Goal: Information Seeking & Learning: Compare options

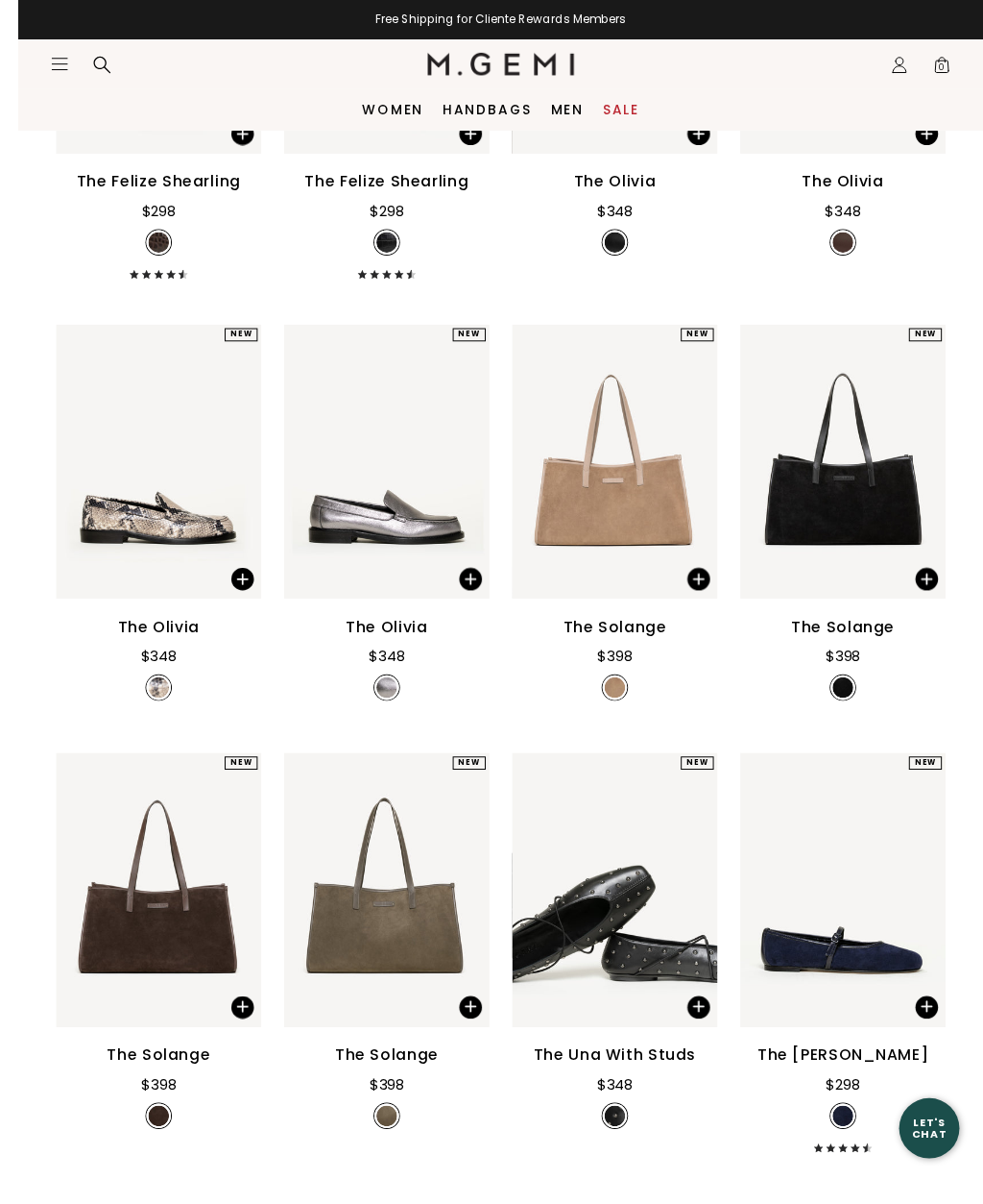
scroll to position [992, 0]
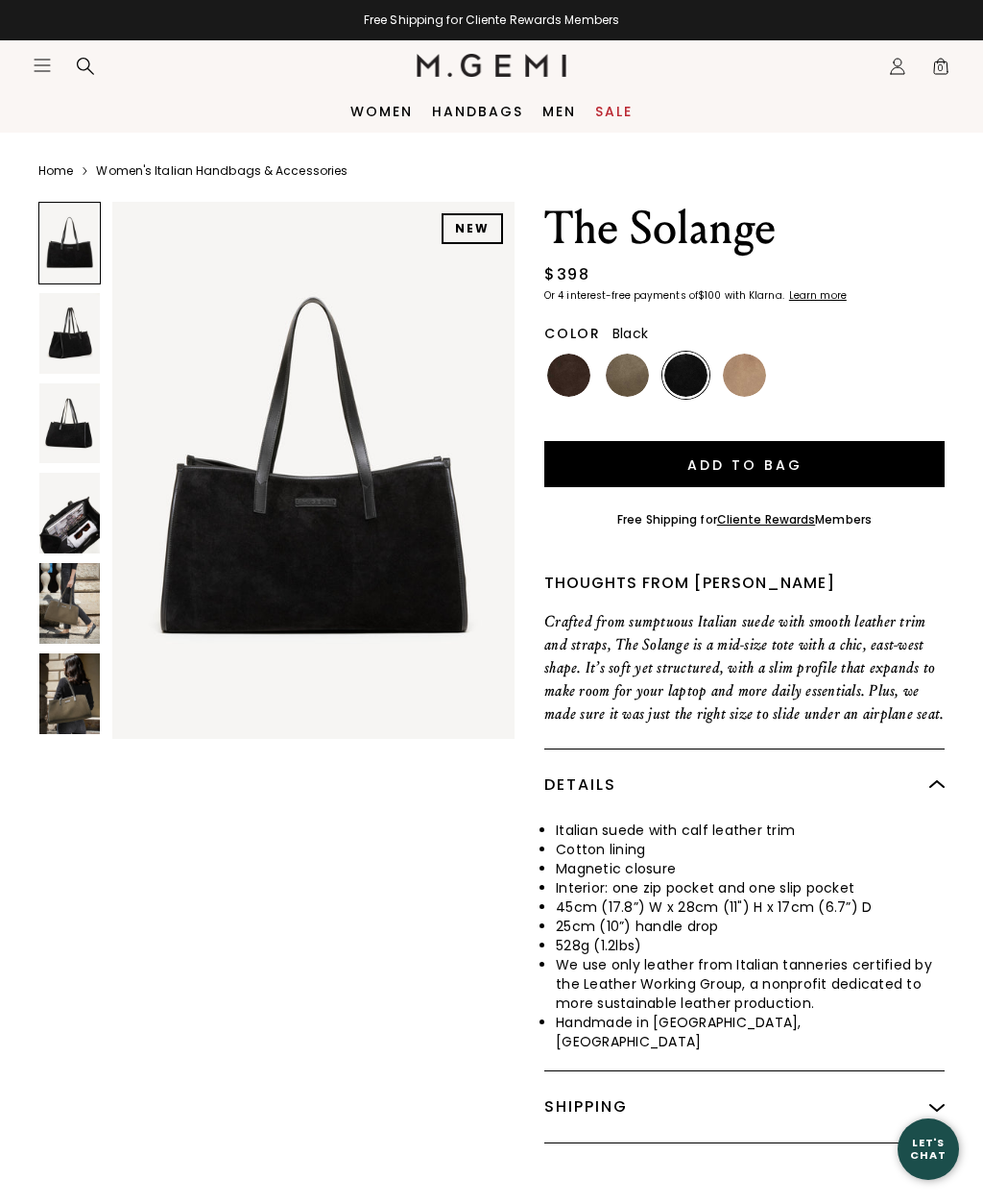
click at [50, 323] on img at bounding box center [70, 333] width 61 height 80
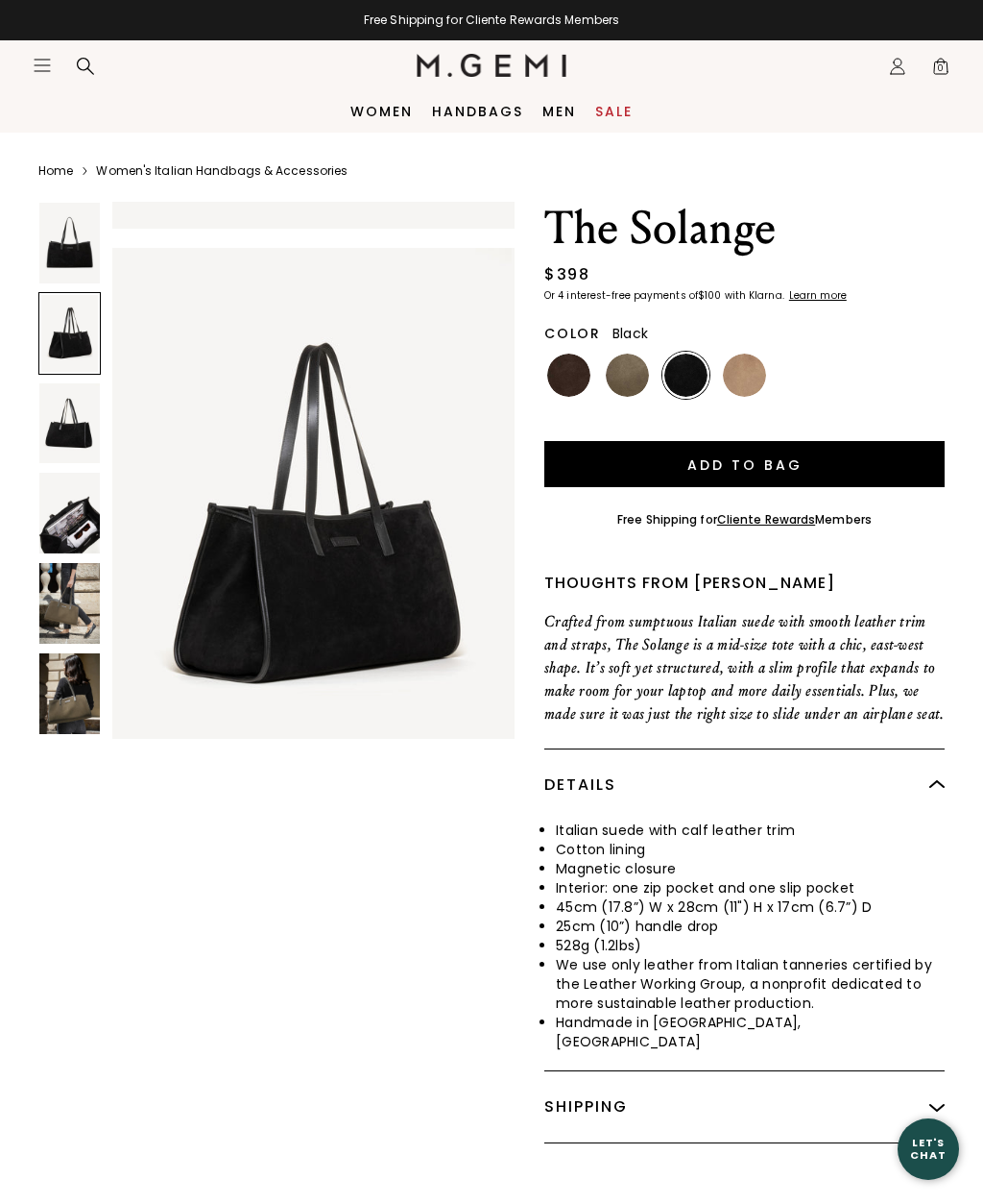
scroll to position [556, 0]
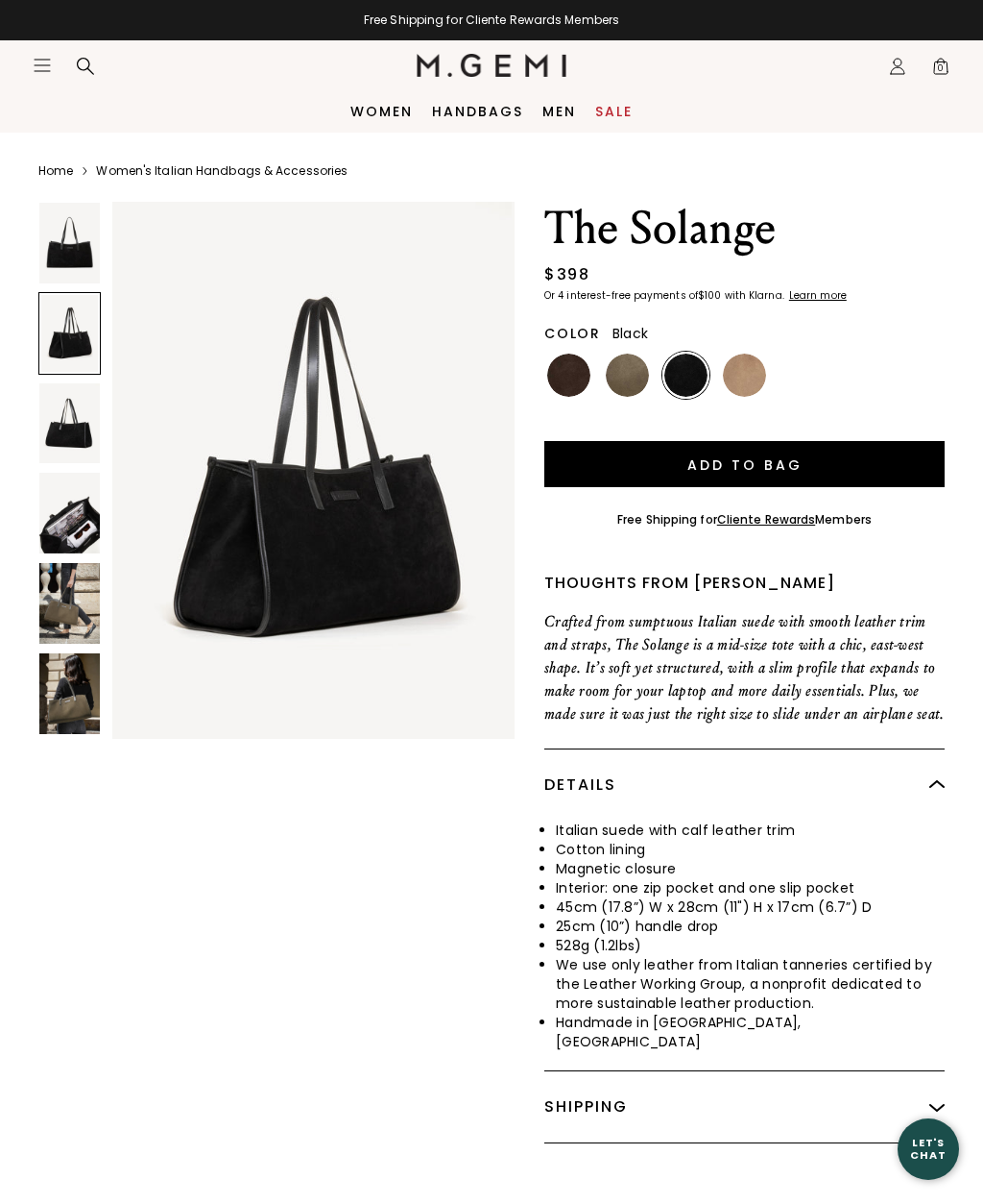
click at [62, 413] on img at bounding box center [70, 424] width 61 height 80
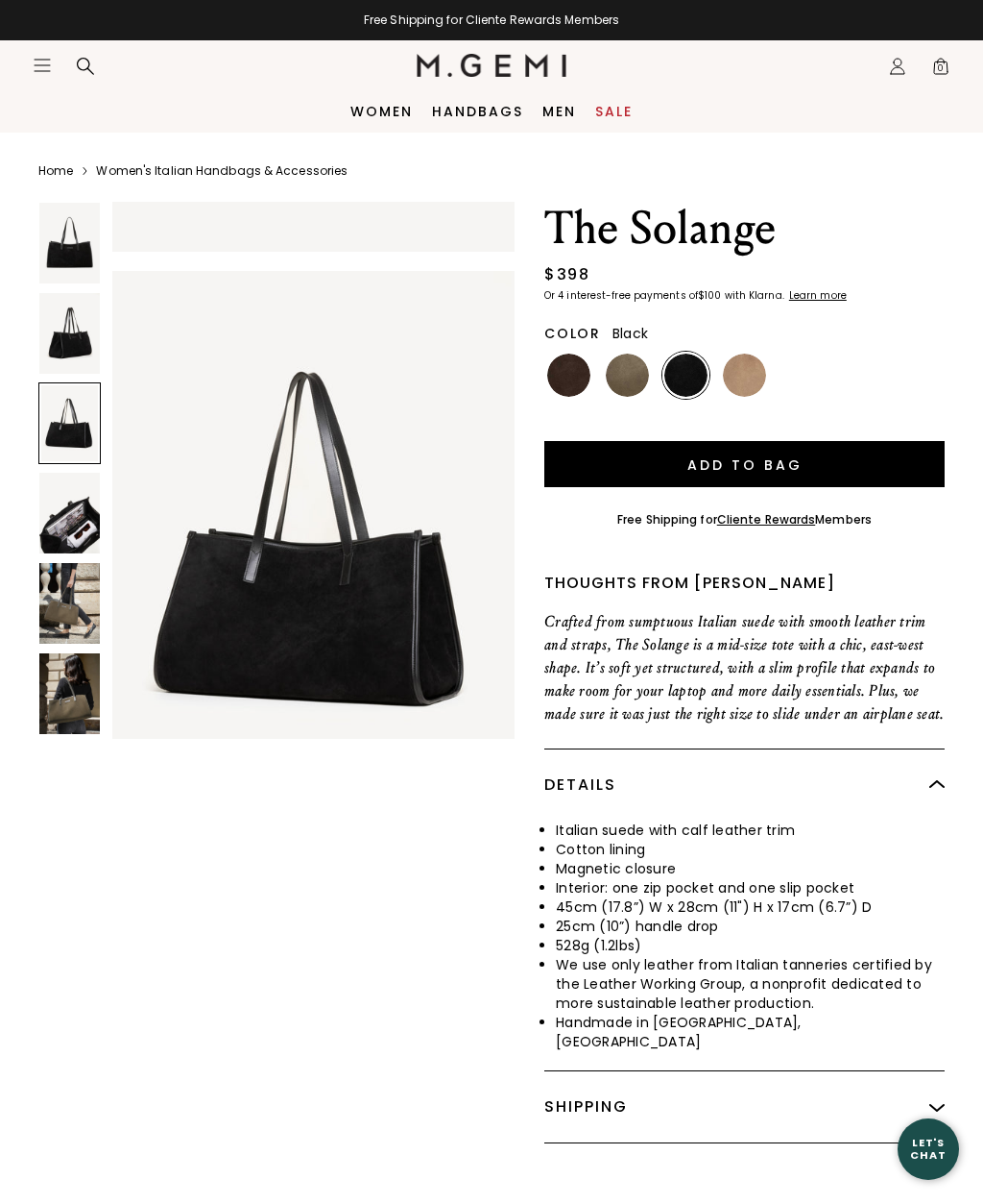
scroll to position [1113, 0]
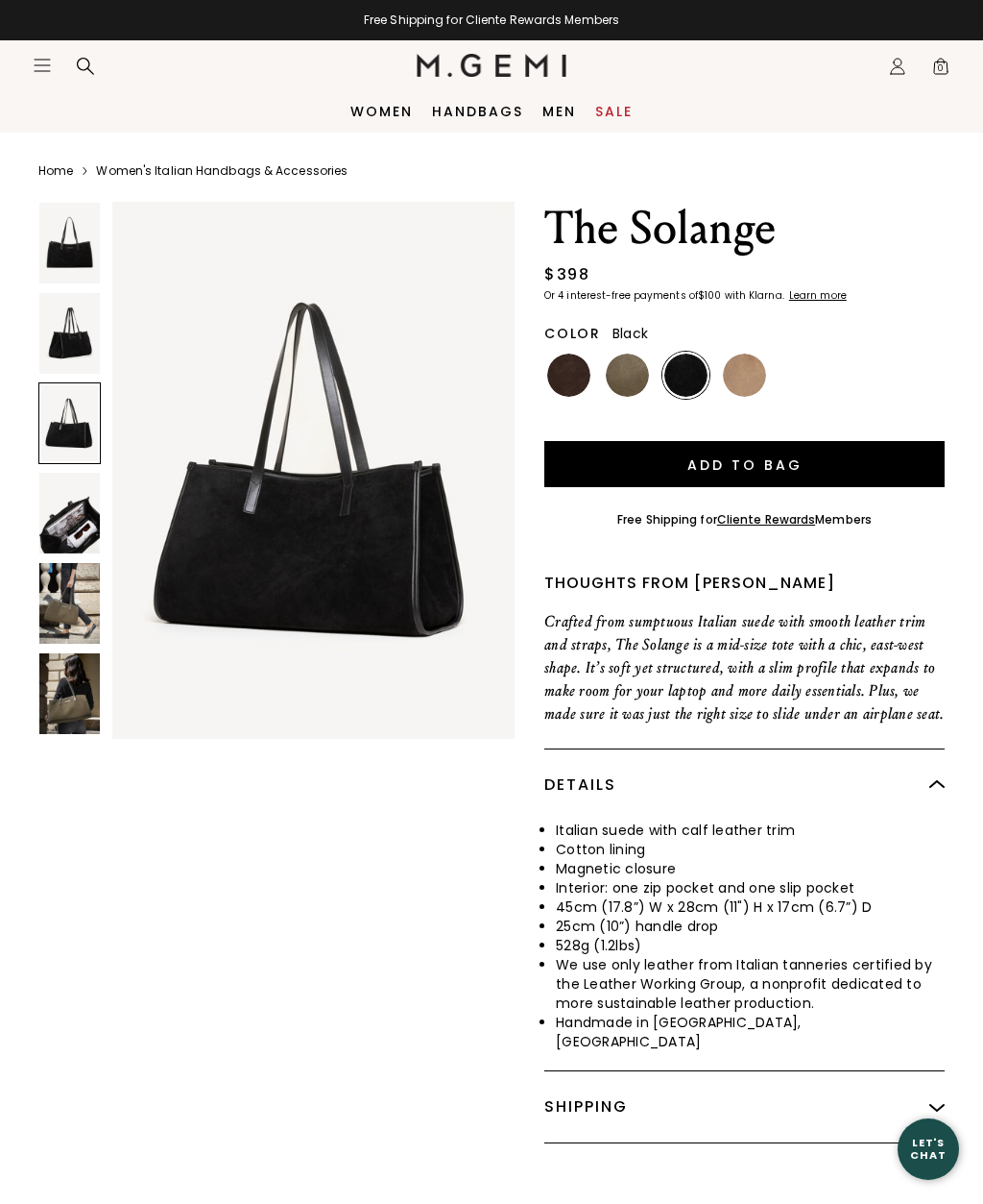
click at [54, 505] on img at bounding box center [70, 513] width 61 height 80
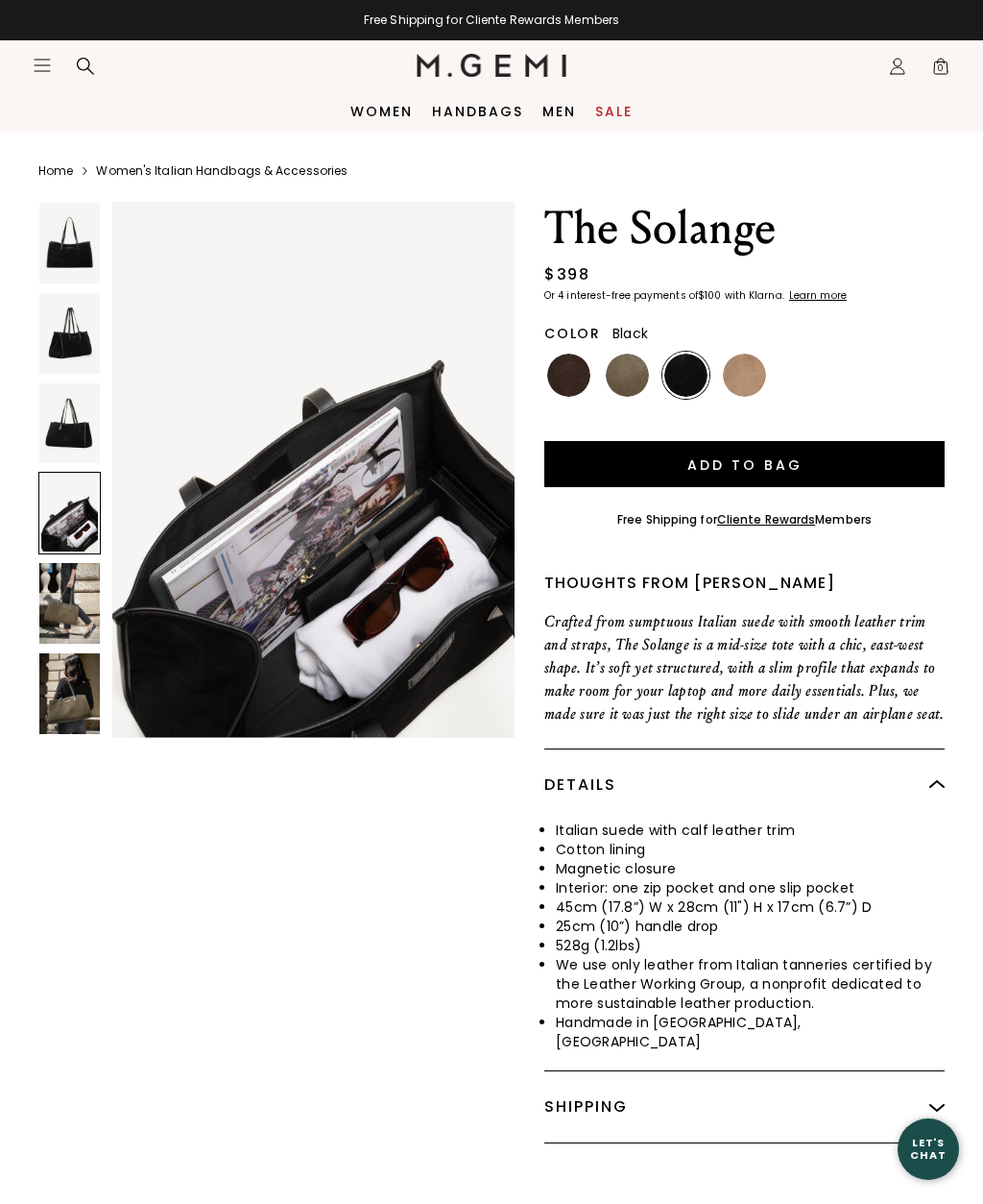
scroll to position [1669, 0]
click at [55, 522] on div at bounding box center [70, 513] width 63 height 82
click at [54, 573] on img at bounding box center [70, 603] width 61 height 80
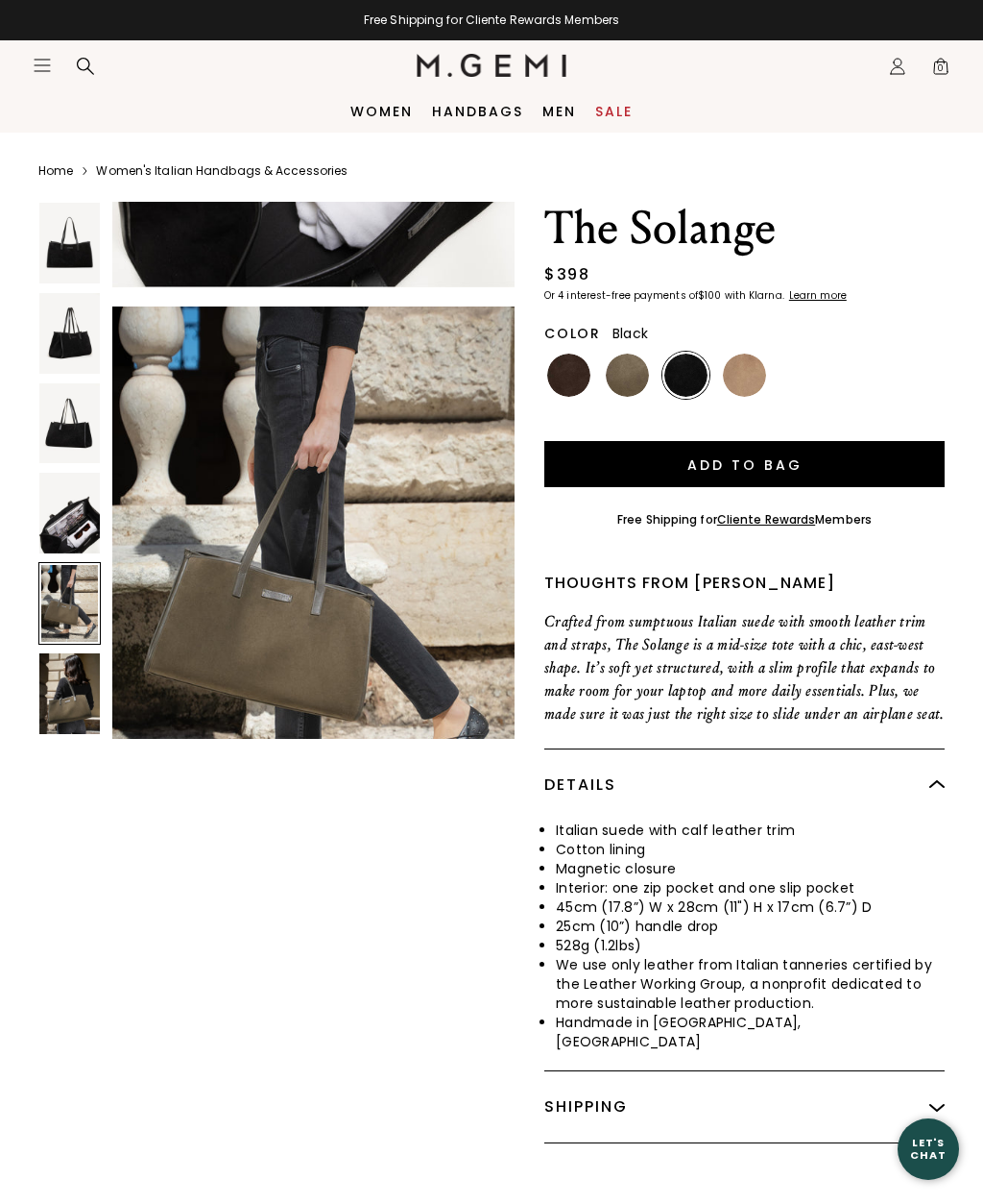
scroll to position [2225, 0]
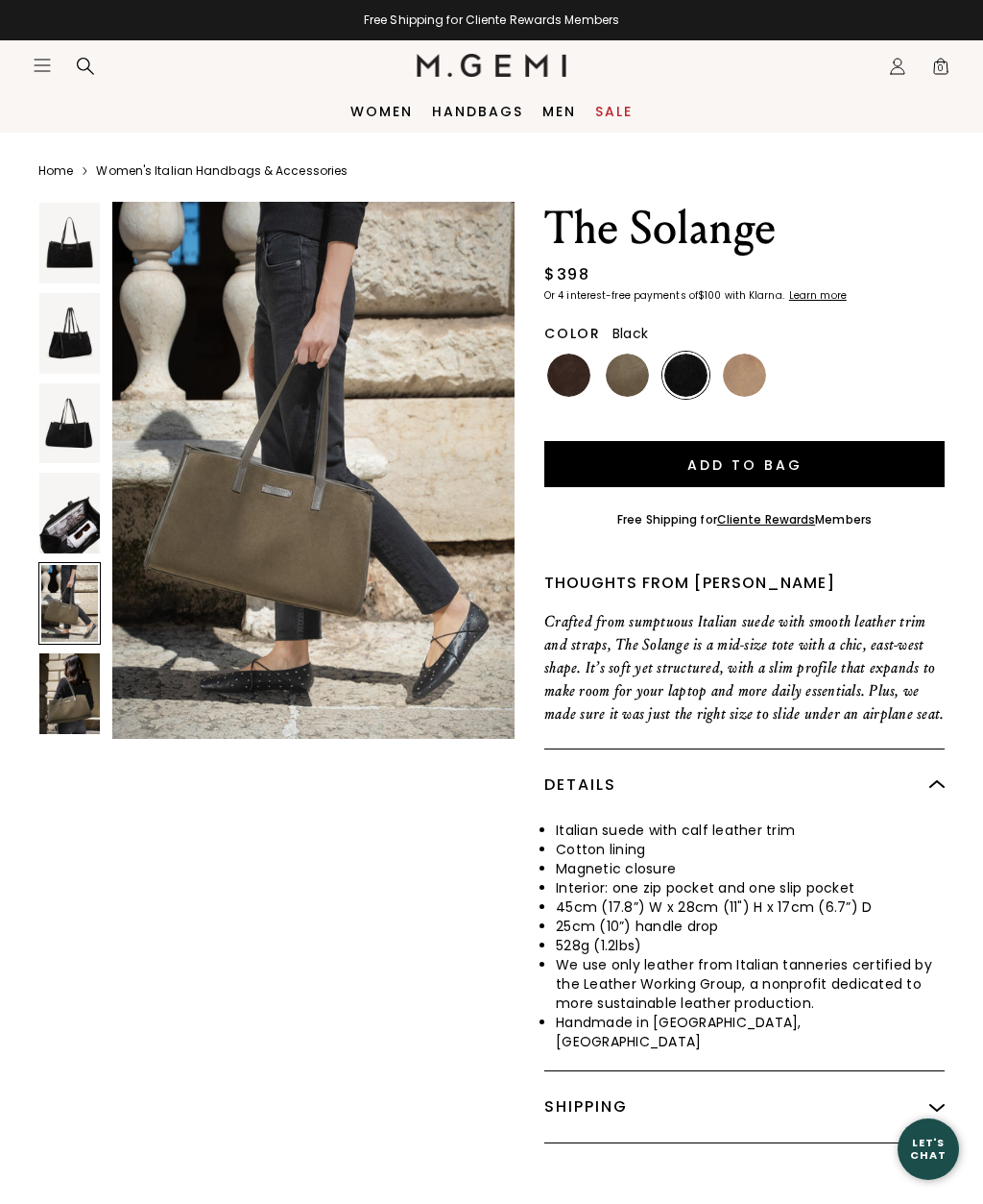
click at [52, 600] on div at bounding box center [70, 603] width 63 height 82
click at [52, 588] on div at bounding box center [70, 603] width 63 height 82
click at [45, 575] on div at bounding box center [70, 603] width 63 height 82
click at [40, 680] on img at bounding box center [70, 693] width 61 height 80
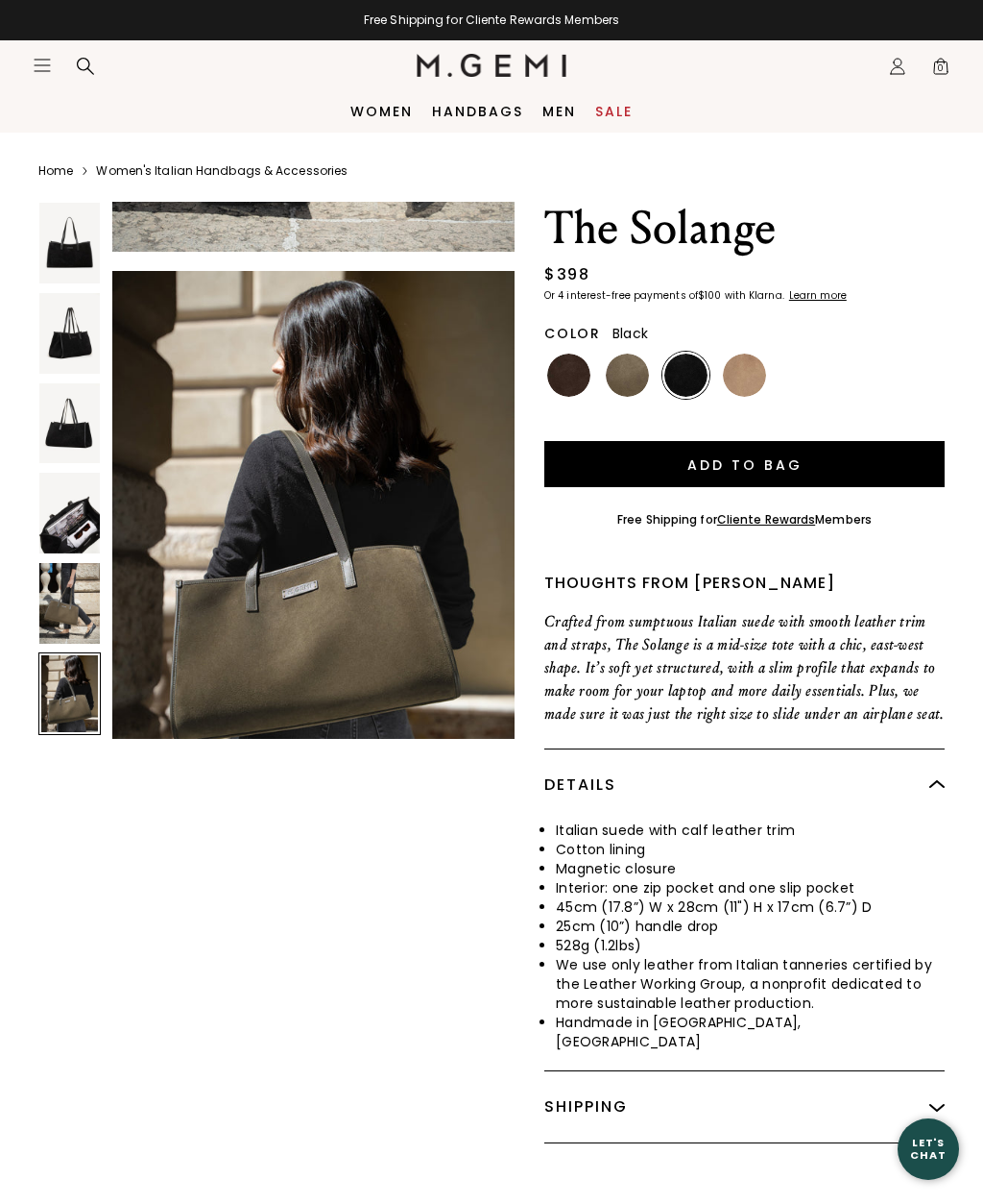
scroll to position [2781, 0]
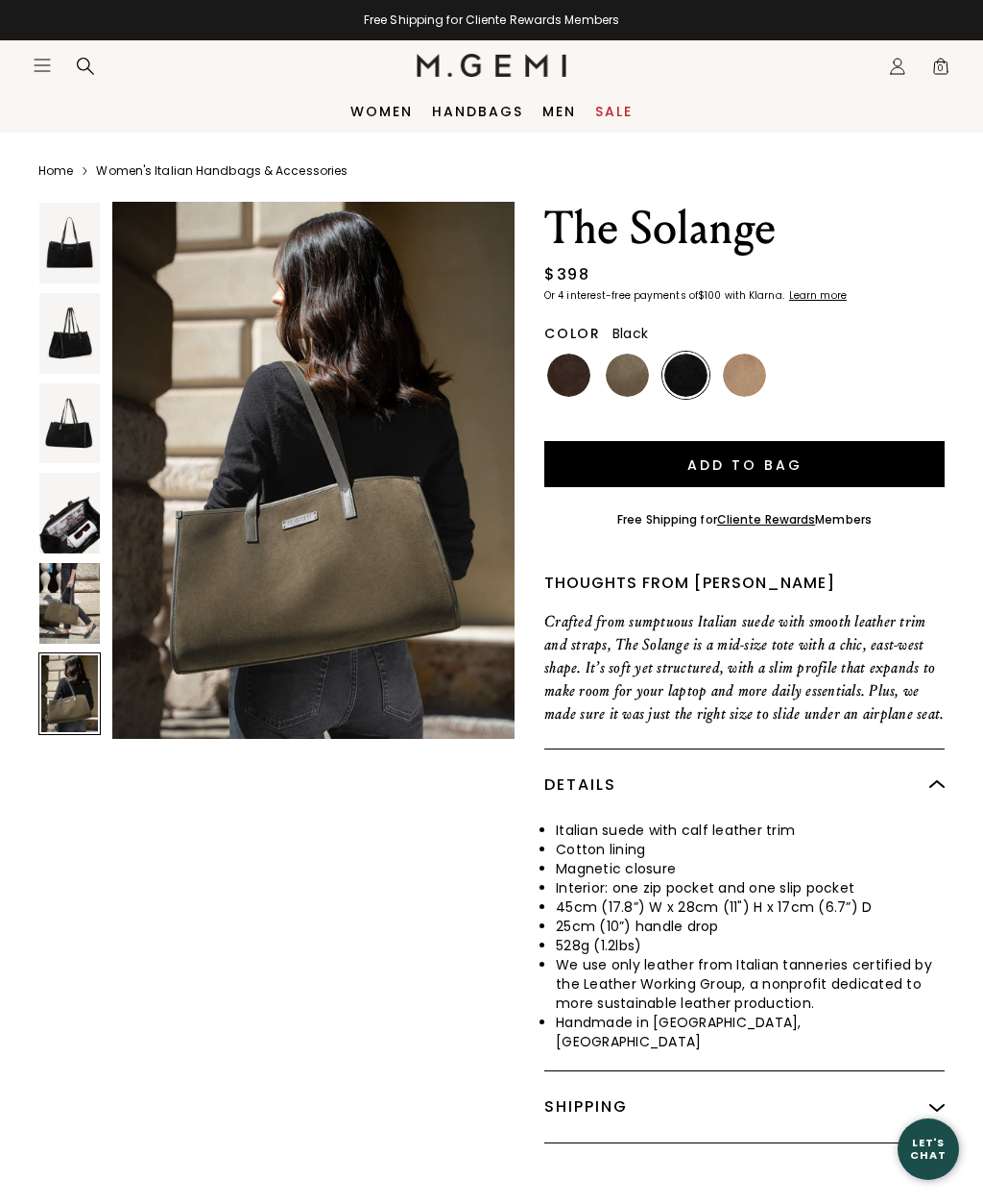
click at [502, 120] on link "Handbags" at bounding box center [477, 112] width 91 height 16
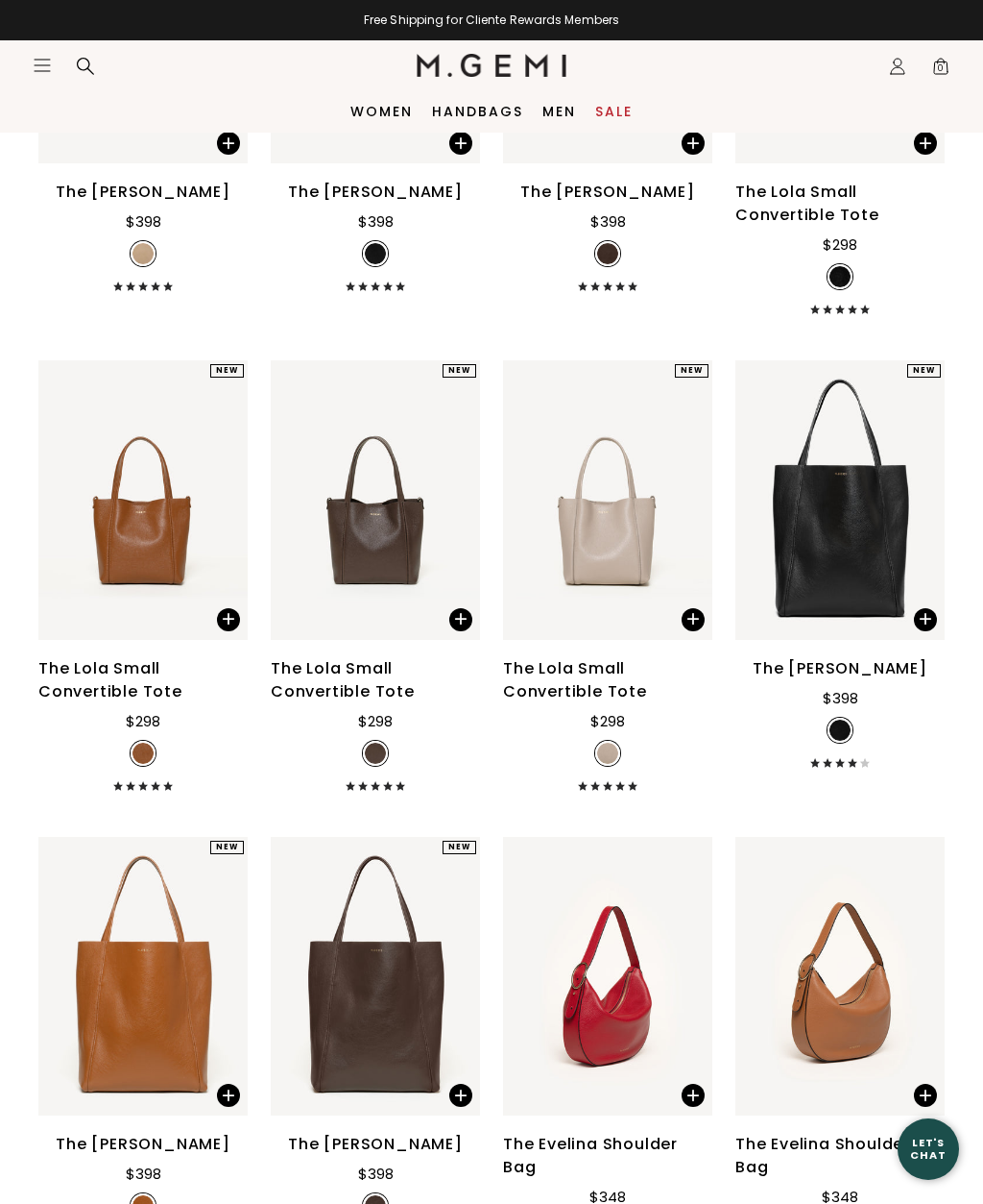
scroll to position [1383, 0]
click at [378, 698] on div "The Lola Small Convertible Tote" at bounding box center [375, 680] width 210 height 46
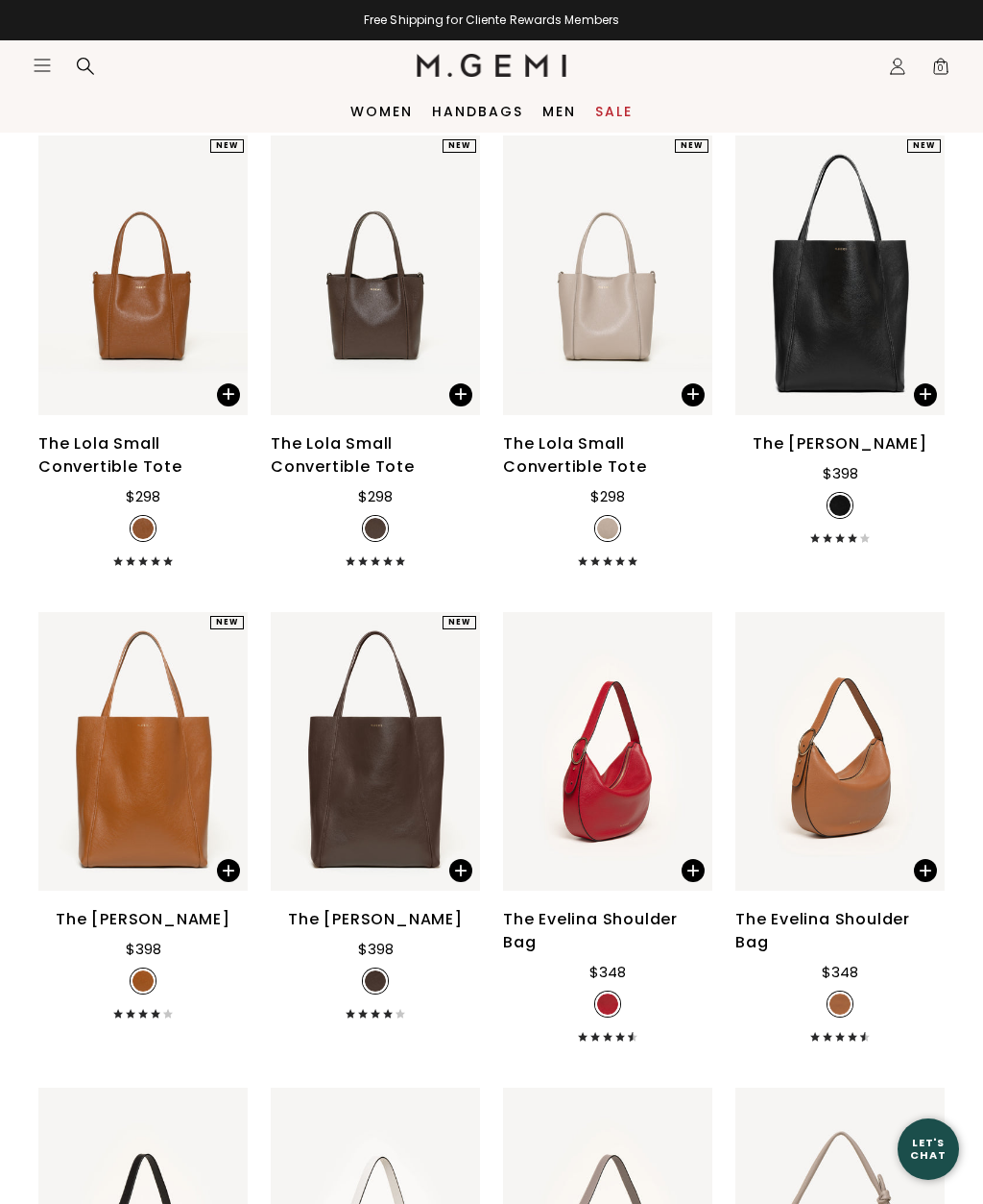
scroll to position [1607, 0]
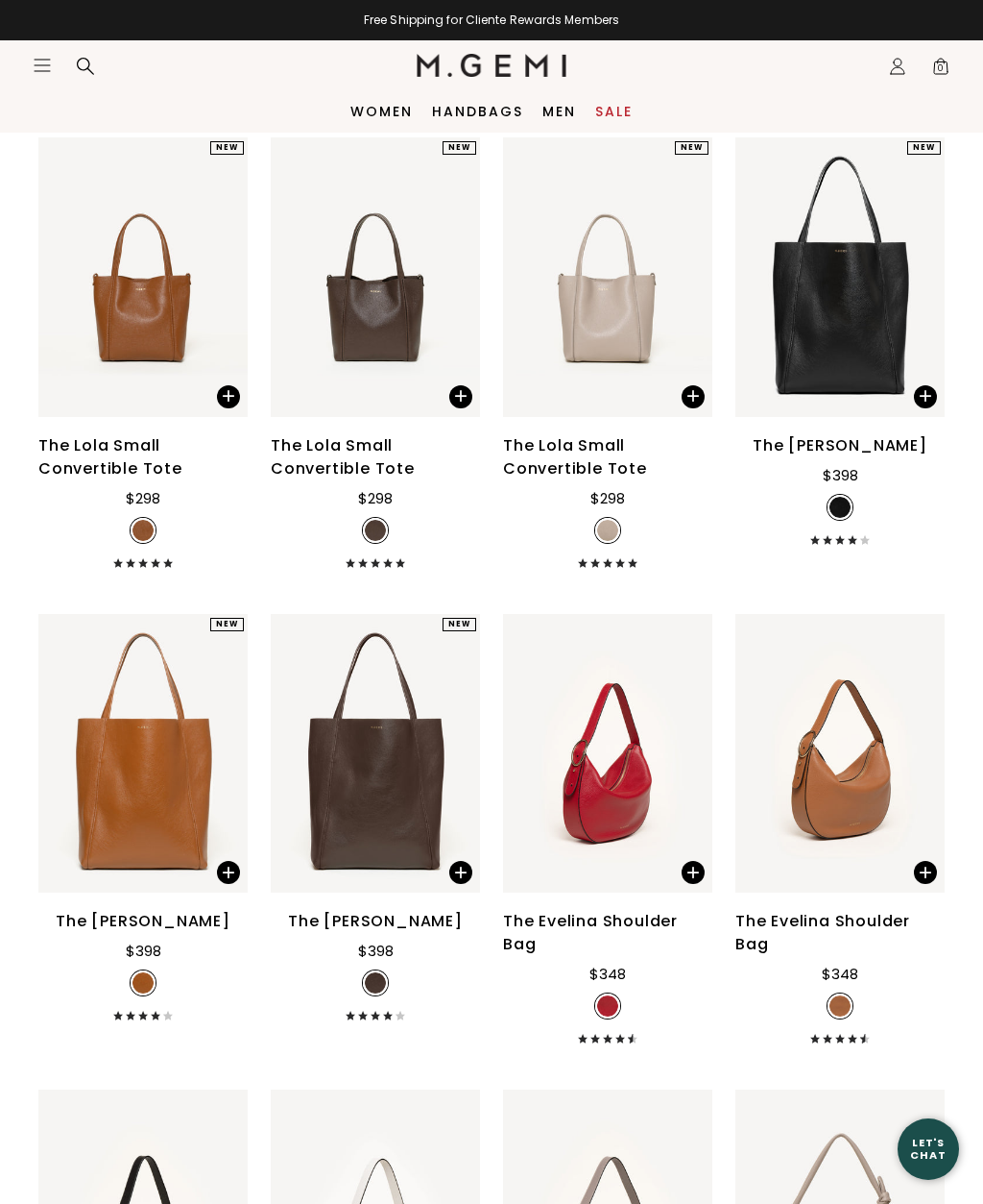
click at [354, 769] on div at bounding box center [375, 753] width 210 height 30
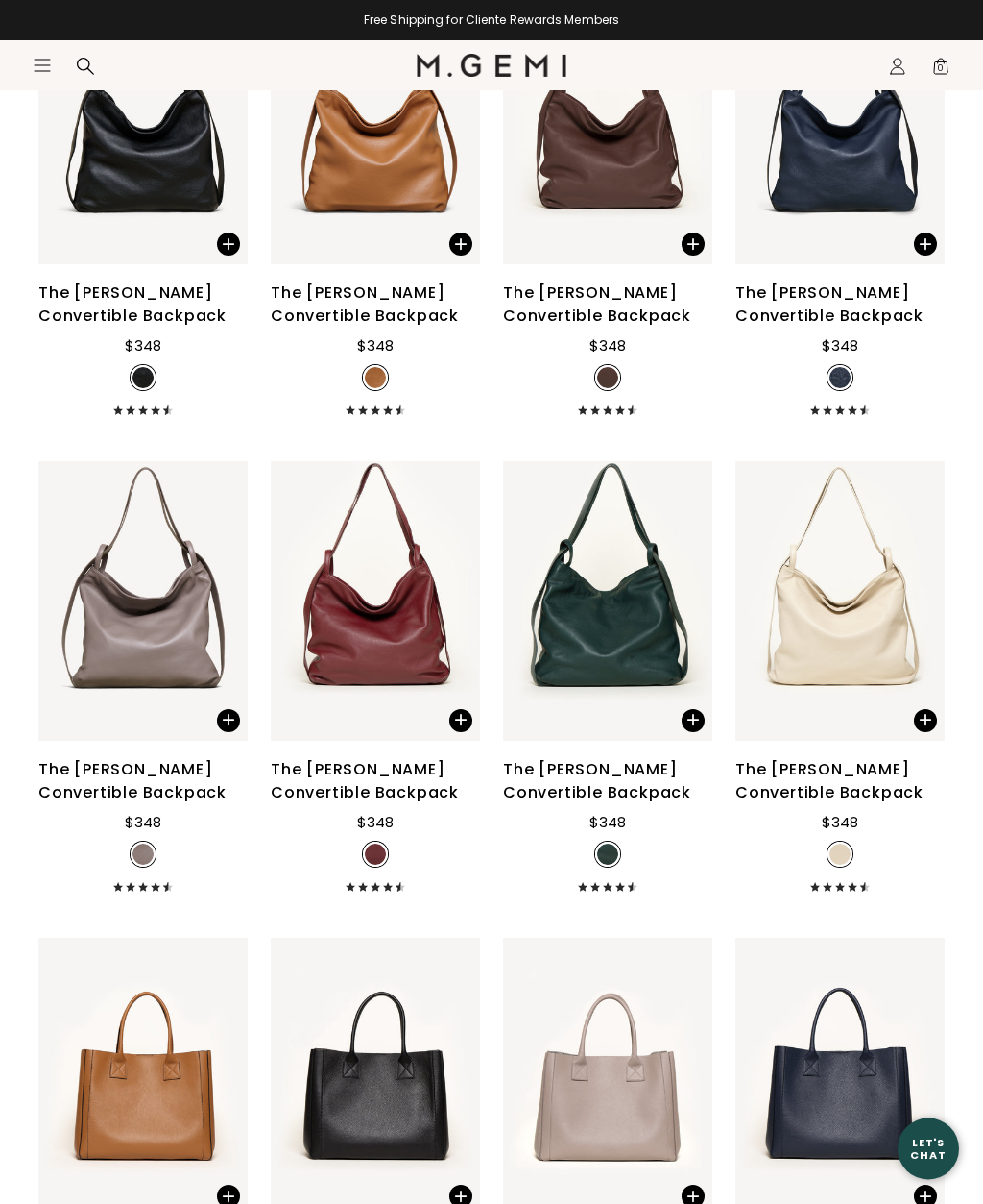
scroll to position [4141, 0]
click at [868, 844] on div "The Laura Convertible Backpack $348 + 4" at bounding box center [841, 825] width 210 height 133
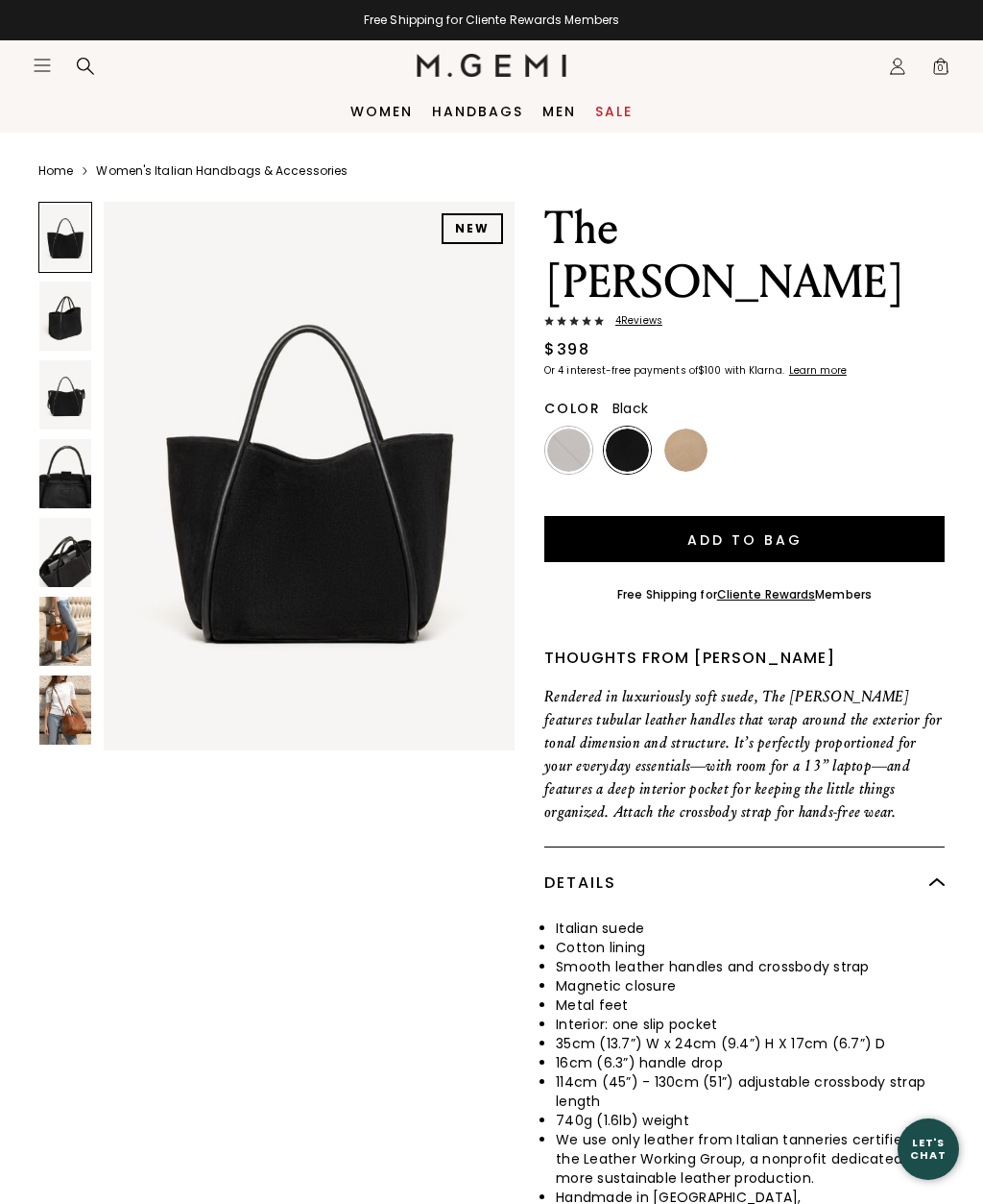
click at [67, 326] on img at bounding box center [65, 316] width 52 height 70
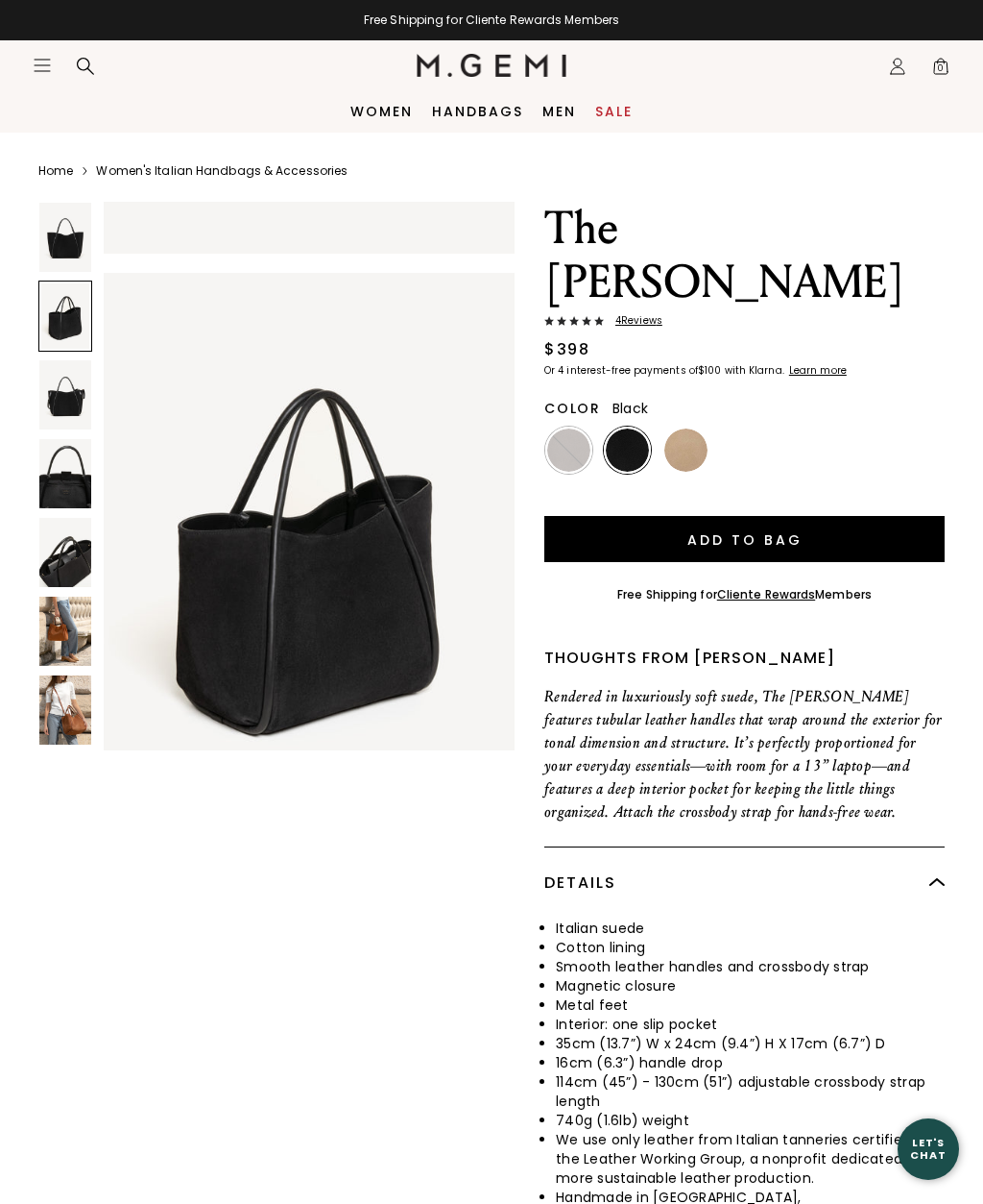
scroll to position [568, 0]
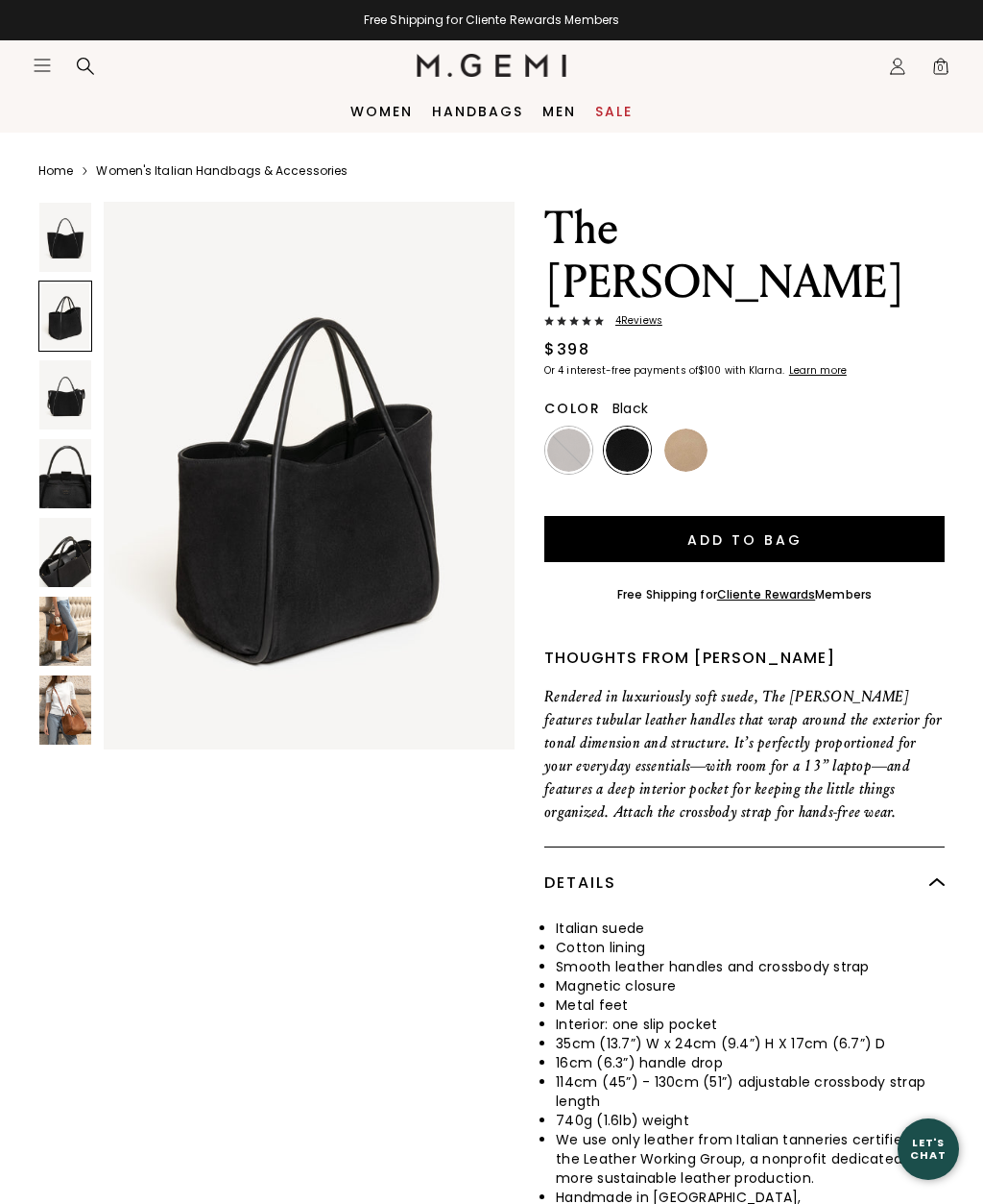
click at [66, 404] on img at bounding box center [65, 394] width 52 height 70
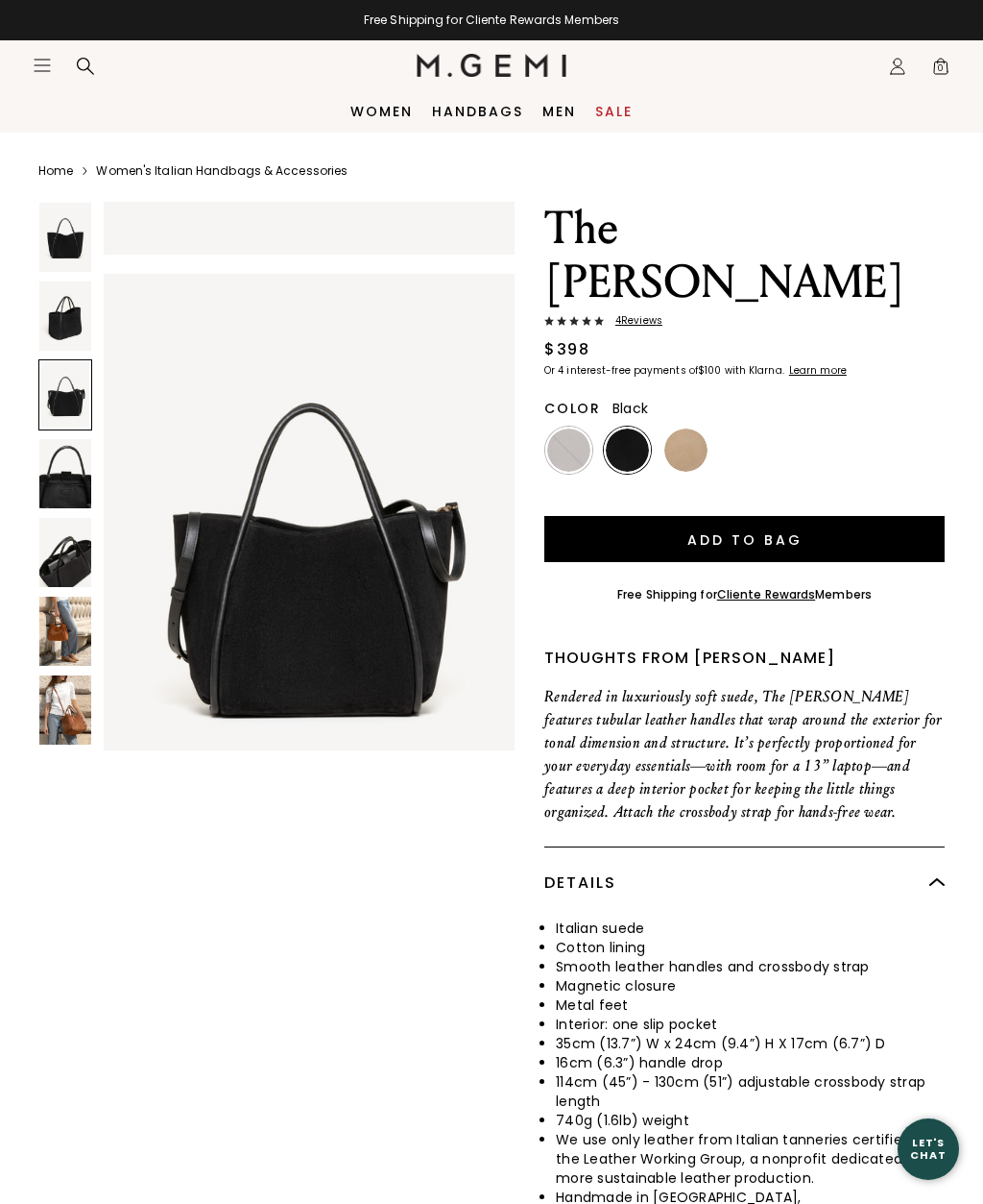
scroll to position [1134, 0]
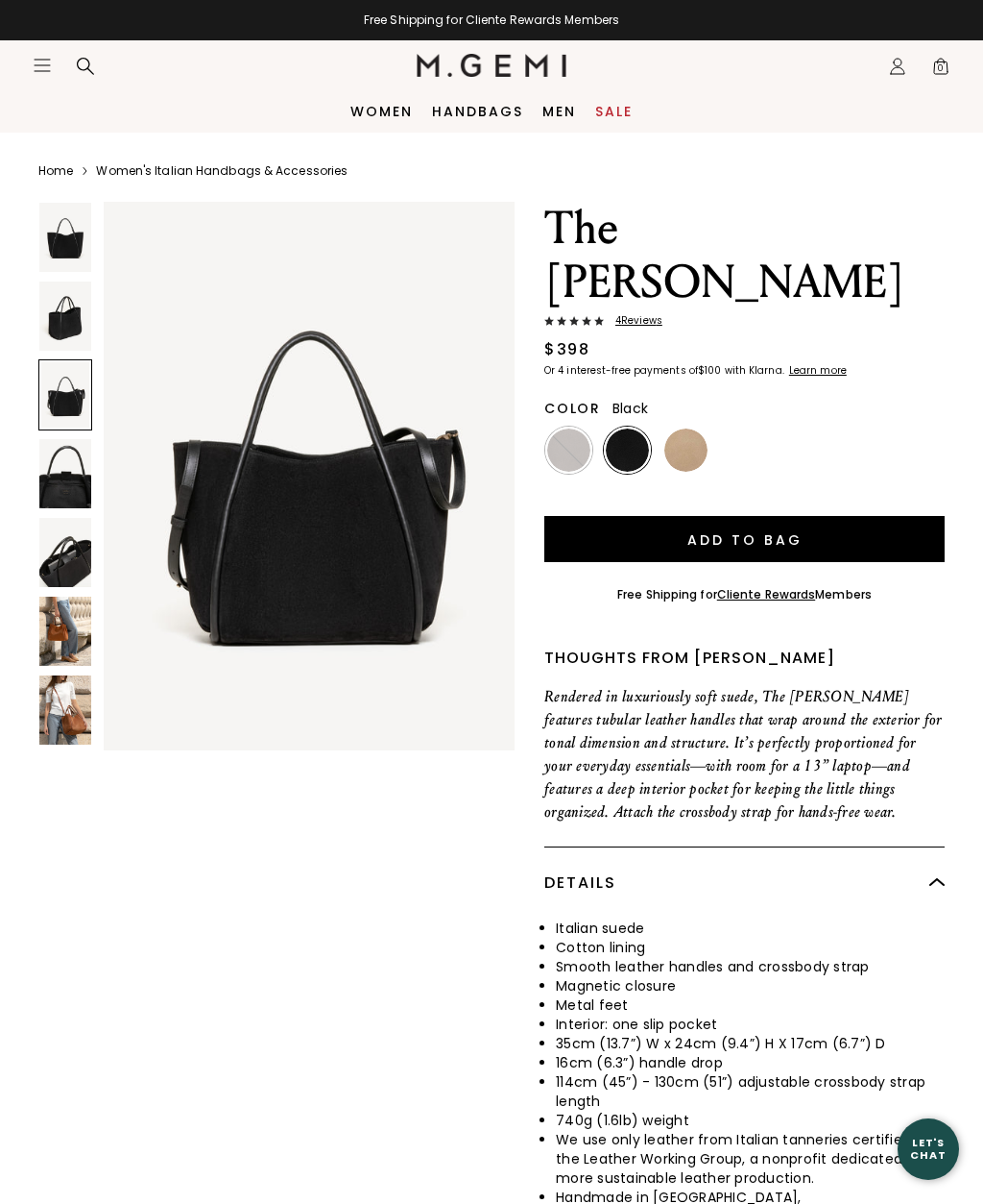
click at [65, 462] on img at bounding box center [65, 474] width 52 height 70
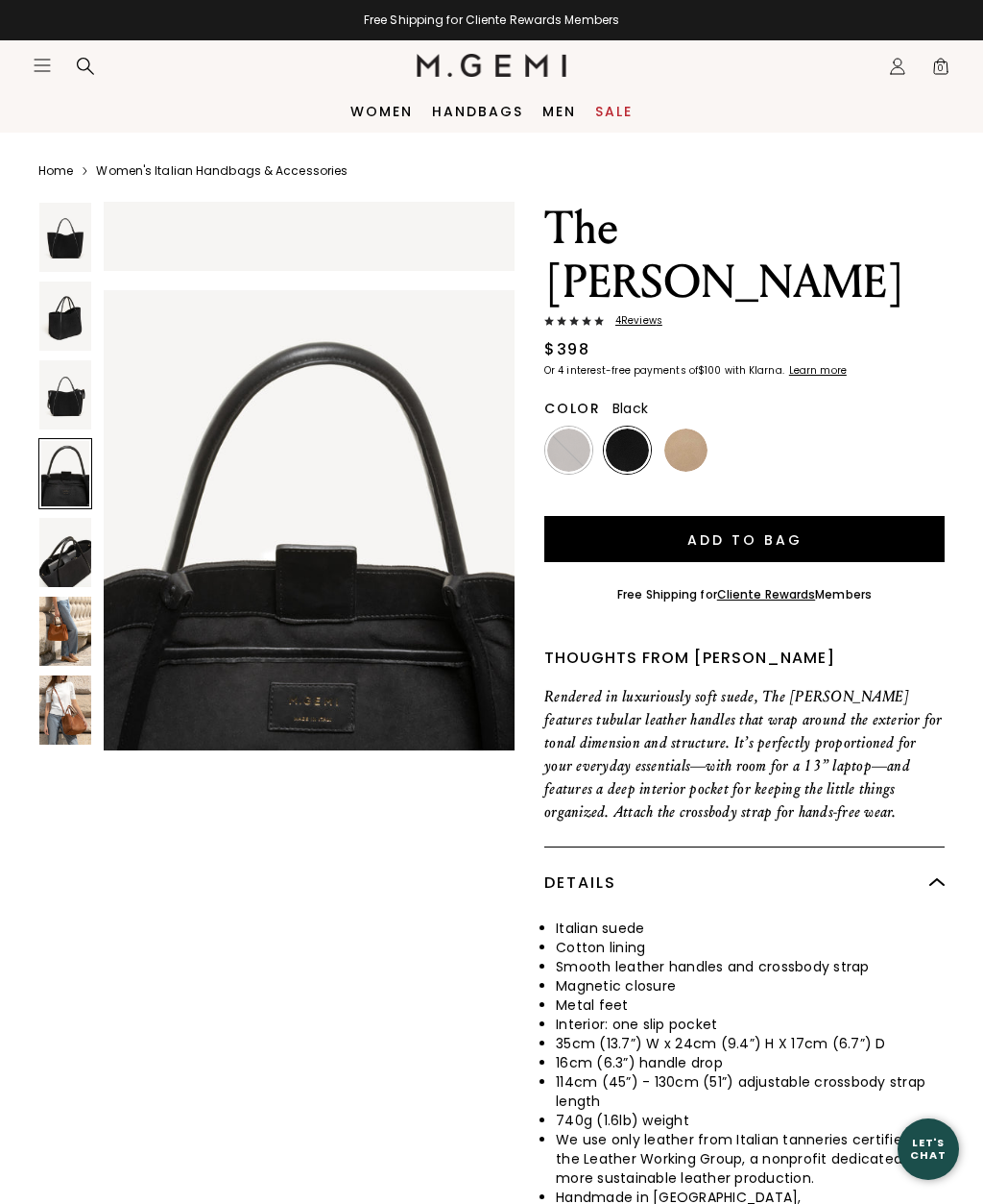
scroll to position [1702, 0]
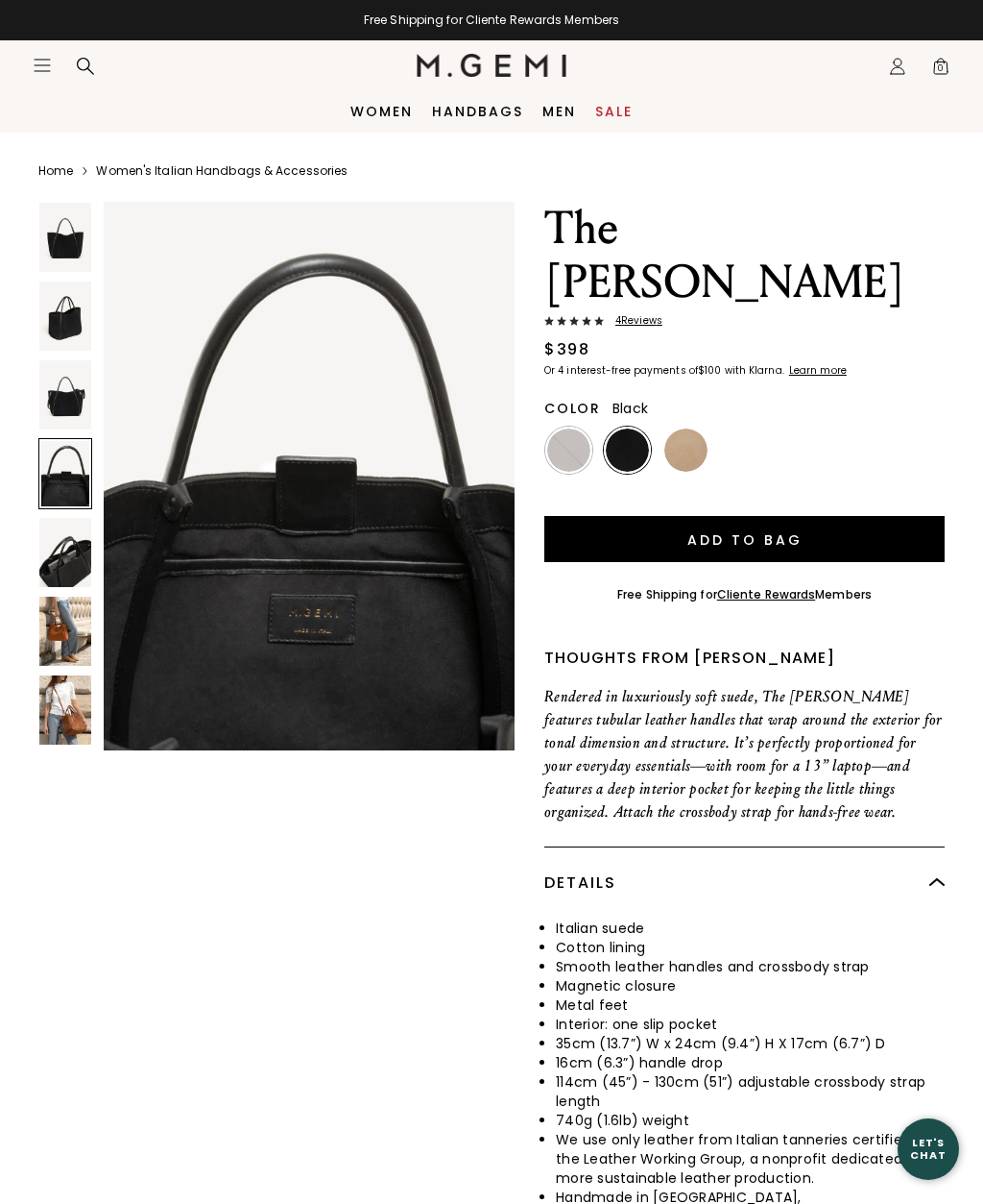
click at [59, 552] on img at bounding box center [65, 552] width 52 height 70
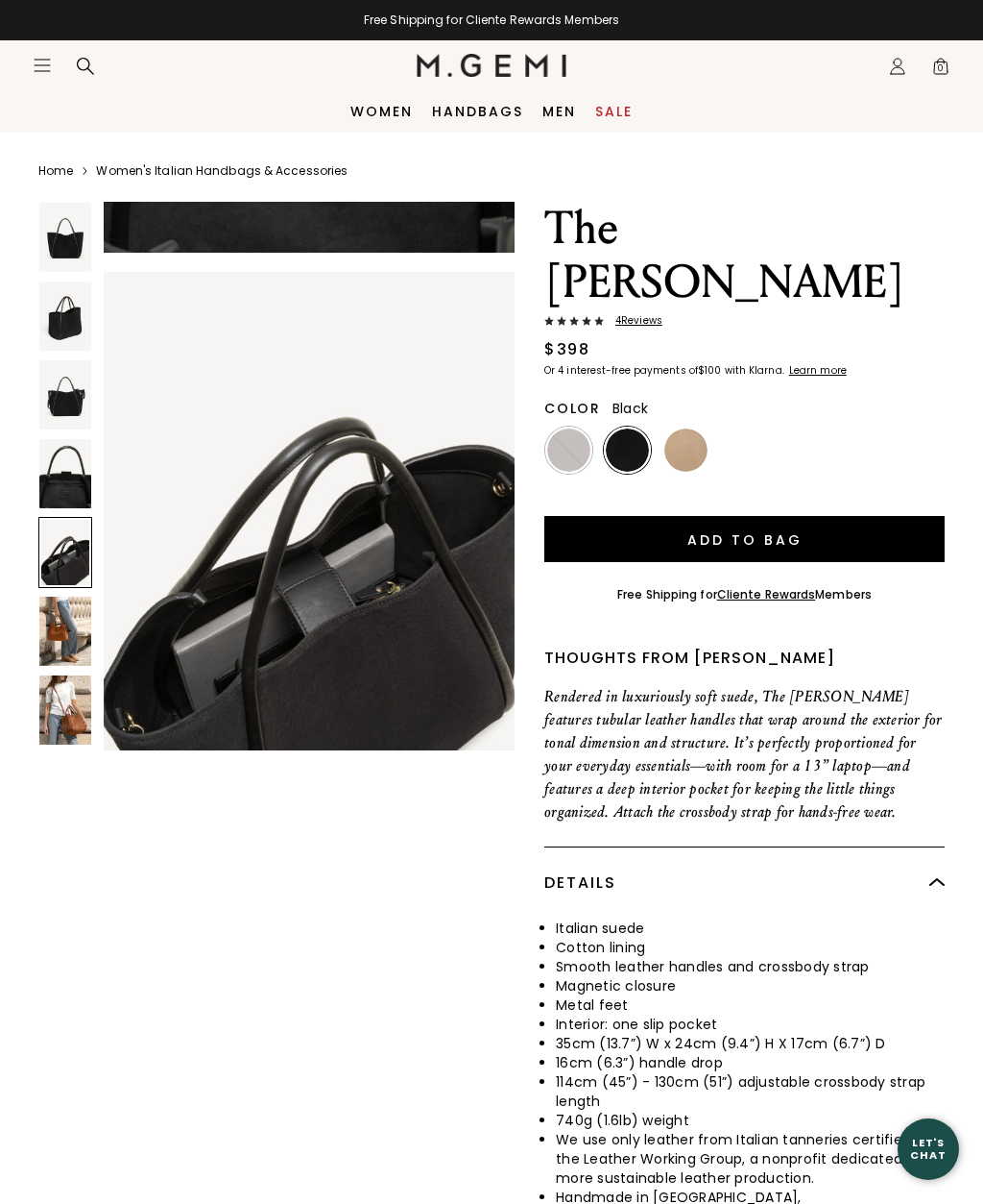
scroll to position [2271, 0]
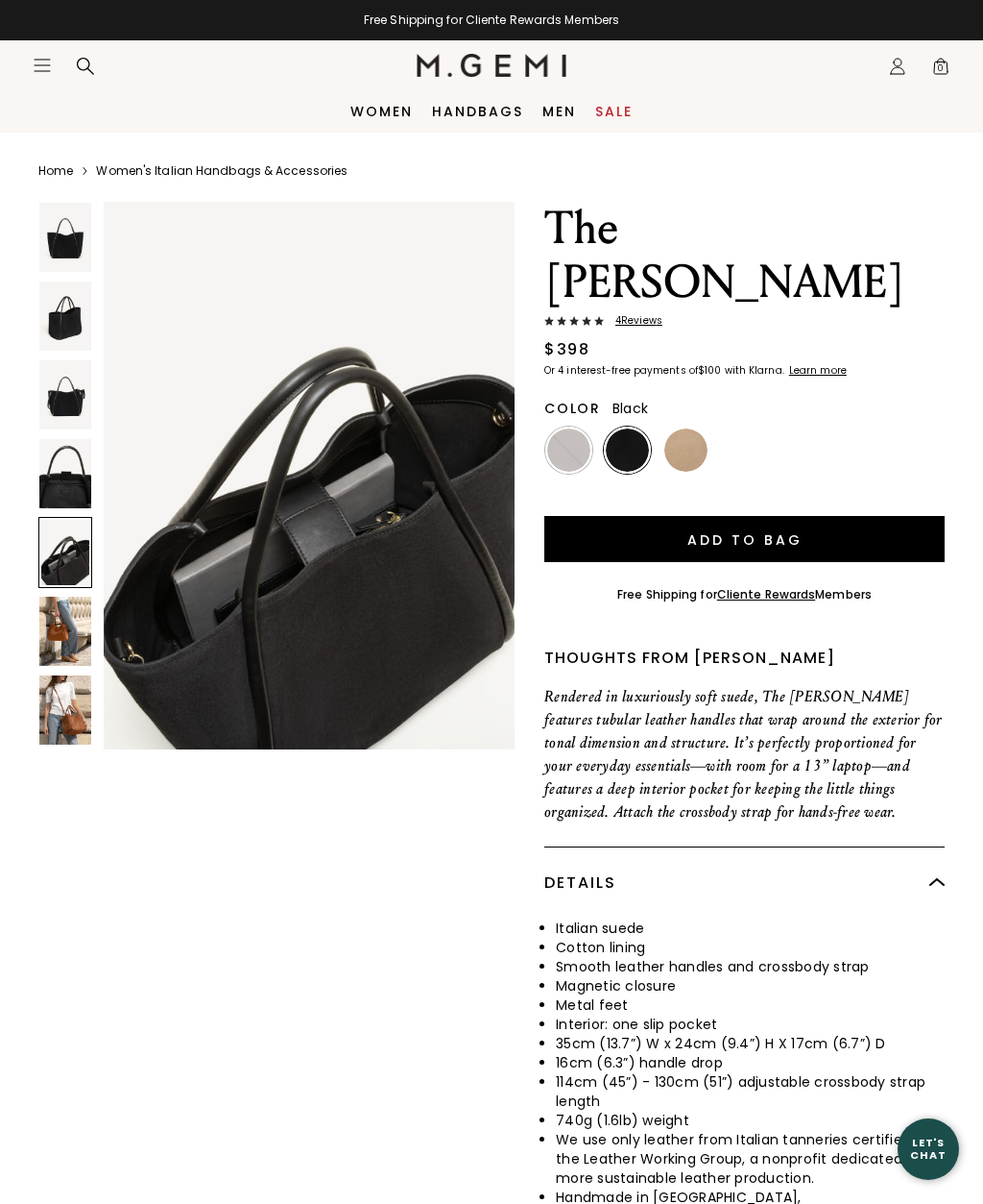
click at [53, 605] on img at bounding box center [65, 631] width 52 height 70
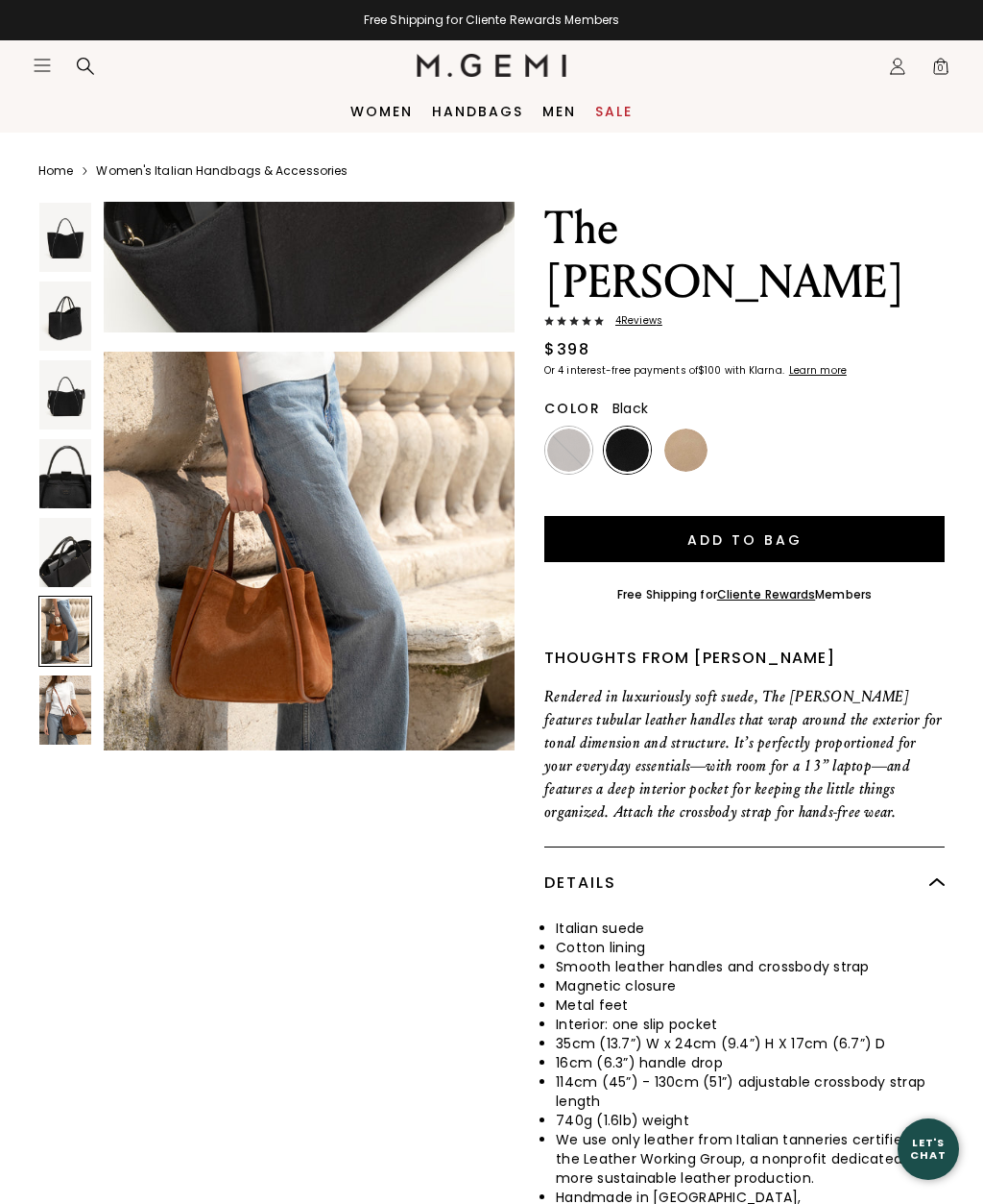
scroll to position [2837, 0]
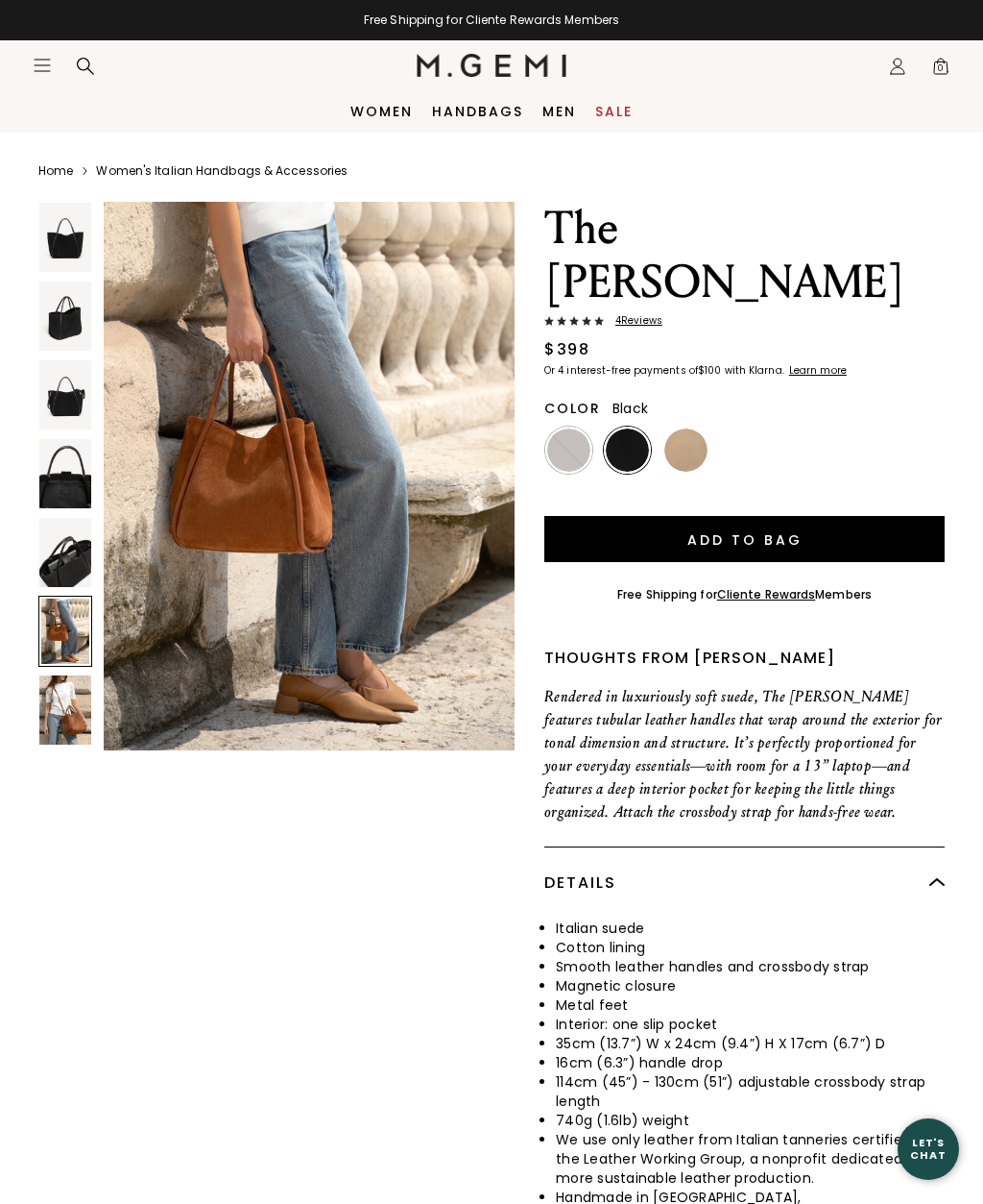
click at [41, 665] on div at bounding box center [65, 631] width 54 height 72
click at [40, 698] on img at bounding box center [65, 710] width 52 height 70
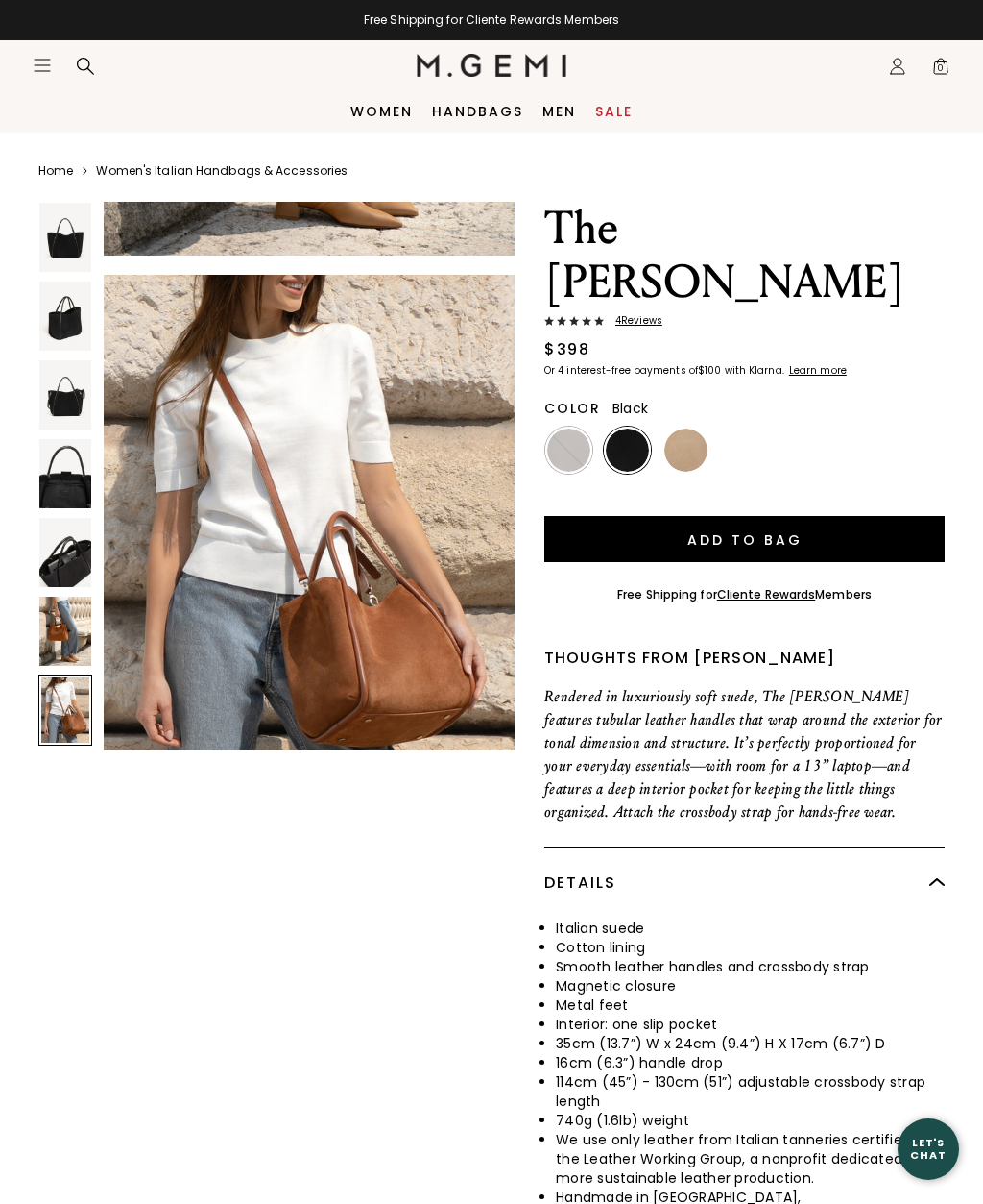
scroll to position [3405, 0]
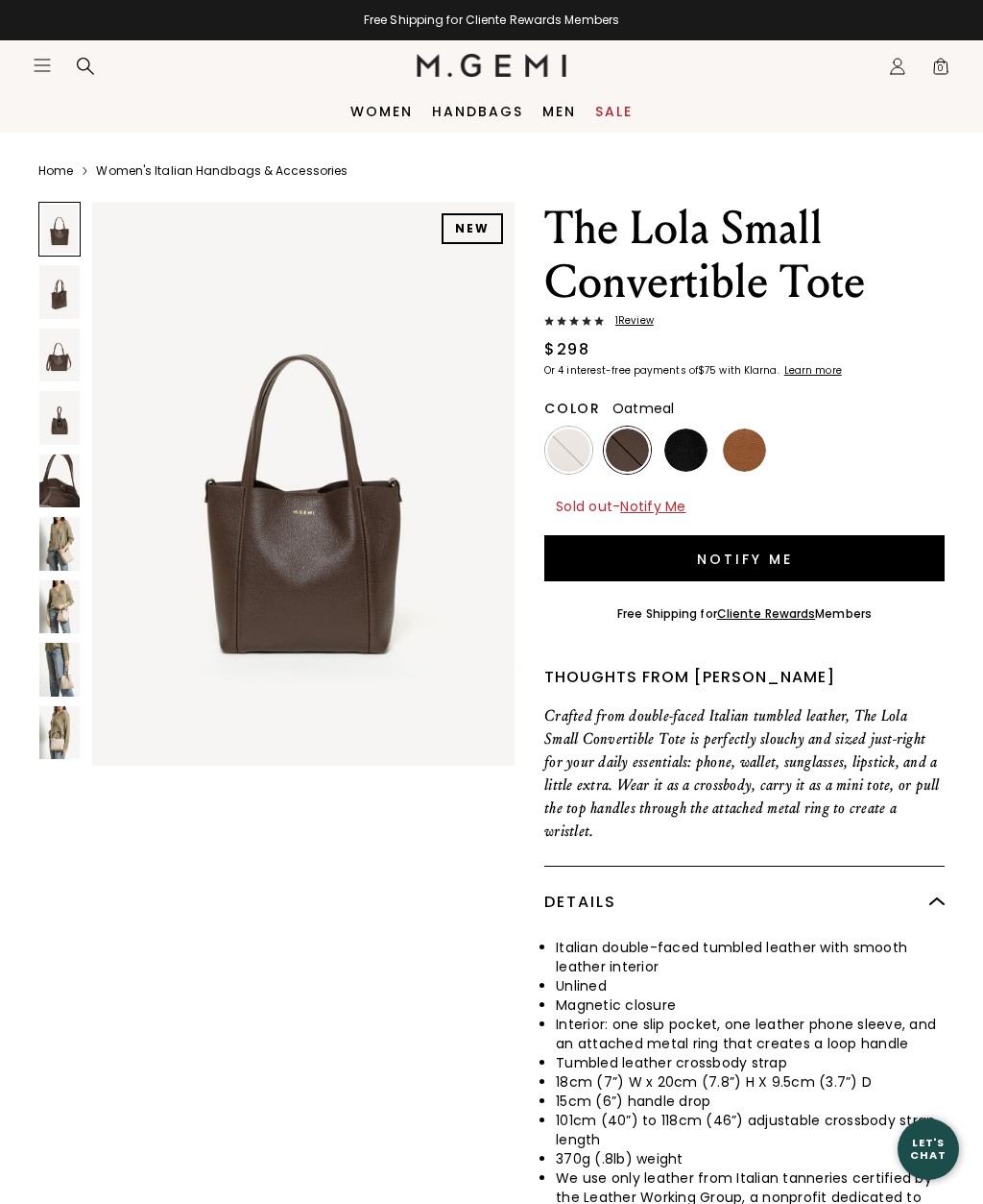
click at [583, 463] on img at bounding box center [569, 450] width 43 height 43
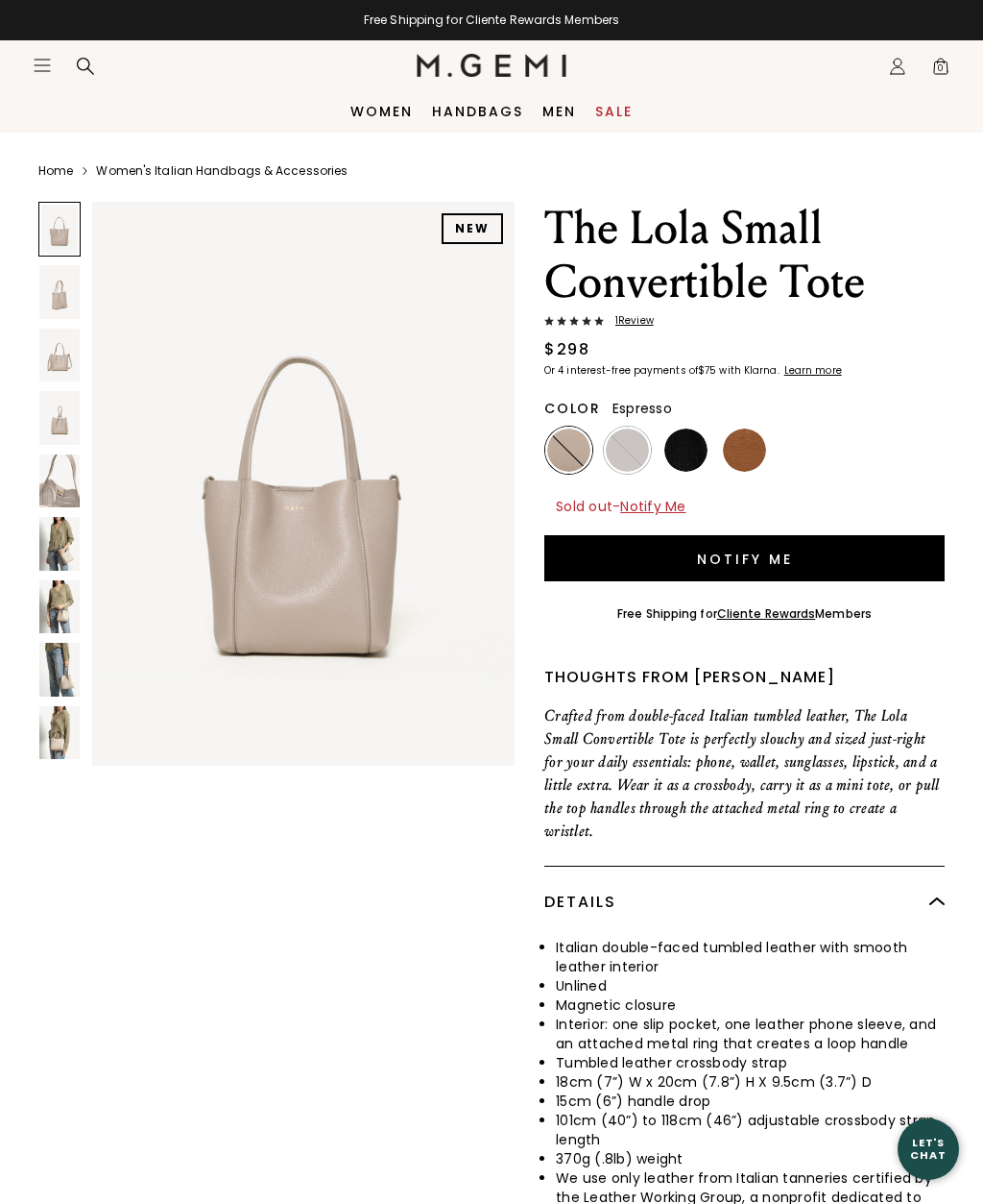
click at [631, 445] on img at bounding box center [627, 450] width 43 height 43
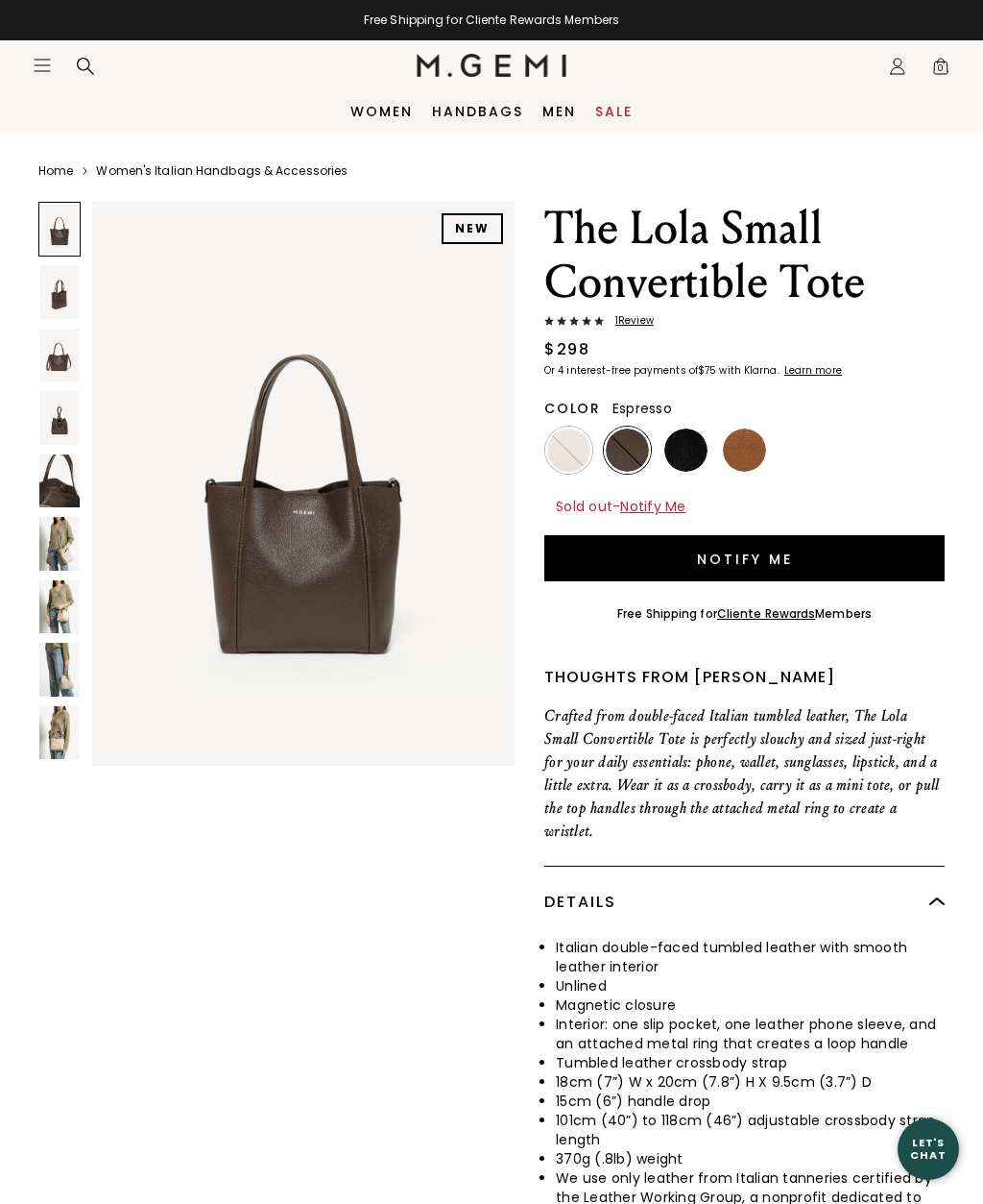
click at [694, 440] on img at bounding box center [686, 450] width 43 height 43
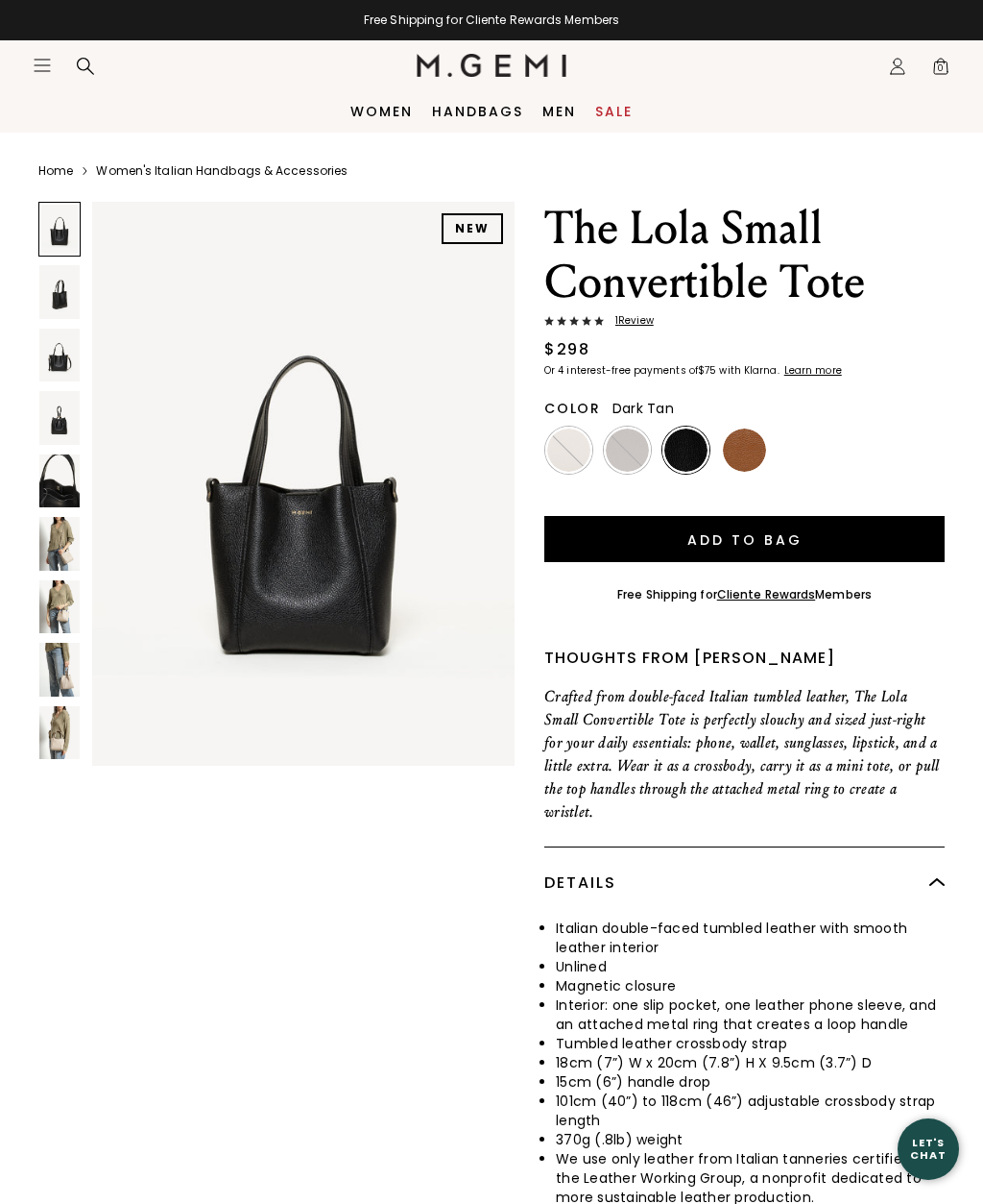
click at [750, 454] on img at bounding box center [745, 450] width 43 height 43
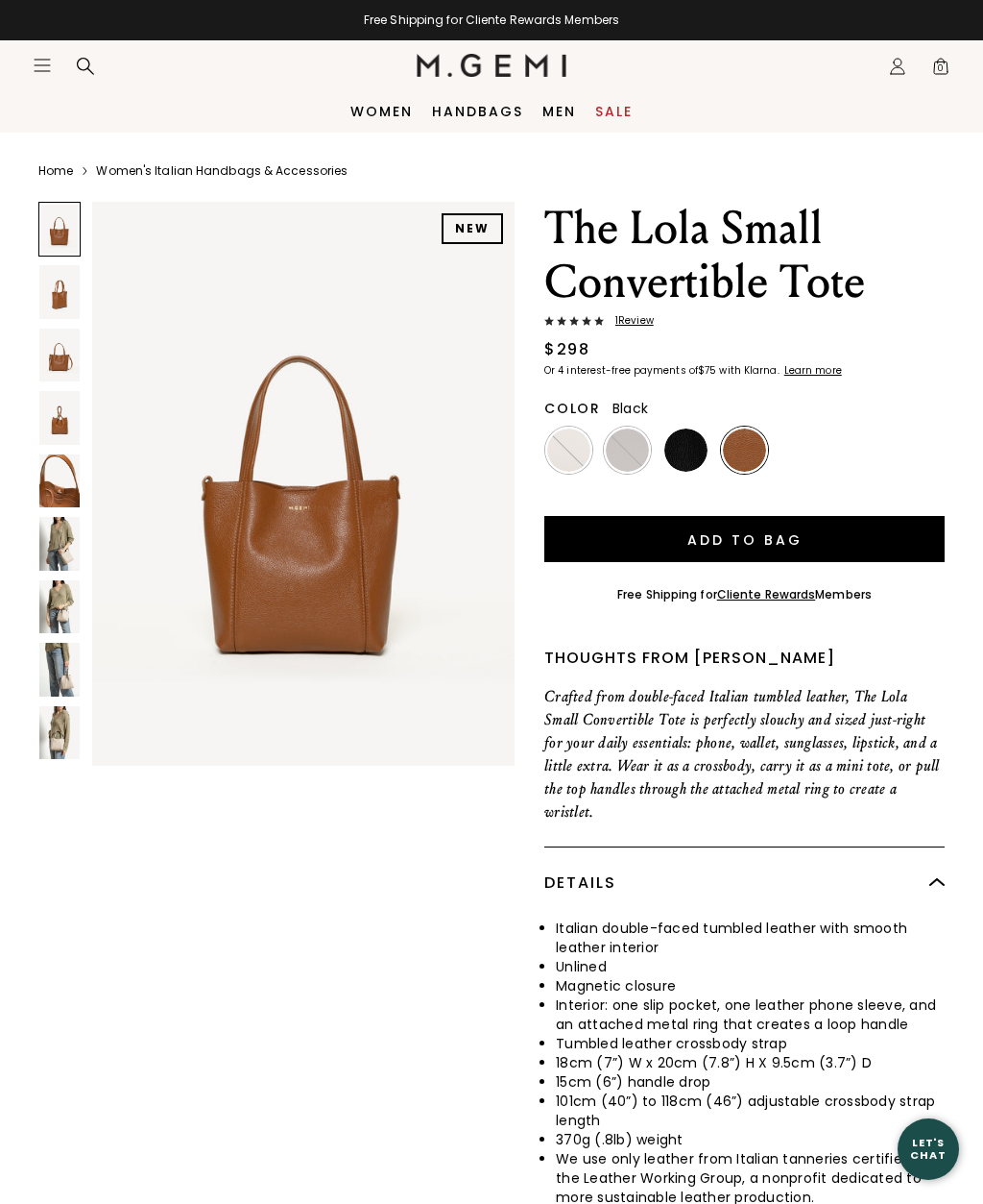
click at [681, 453] on img at bounding box center [686, 450] width 43 height 43
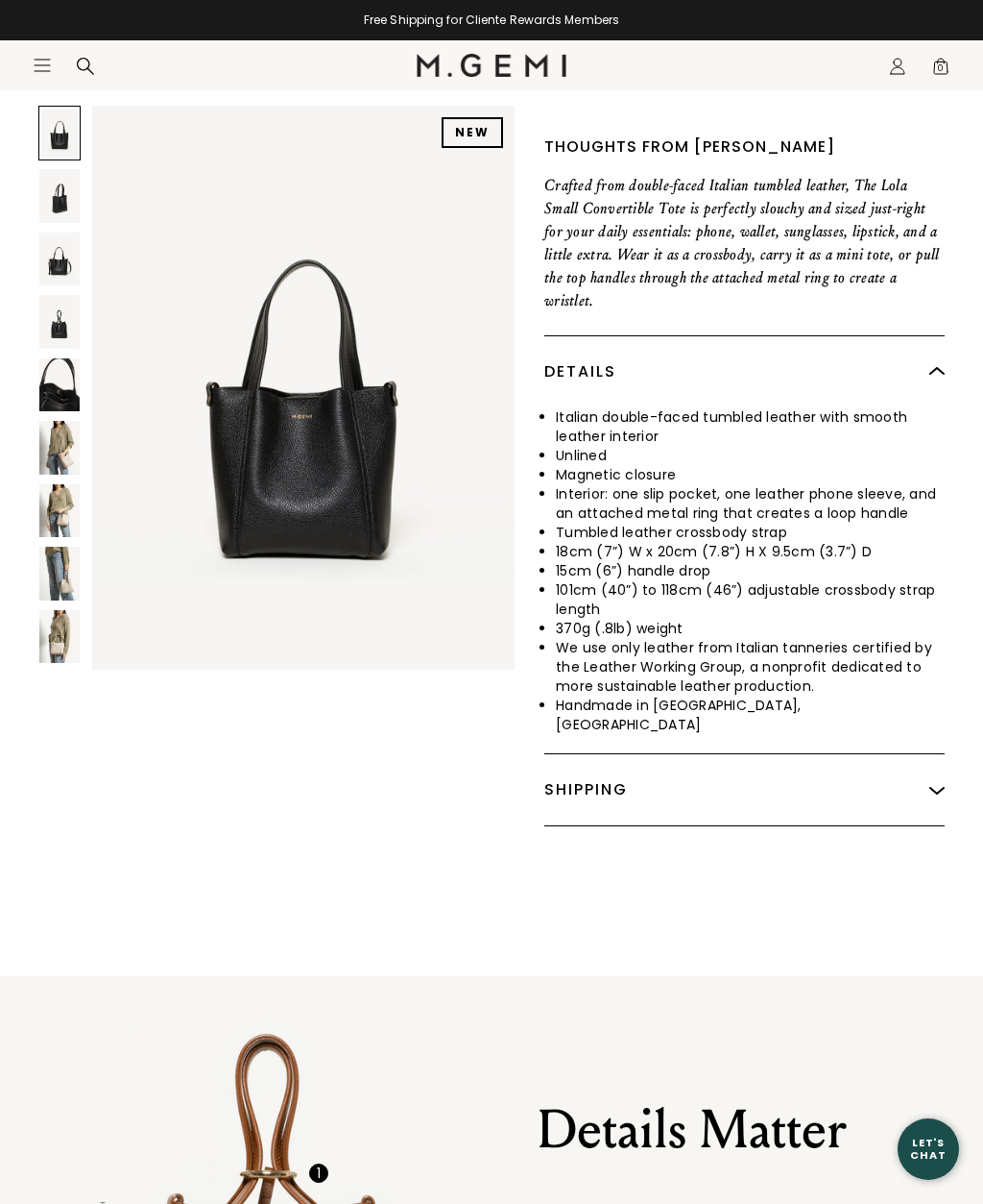
scroll to position [514, 0]
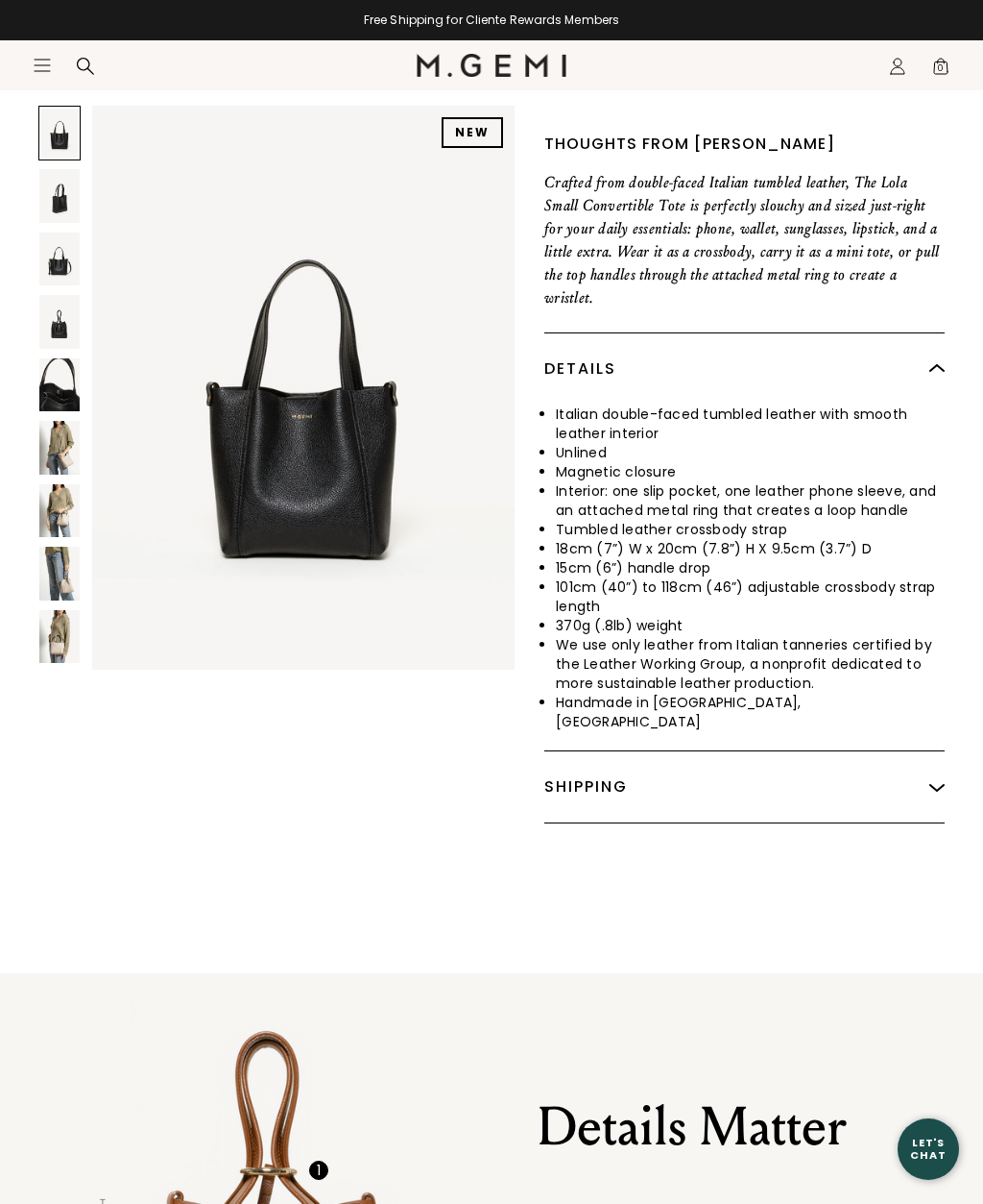
click at [455, 226] on img at bounding box center [303, 387] width 422 height 564
click at [455, 225] on img at bounding box center [303, 387] width 422 height 564
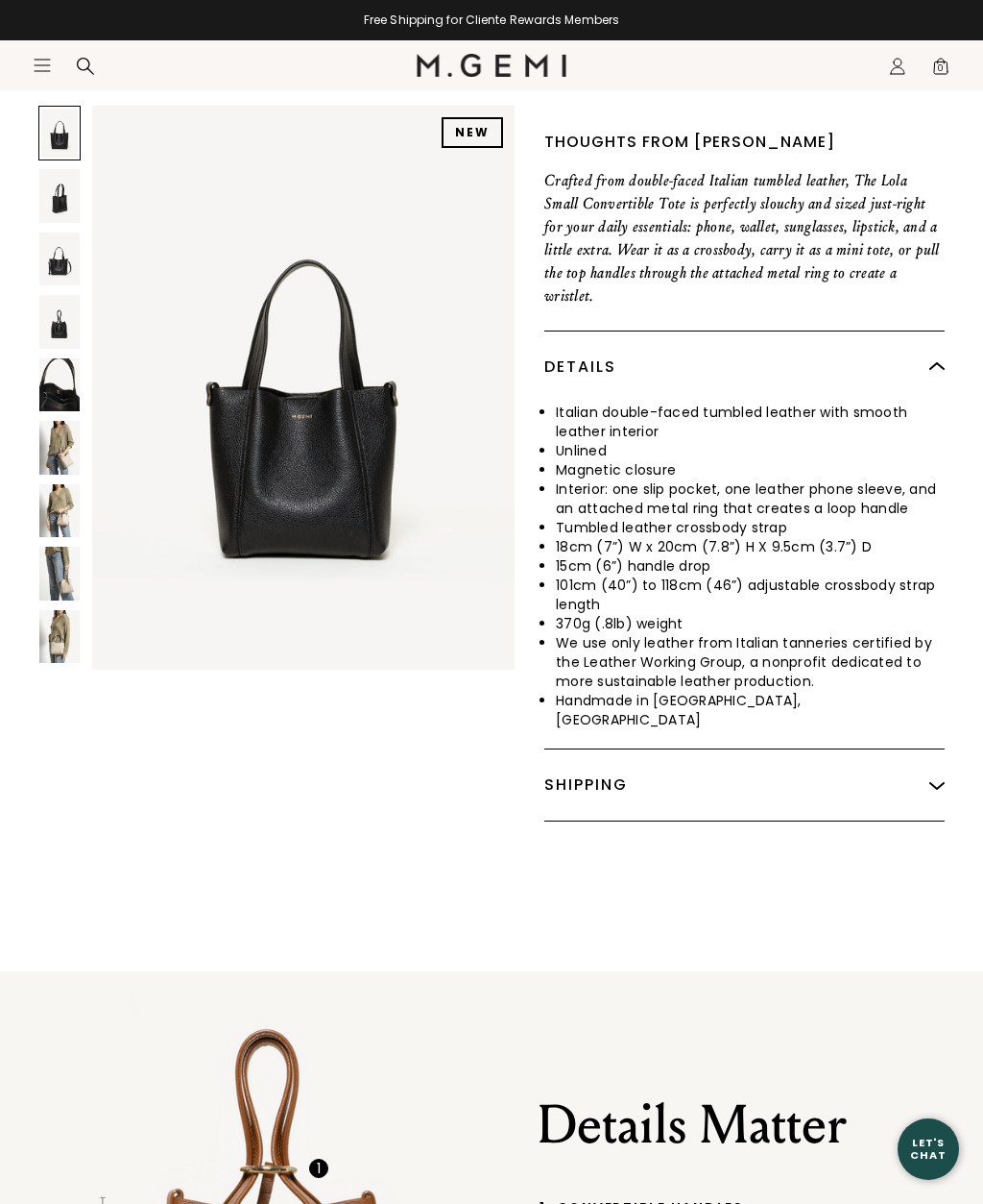
click at [39, 201] on img at bounding box center [59, 195] width 40 height 53
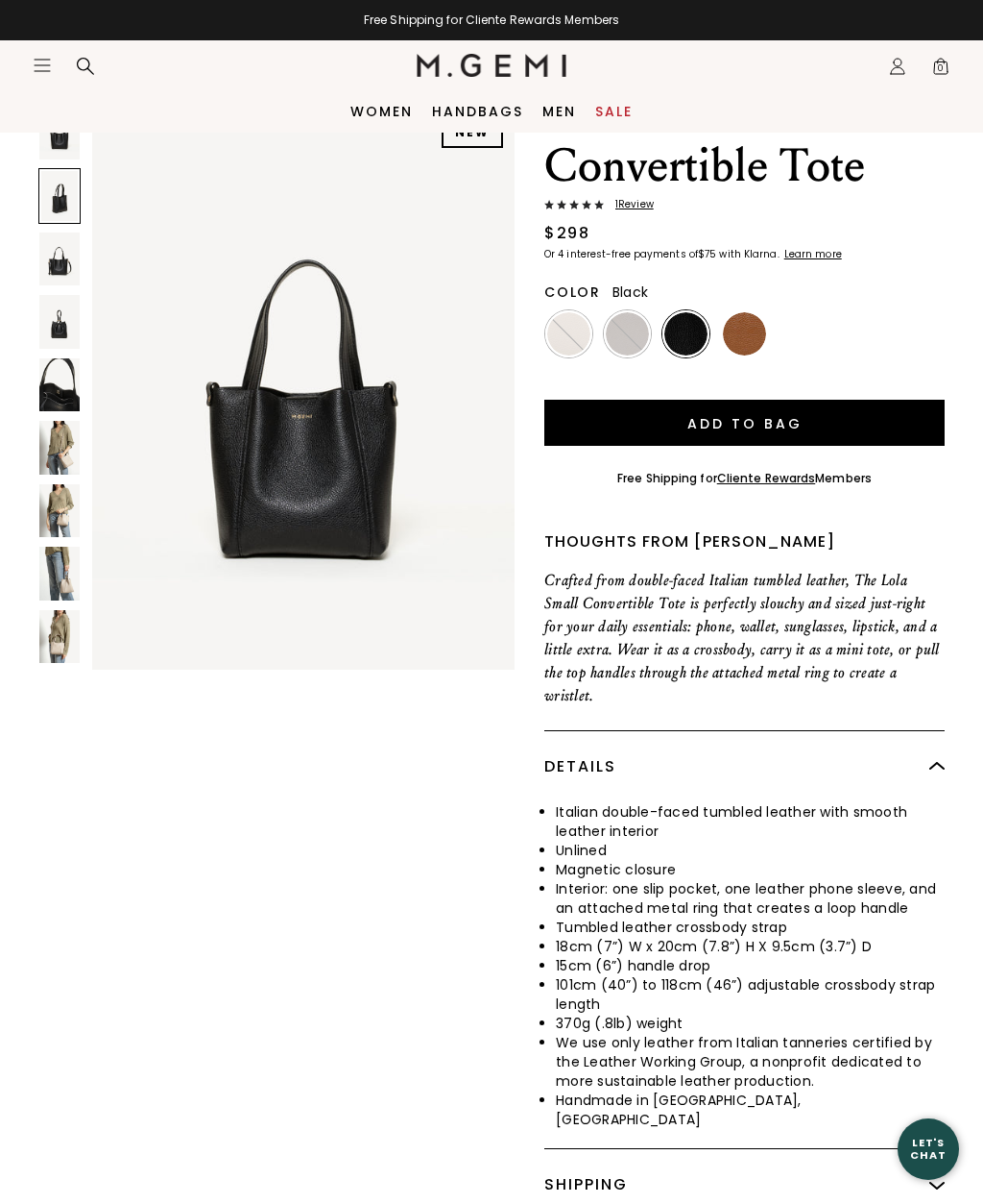
scroll to position [116, 0]
click at [53, 257] on img at bounding box center [59, 259] width 40 height 53
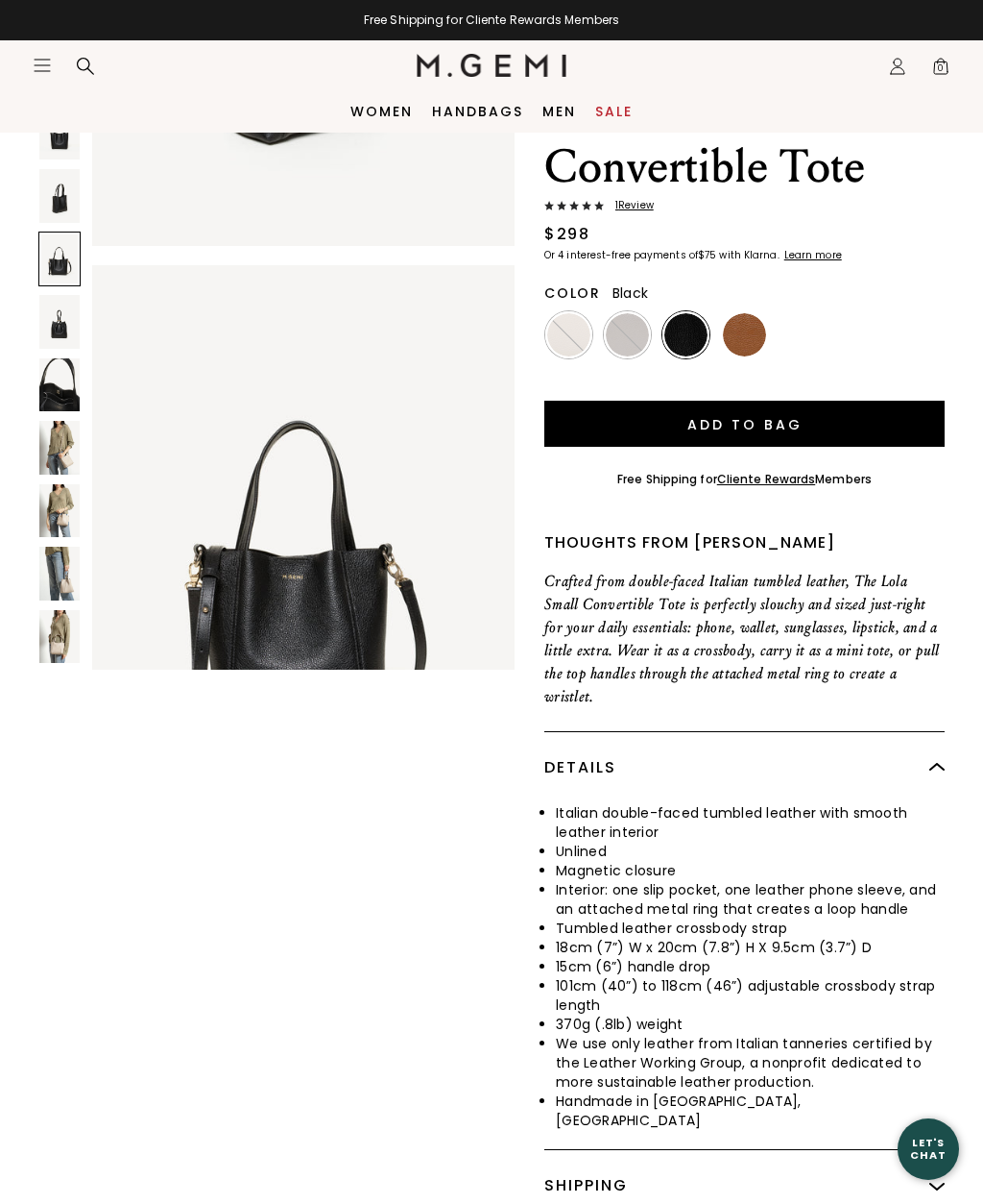
scroll to position [1167, 0]
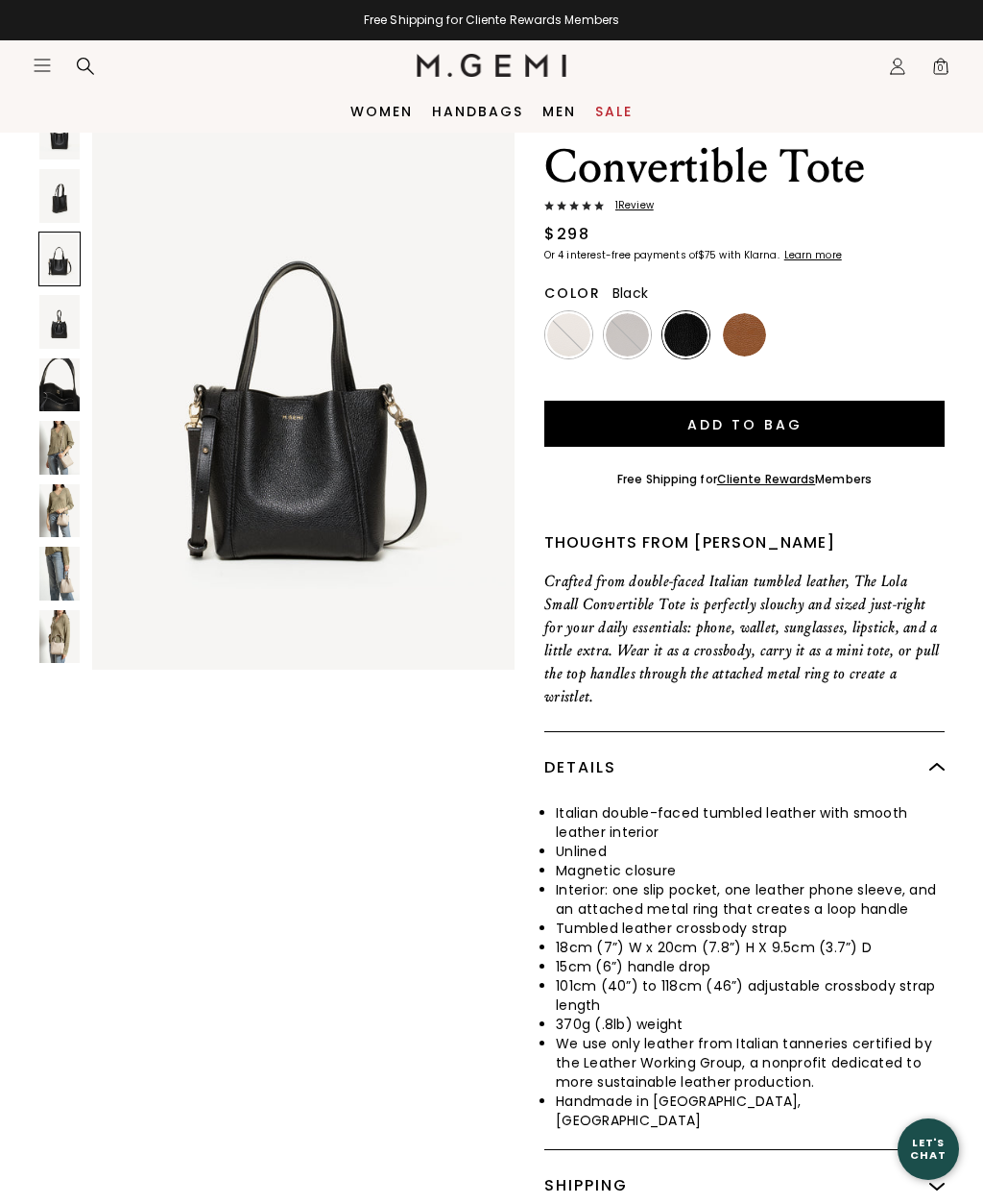
click at [60, 322] on img at bounding box center [59, 322] width 40 height 53
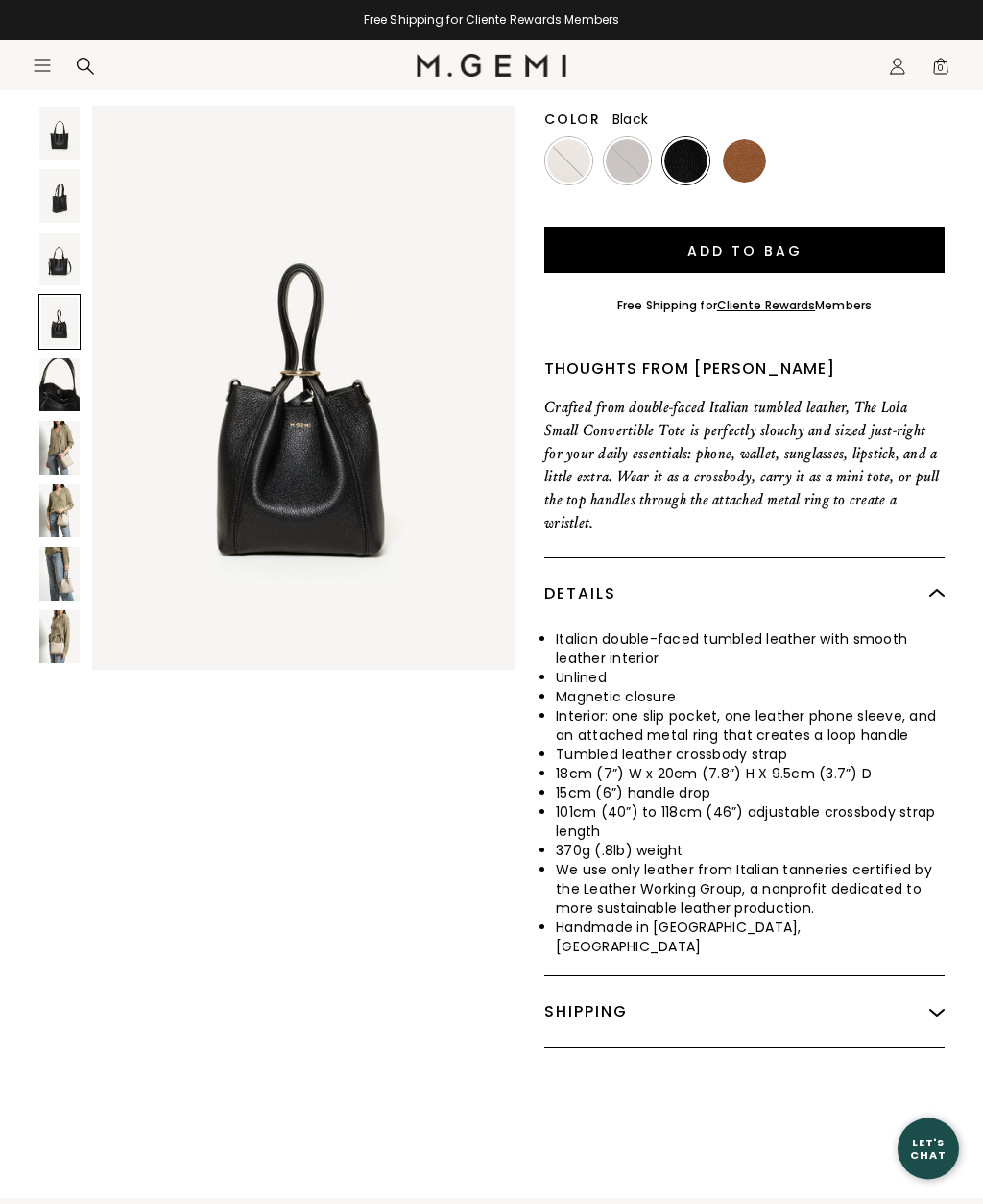
scroll to position [290, 0]
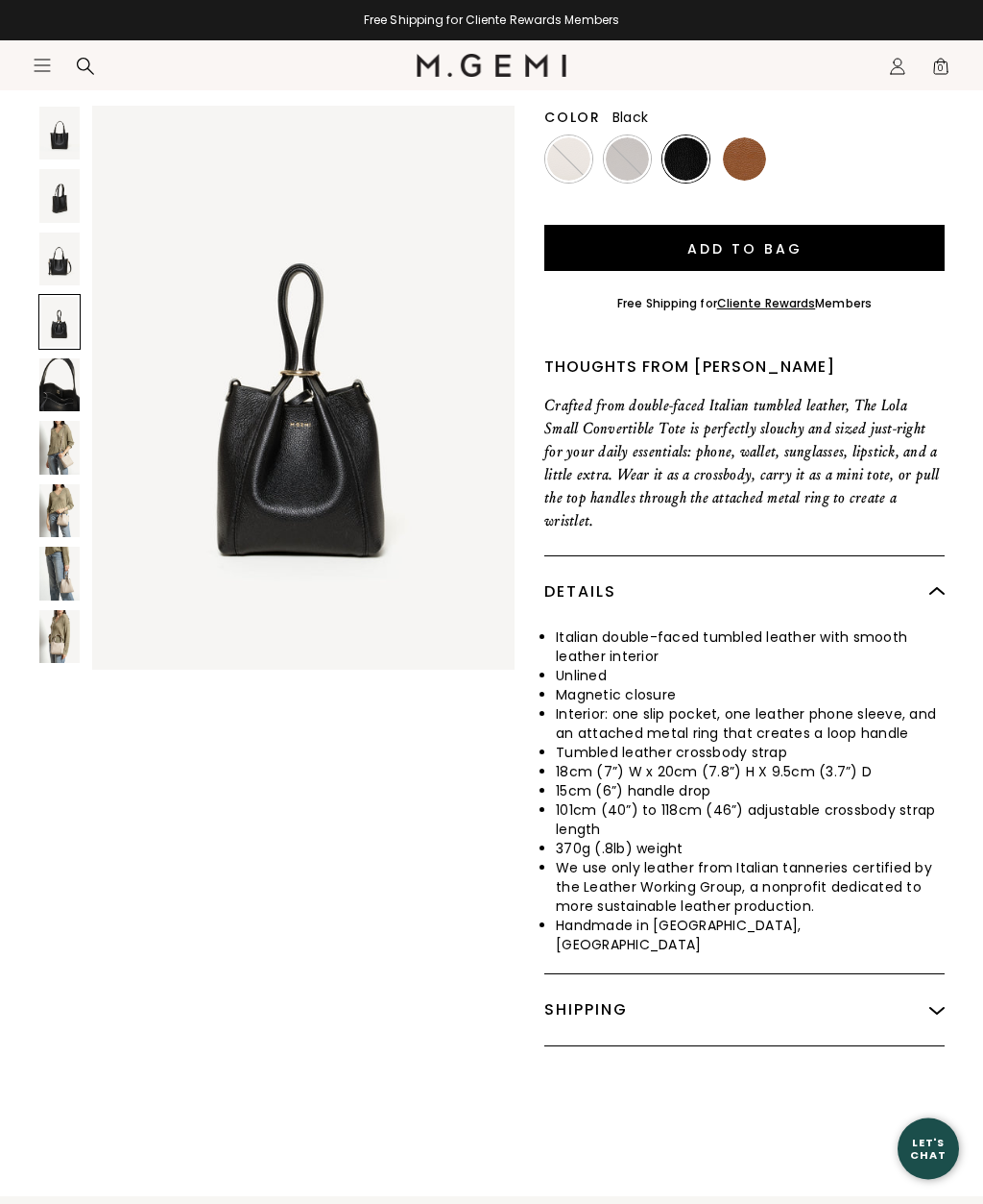
click at [40, 385] on img at bounding box center [59, 385] width 40 height 53
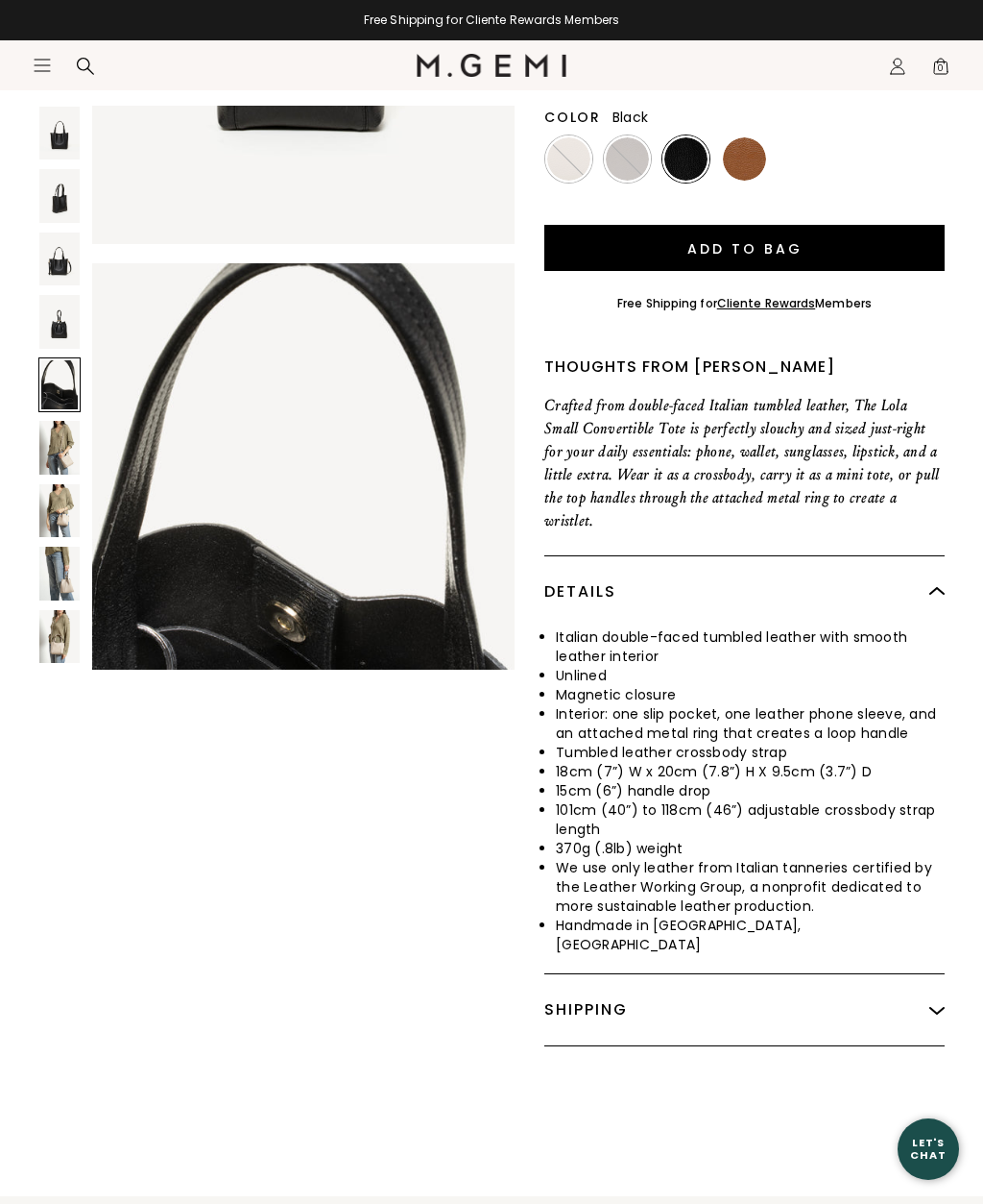
scroll to position [2333, 0]
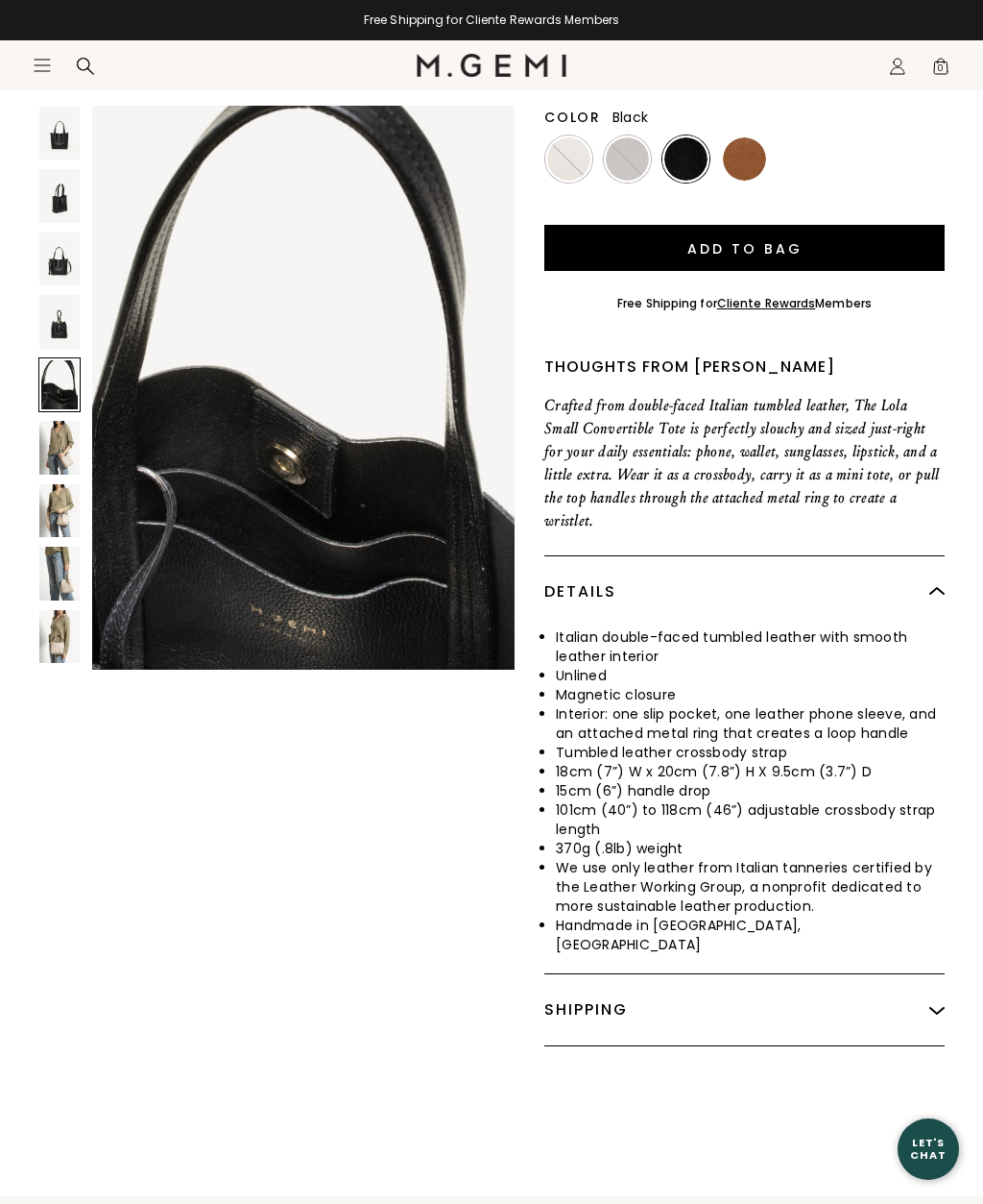
click at [50, 442] on img at bounding box center [59, 447] width 40 height 53
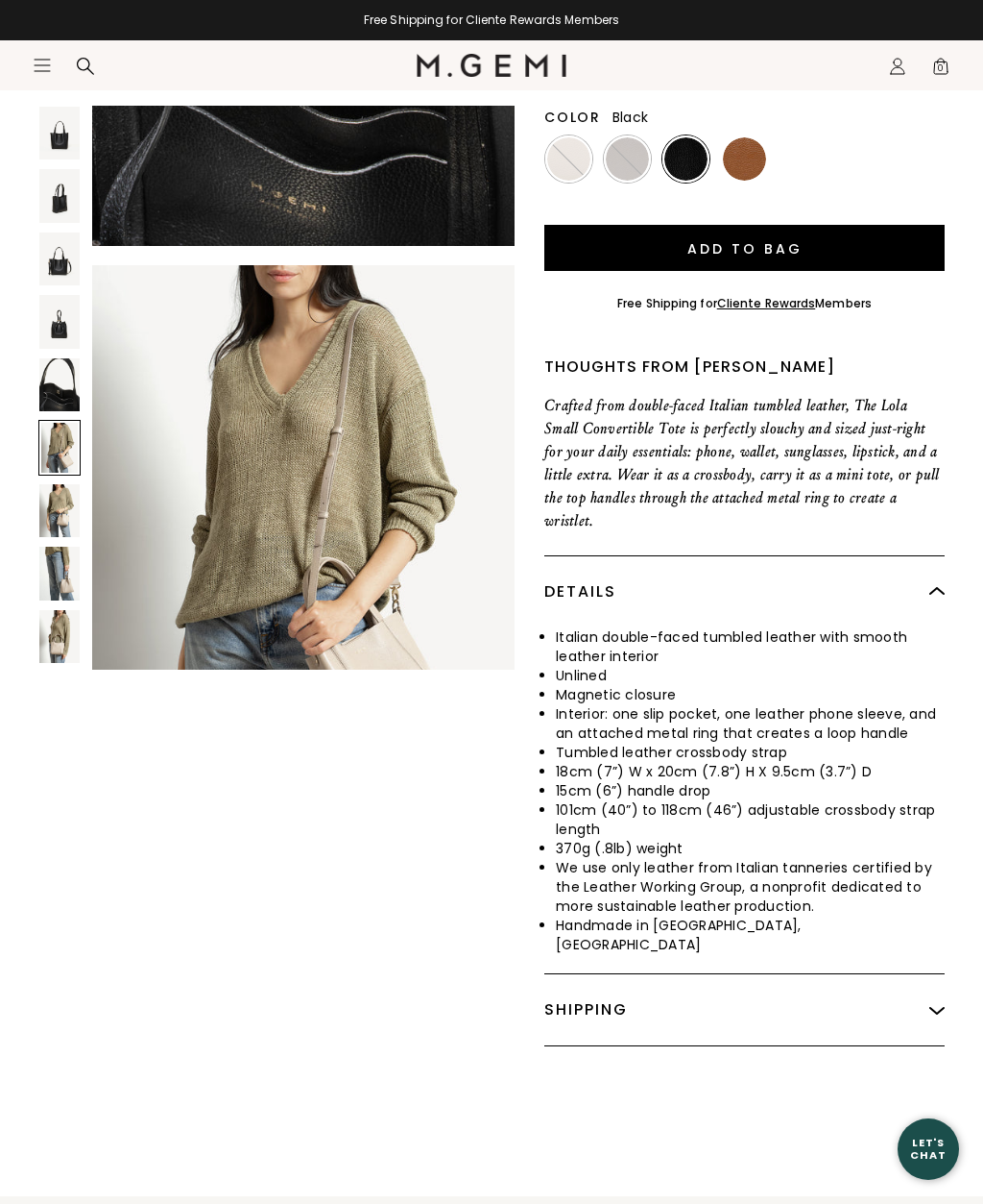
scroll to position [2917, 0]
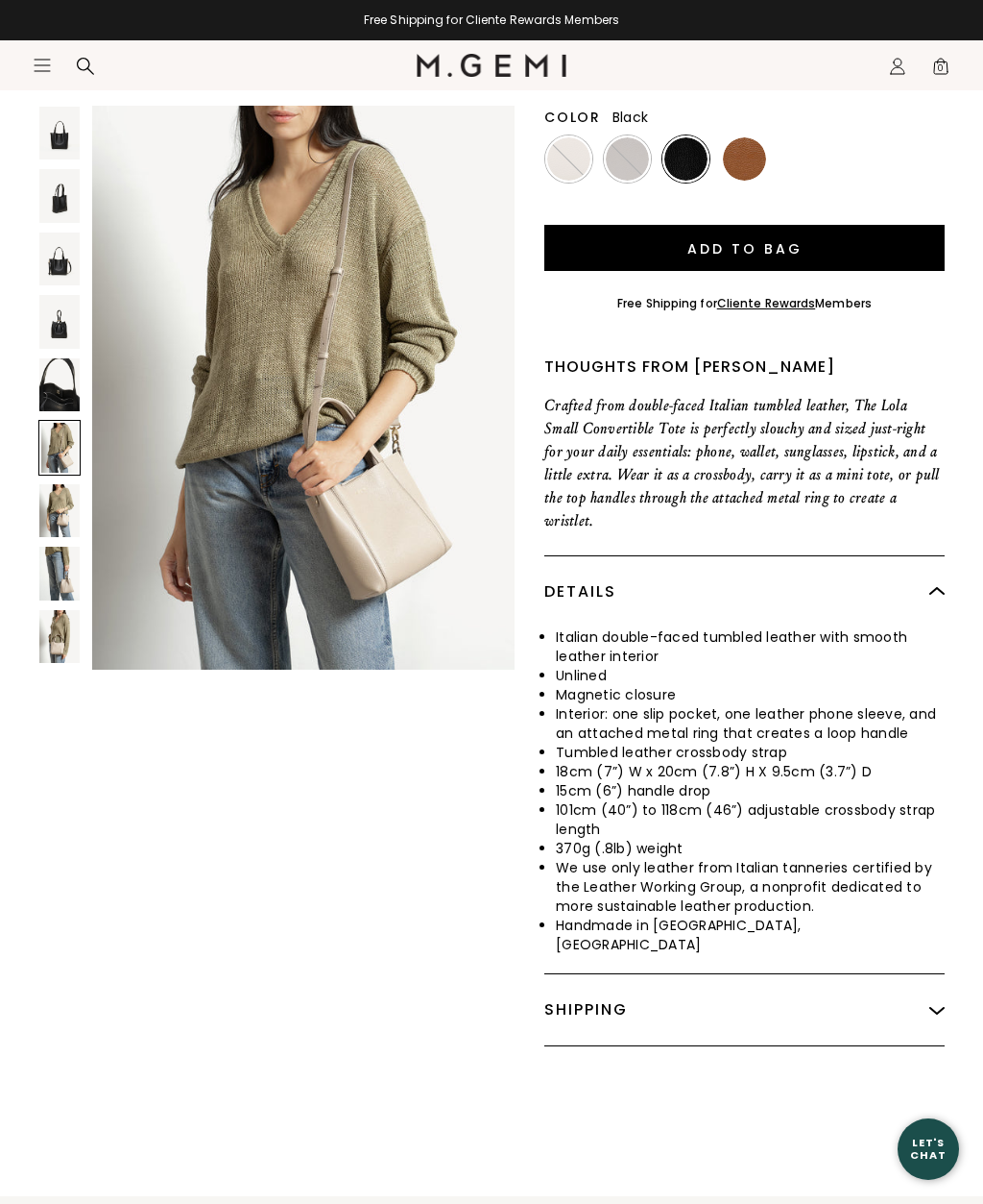
click at [49, 447] on div at bounding box center [59, 447] width 42 height 55
click at [68, 511] on img at bounding box center [59, 511] width 40 height 53
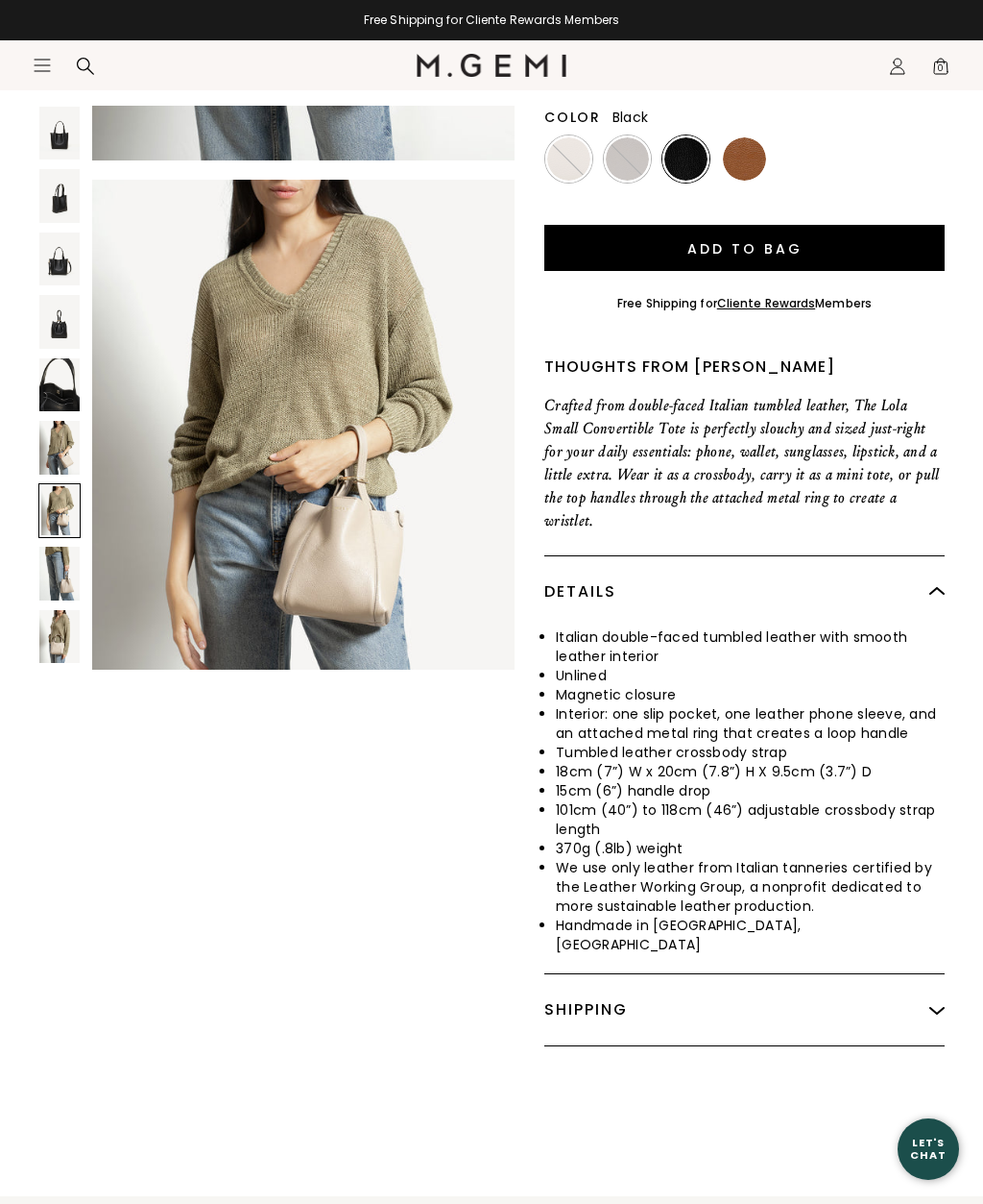
scroll to position [3500, 0]
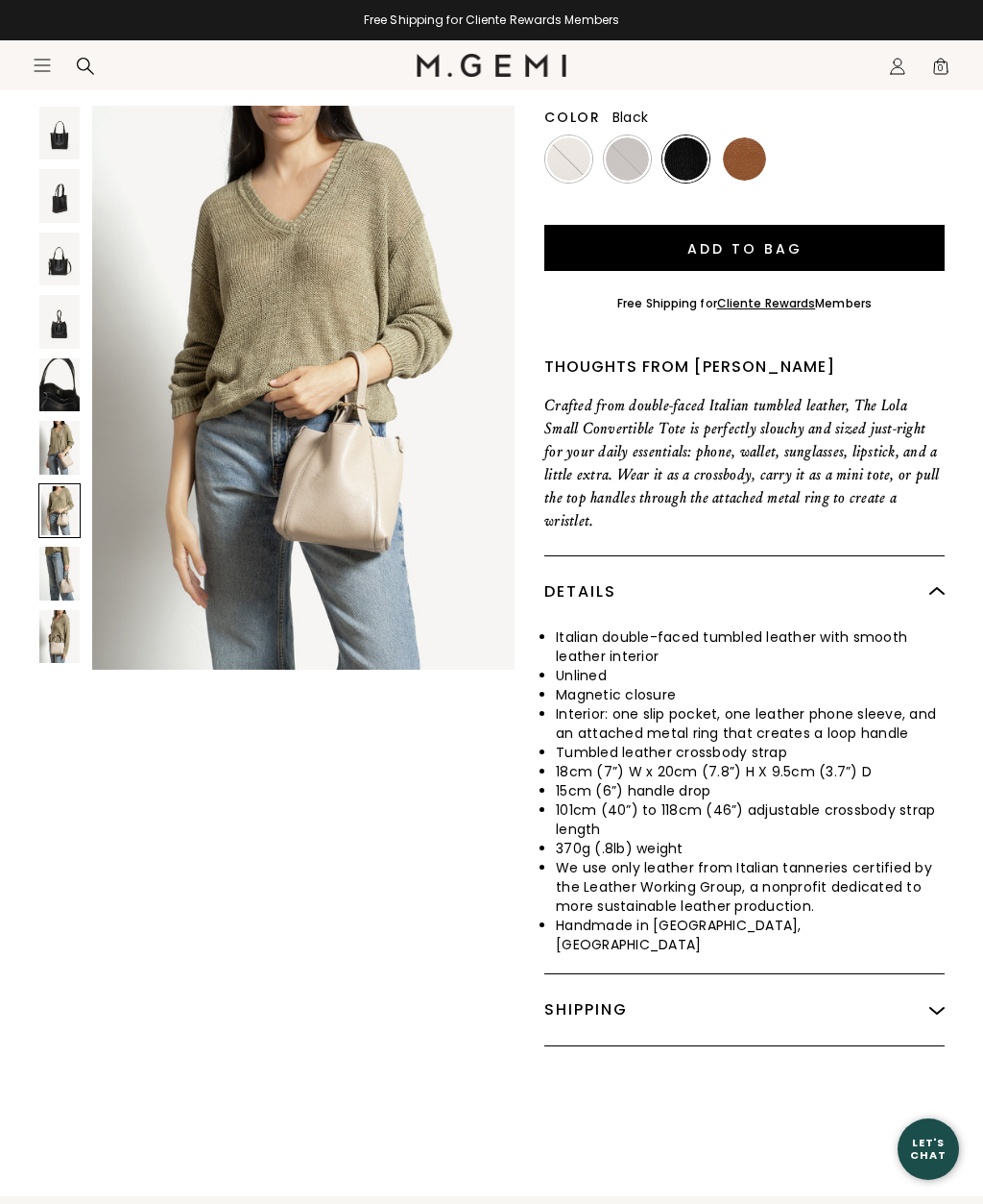
click at [51, 511] on div at bounding box center [59, 511] width 42 height 55
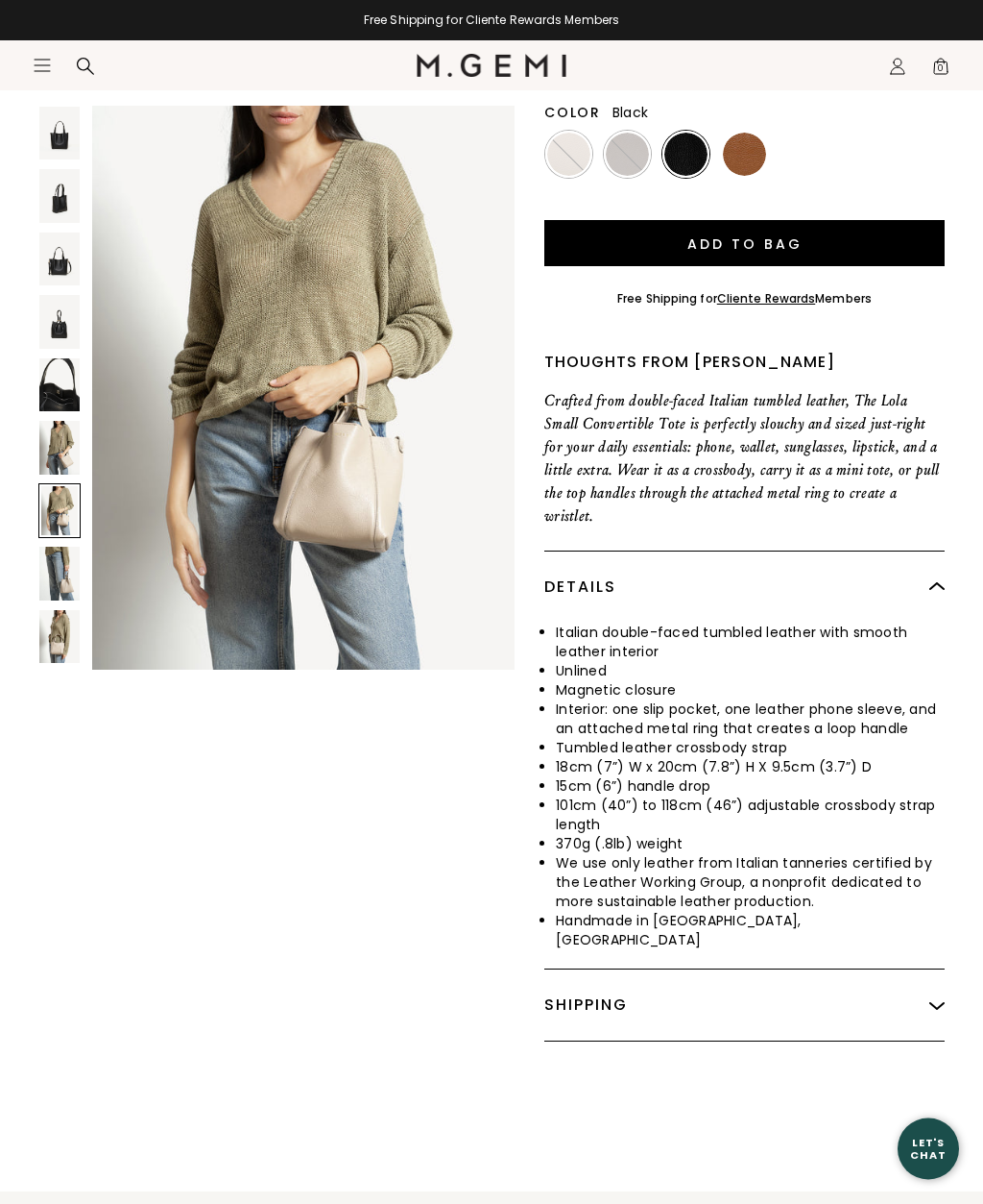
click at [49, 503] on div at bounding box center [59, 511] width 42 height 55
click at [47, 564] on img at bounding box center [59, 574] width 40 height 53
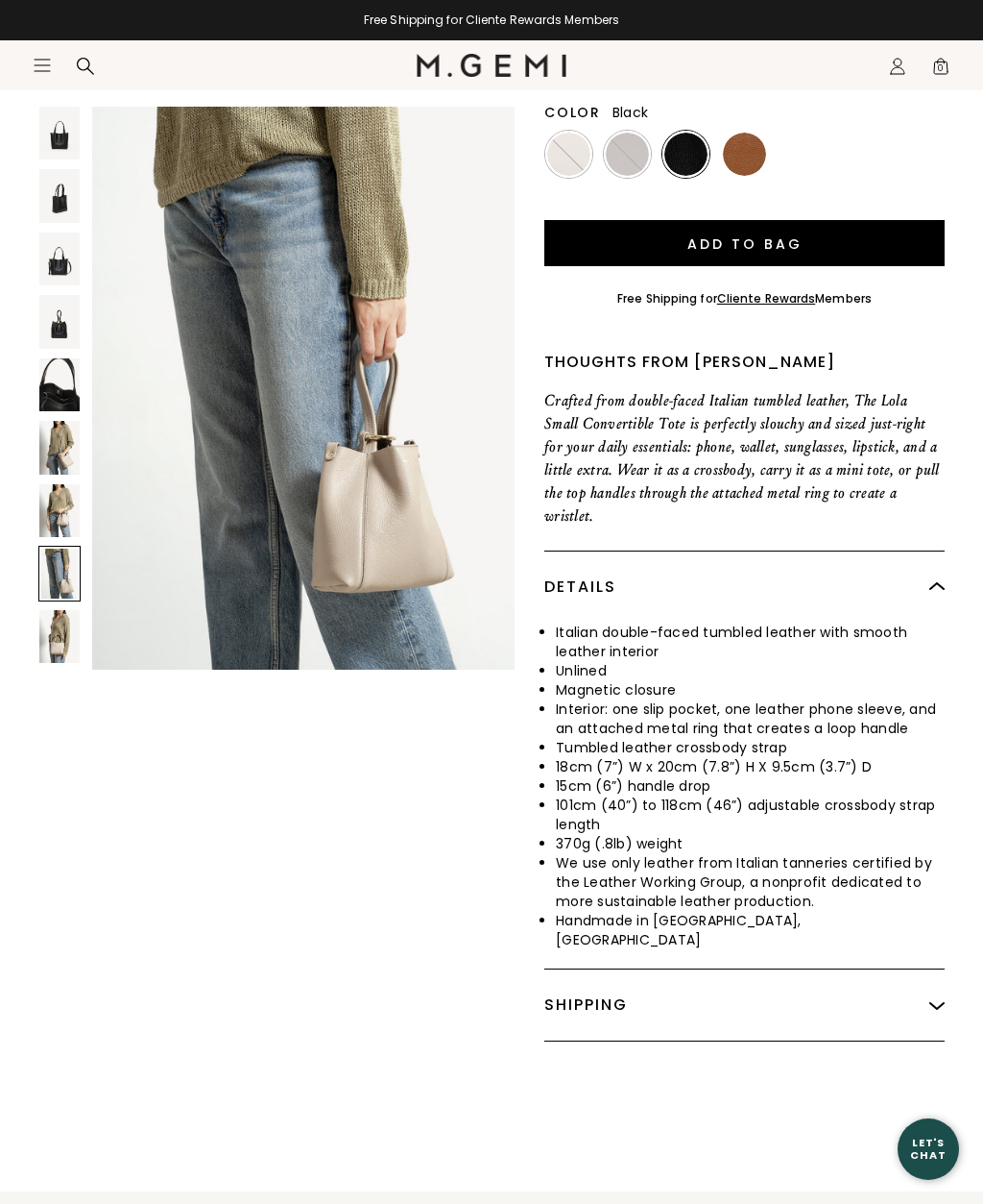
scroll to position [4084, 0]
click at [45, 632] on img at bounding box center [59, 636] width 40 height 53
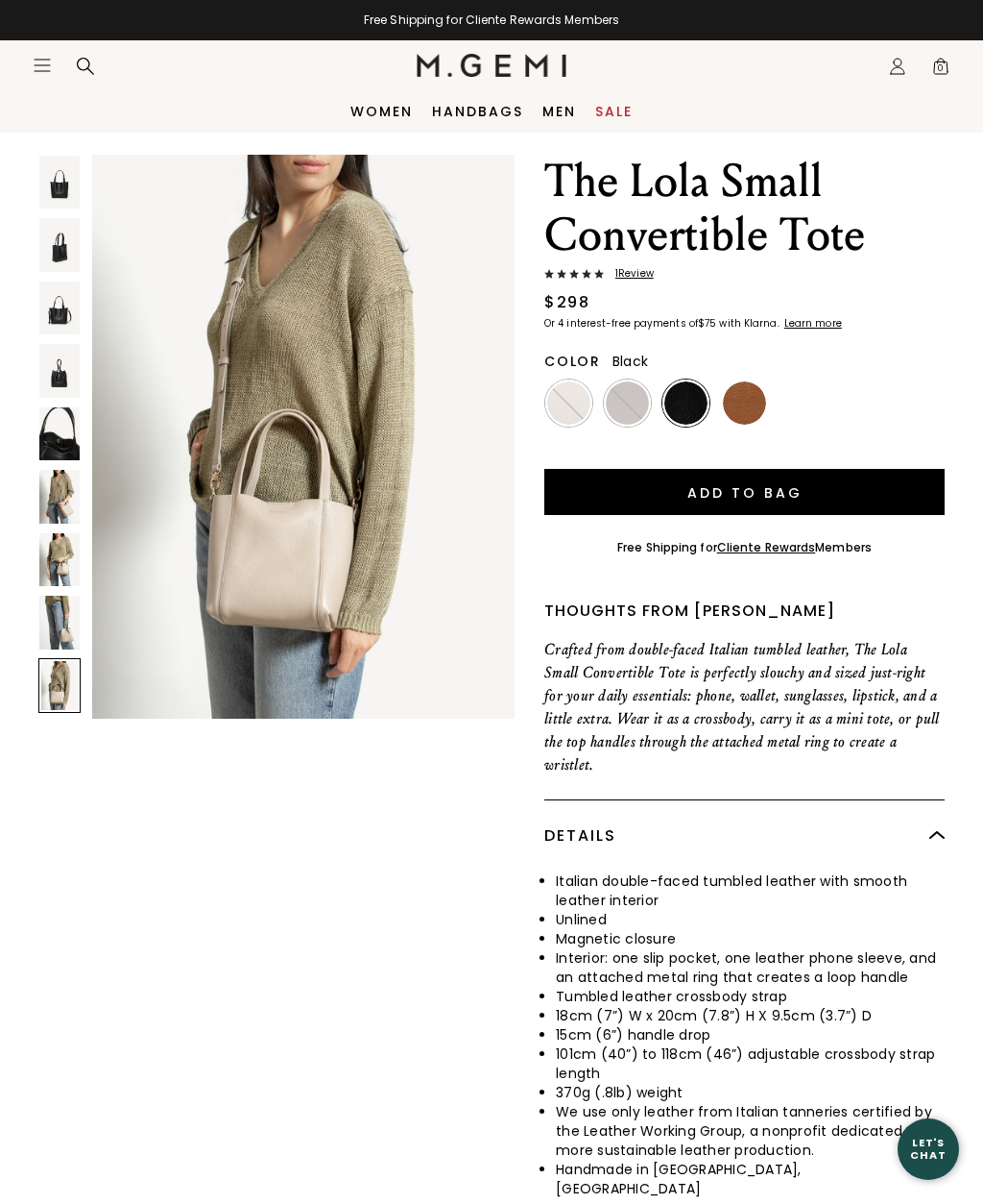
scroll to position [0, 0]
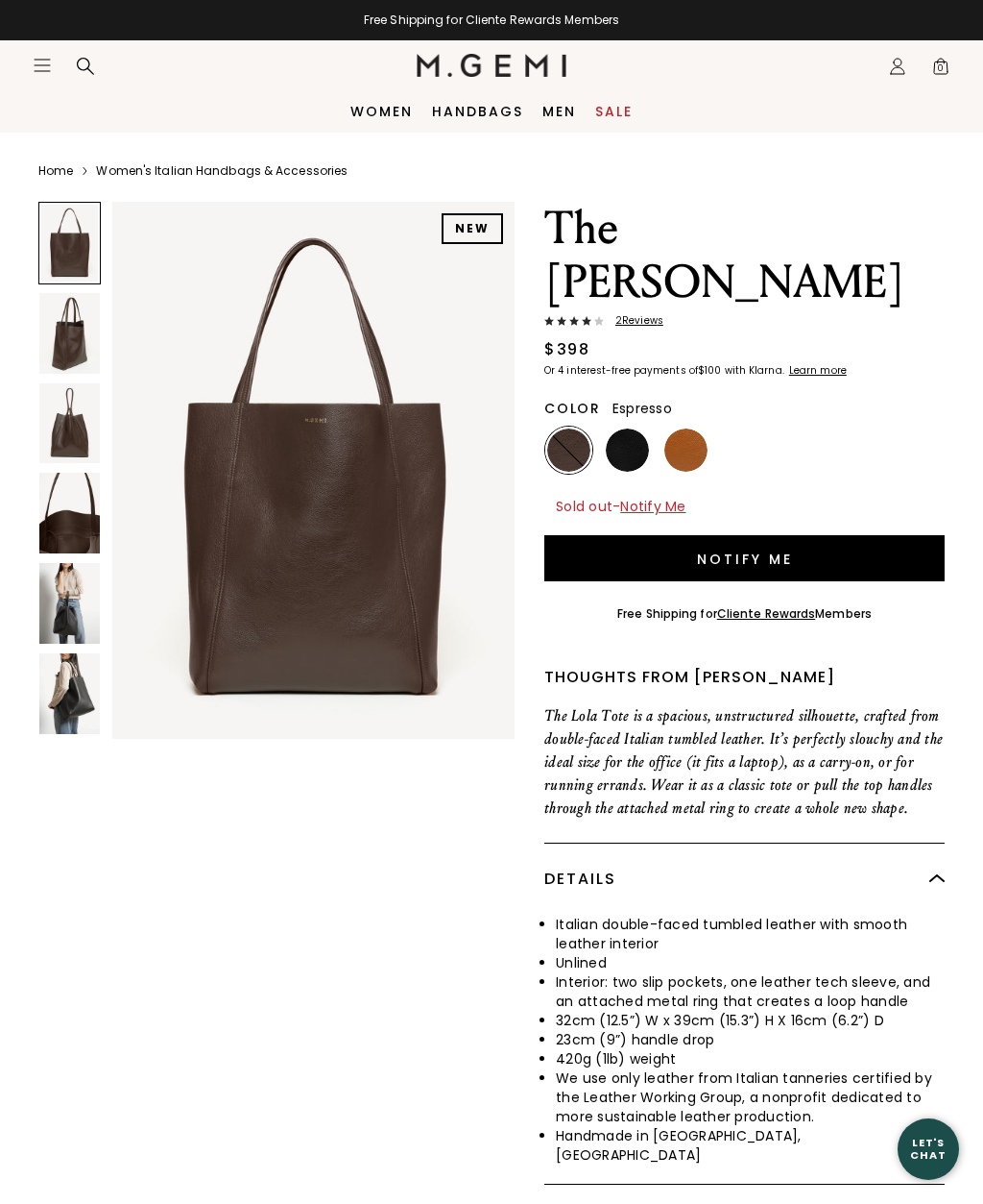
click at [588, 428] on img at bounding box center [569, 450] width 43 height 43
click at [638, 428] on img at bounding box center [627, 450] width 43 height 43
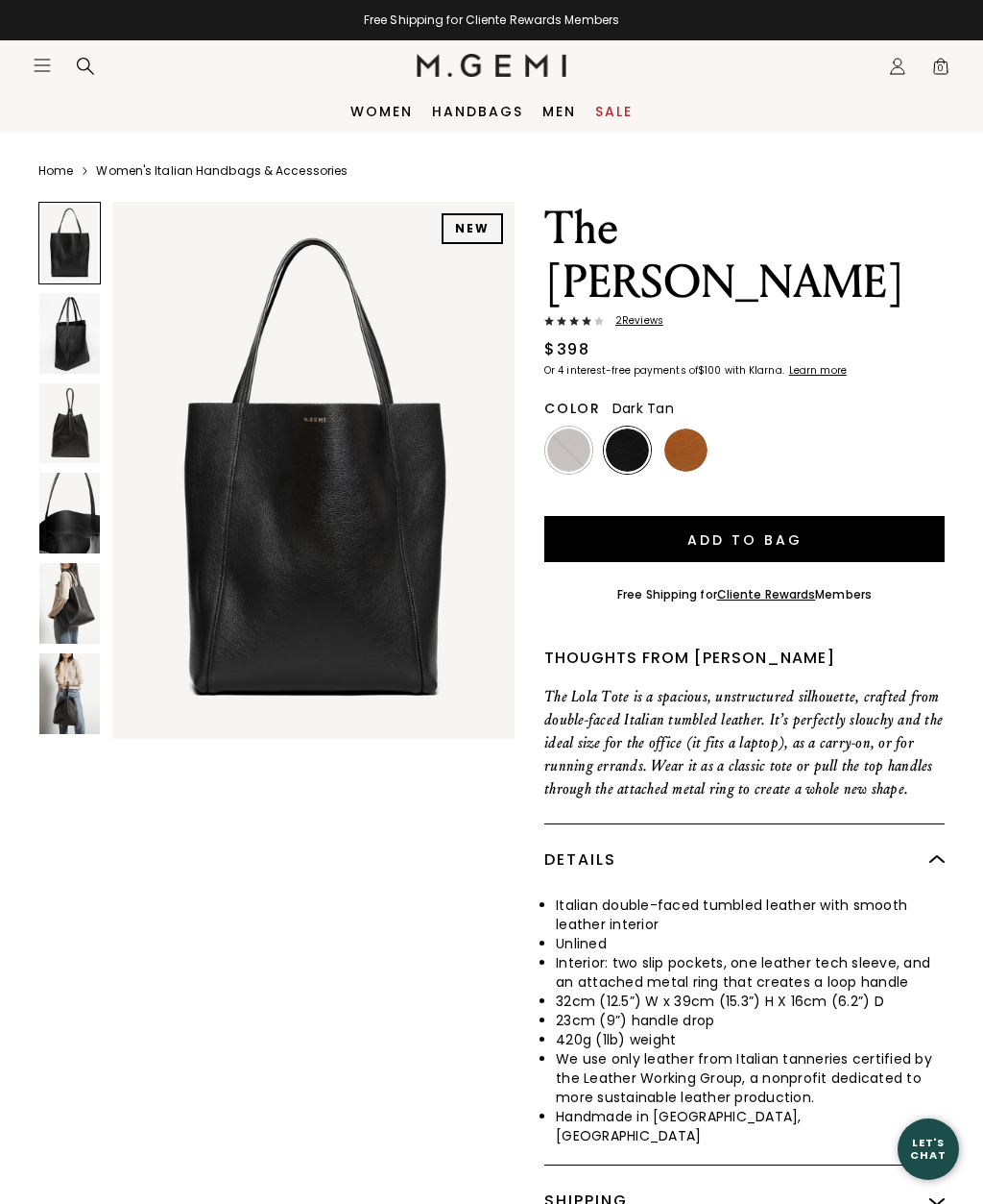
click at [703, 428] on img at bounding box center [686, 450] width 43 height 43
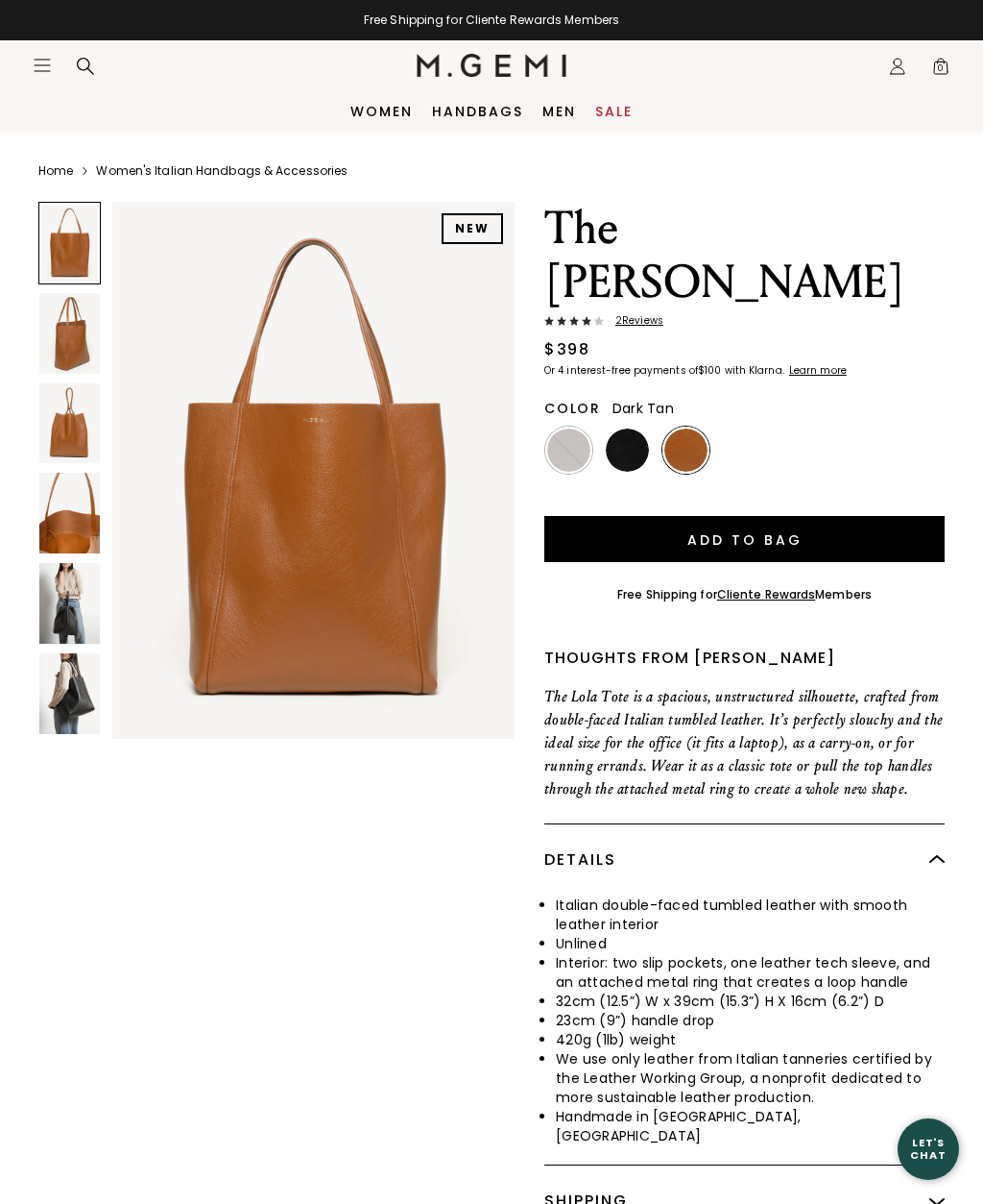
click at [571, 428] on img at bounding box center [569, 450] width 43 height 43
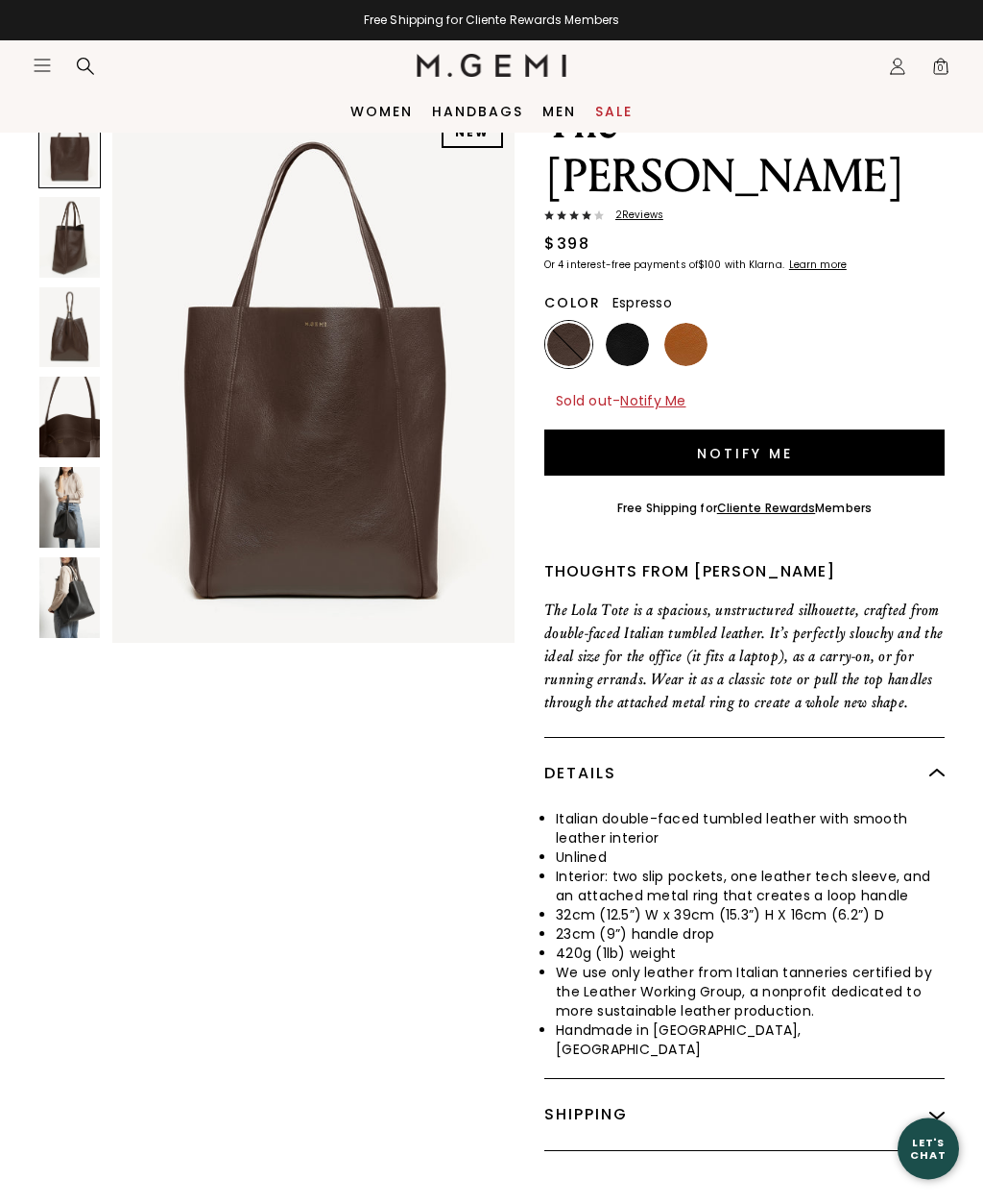
scroll to position [104, 0]
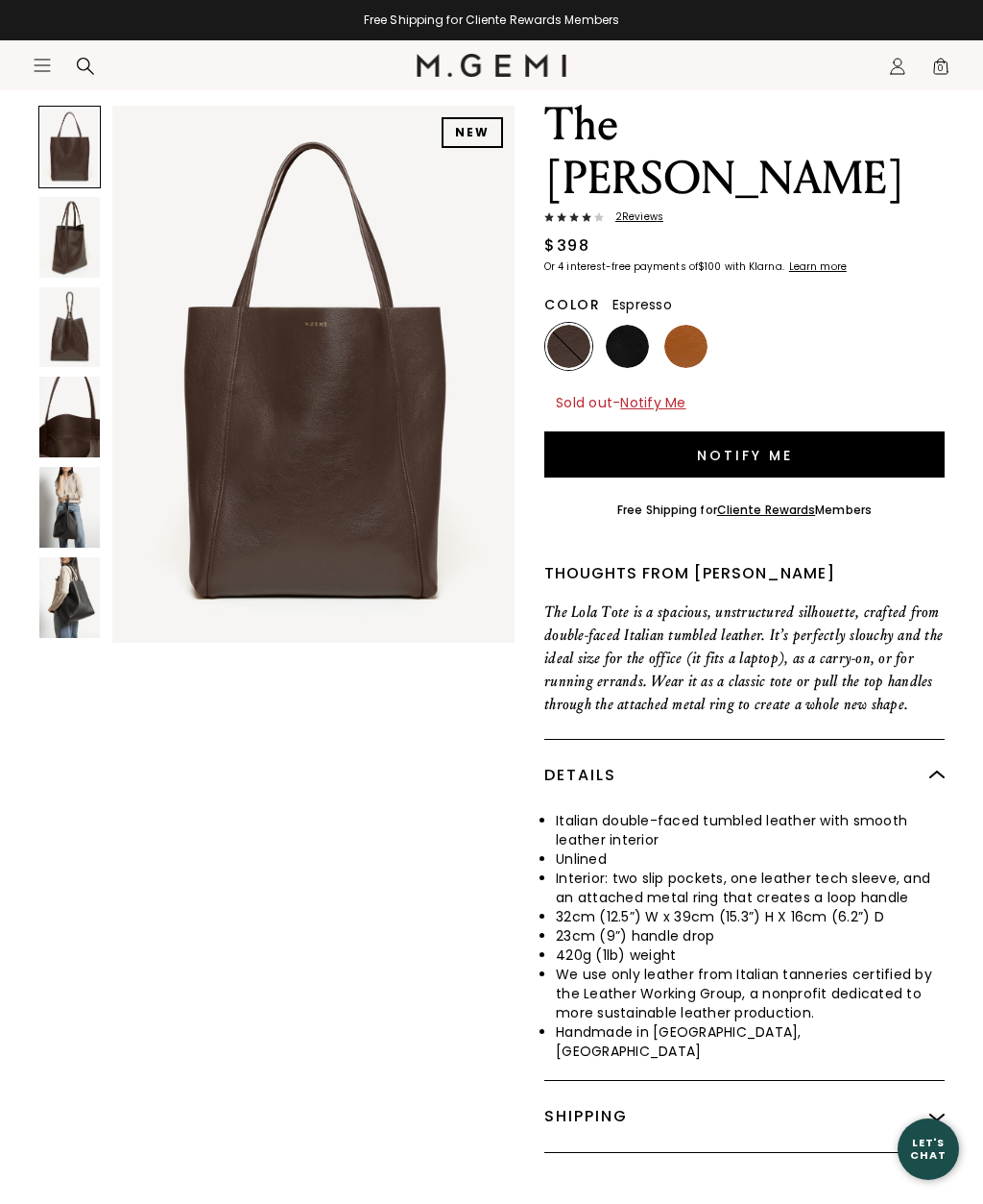
click at [43, 225] on img at bounding box center [70, 237] width 61 height 80
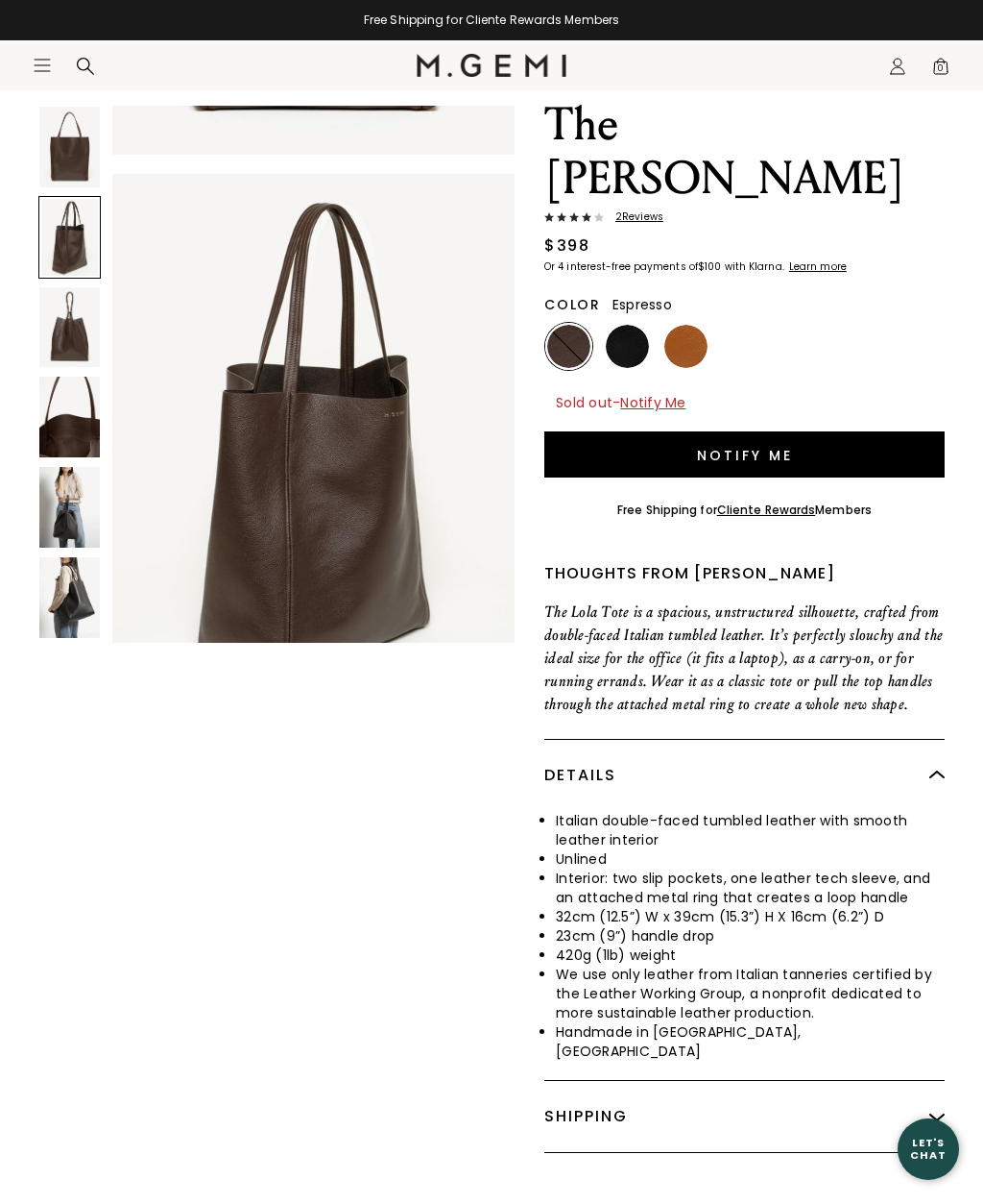
scroll to position [556, 0]
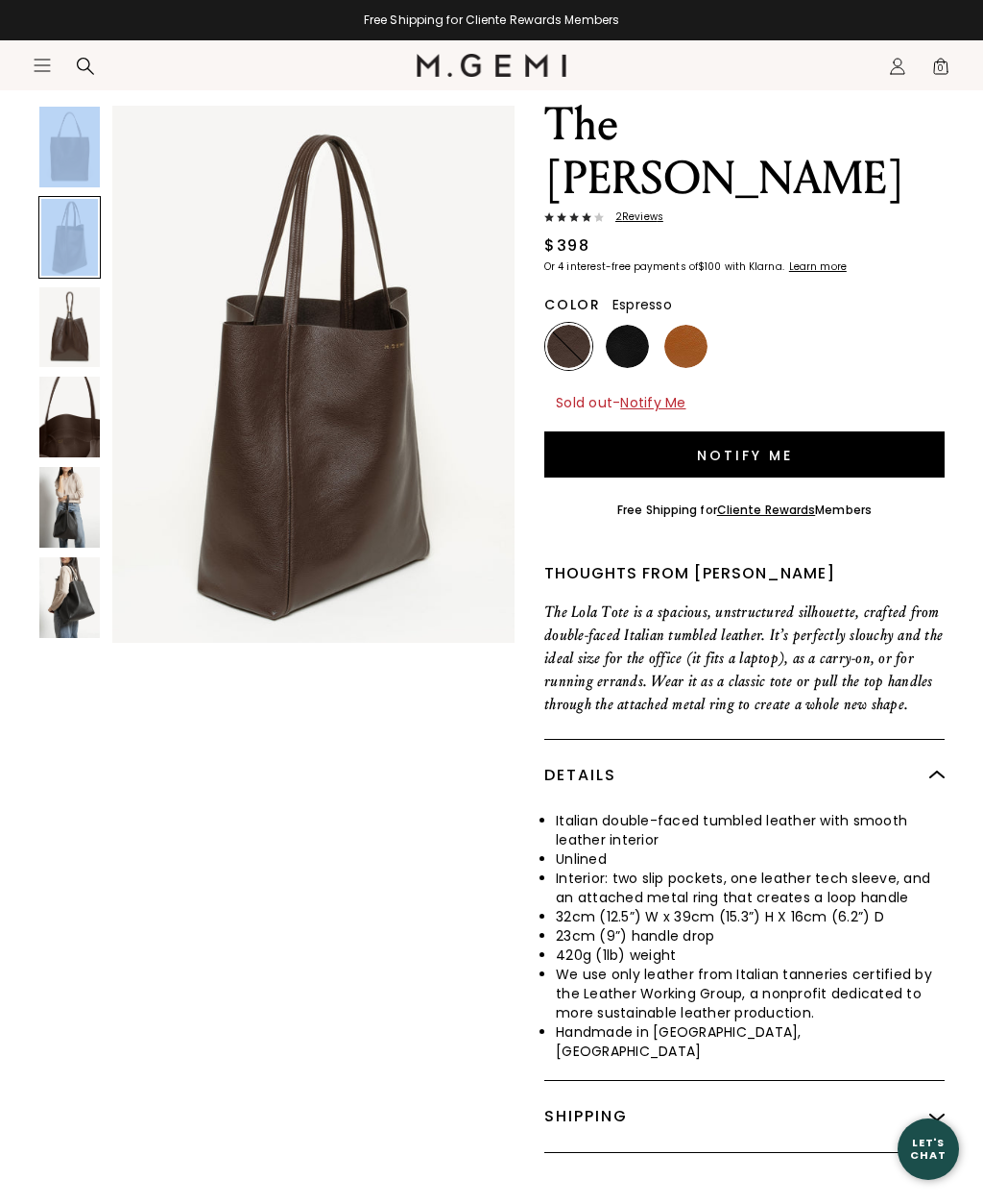
click at [54, 333] on img at bounding box center [70, 327] width 61 height 80
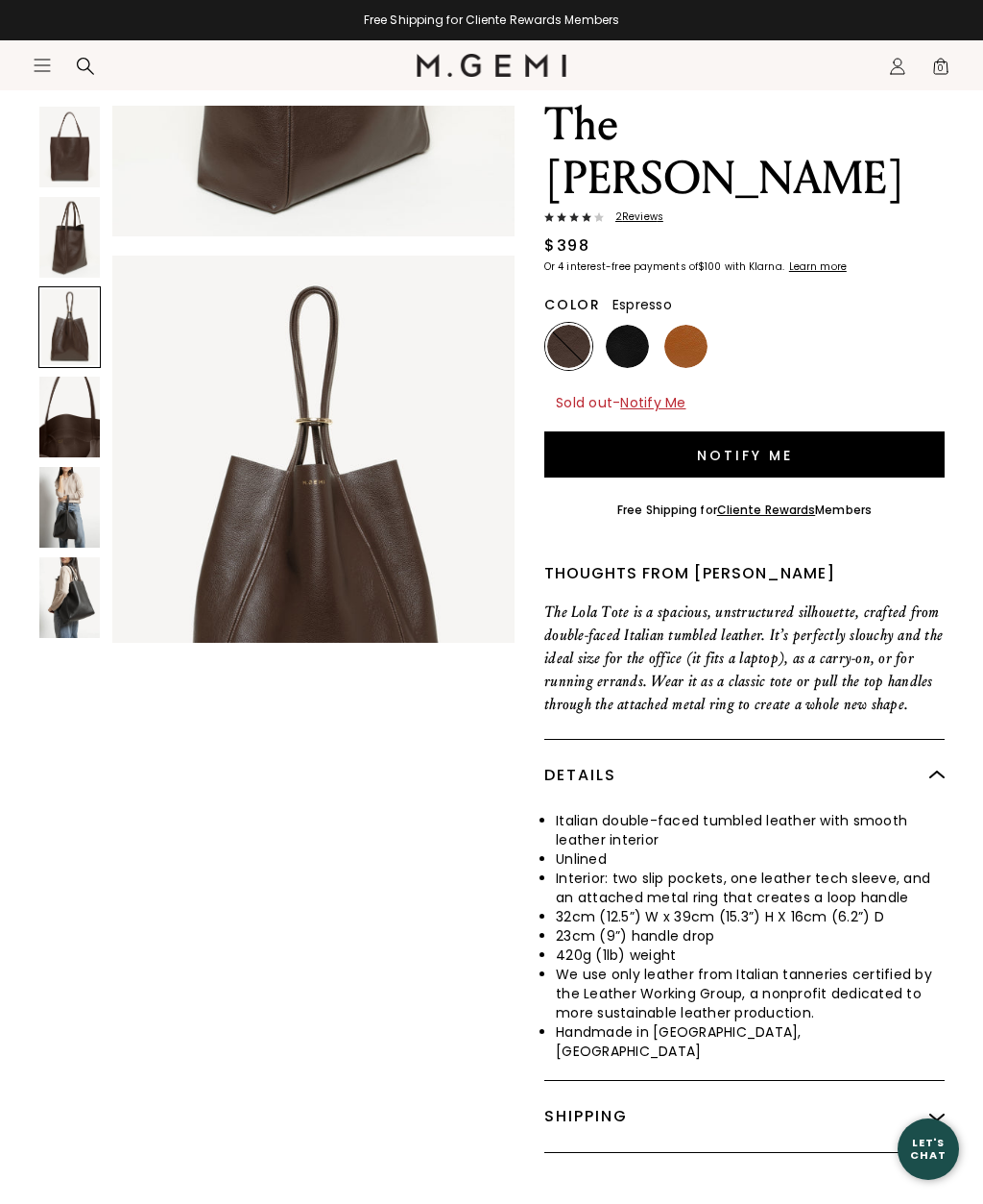
scroll to position [1113, 0]
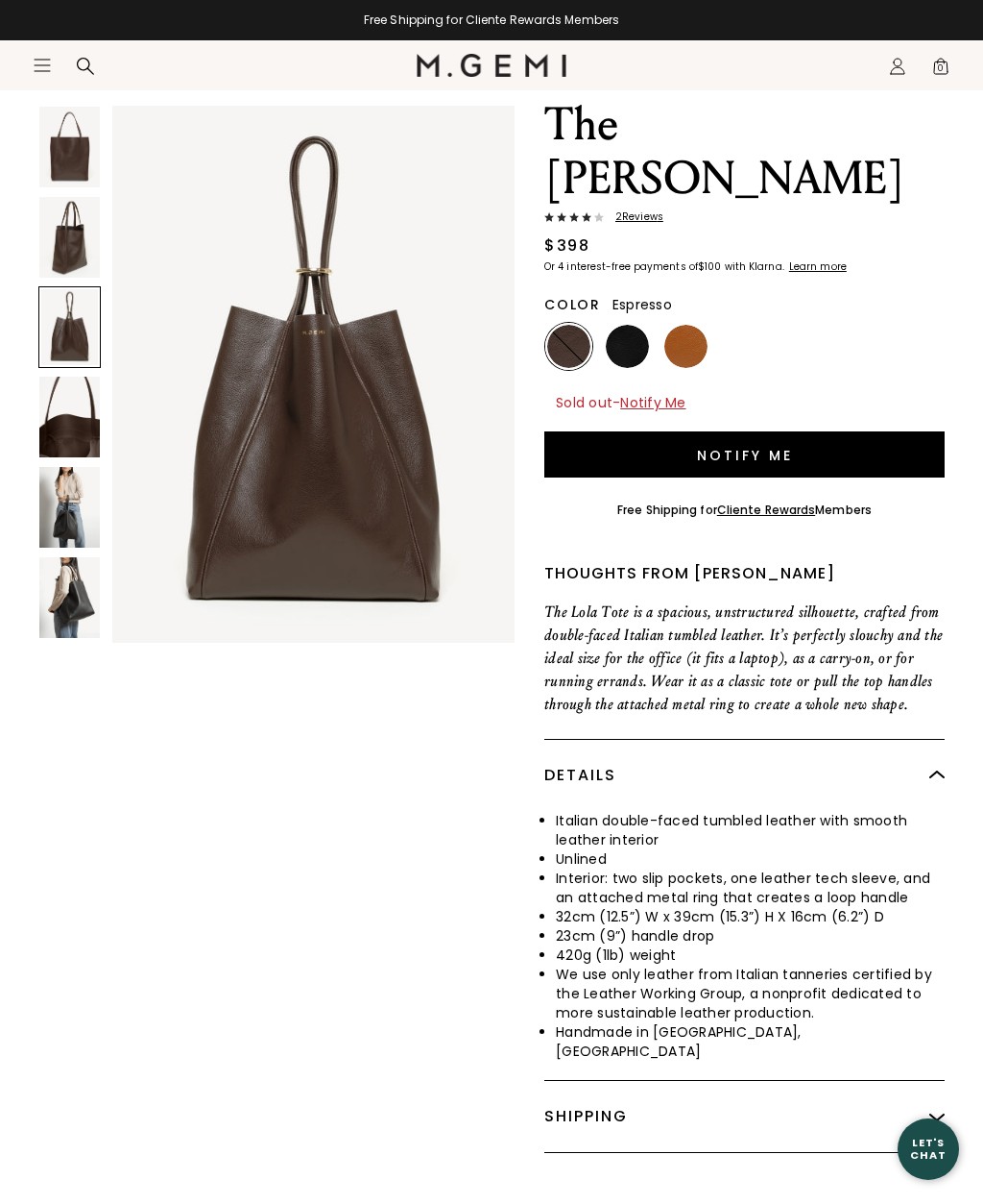
click at [66, 416] on img at bounding box center [70, 417] width 61 height 80
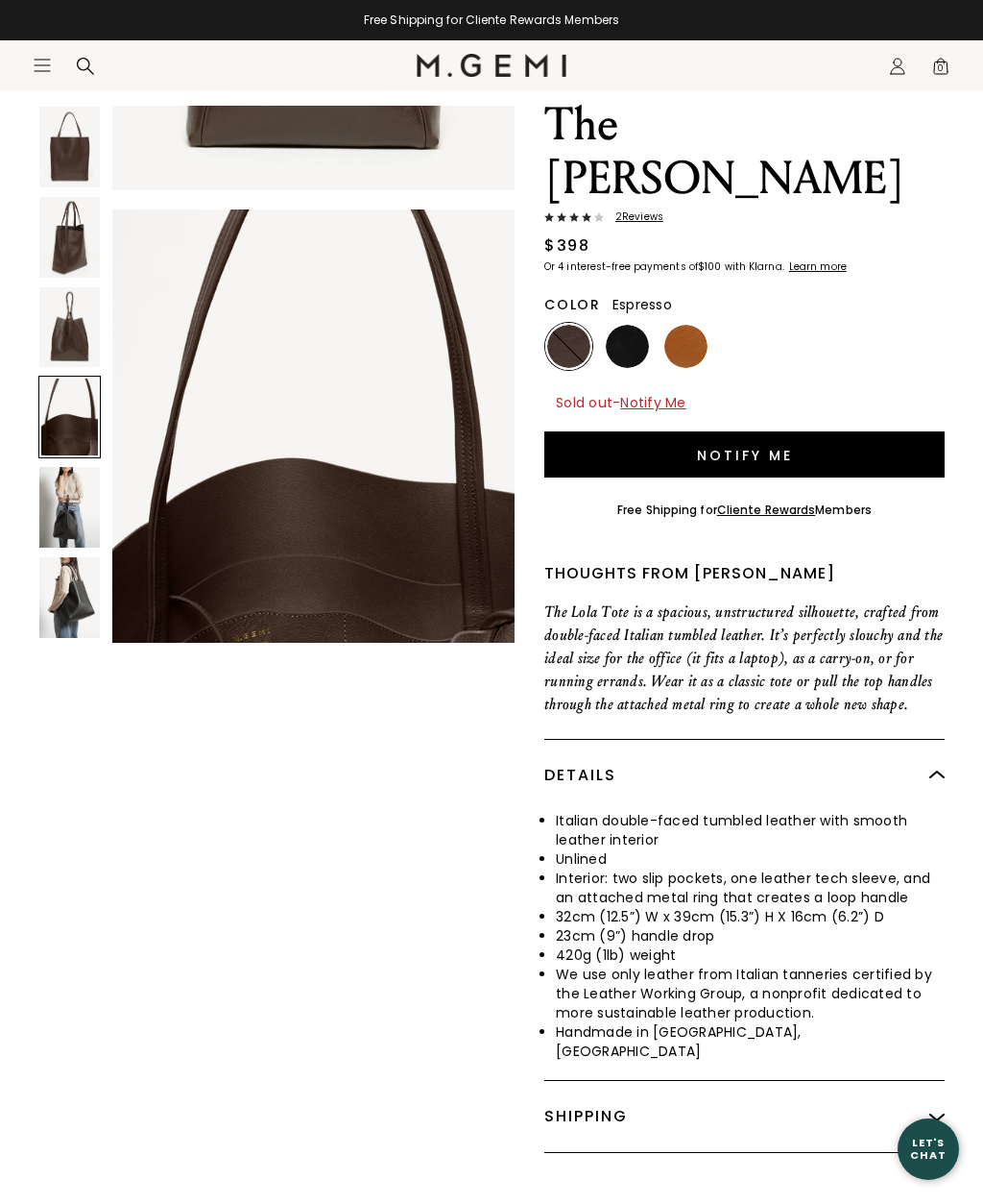
scroll to position [1669, 0]
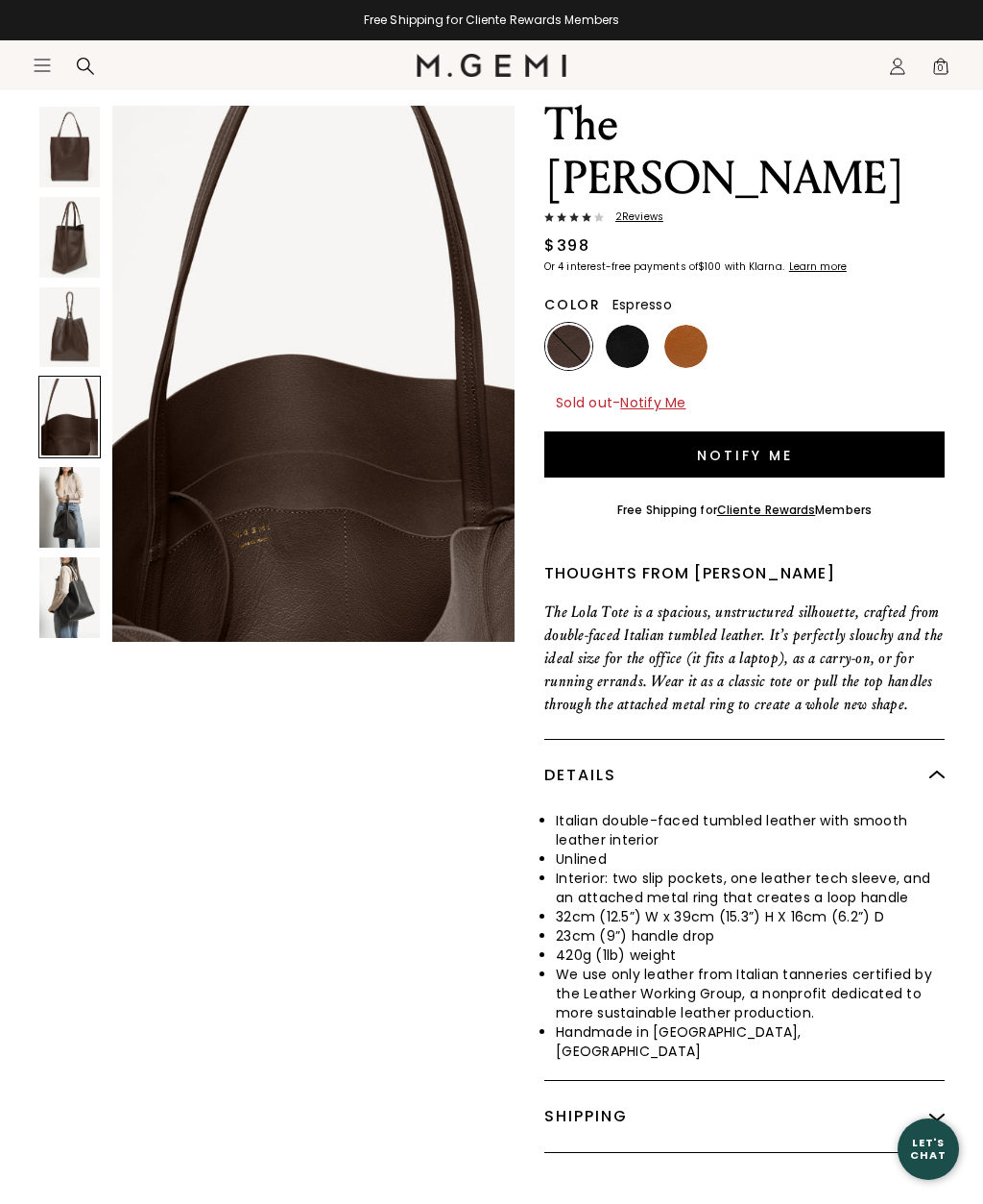
click at [47, 489] on img at bounding box center [70, 507] width 61 height 80
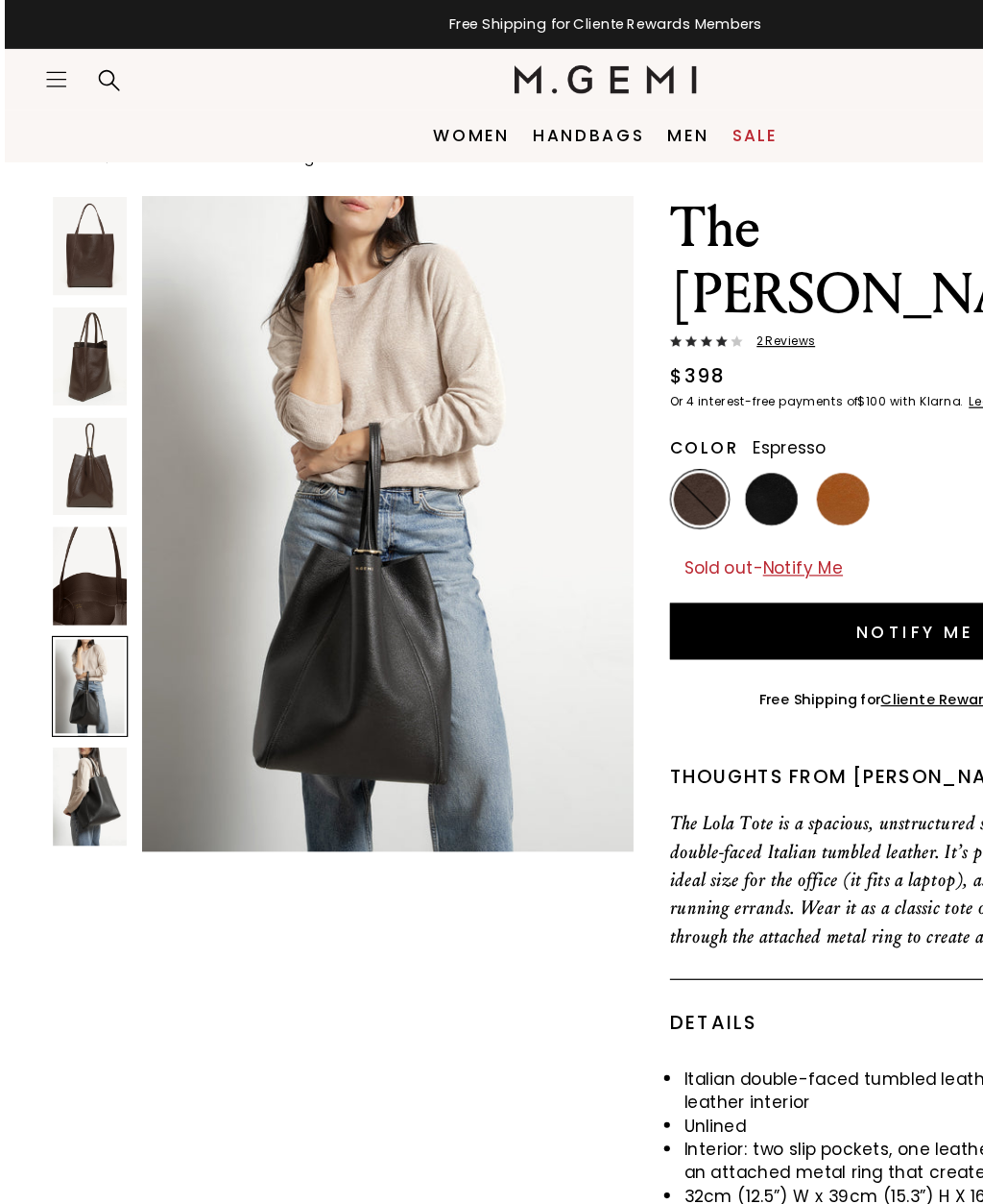
scroll to position [0, 0]
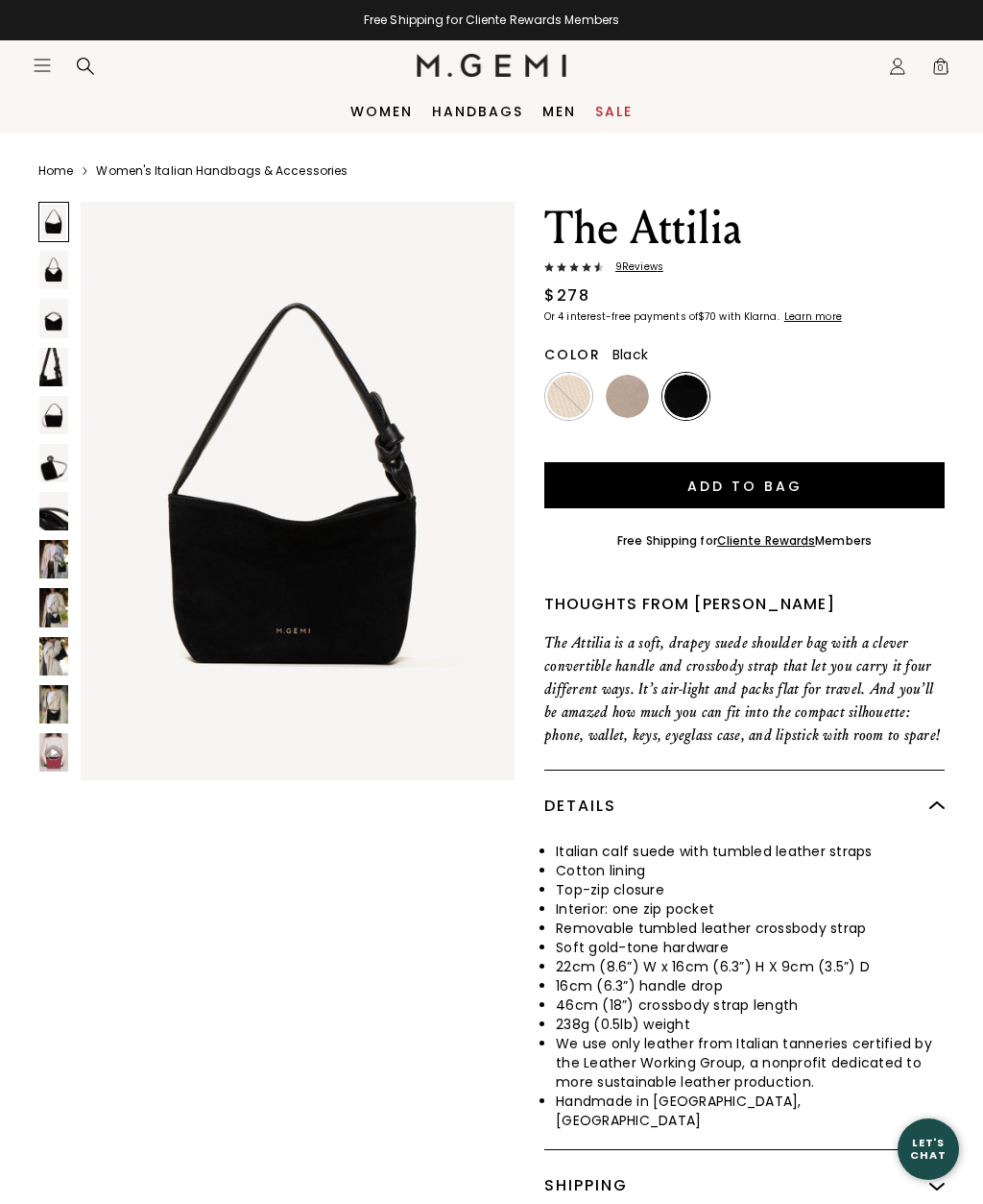
click at [588, 393] on img at bounding box center [569, 396] width 43 height 43
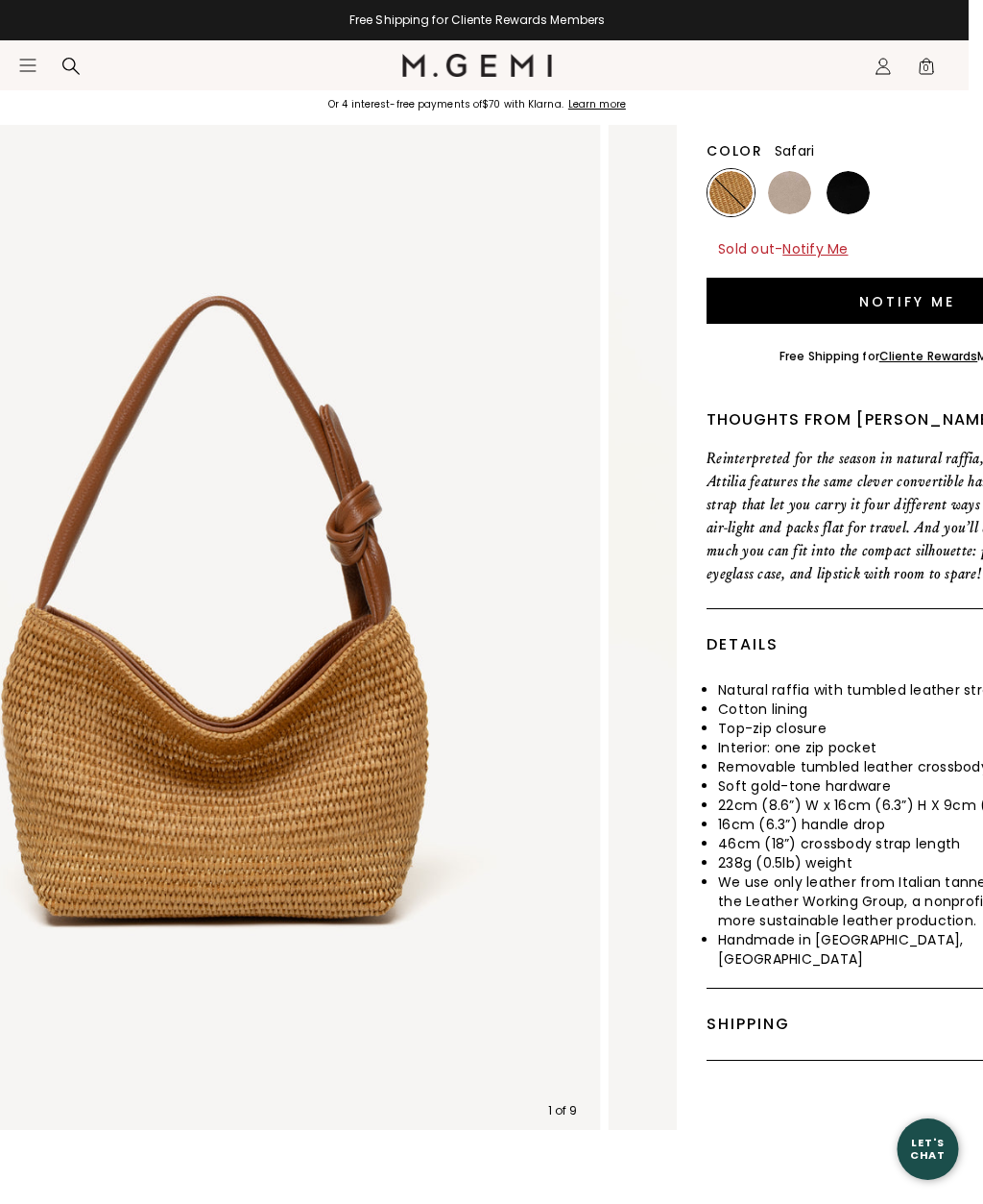
scroll to position [213, 15]
click at [794, 197] on img at bounding box center [790, 192] width 43 height 43
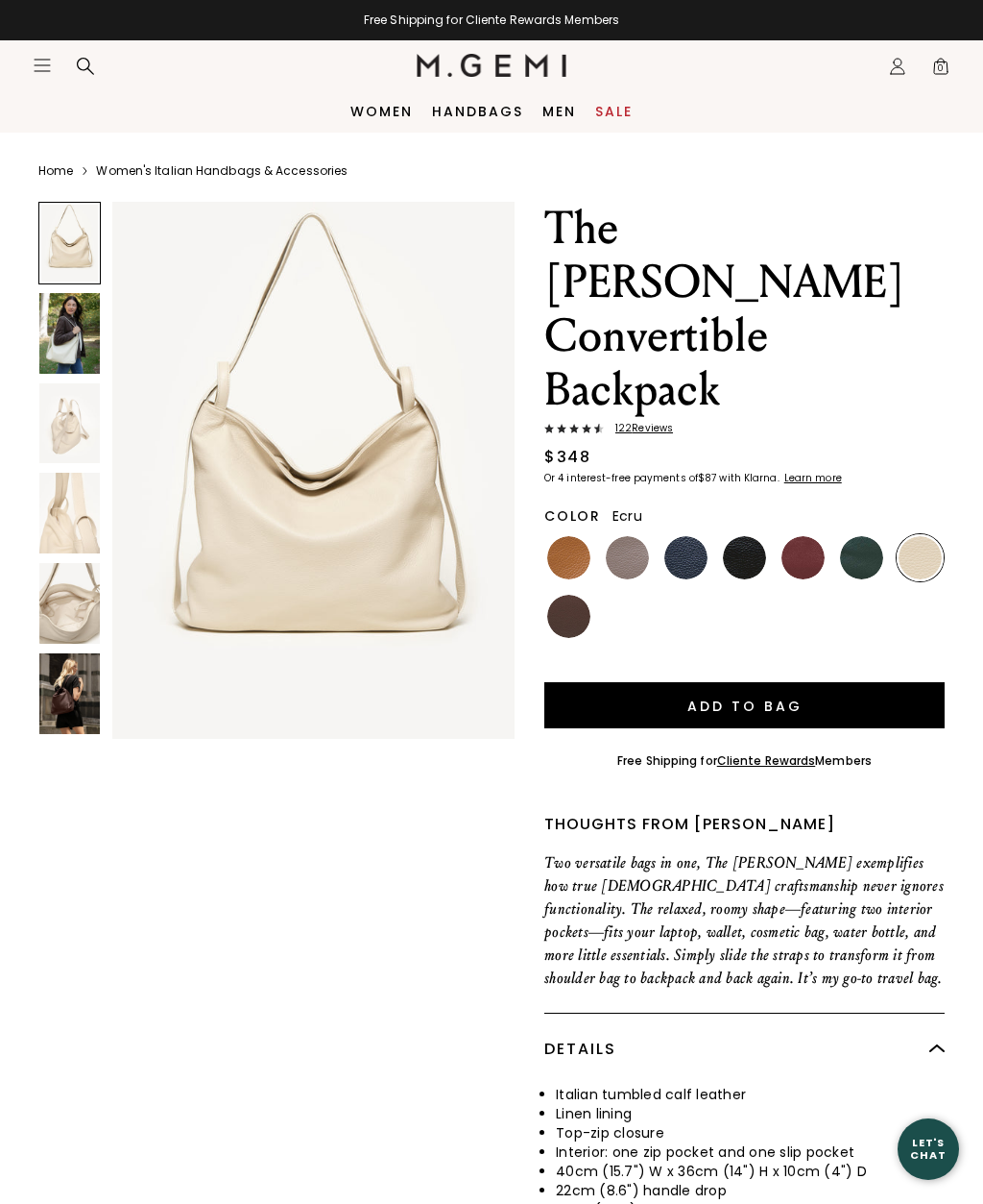
click at [57, 340] on img at bounding box center [70, 333] width 61 height 80
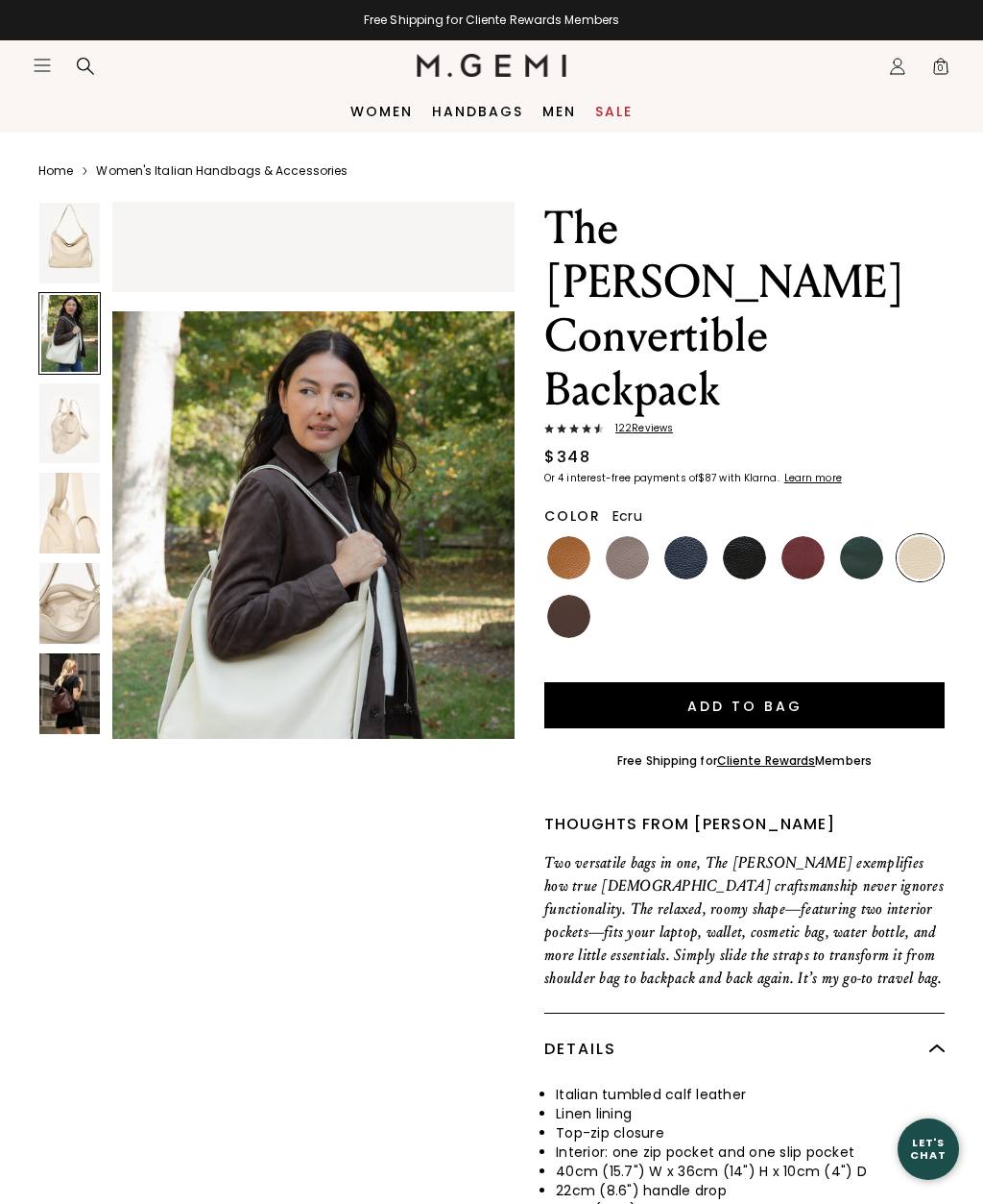
scroll to position [556, 0]
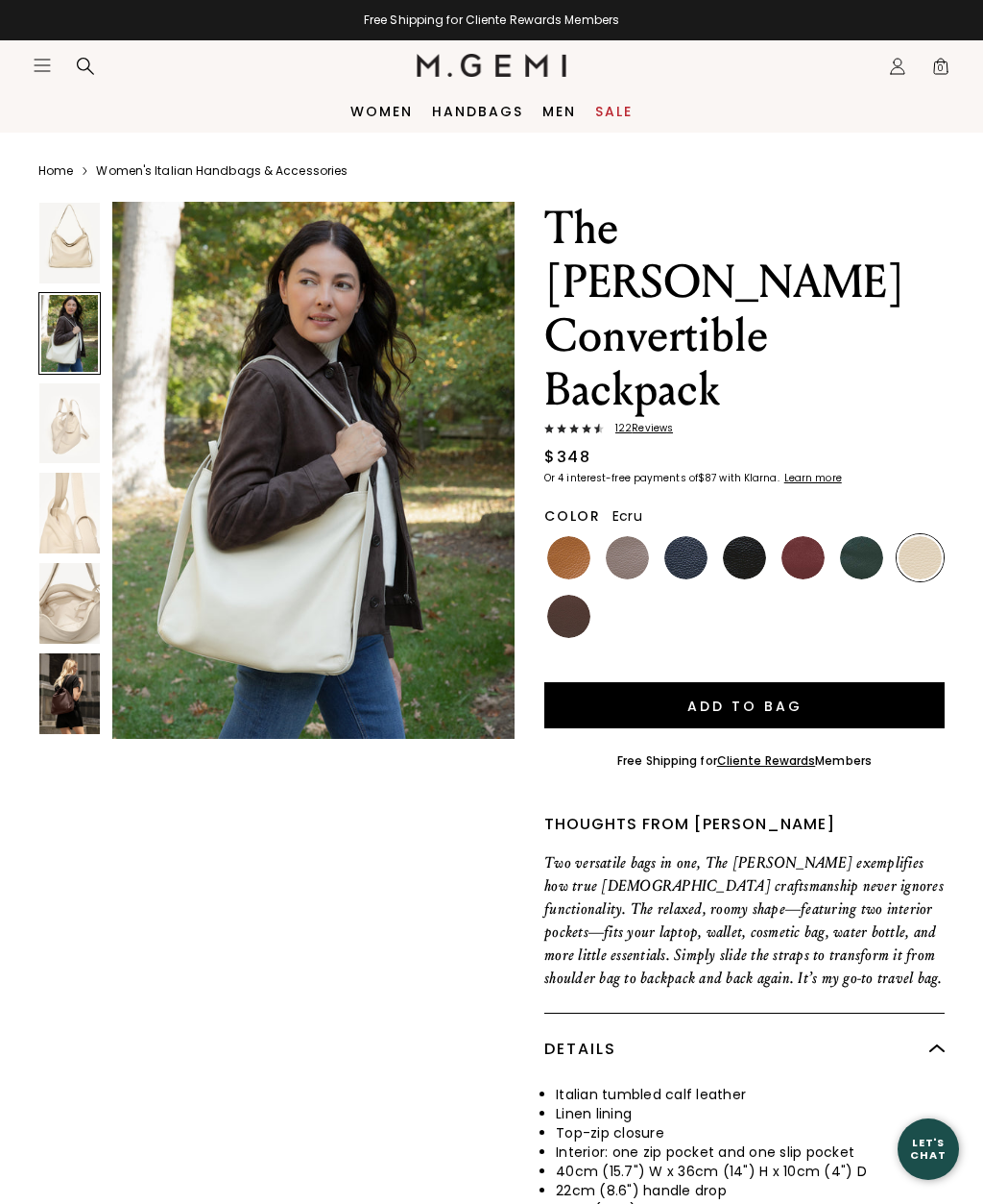
click at [53, 424] on img at bounding box center [70, 424] width 61 height 80
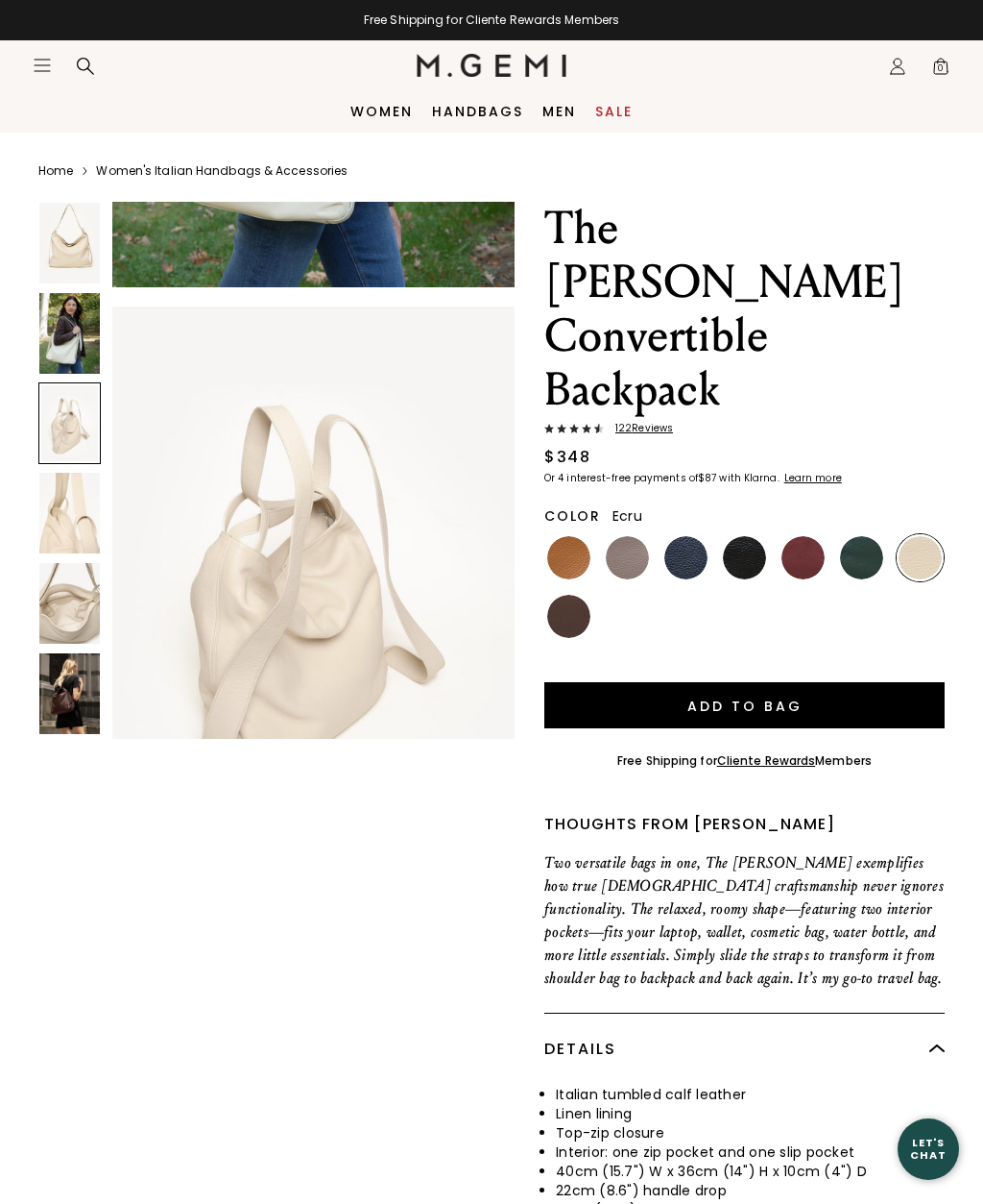
scroll to position [1113, 0]
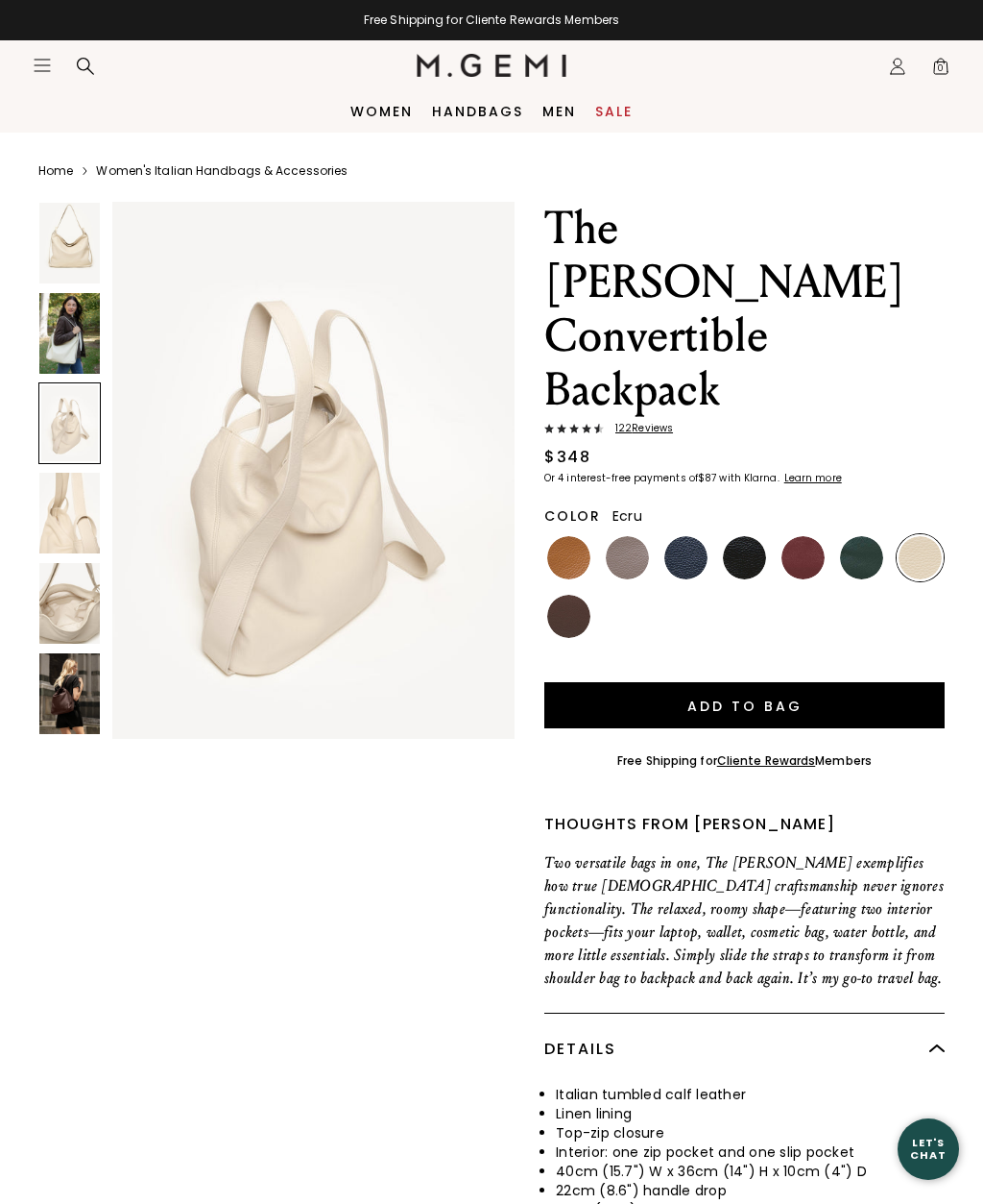
click at [59, 508] on img at bounding box center [70, 513] width 61 height 80
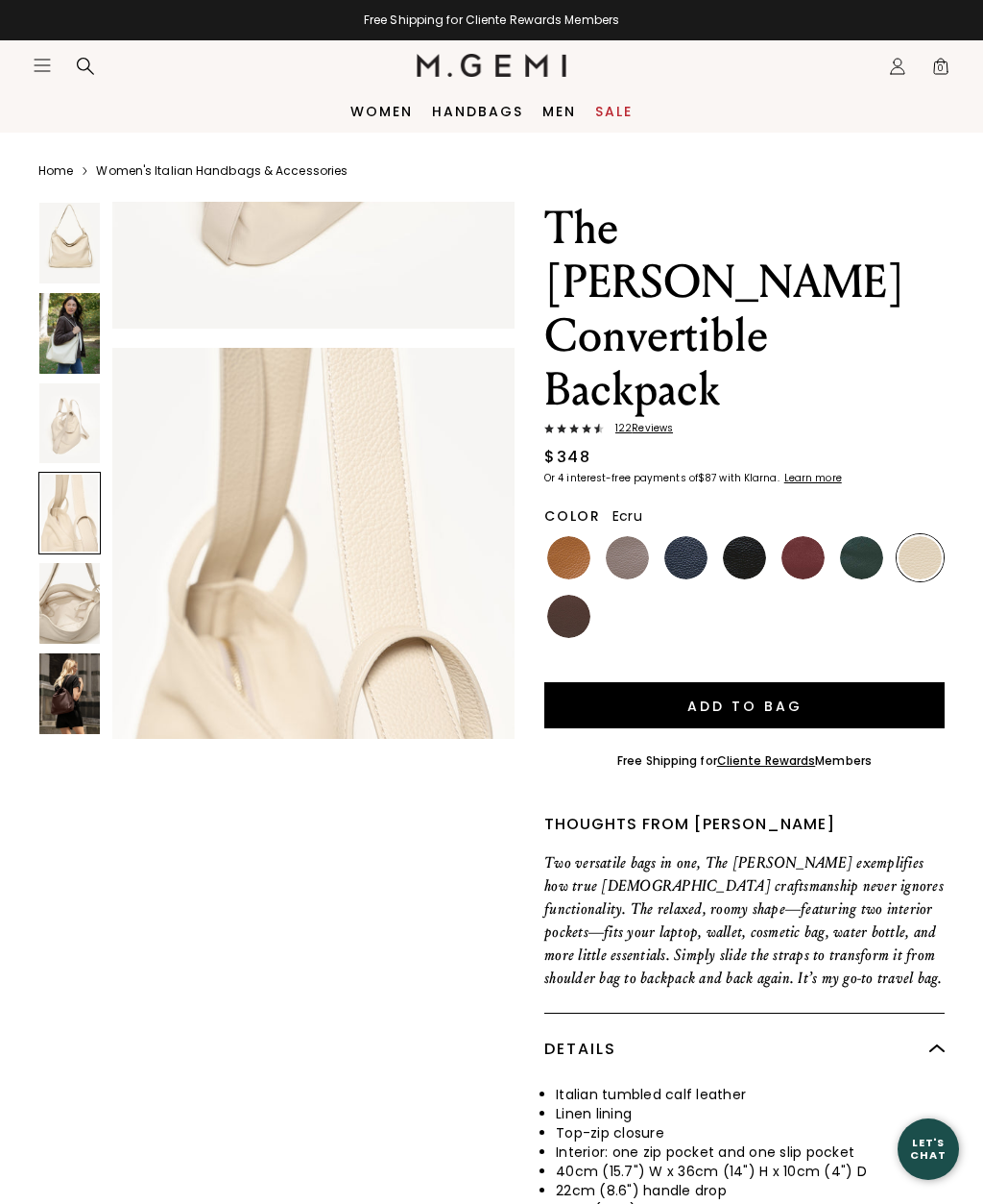
scroll to position [1669, 0]
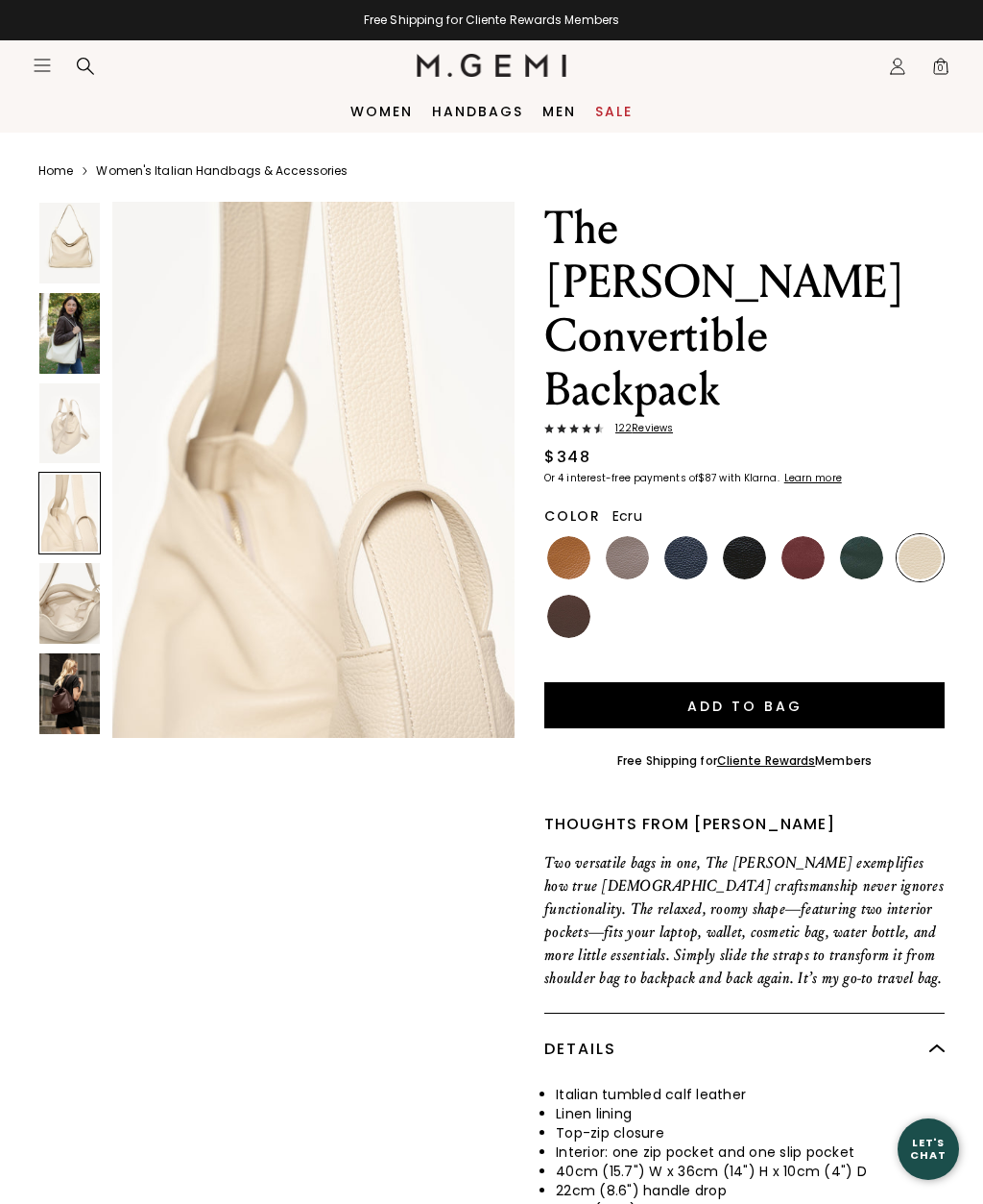
click at [63, 610] on img at bounding box center [70, 603] width 61 height 80
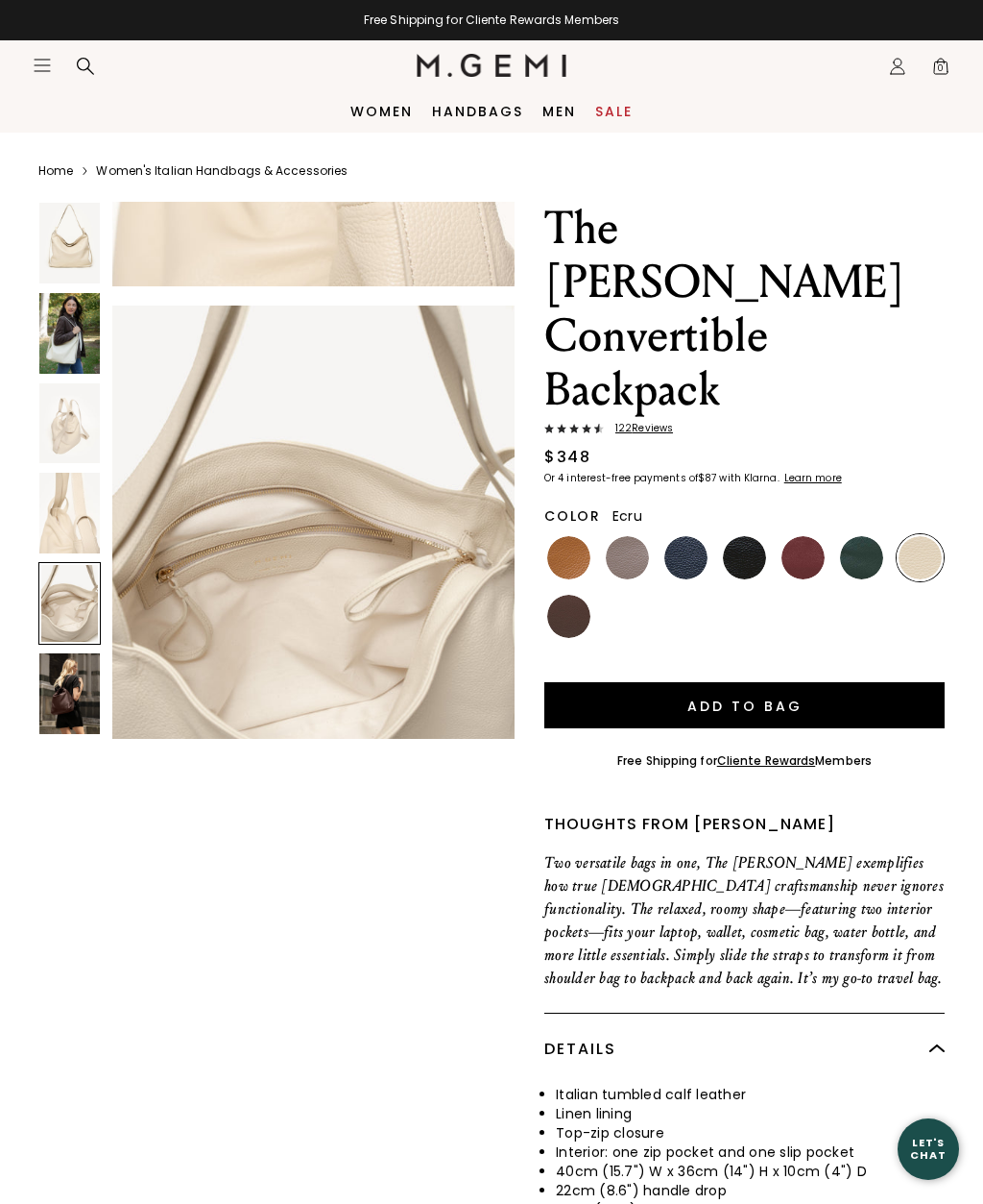
scroll to position [2225, 0]
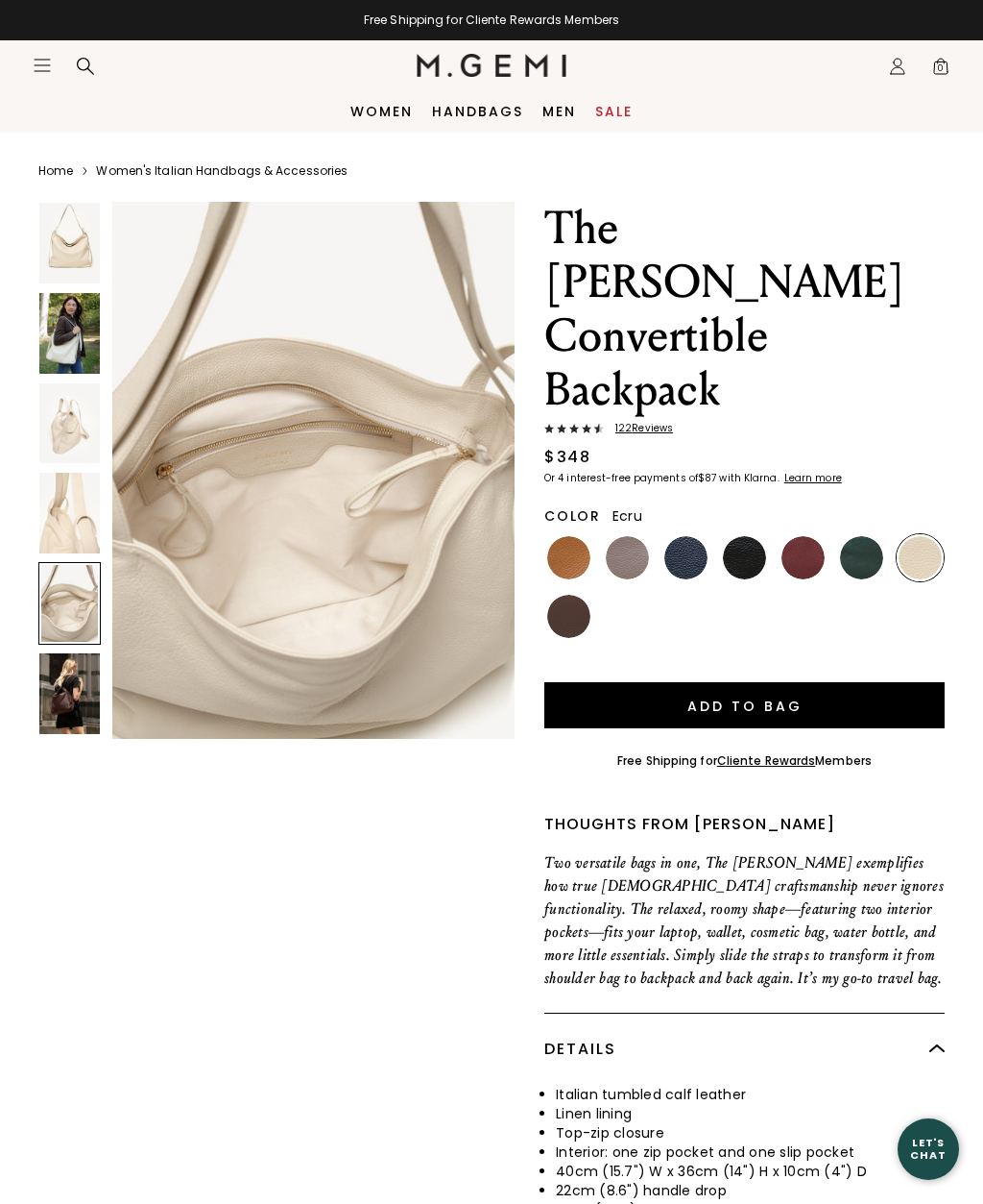
click at [57, 682] on img at bounding box center [70, 693] width 61 height 80
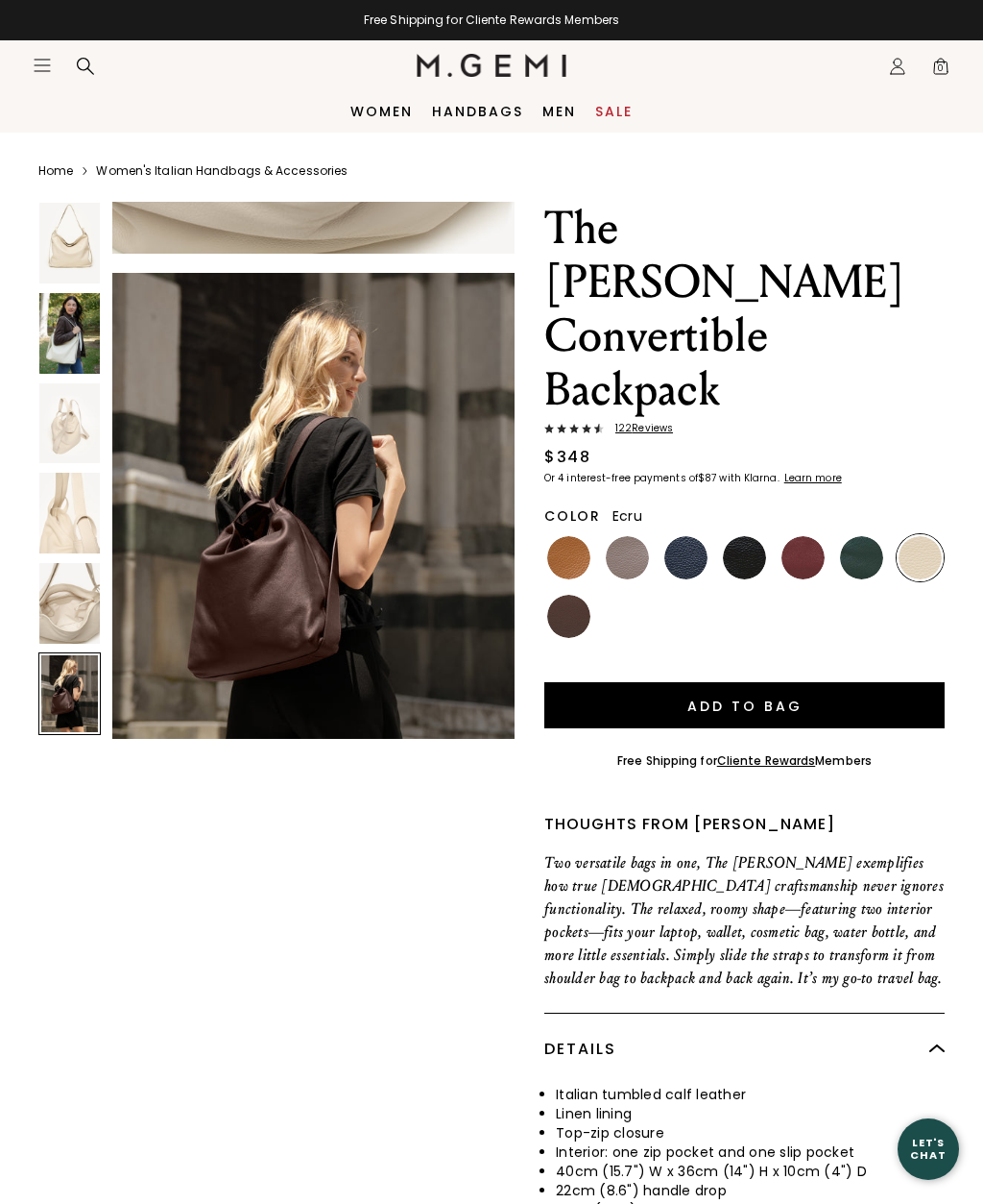
scroll to position [2781, 0]
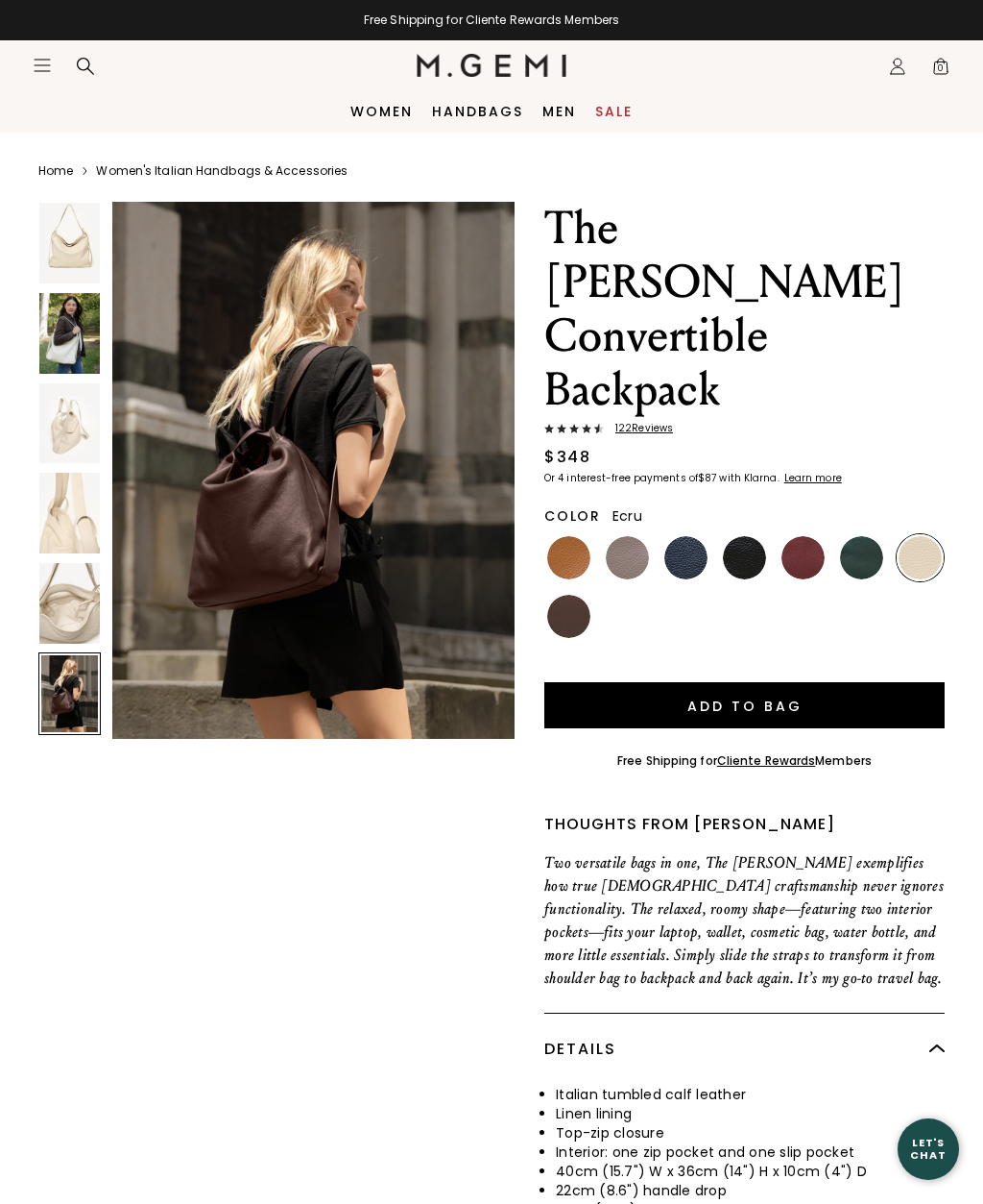
click at [49, 235] on img at bounding box center [70, 243] width 61 height 80
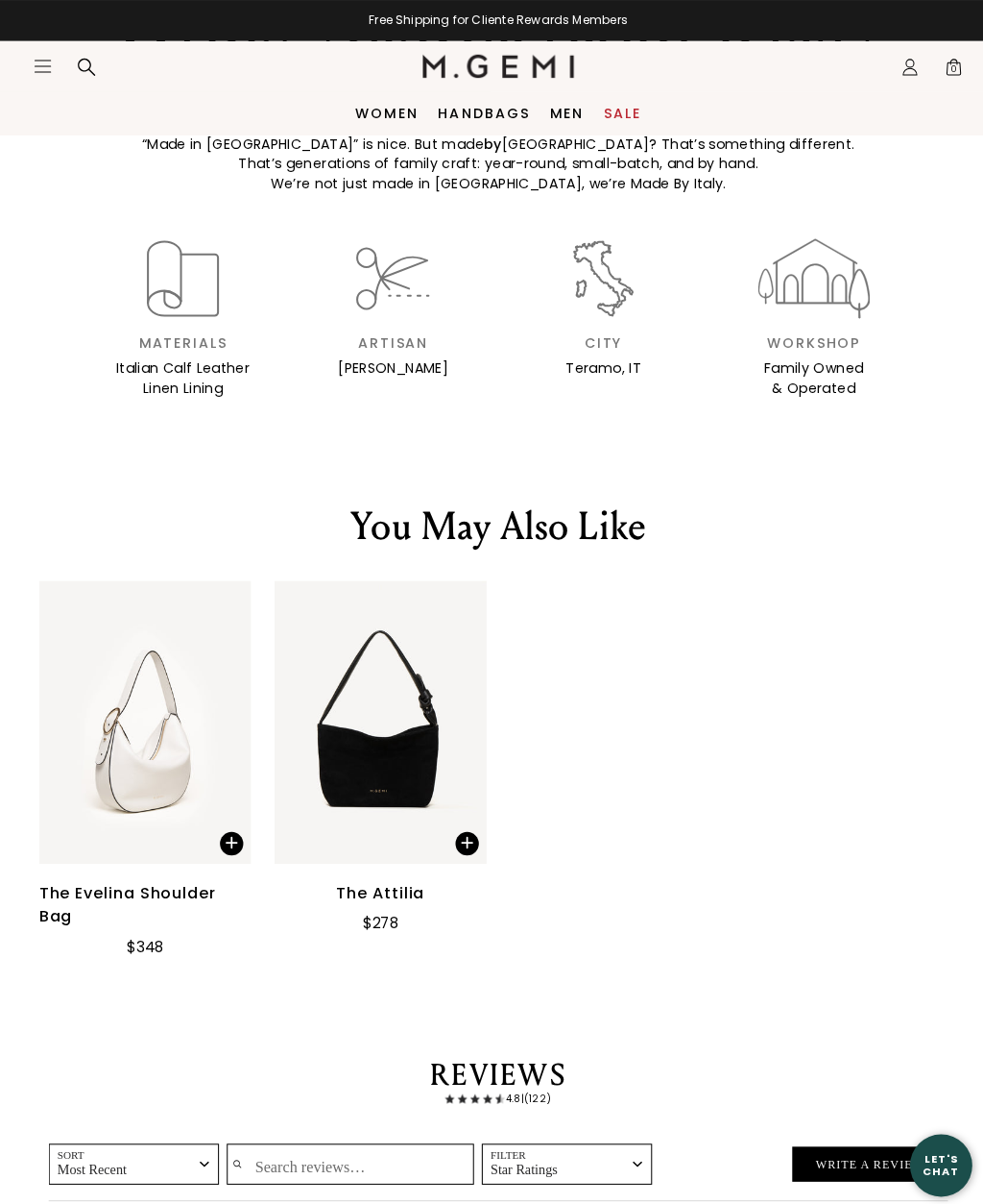
scroll to position [2706, 0]
click at [72, 74] on div at bounding box center [85, 67] width 38 height 20
click at [625, 115] on link "Sale" at bounding box center [614, 112] width 37 height 16
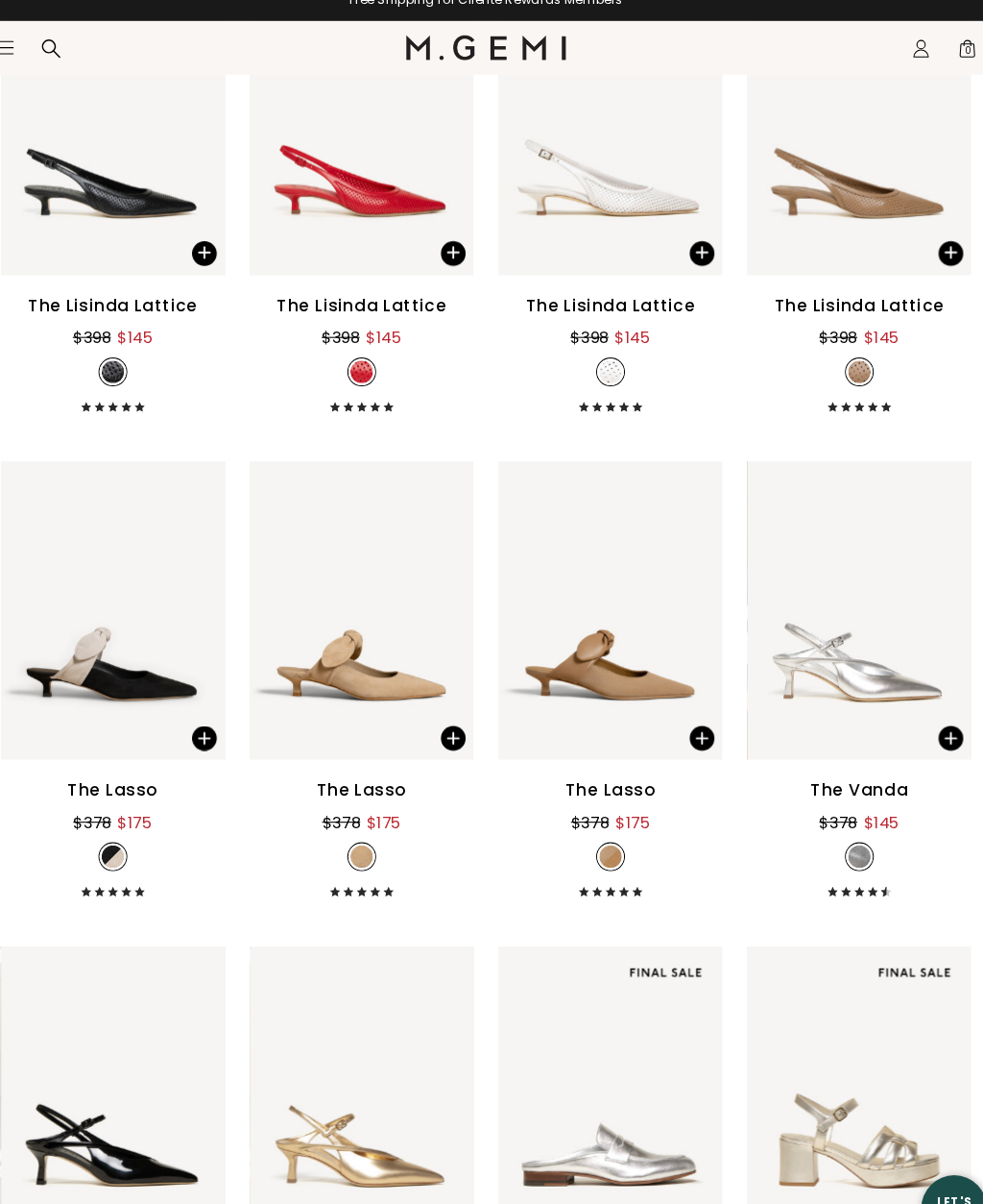
scroll to position [4282, 0]
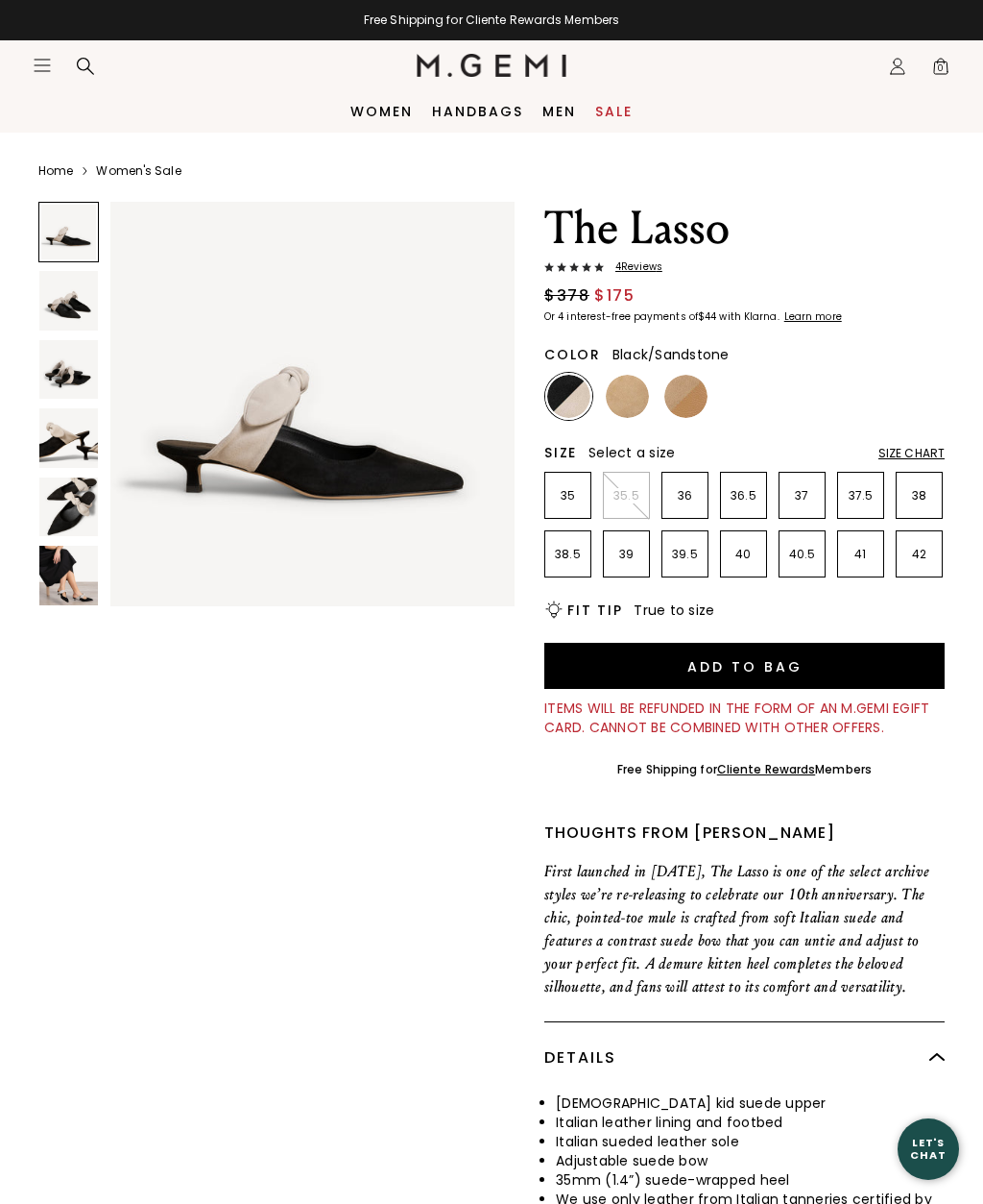
click at [50, 296] on img at bounding box center [69, 300] width 59 height 59
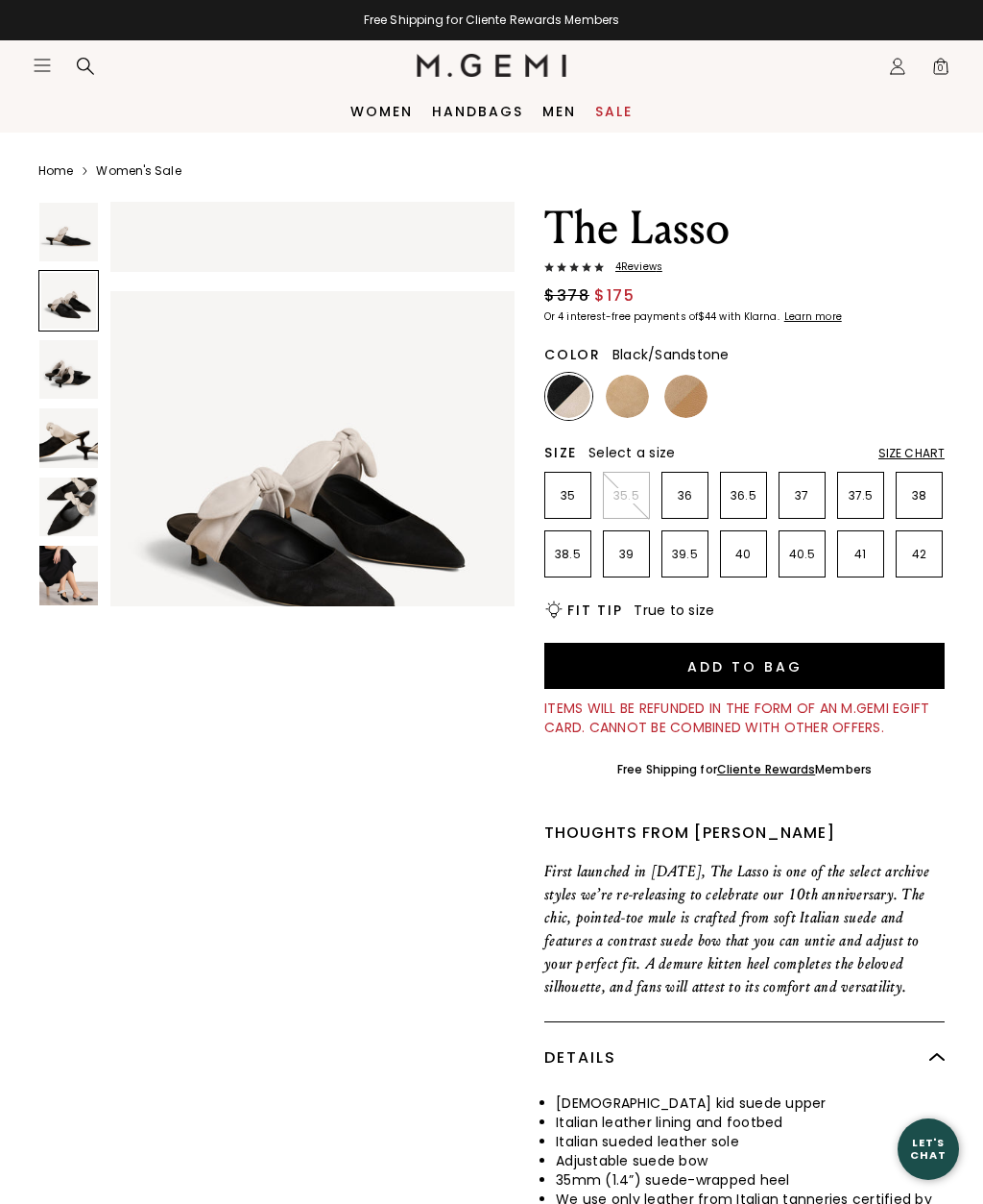
scroll to position [424, 0]
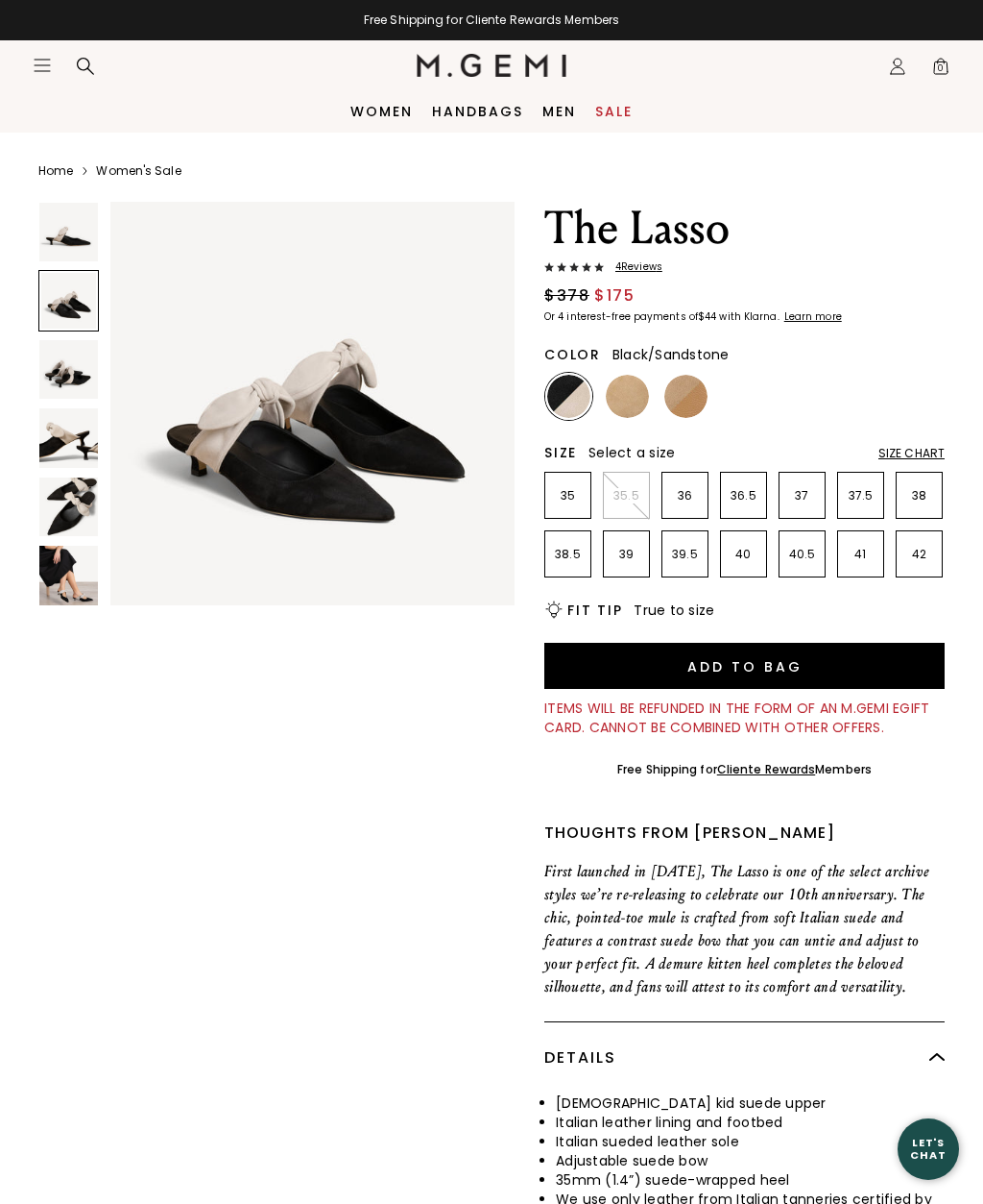
click at [49, 372] on img at bounding box center [69, 370] width 59 height 59
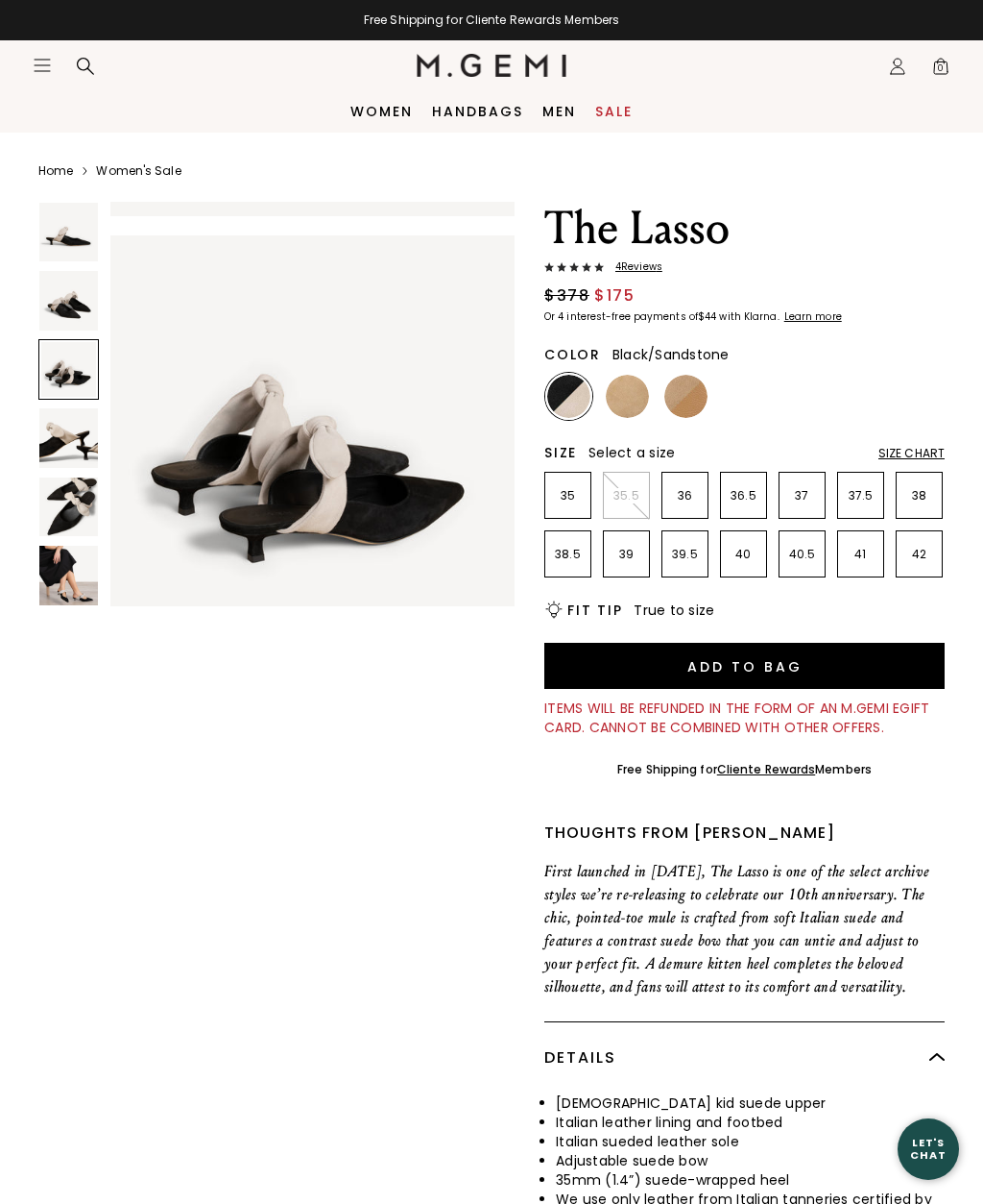
scroll to position [846, 0]
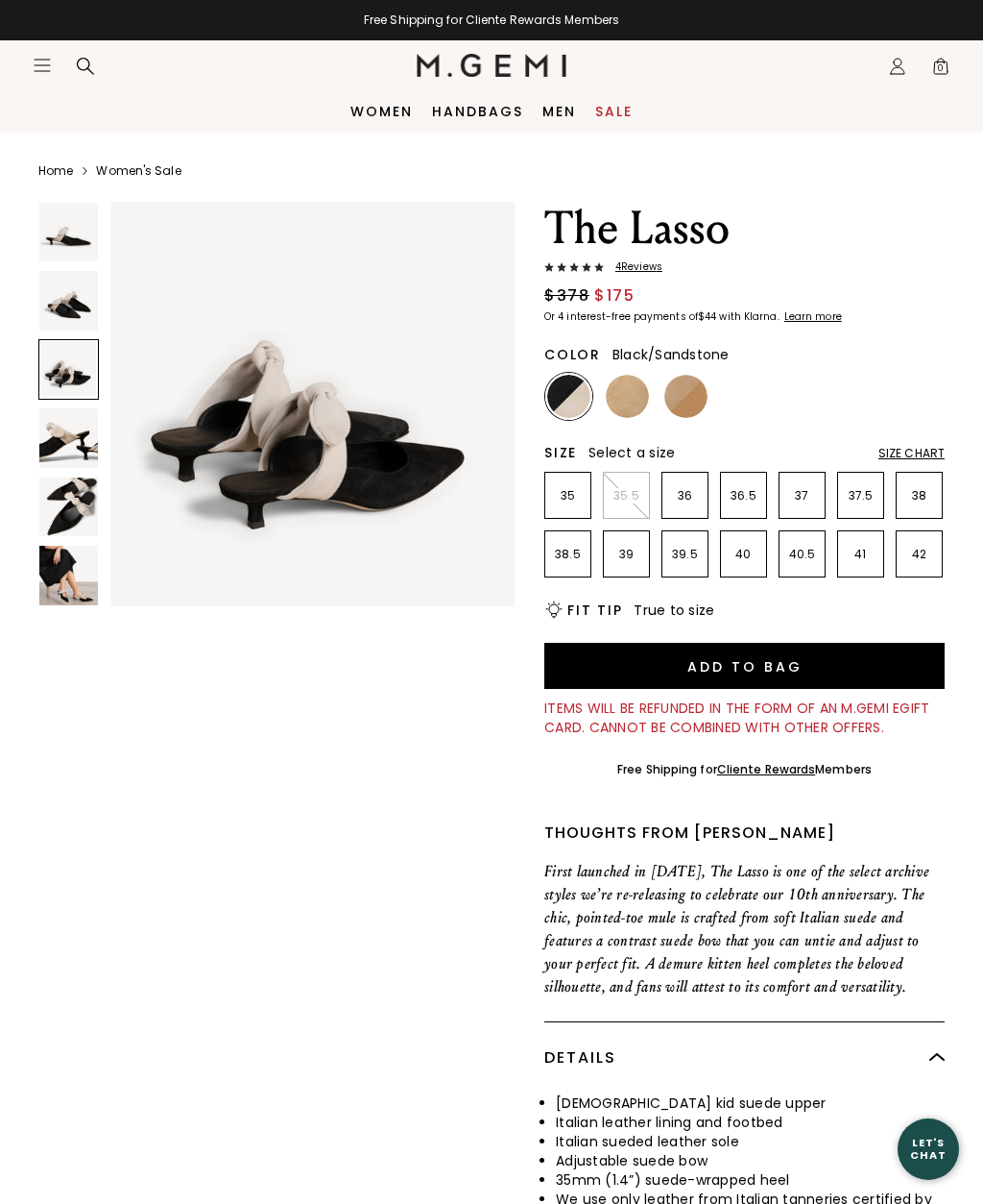
click at [46, 431] on img at bounding box center [69, 437] width 59 height 59
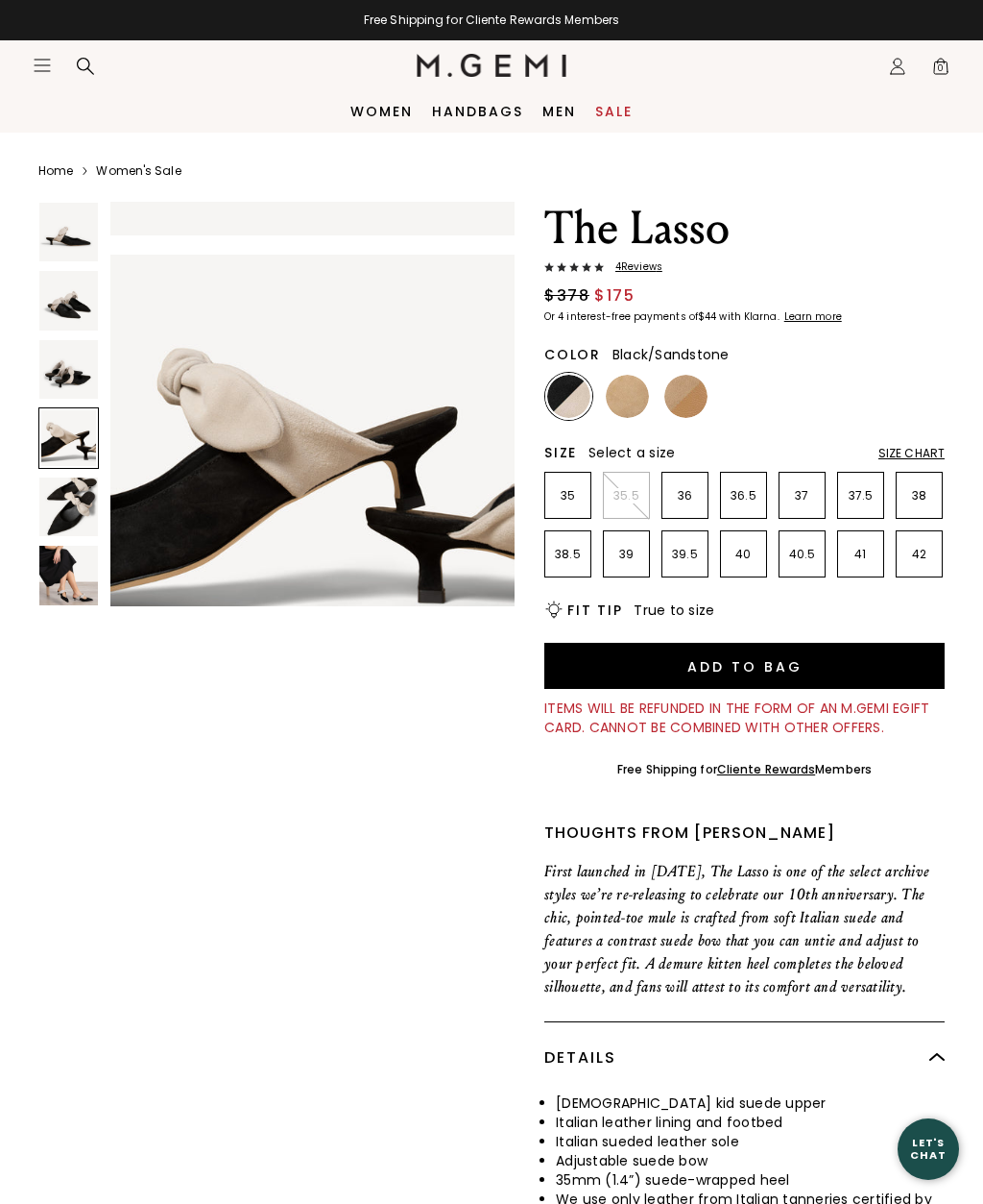
scroll to position [1270, 0]
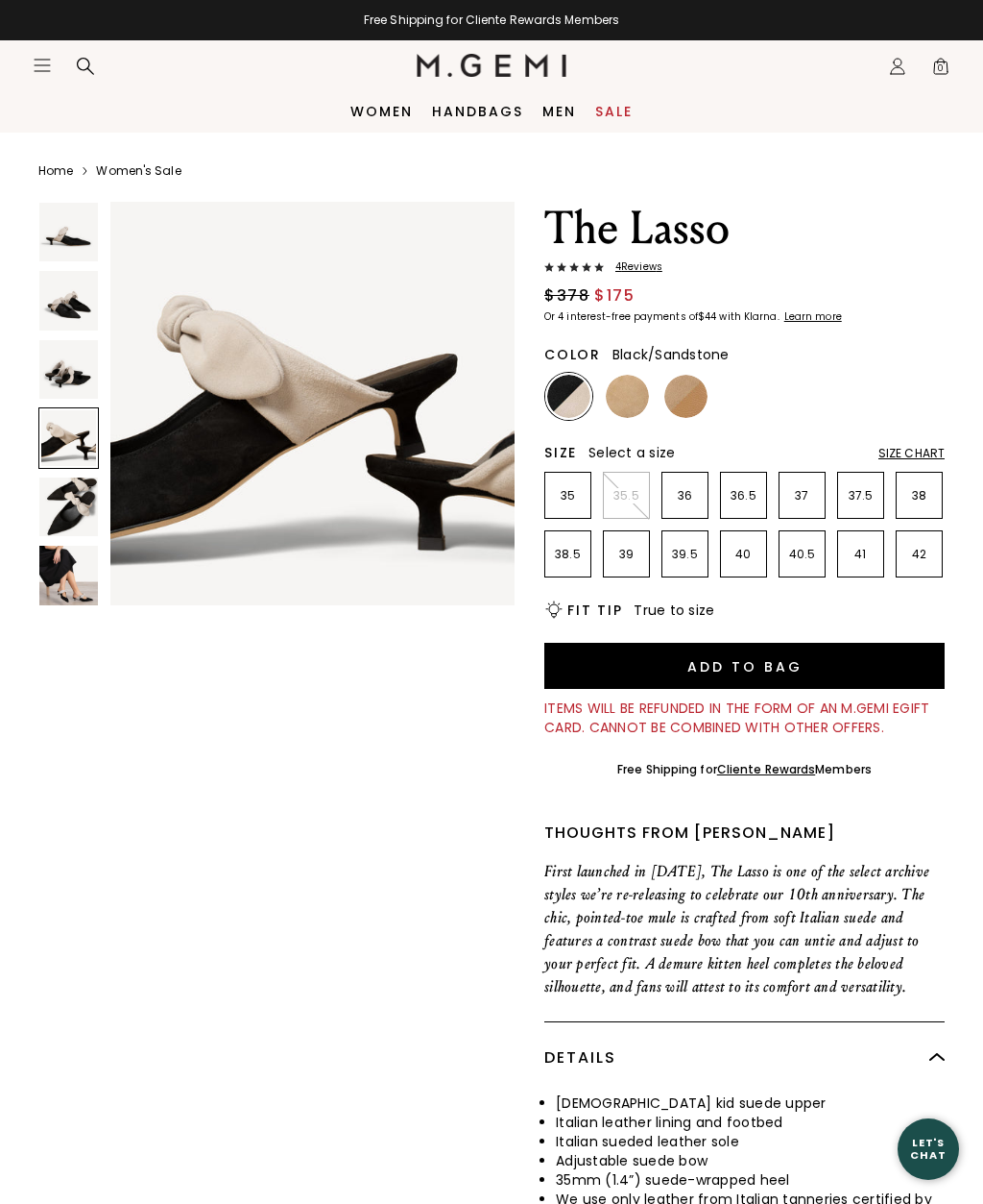
click at [55, 493] on img at bounding box center [69, 507] width 59 height 59
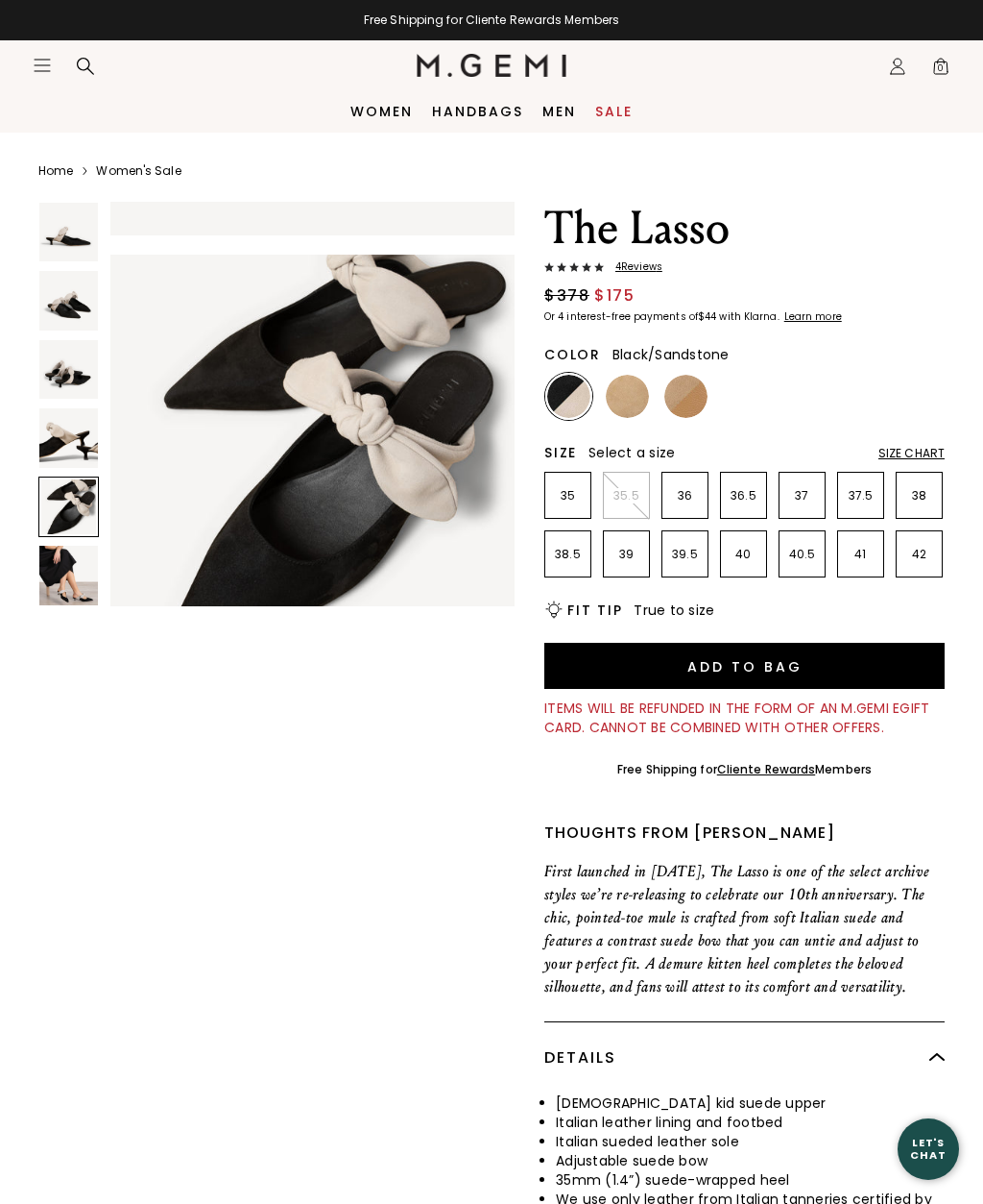
scroll to position [1693, 0]
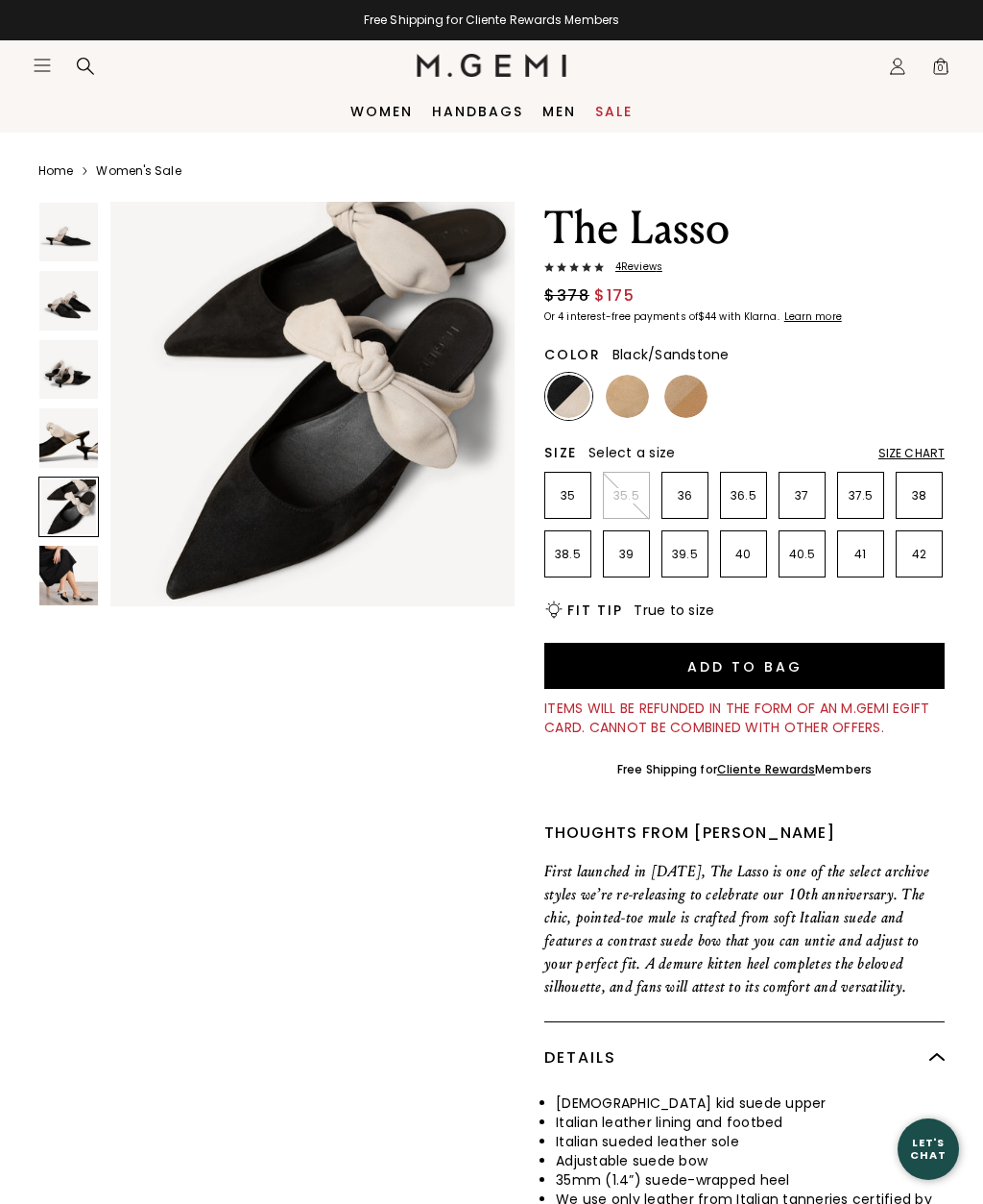
click at [571, 381] on img at bounding box center [569, 396] width 43 height 43
click at [625, 401] on img at bounding box center [627, 396] width 43 height 43
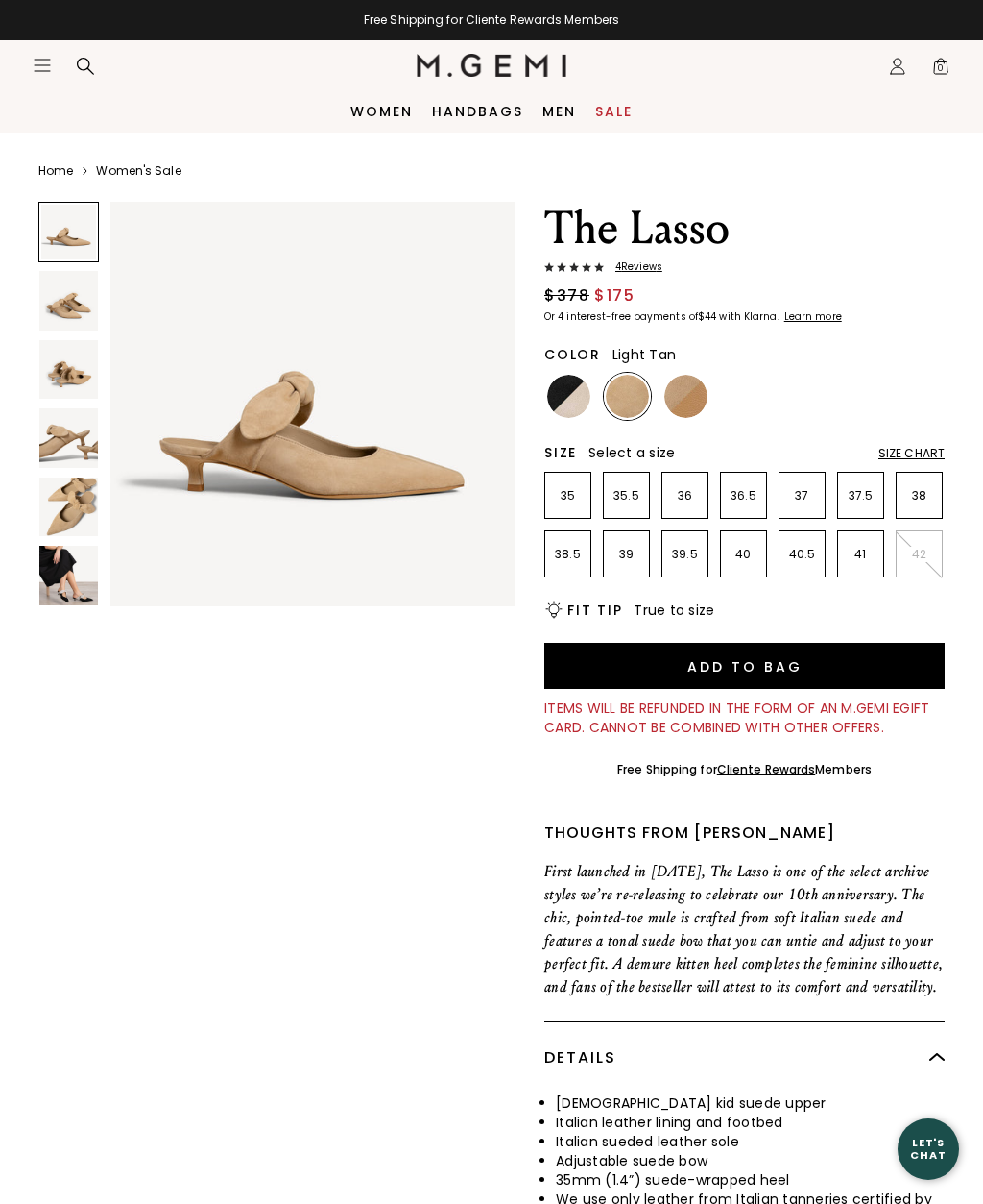
click at [681, 380] on img at bounding box center [686, 396] width 43 height 43
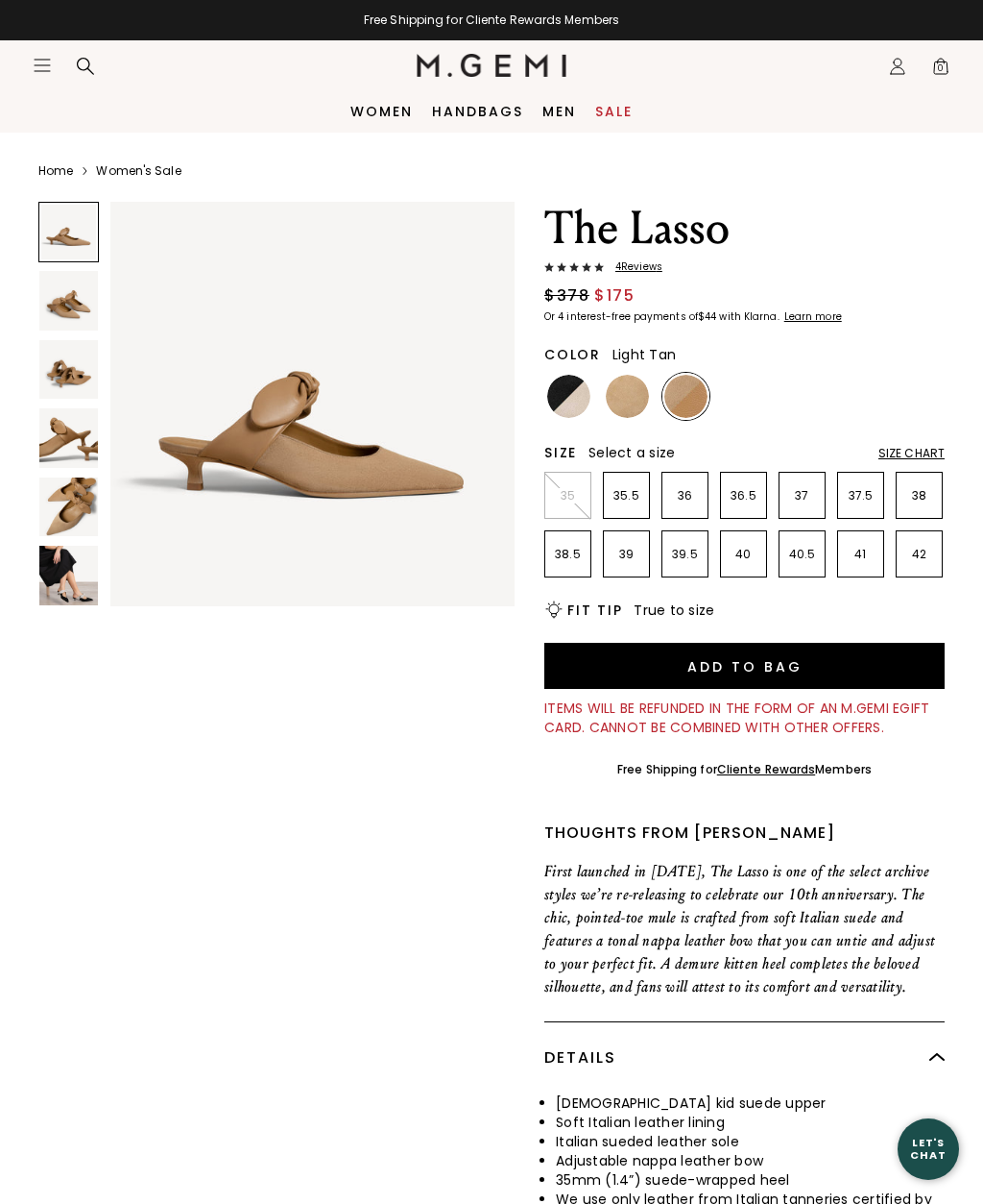
click at [337, 102] on div "Women Handbags Men Sale" at bounding box center [491, 111] width 983 height 42
click at [353, 119] on link "Women" at bounding box center [382, 112] width 63 height 16
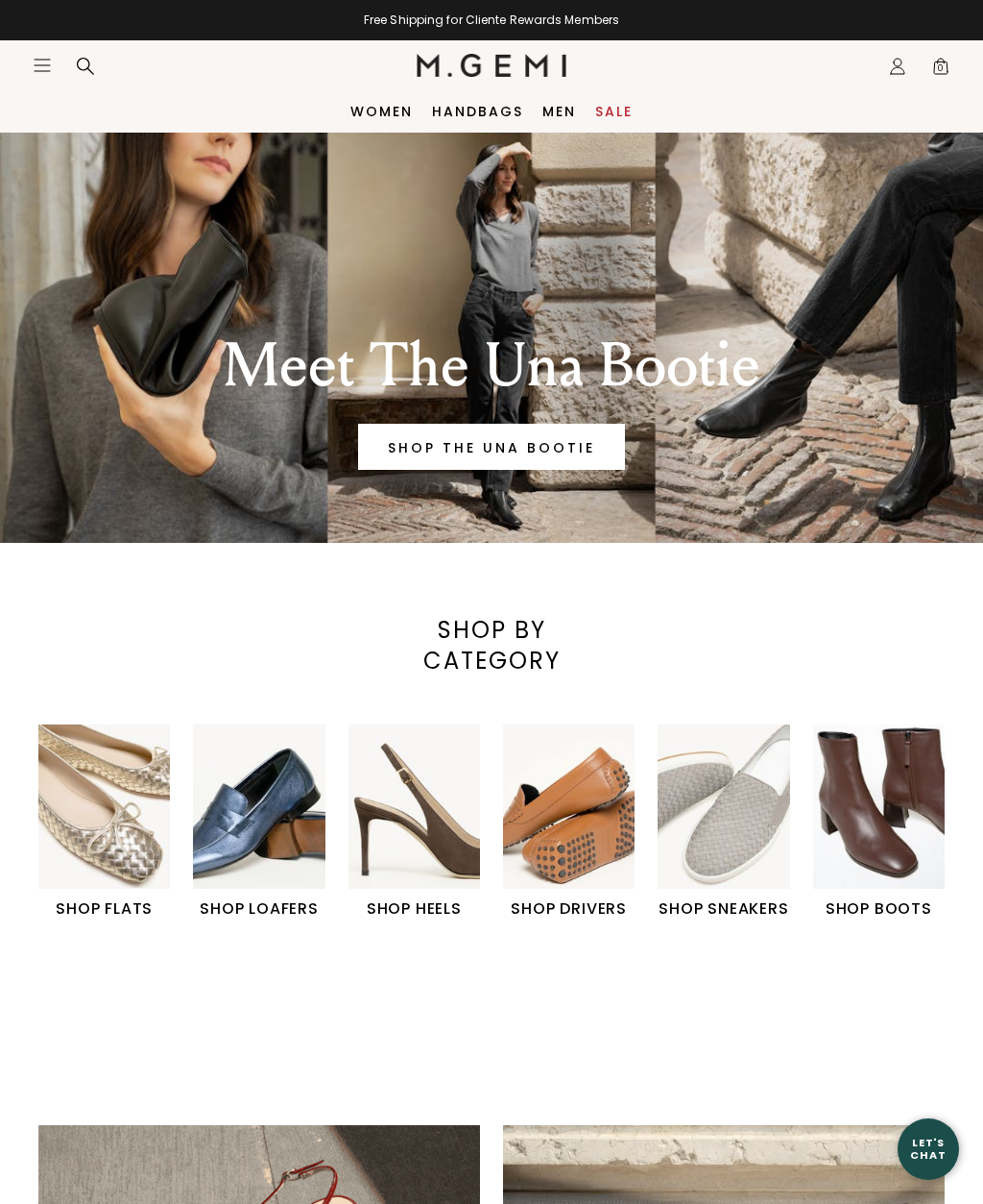
click at [395, 106] on link "Women" at bounding box center [382, 112] width 63 height 16
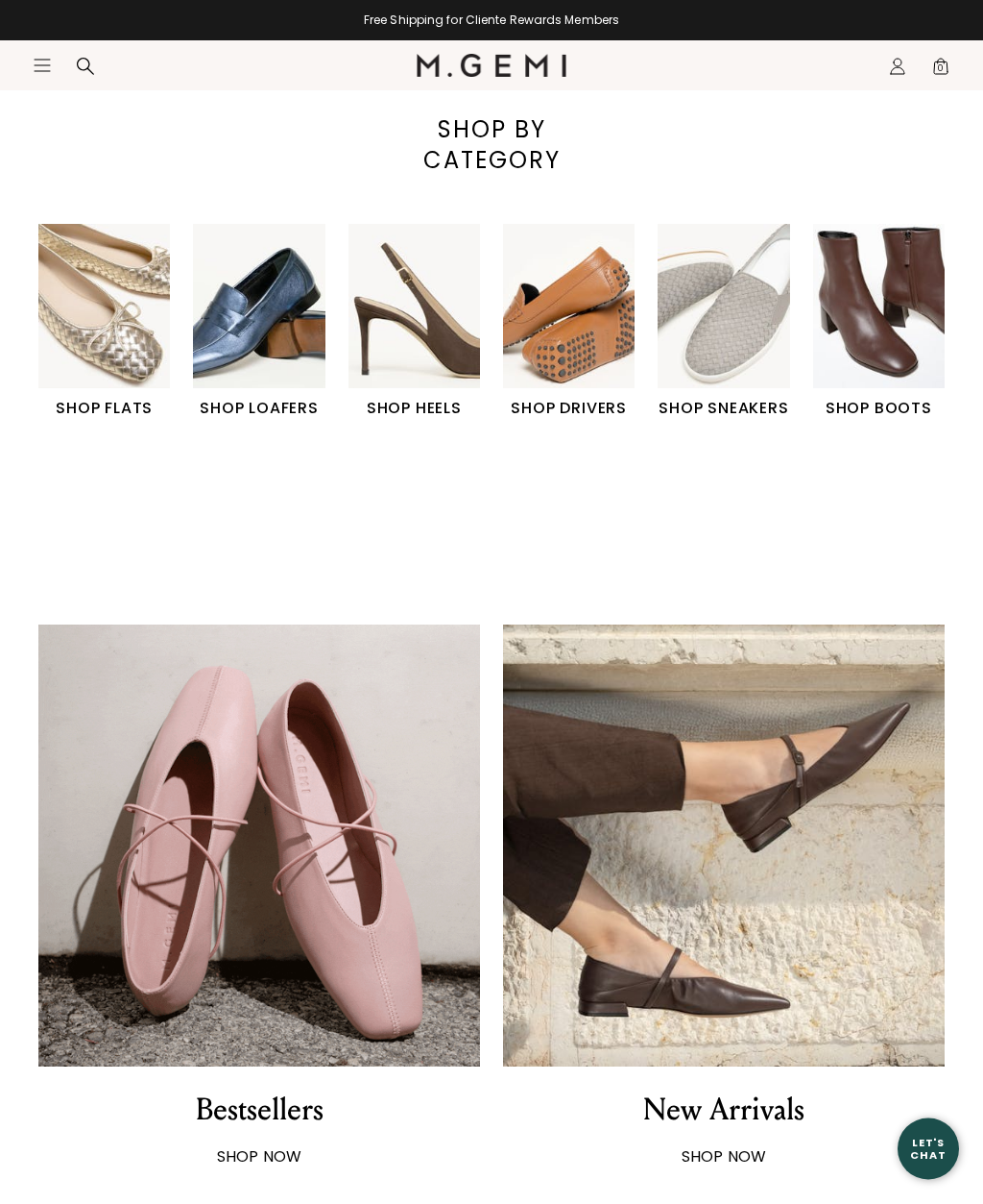
scroll to position [501, 0]
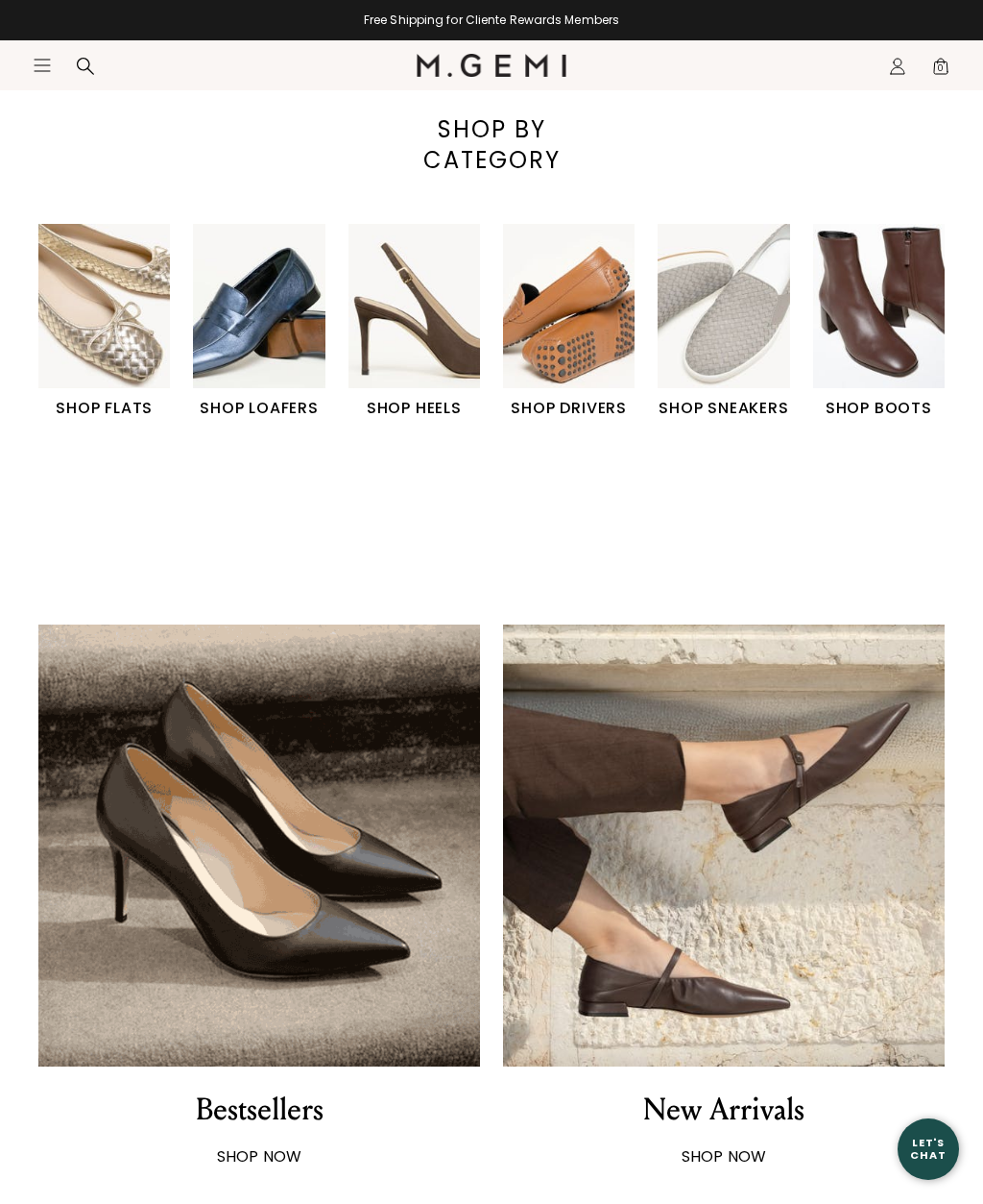
click at [870, 339] on img "6 / 6" at bounding box center [879, 306] width 131 height 166
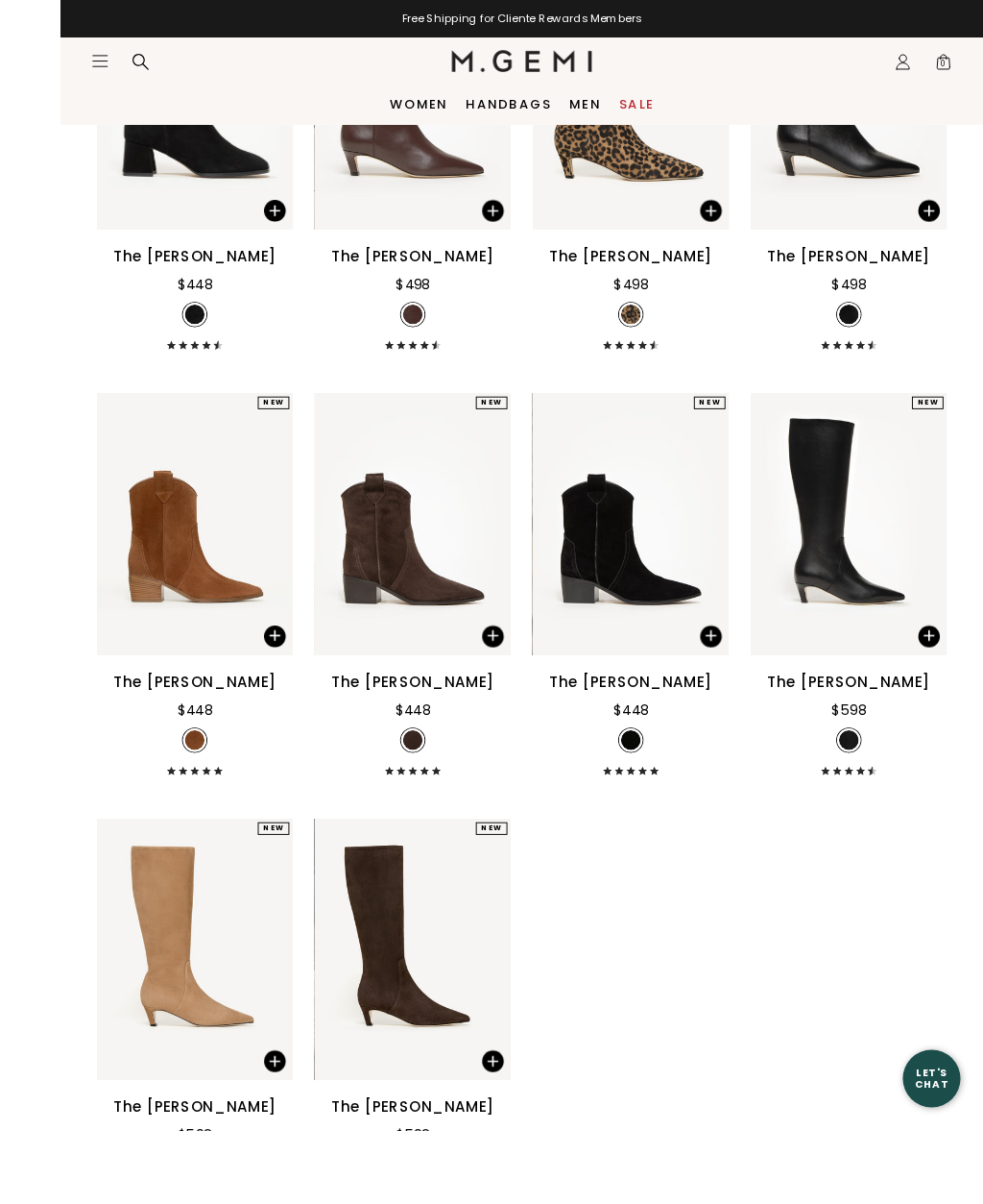
scroll to position [1419, 0]
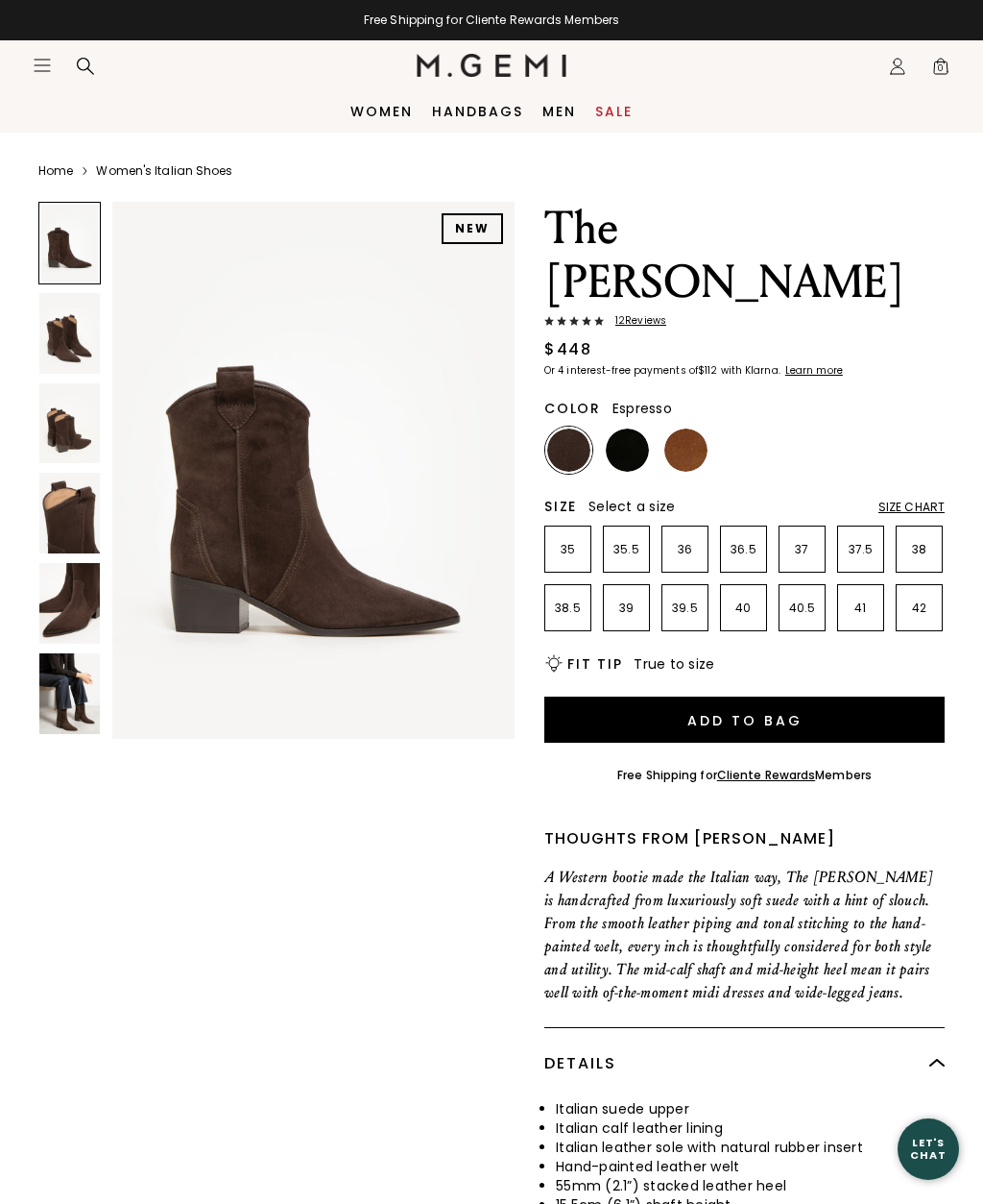
click at [60, 343] on img at bounding box center [70, 333] width 61 height 80
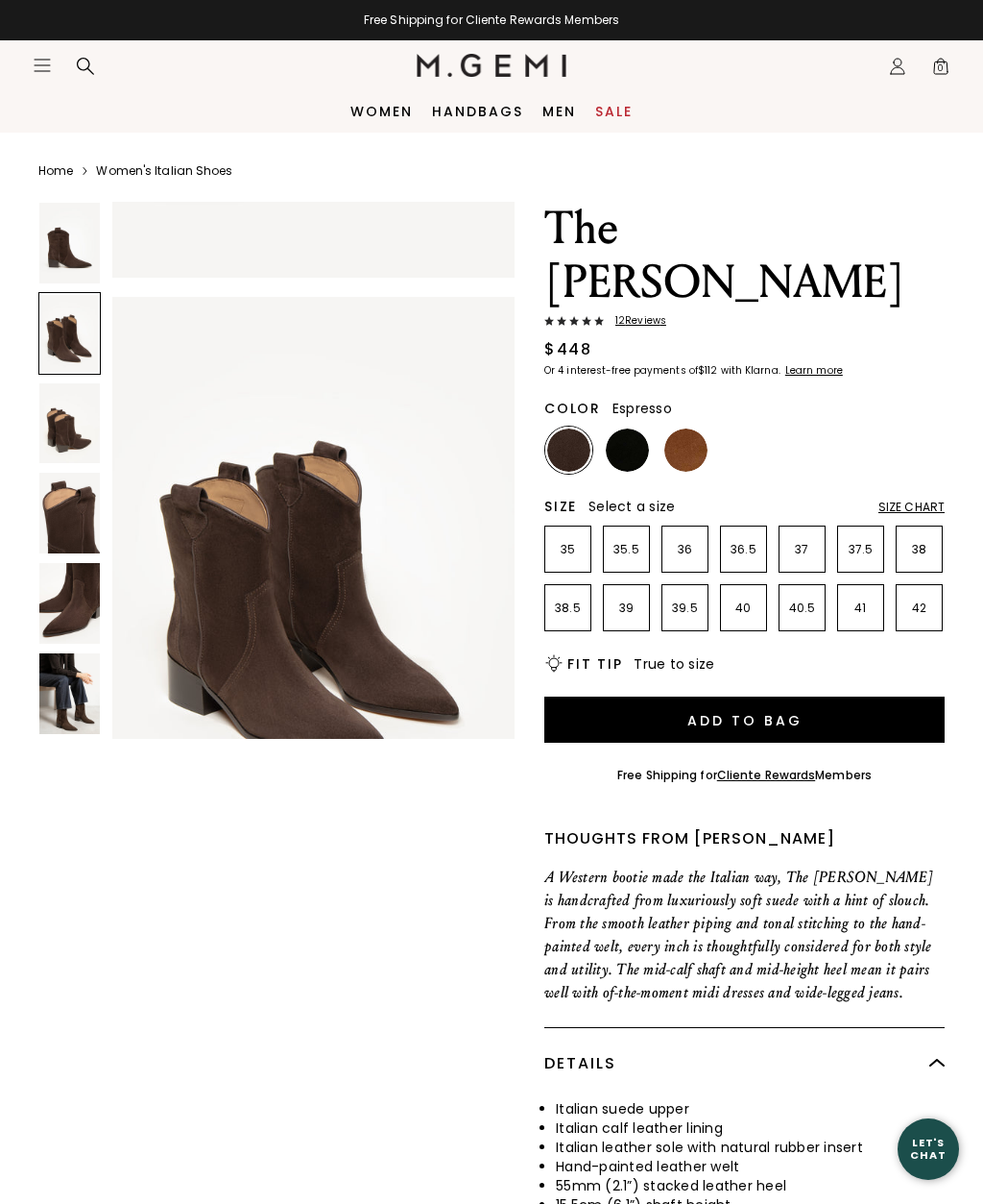
scroll to position [556, 0]
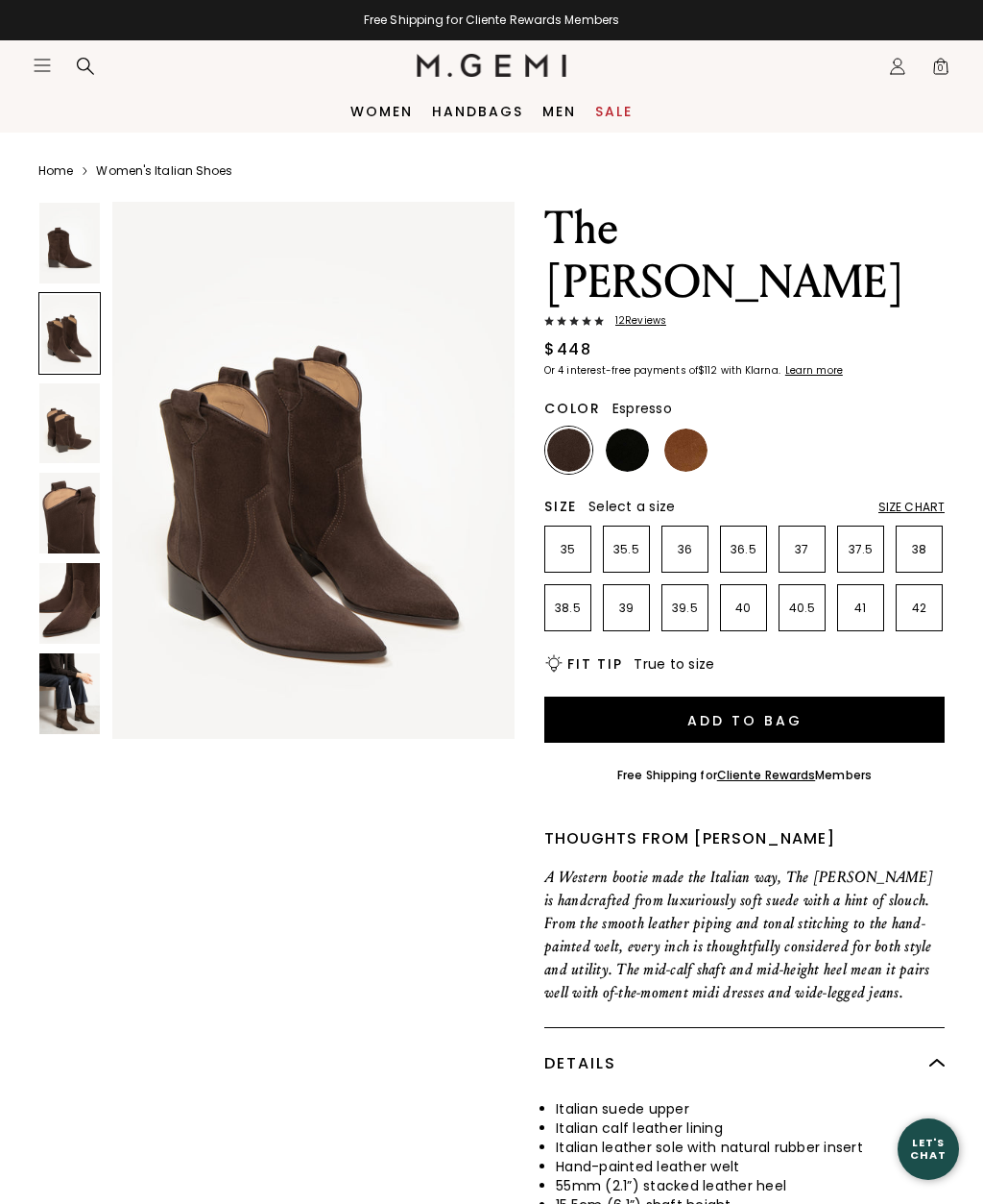
click at [63, 430] on img at bounding box center [70, 424] width 61 height 80
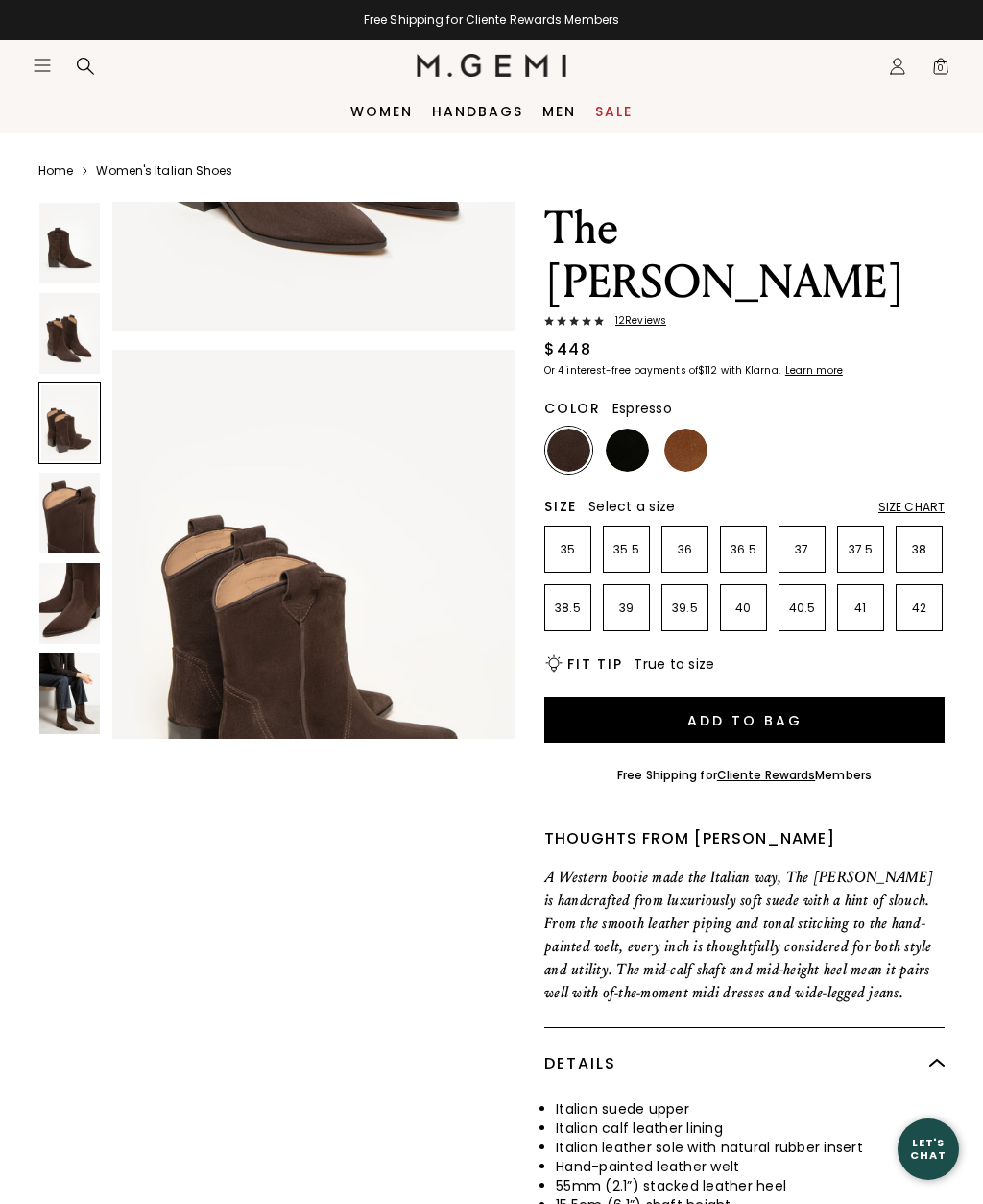
scroll to position [1113, 0]
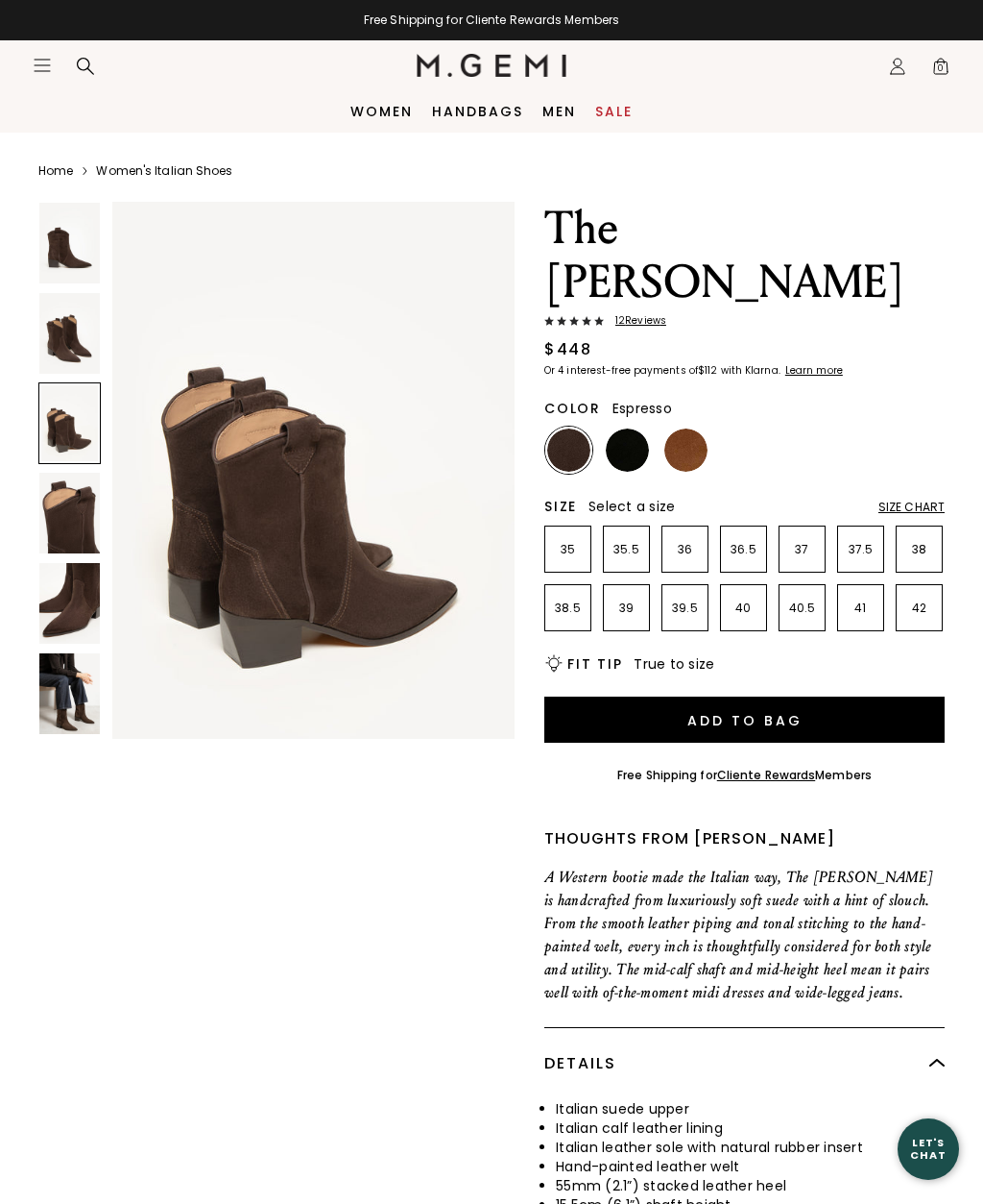
click at [67, 506] on img at bounding box center [70, 513] width 61 height 80
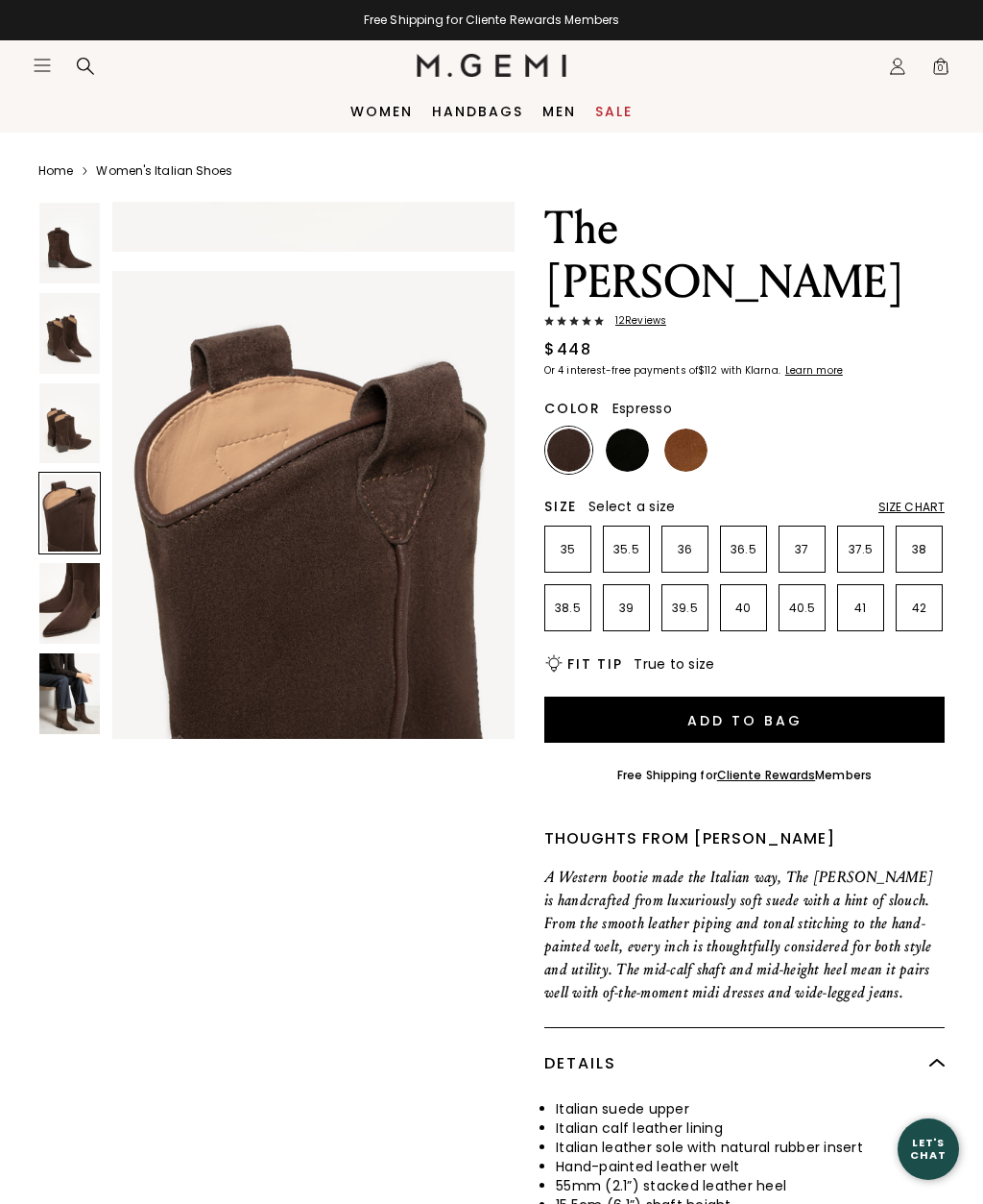
scroll to position [1669, 0]
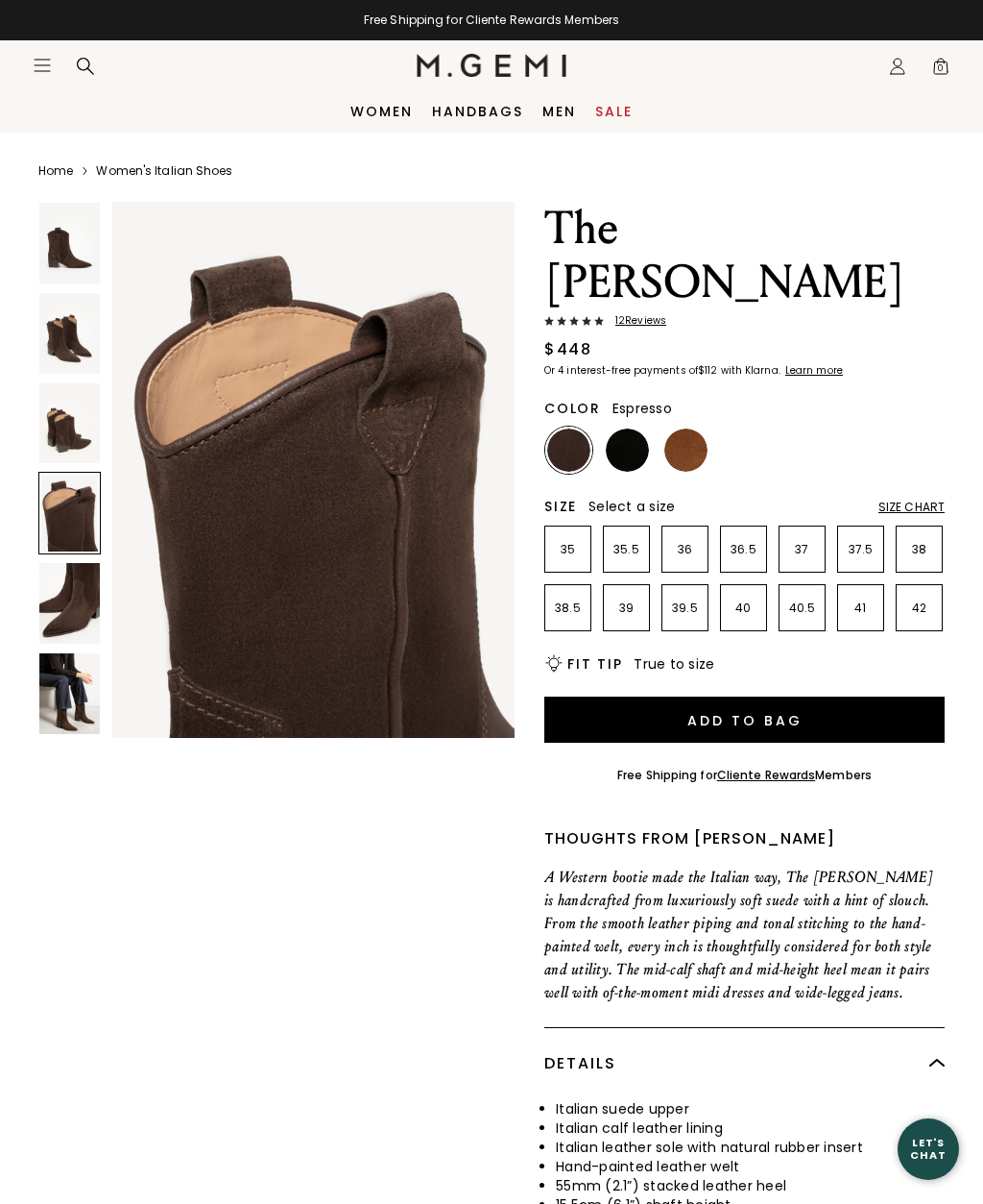
click at [75, 577] on img at bounding box center [70, 603] width 61 height 80
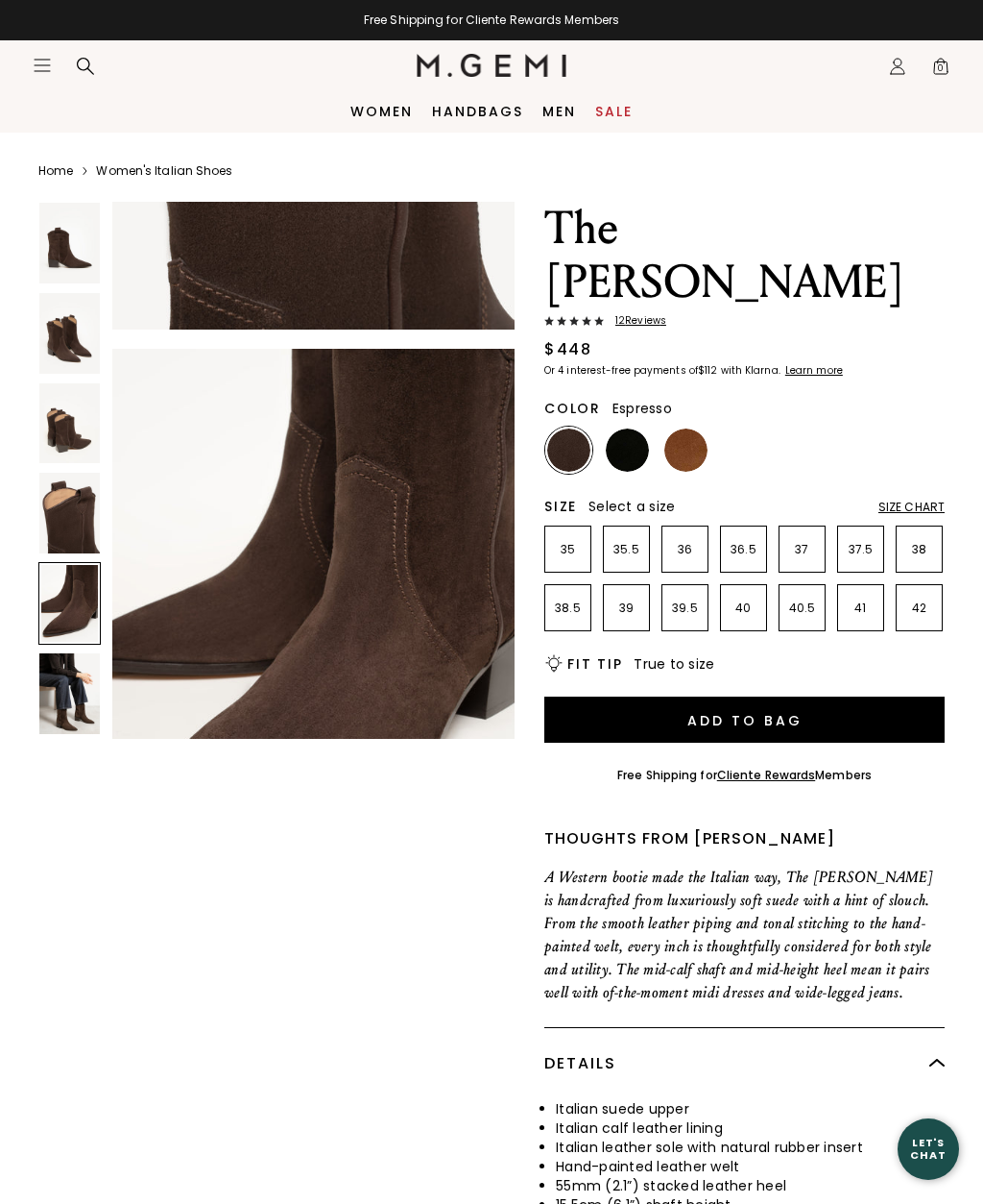
scroll to position [2225, 0]
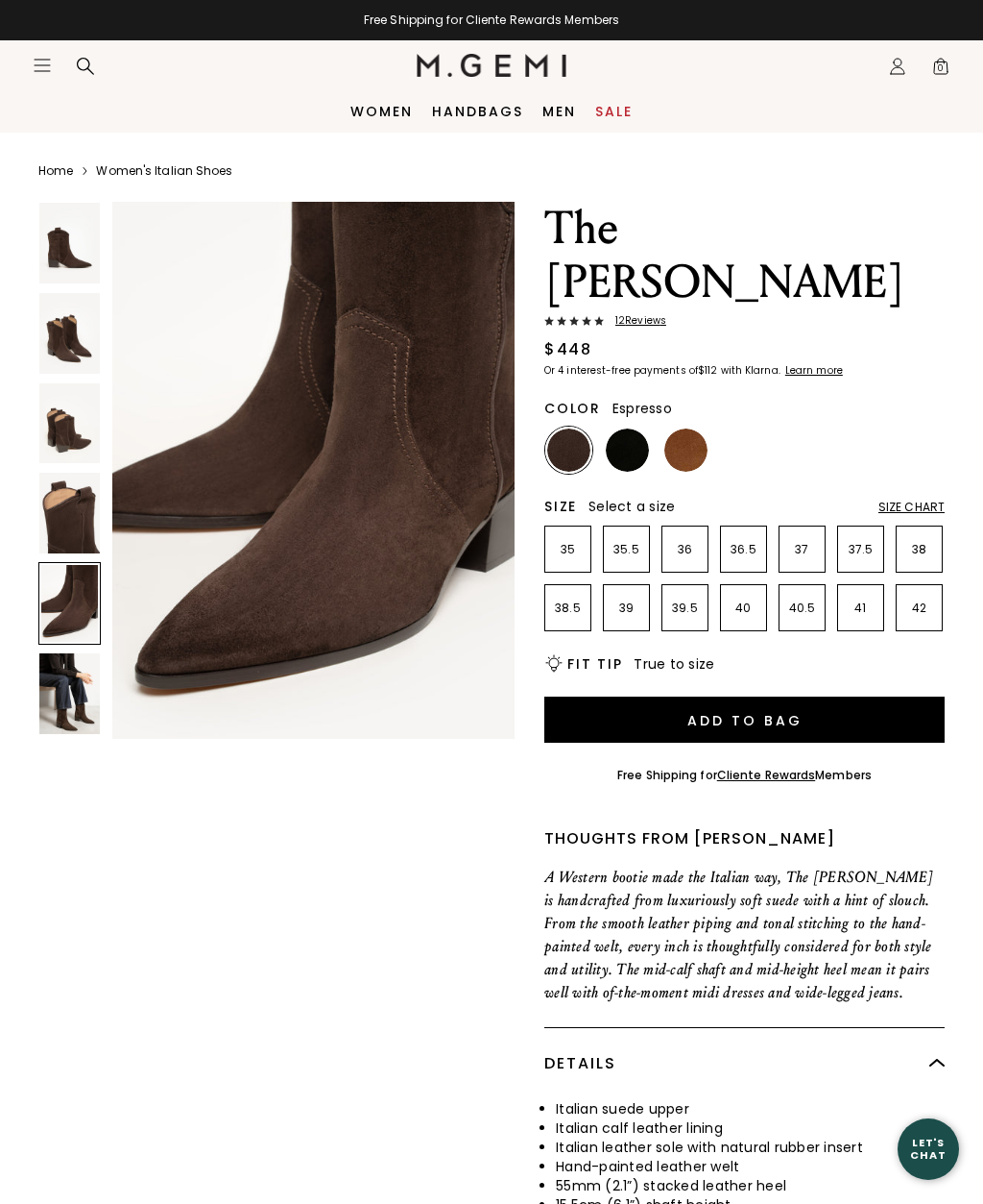
click at [58, 674] on img at bounding box center [70, 693] width 61 height 80
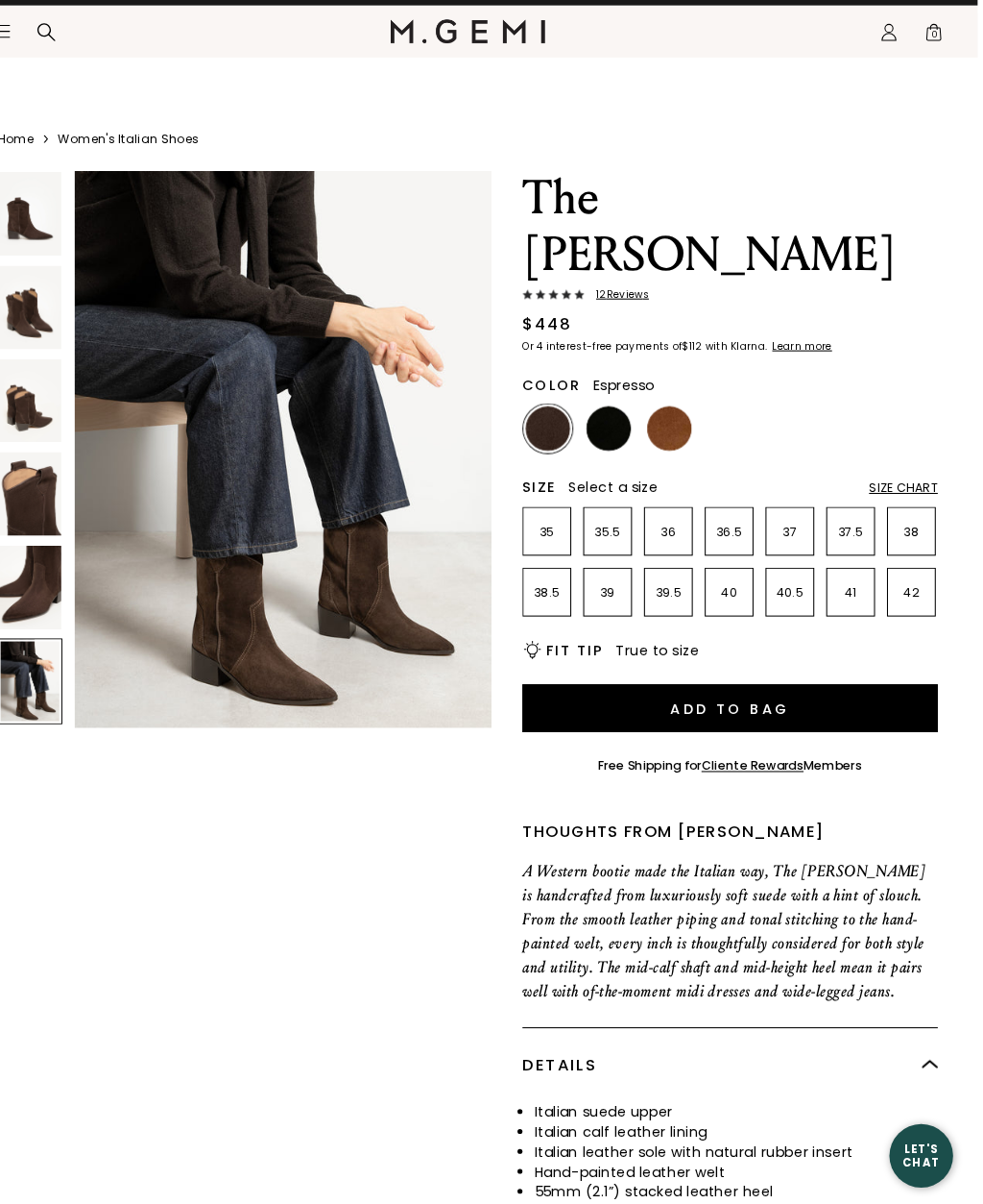
scroll to position [2, 0]
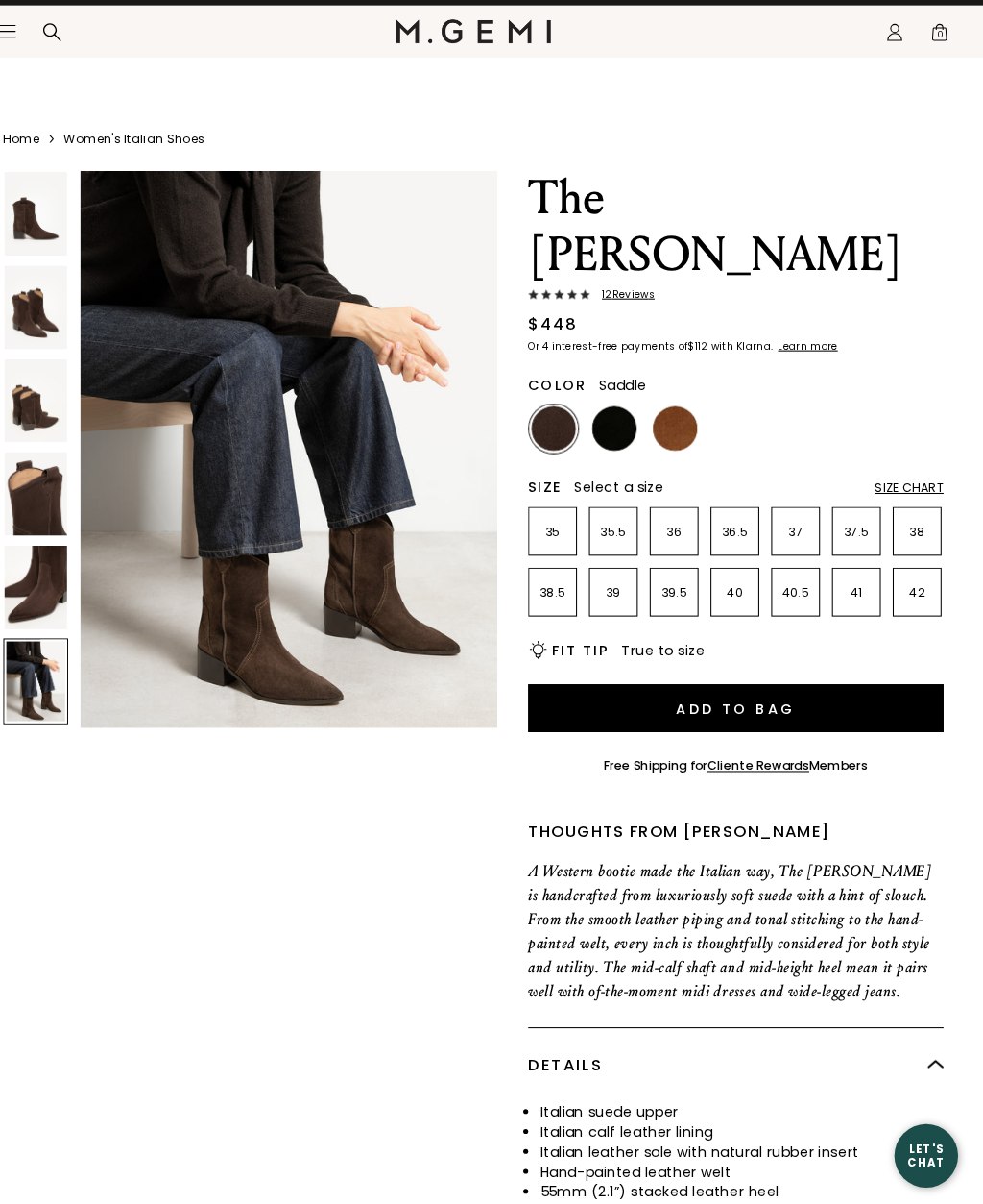
click at [664, 426] on img at bounding box center [686, 448] width 43 height 43
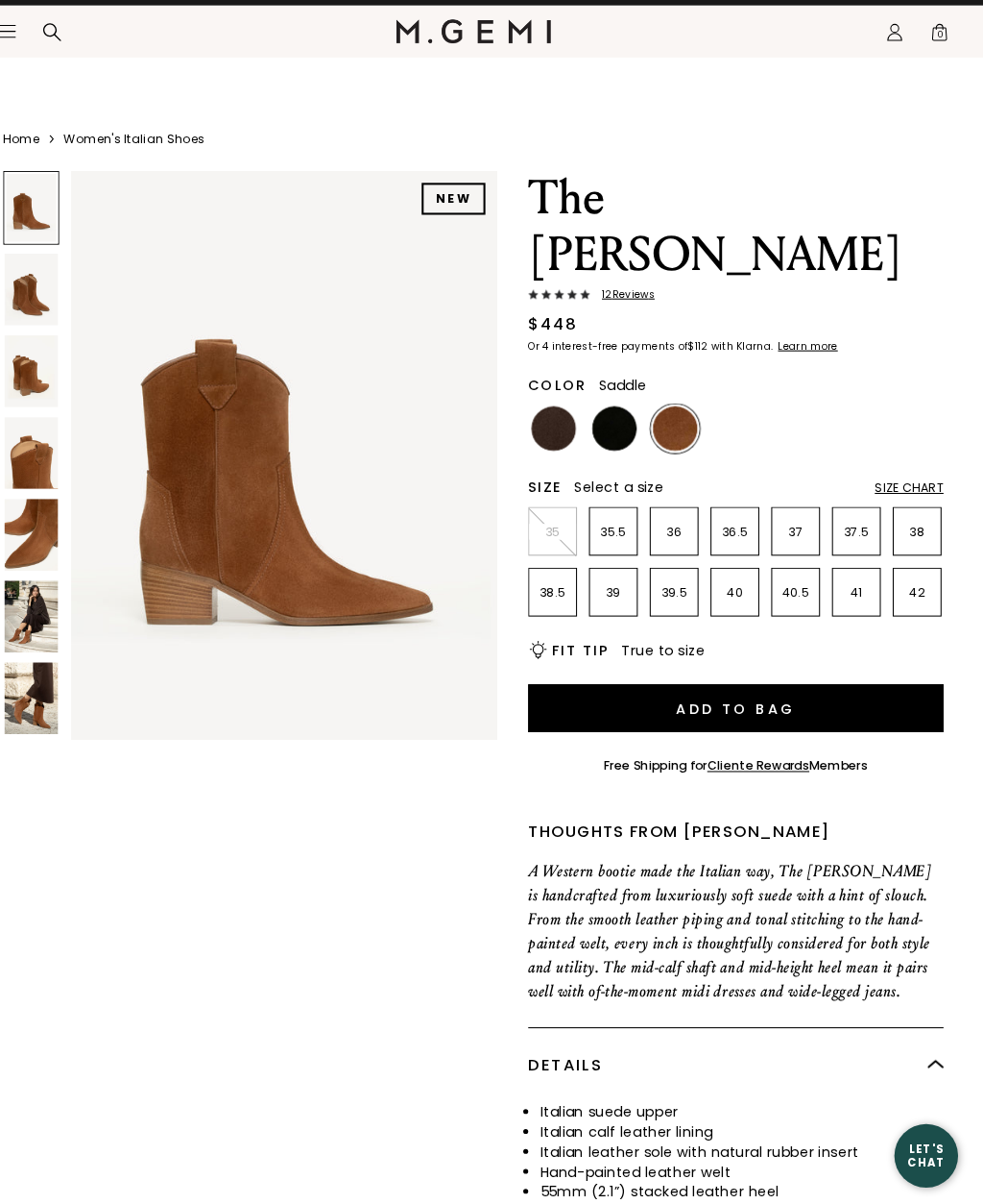
click at [39, 674] on img at bounding box center [65, 708] width 52 height 70
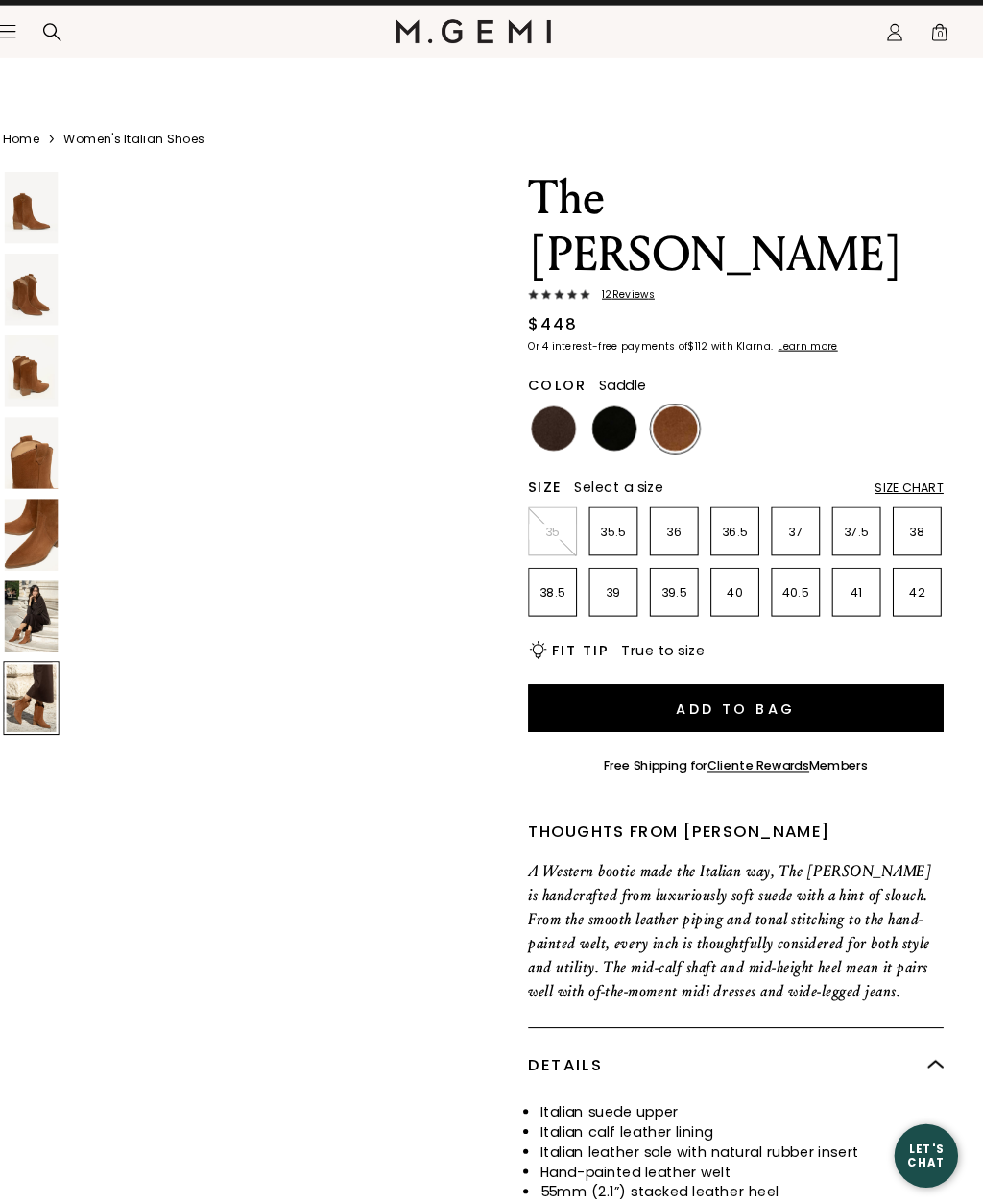
scroll to position [3405, 0]
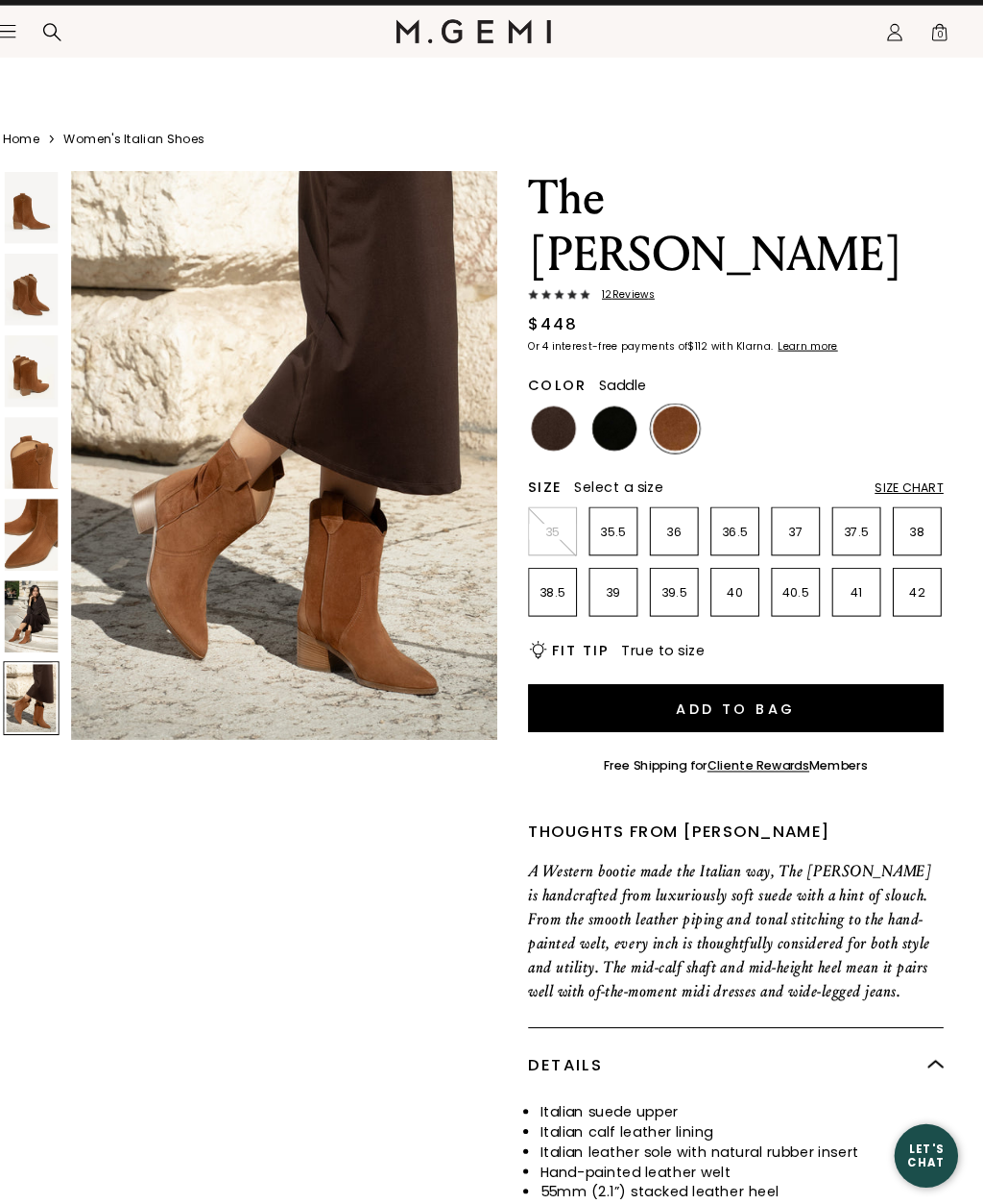
click at [39, 596] on img at bounding box center [65, 629] width 52 height 70
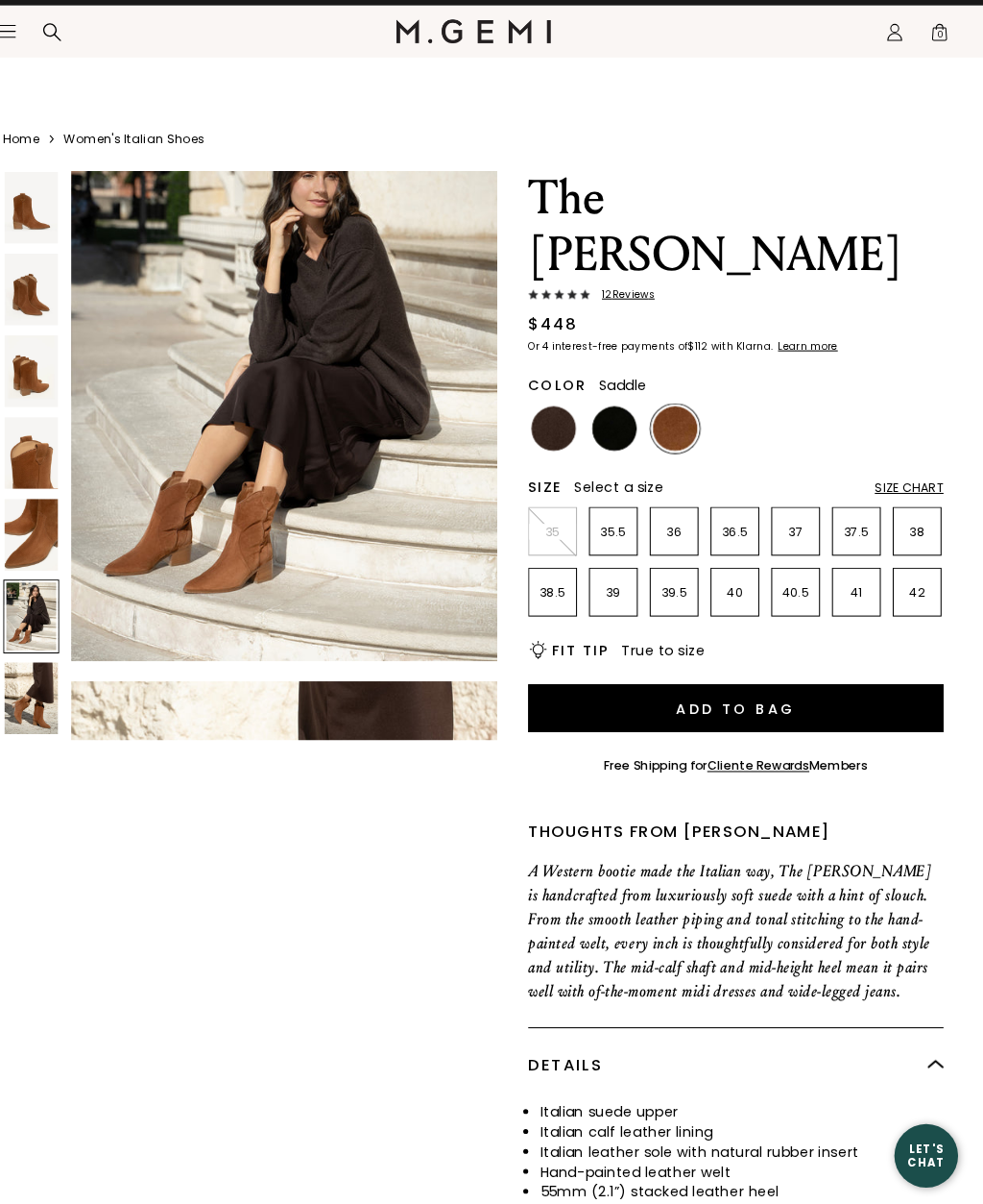
scroll to position [2837, 0]
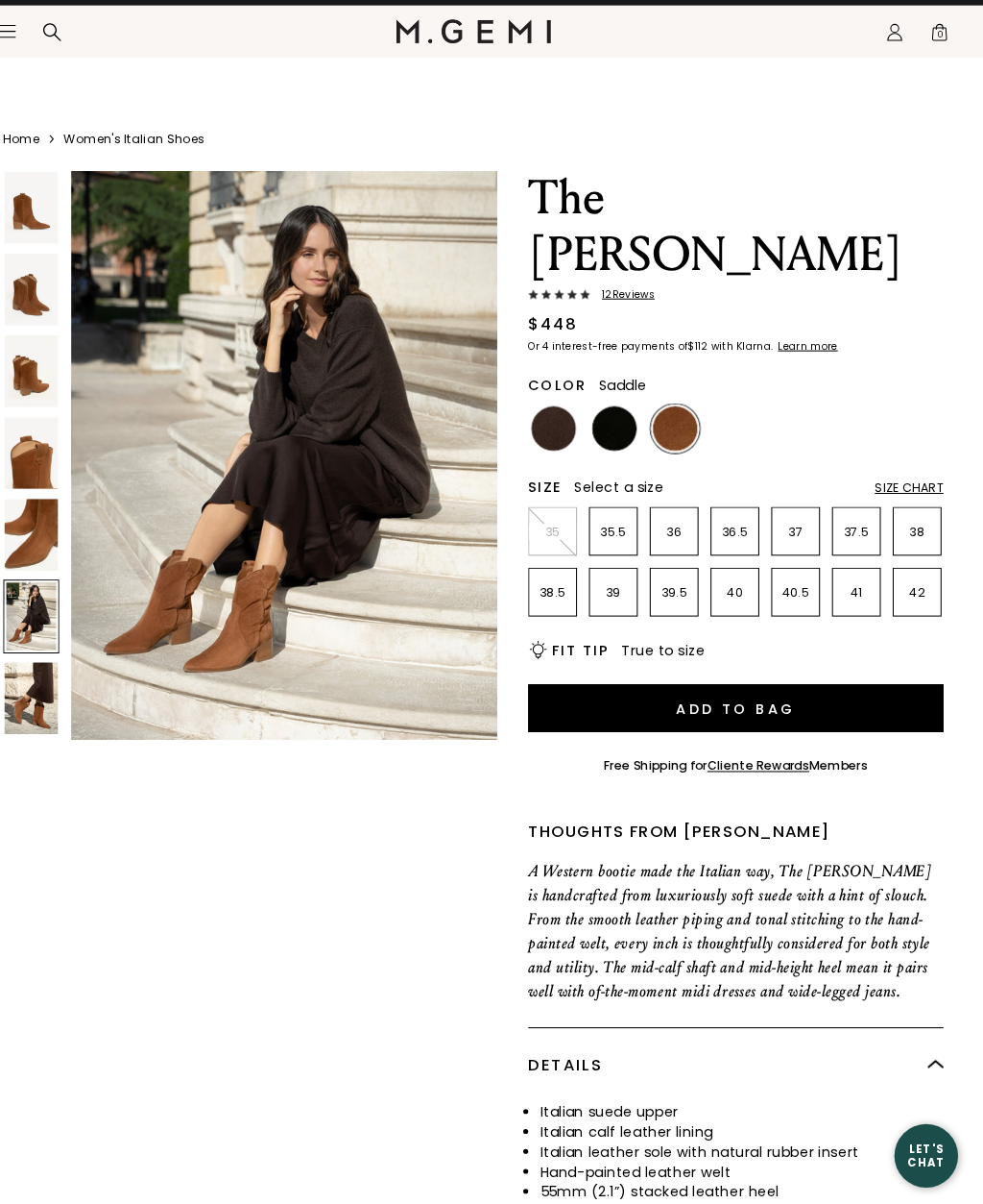
click at [39, 520] on img at bounding box center [65, 550] width 52 height 70
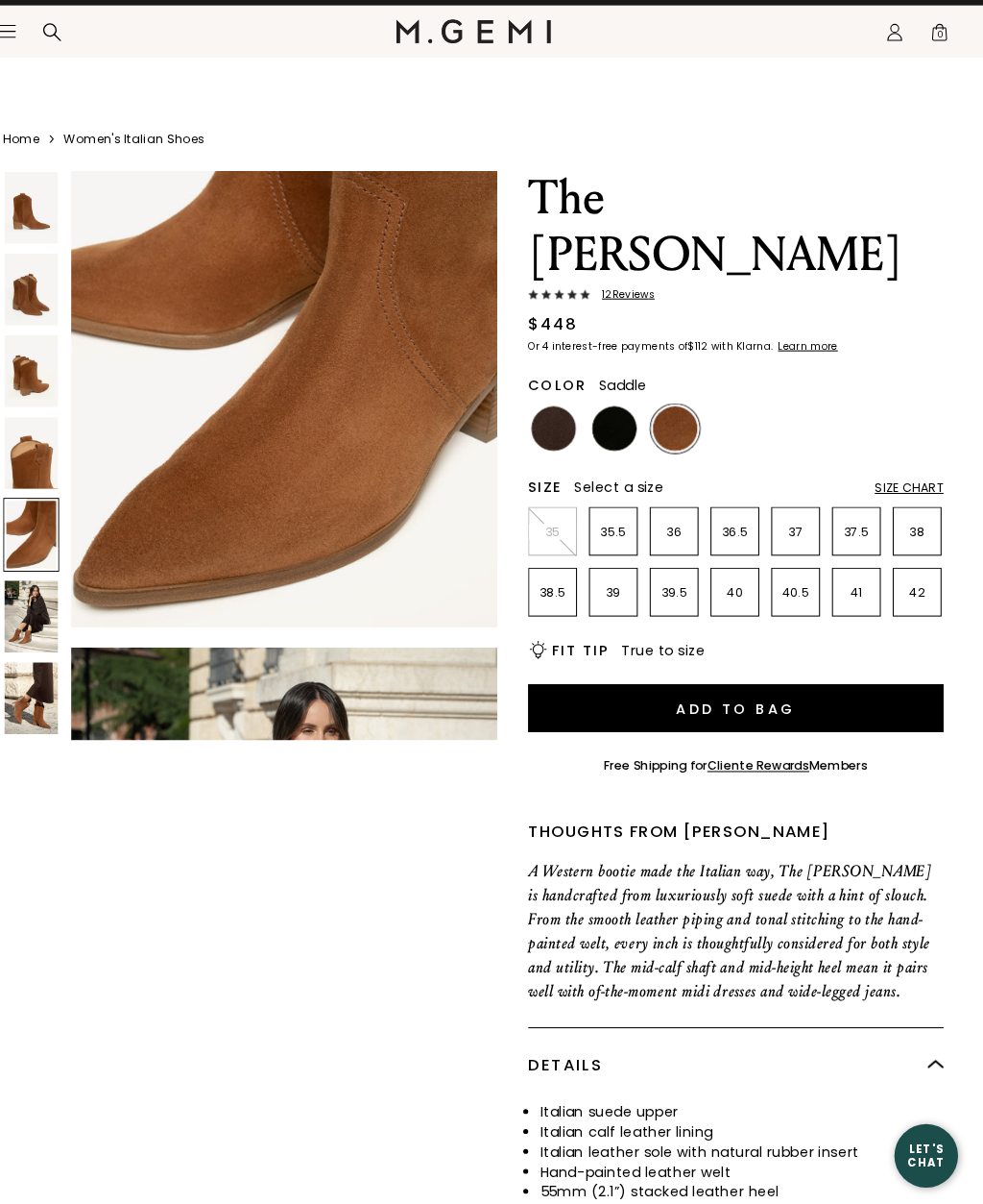
scroll to position [2271, 0]
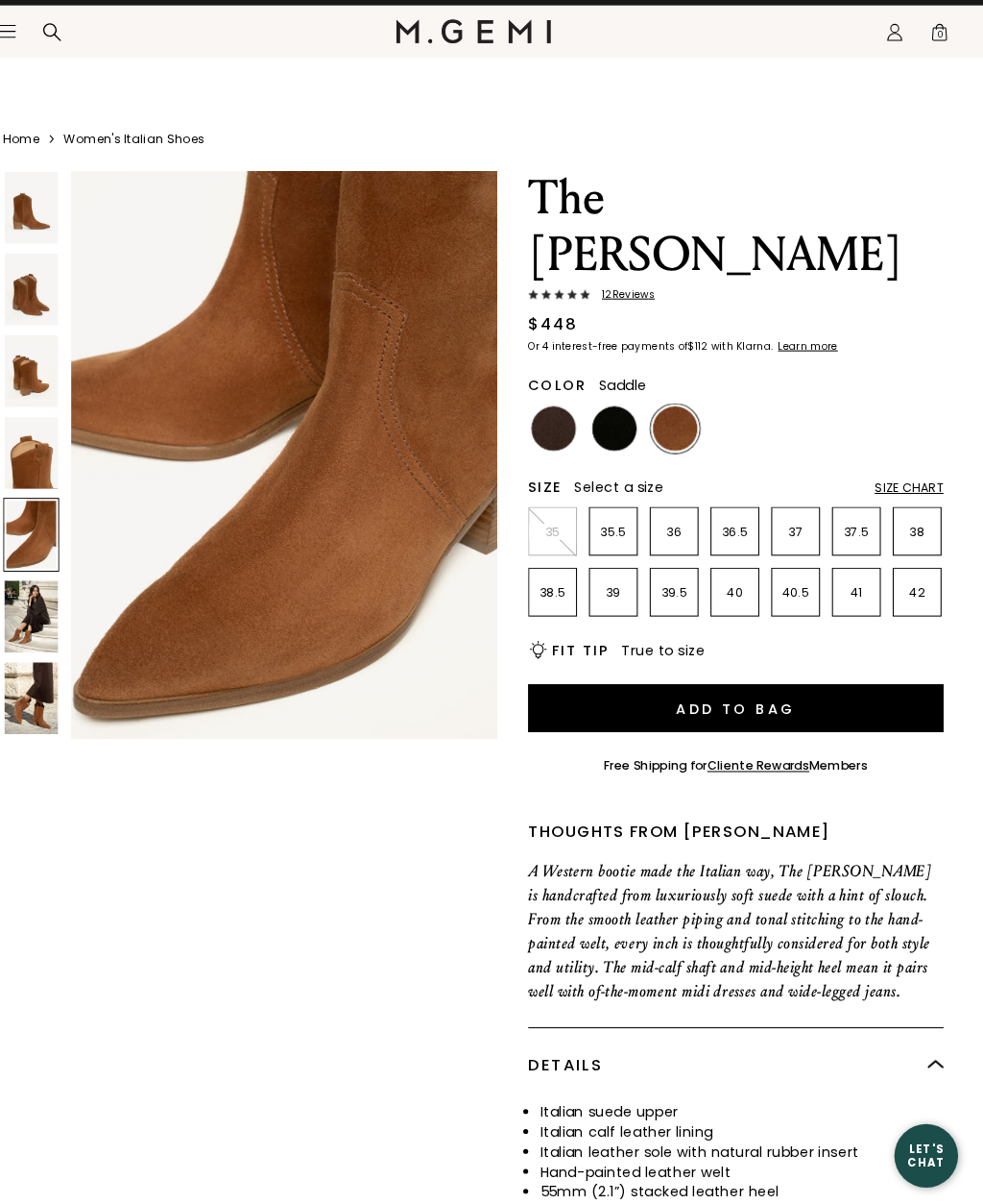
click at [39, 437] on img at bounding box center [65, 472] width 52 height 70
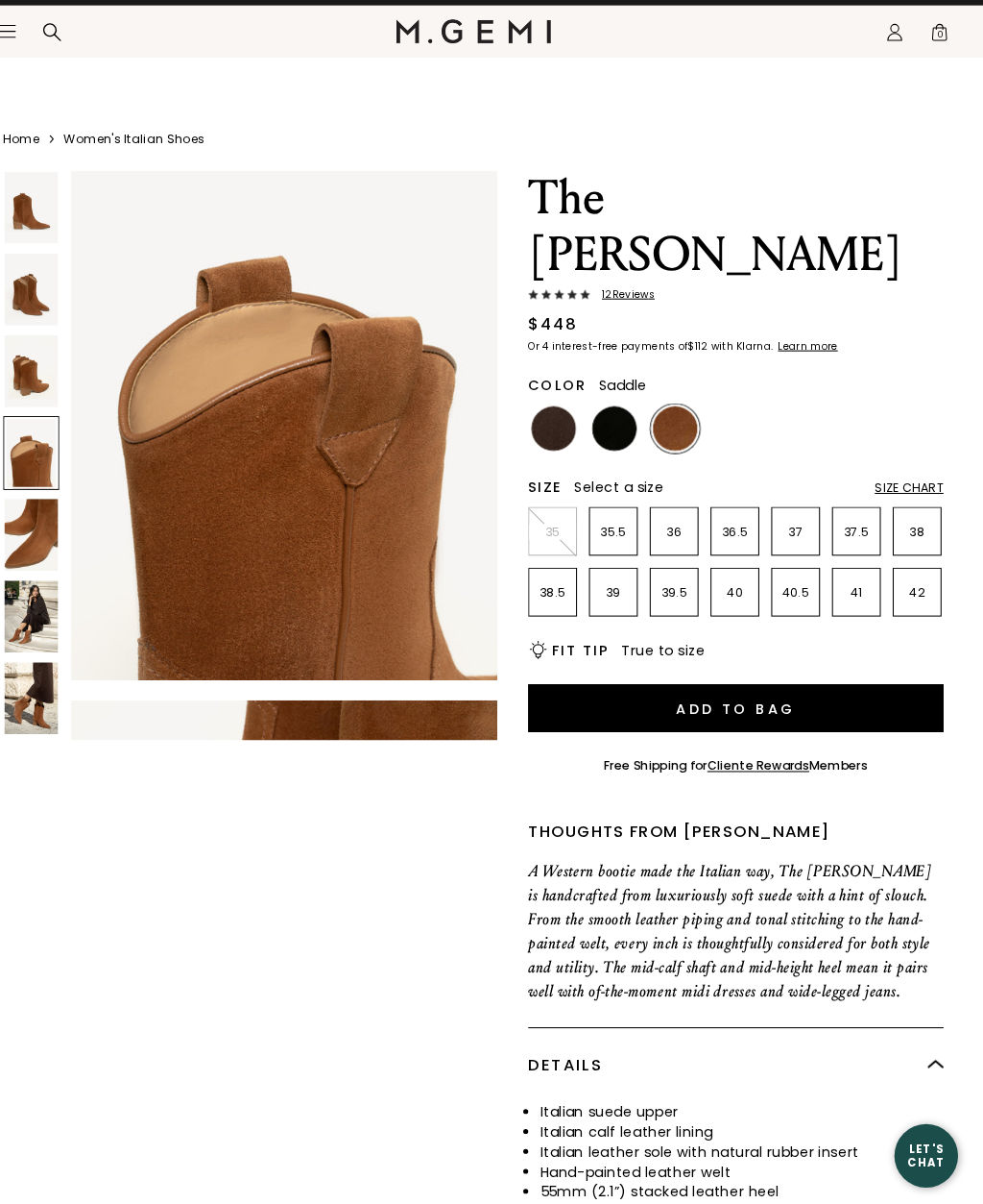
scroll to position [1702, 0]
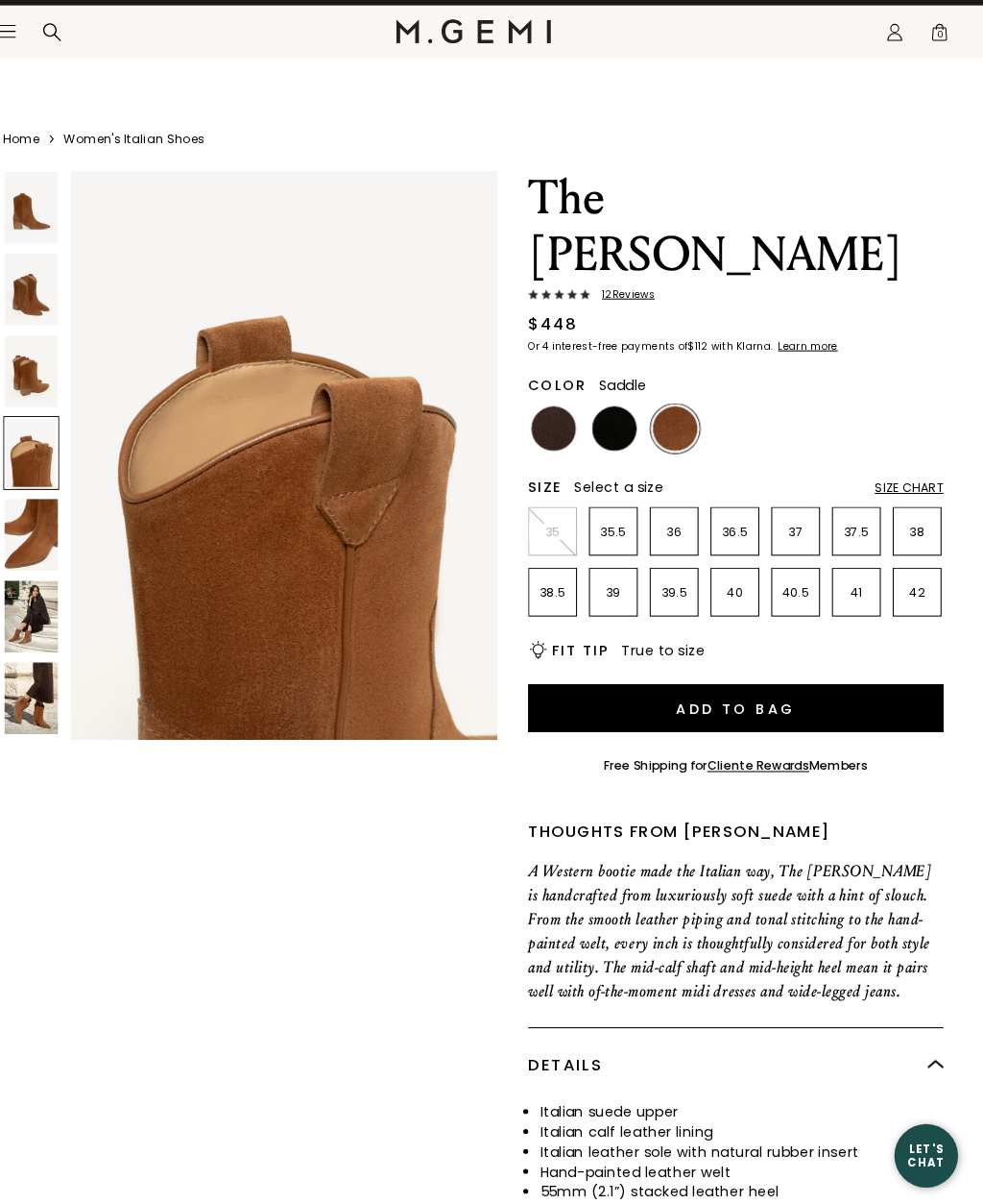
click at [39, 359] on img at bounding box center [65, 393] width 52 height 70
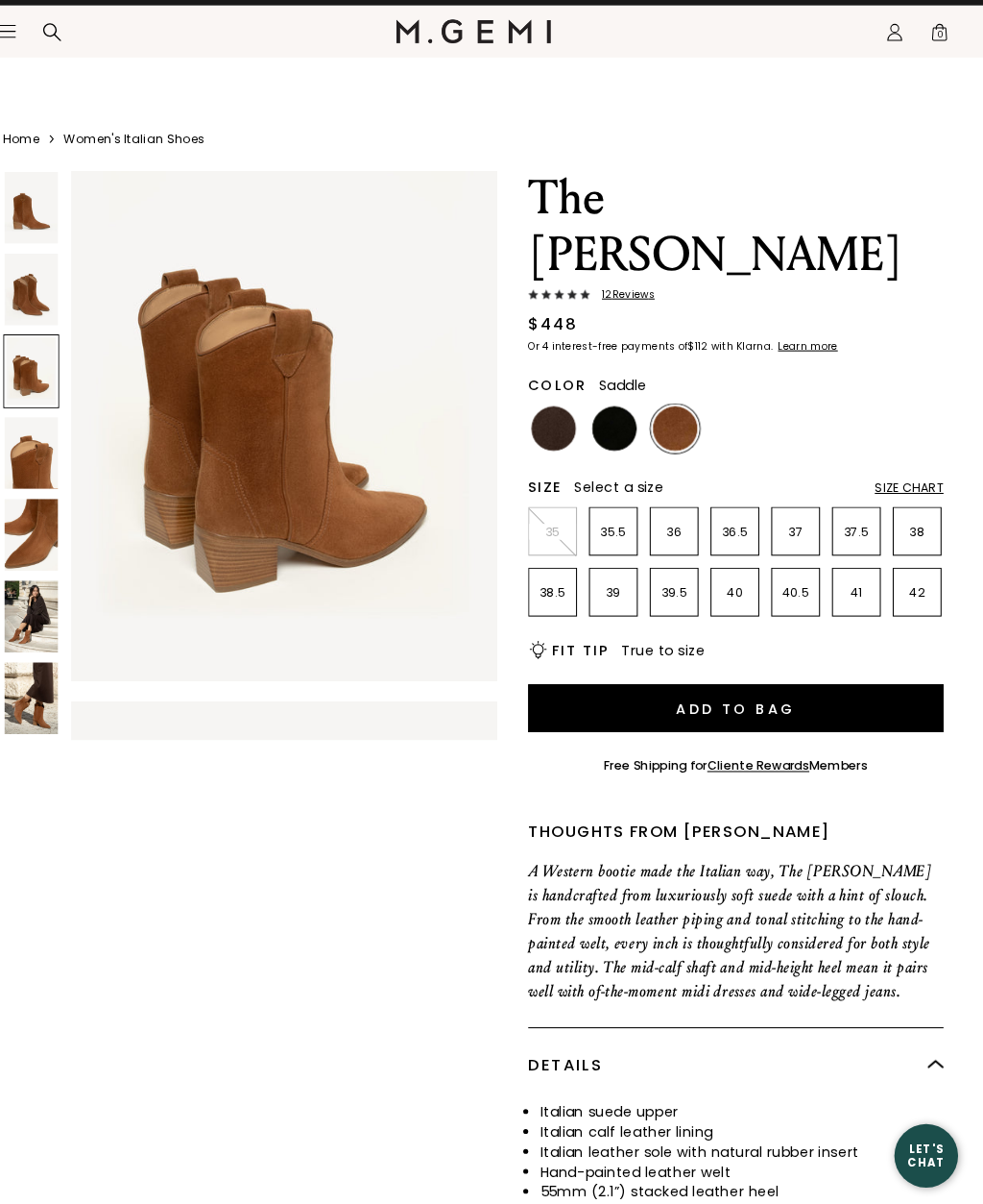
scroll to position [1134, 0]
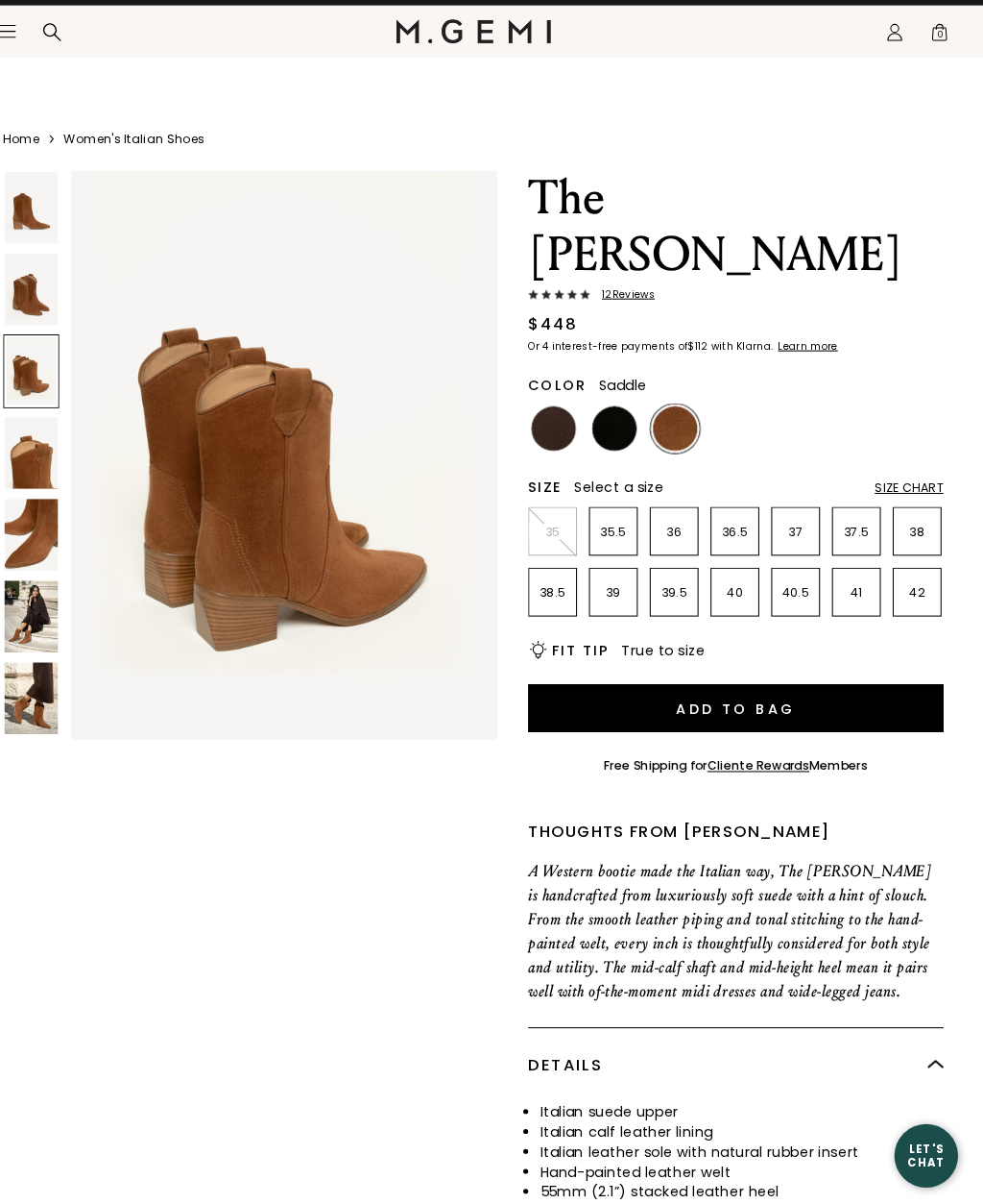
click at [39, 280] on img at bounding box center [65, 314] width 52 height 70
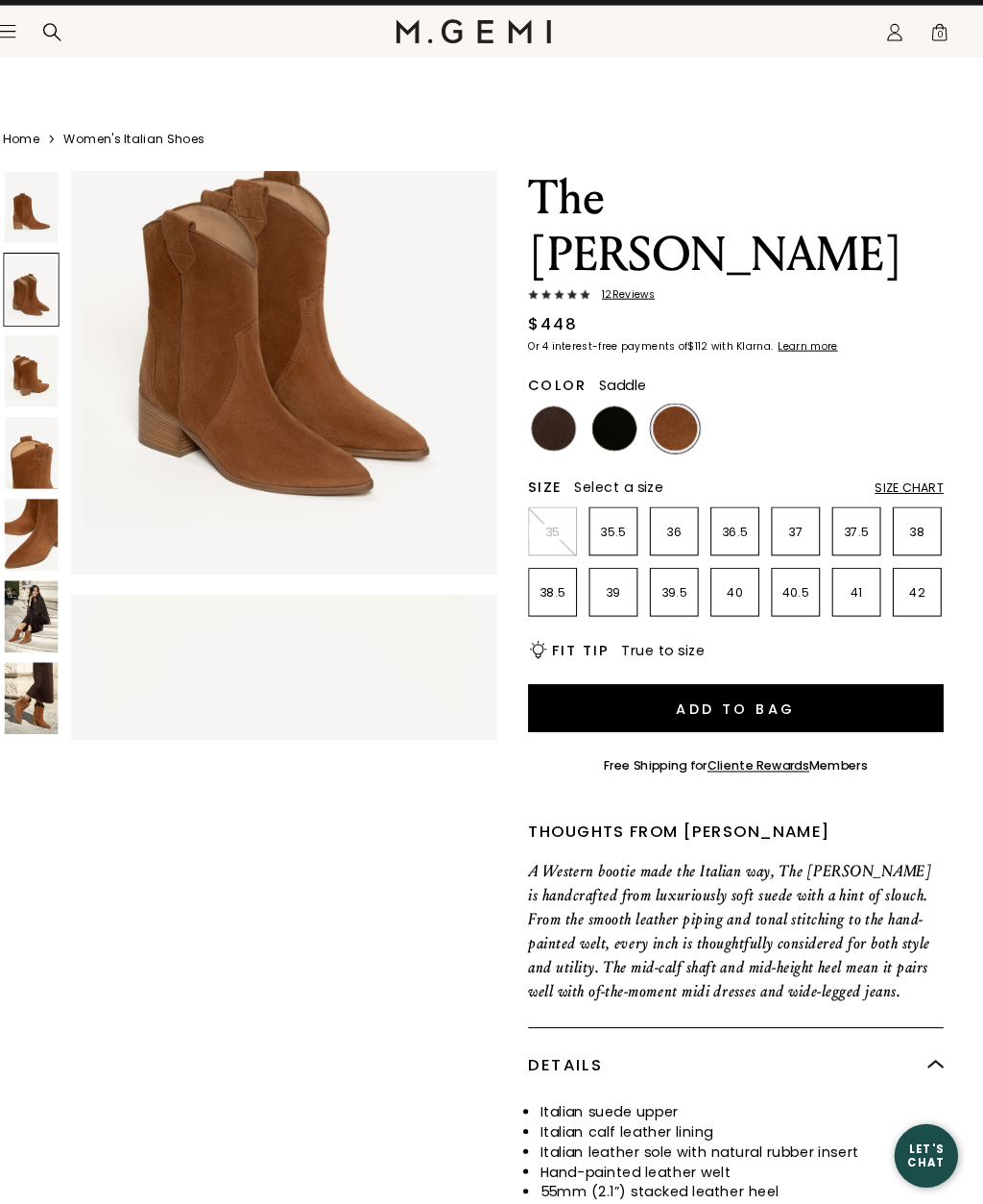
scroll to position [568, 0]
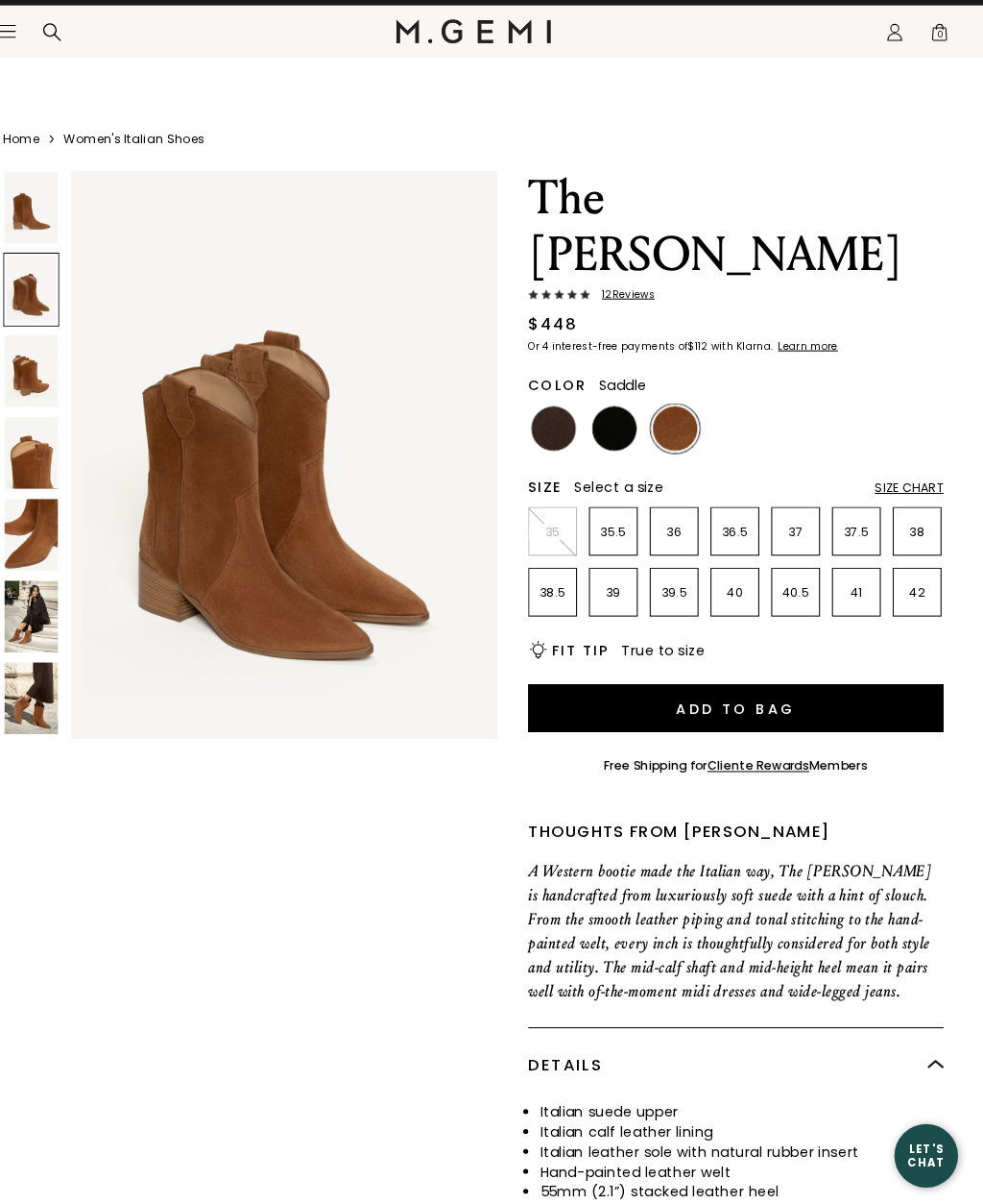
click at [39, 201] on img at bounding box center [65, 235] width 52 height 70
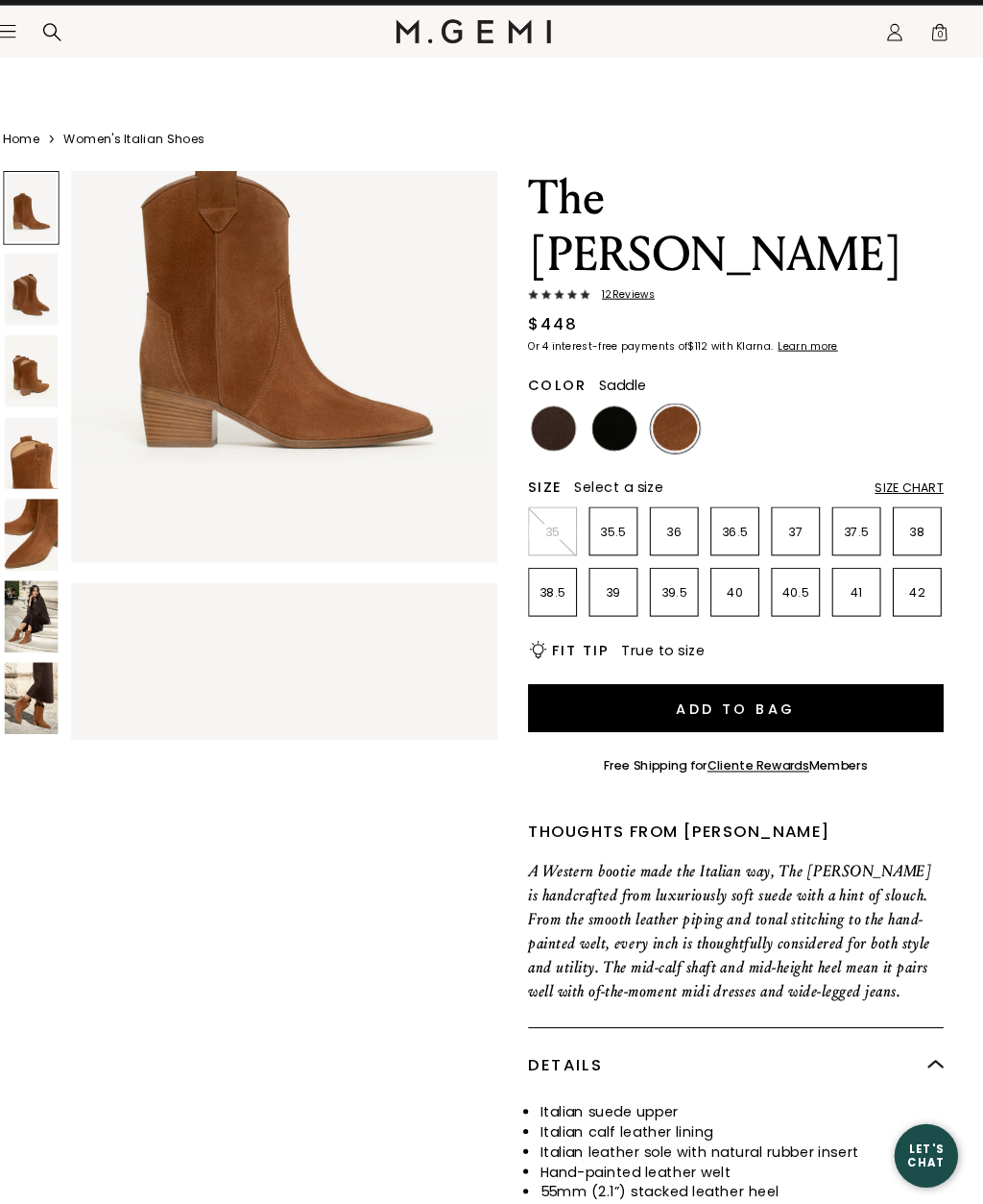
scroll to position [0, 0]
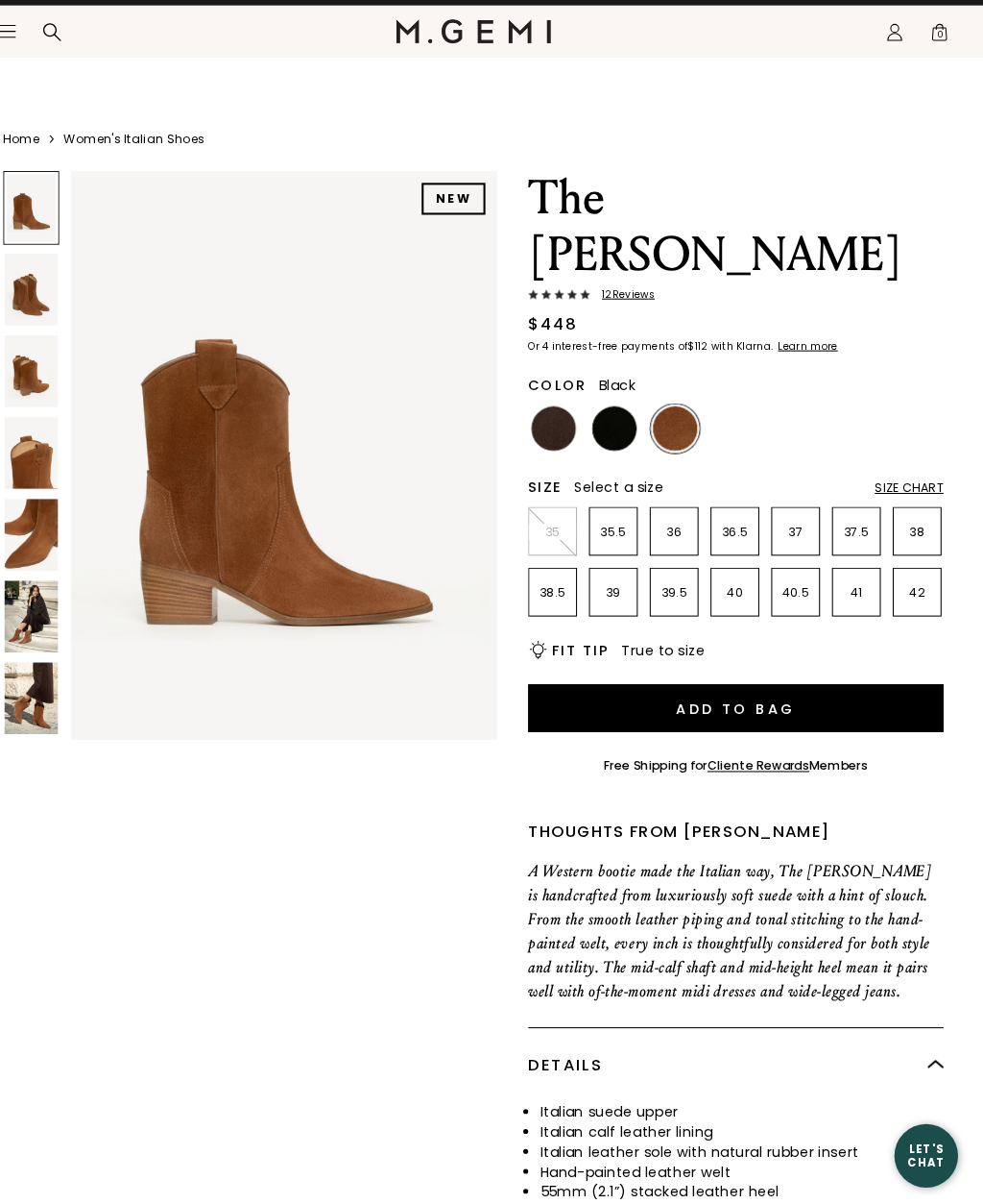
click at [606, 426] on img at bounding box center [627, 448] width 43 height 43
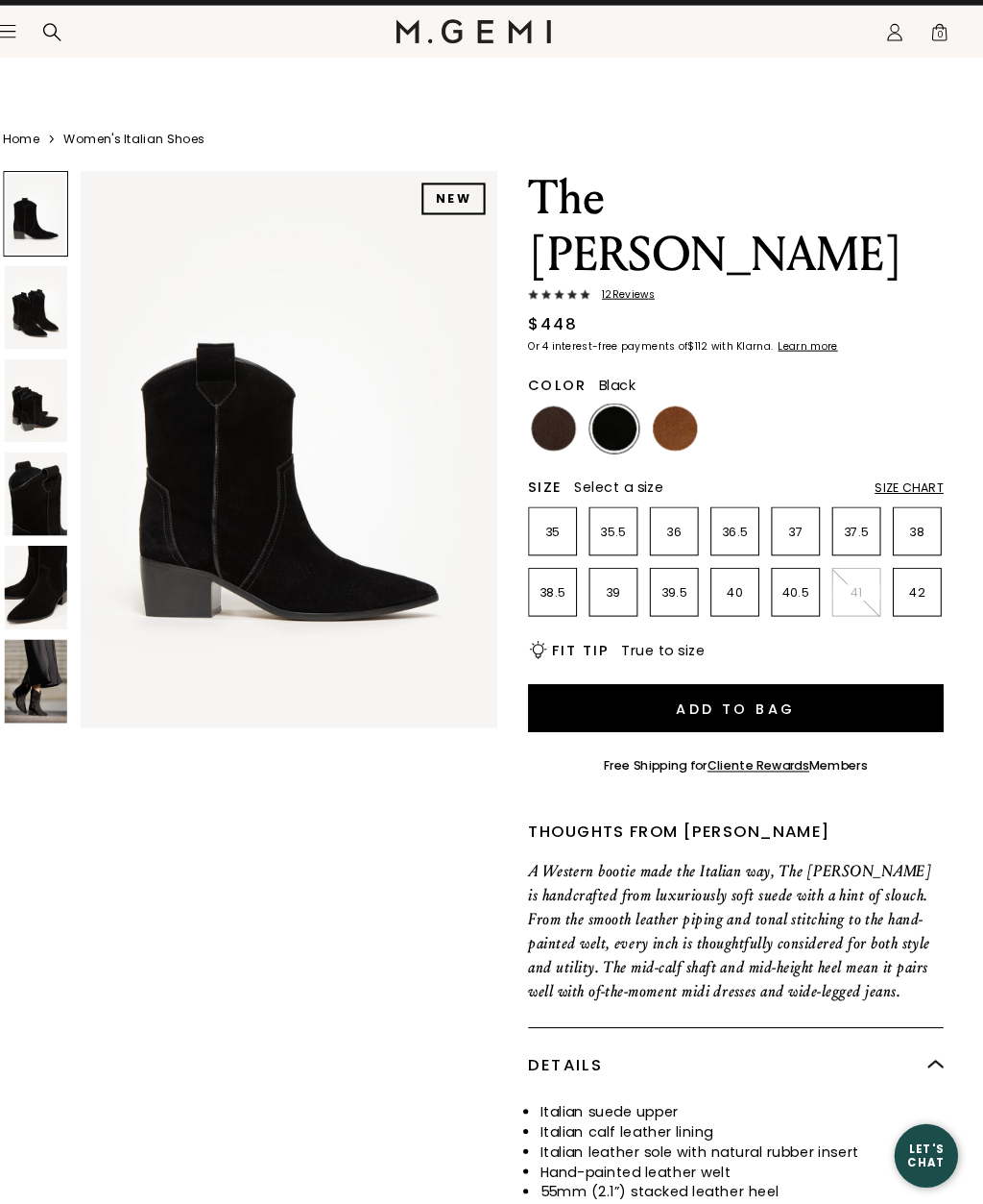
click at [548, 426] on img at bounding box center [569, 448] width 43 height 43
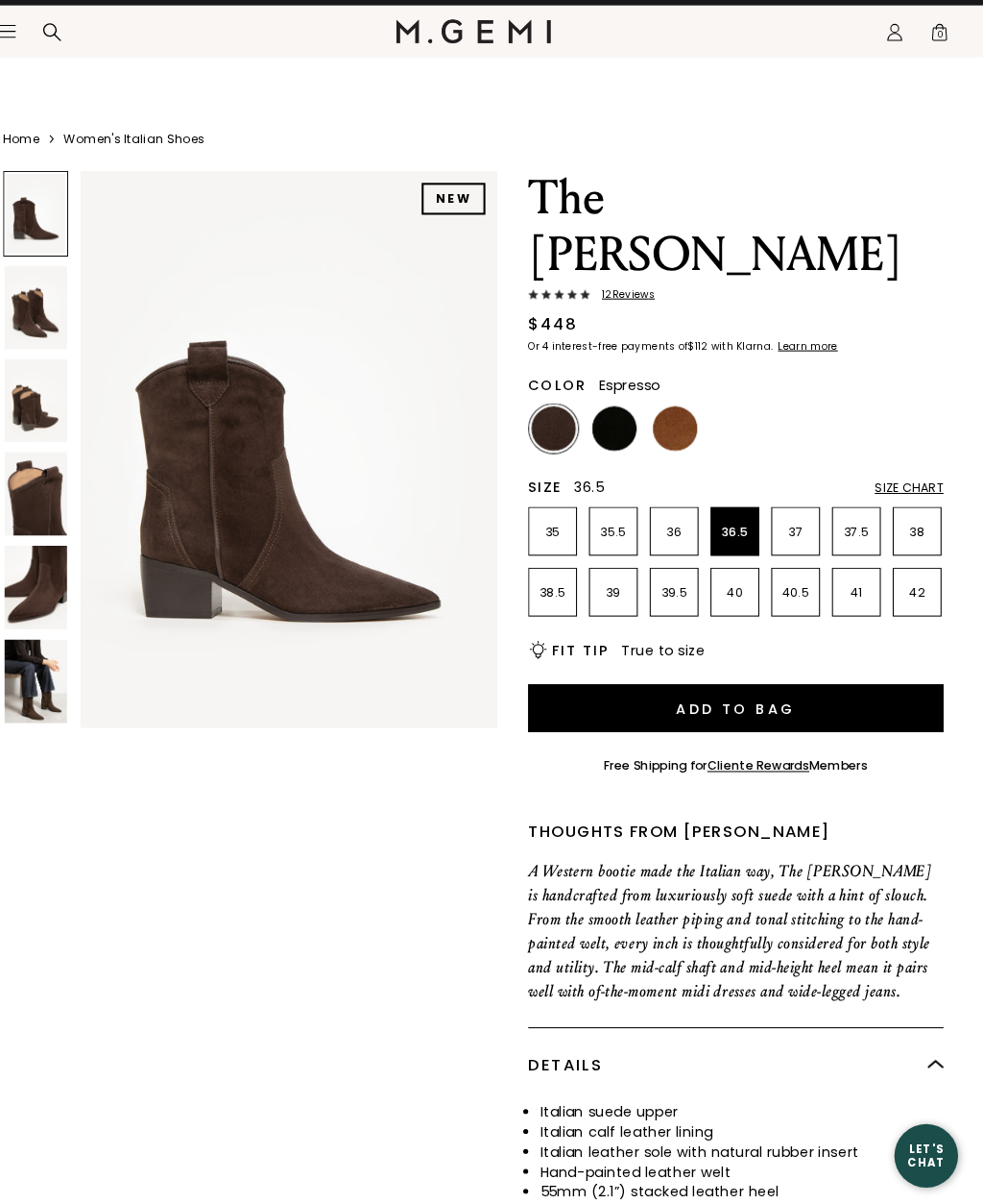
click at [721, 540] on p "36.5" at bounding box center [744, 548] width 45 height 16
click at [820, 425] on ul at bounding box center [745, 448] width 401 height 47
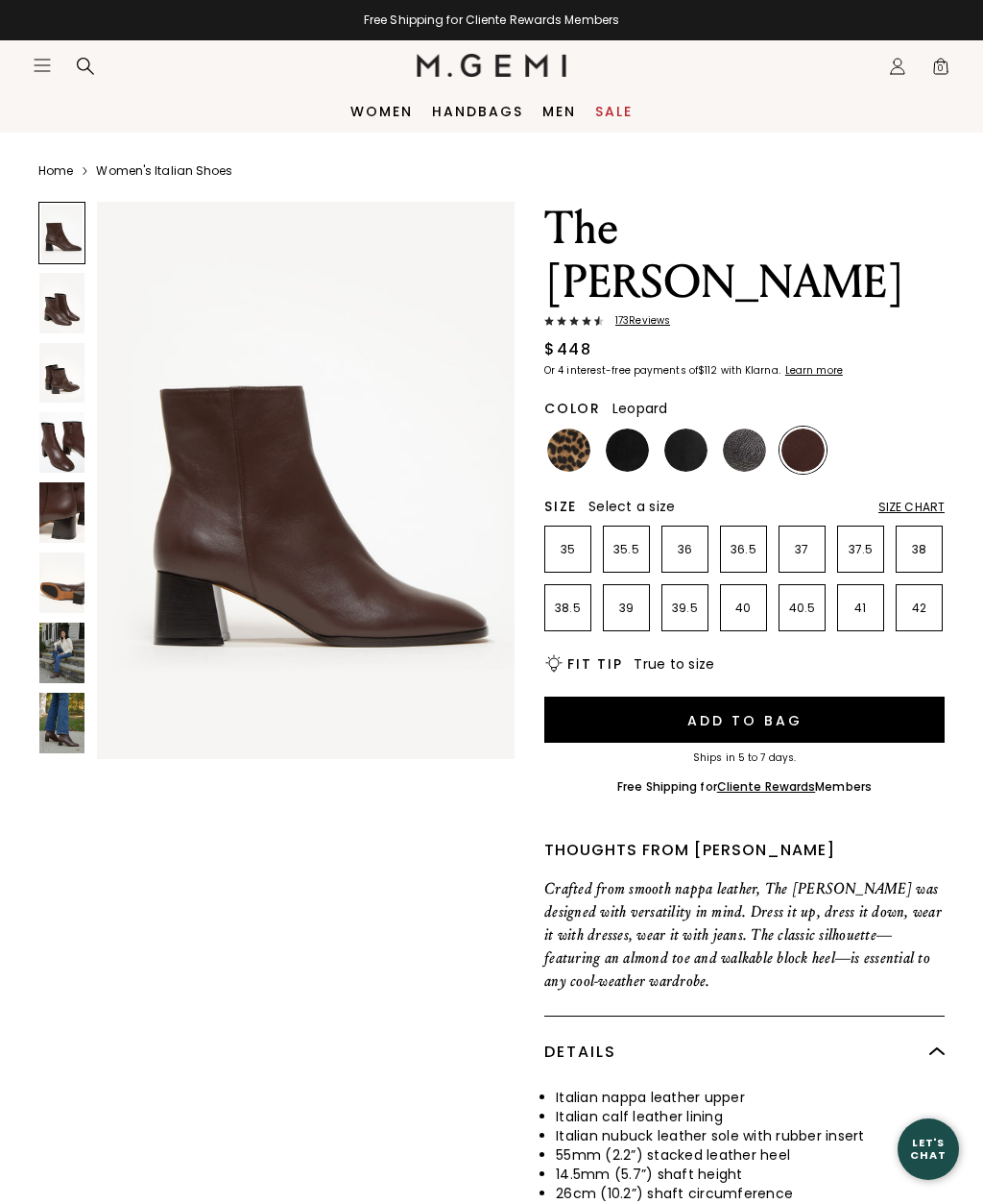
click at [571, 428] on img at bounding box center [569, 450] width 43 height 43
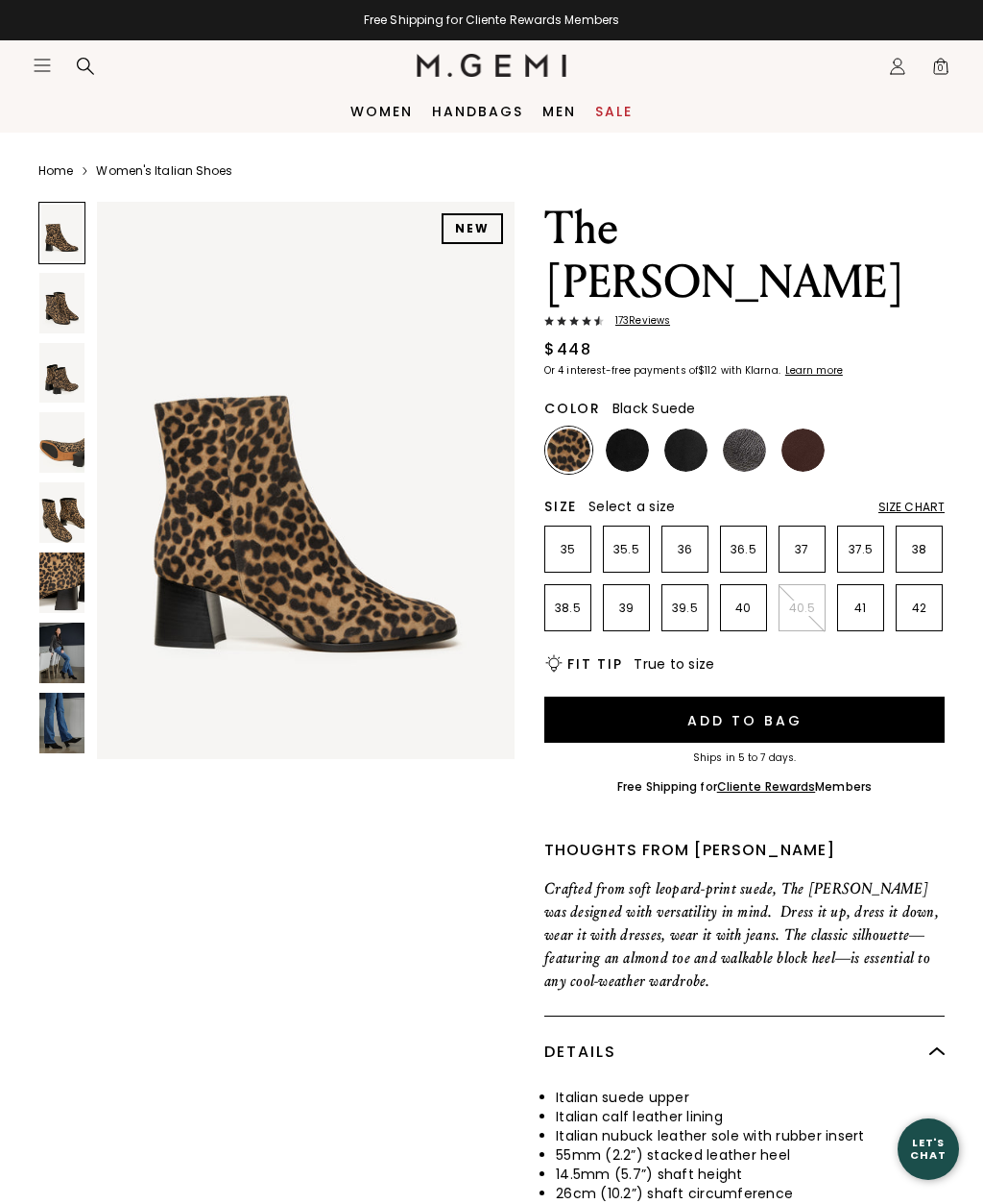
click at [634, 428] on img at bounding box center [627, 450] width 43 height 43
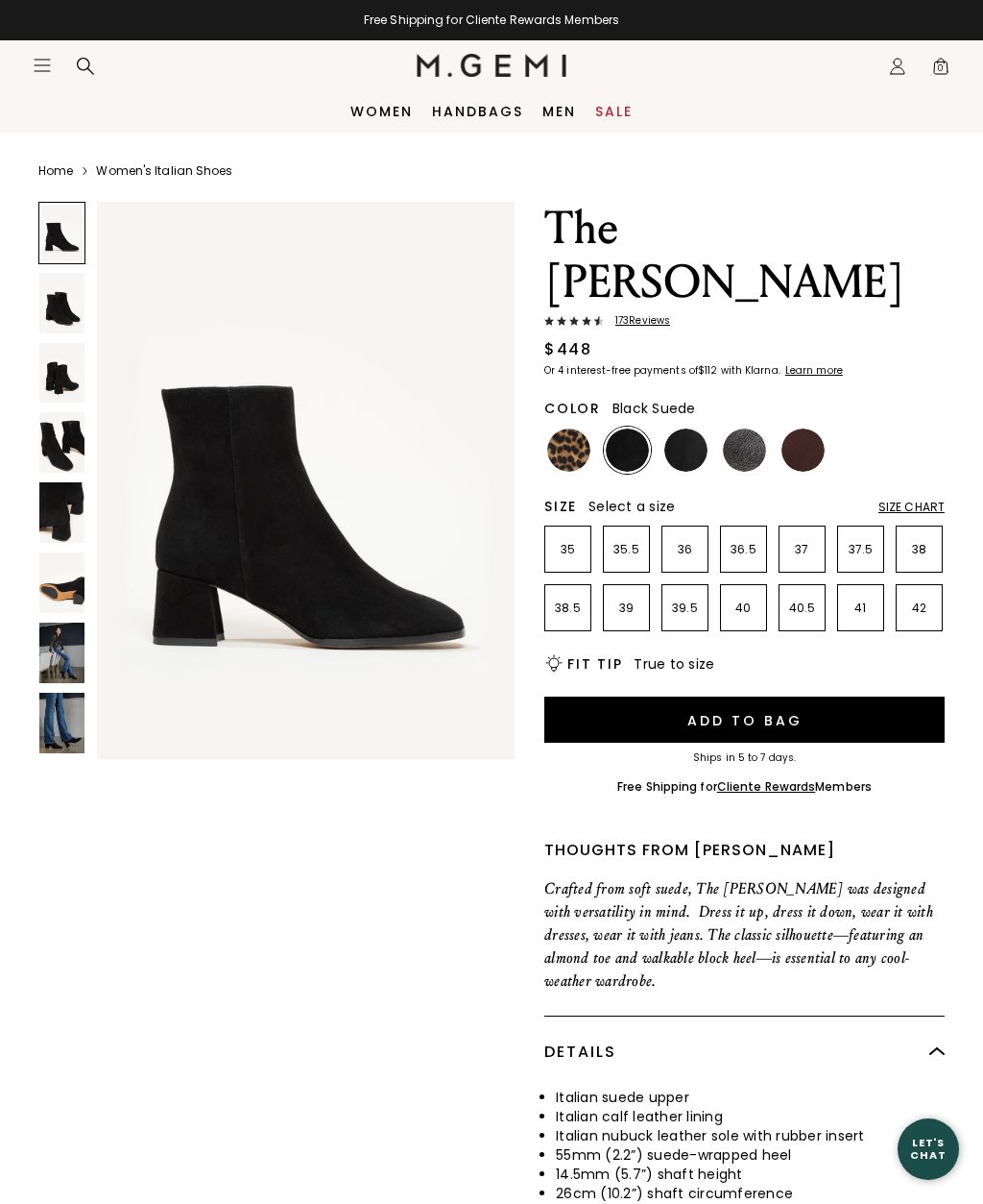
click at [691, 428] on img at bounding box center [686, 450] width 43 height 43
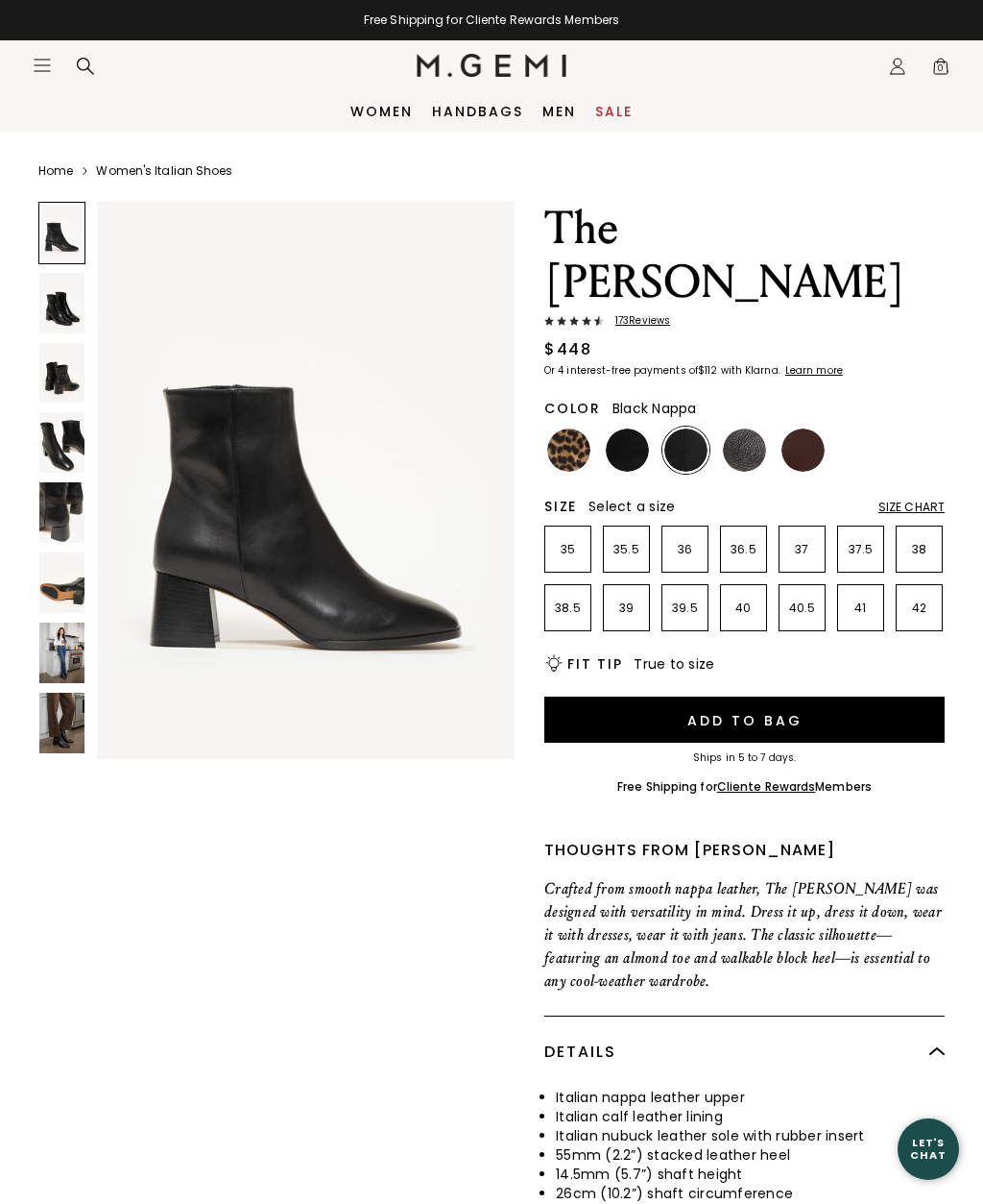
click at [753, 428] on img at bounding box center [745, 450] width 43 height 43
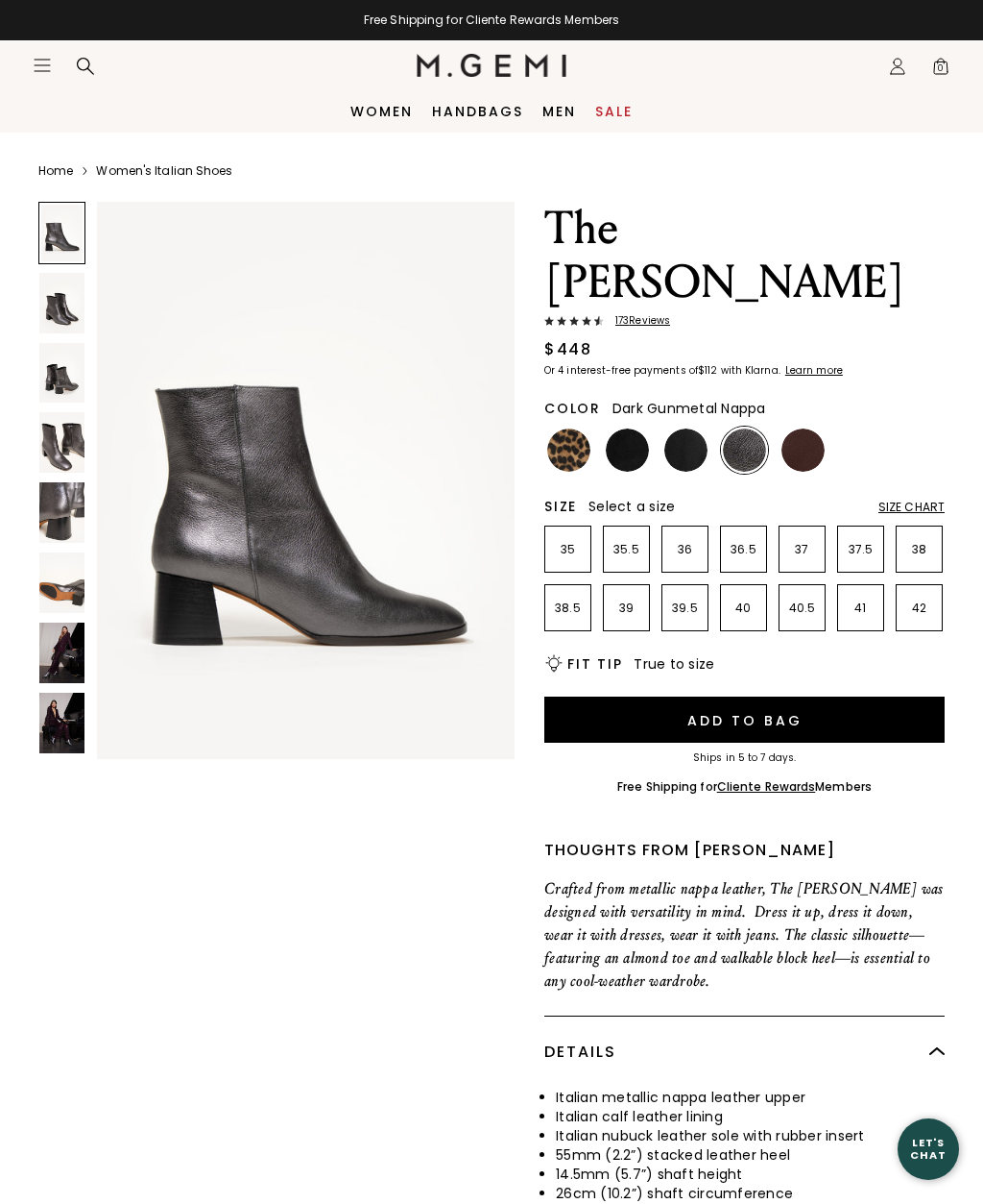
click at [811, 428] on img at bounding box center [804, 450] width 43 height 43
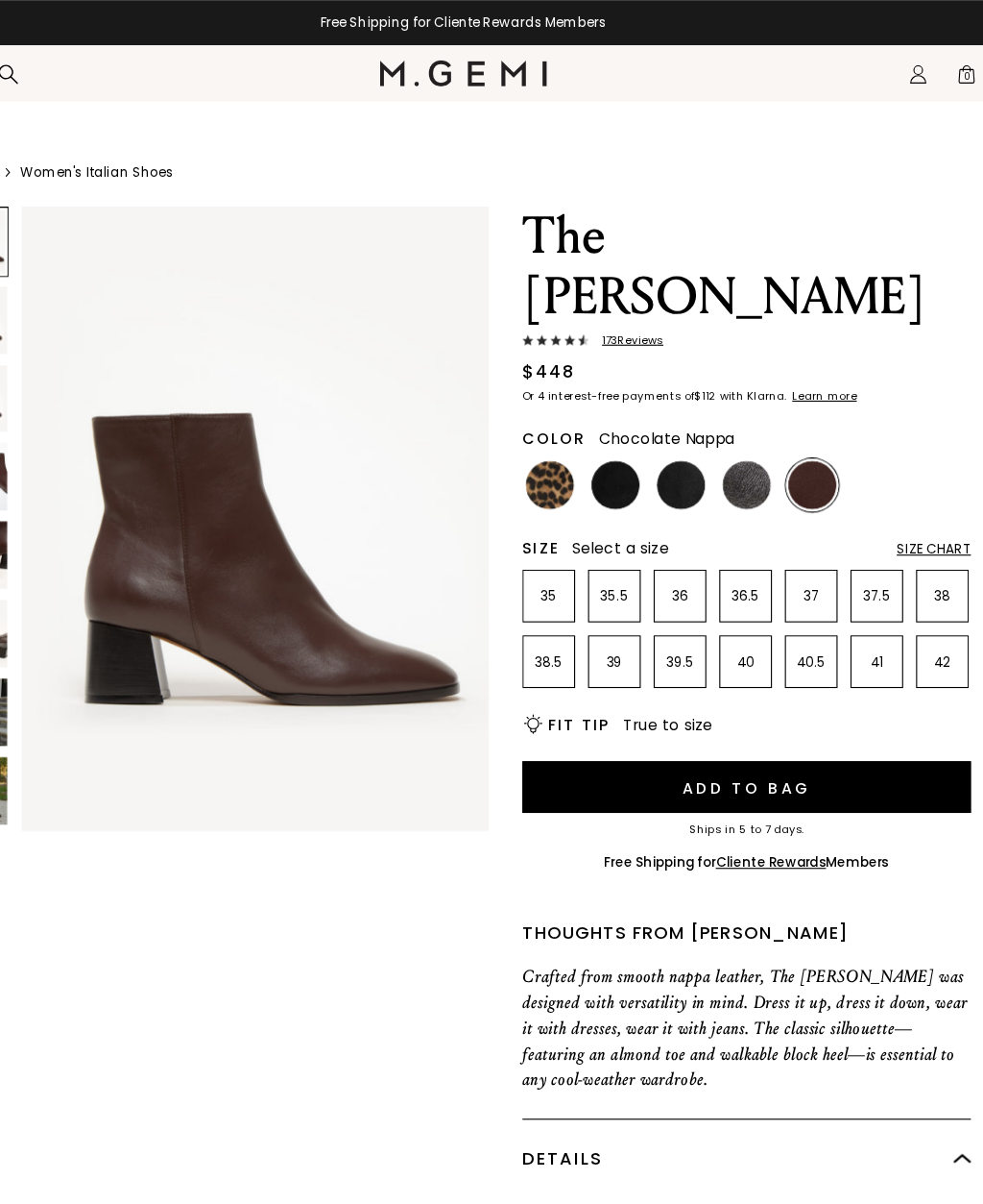
scroll to position [10, 0]
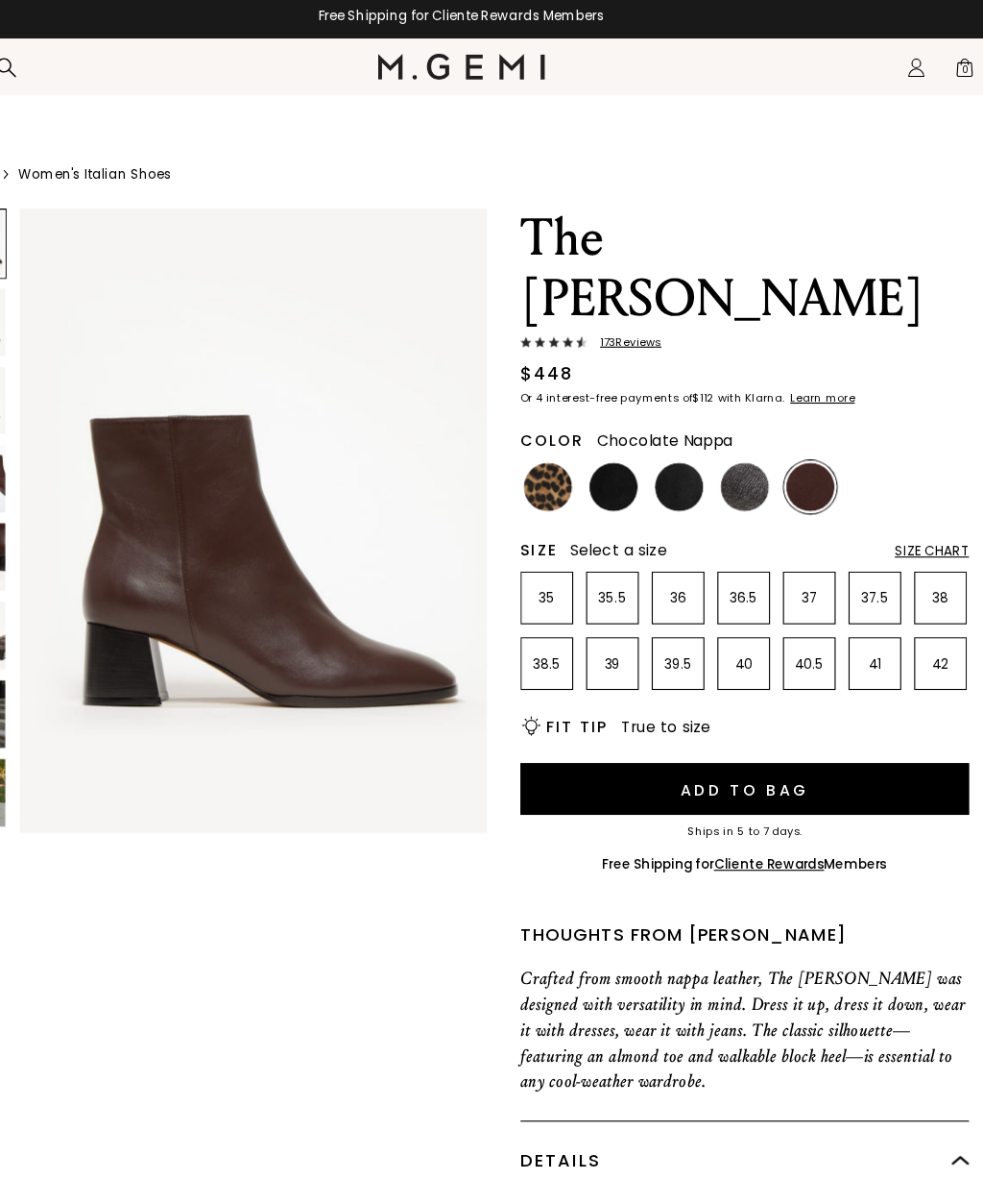
click at [606, 419] on img at bounding box center [627, 440] width 43 height 43
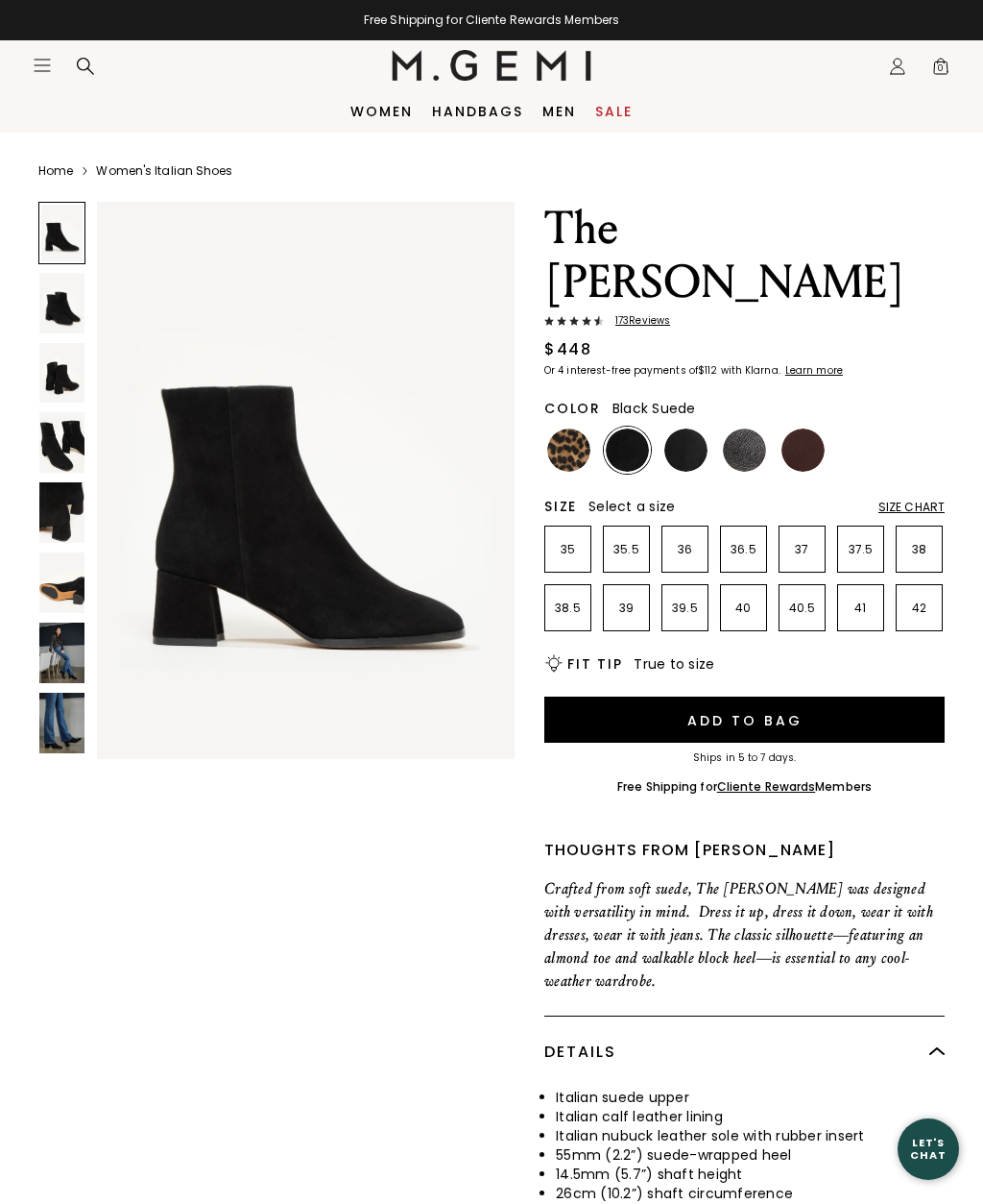
click at [699, 428] on img at bounding box center [686, 450] width 43 height 43
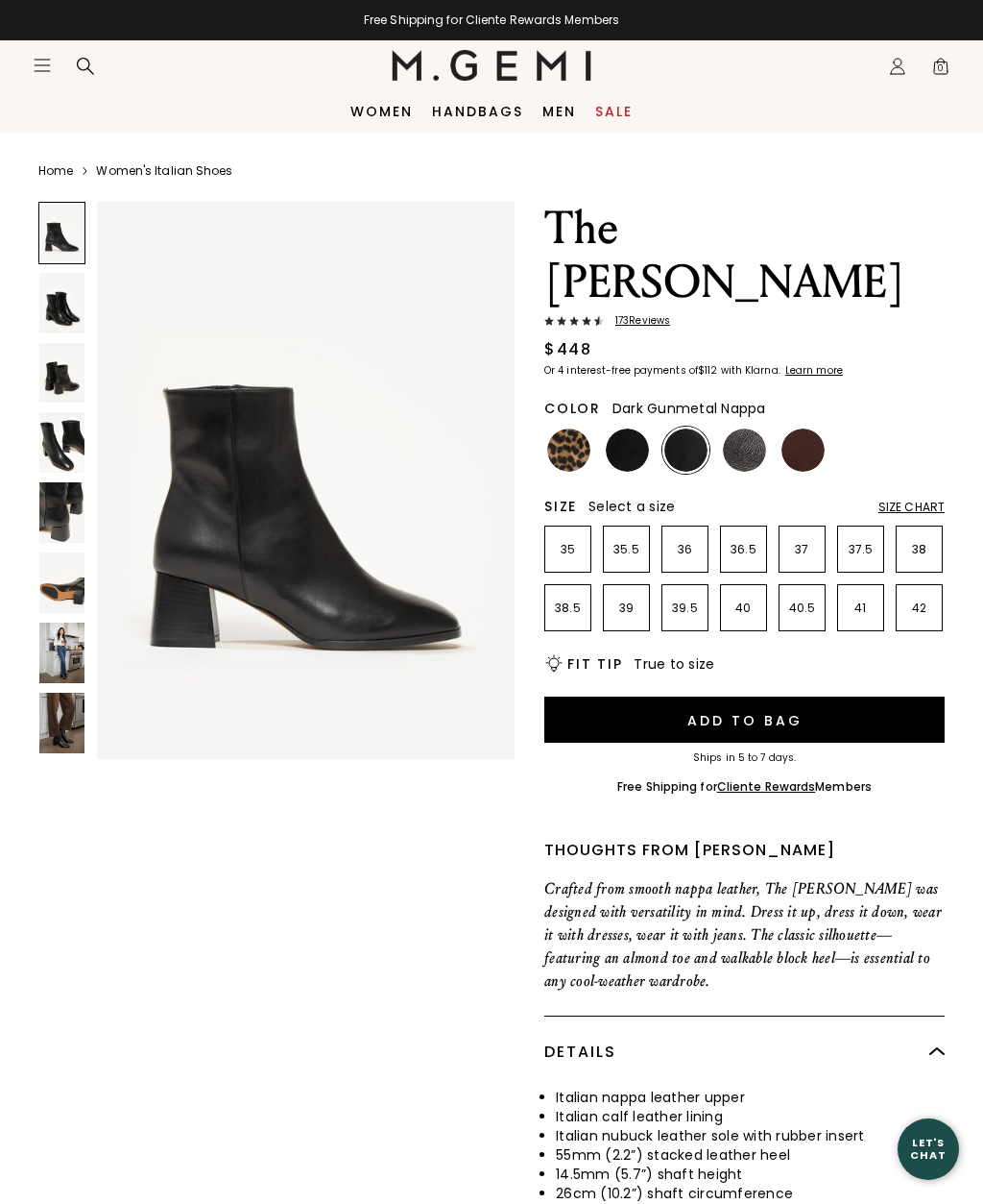
click at [751, 428] on img at bounding box center [745, 450] width 43 height 43
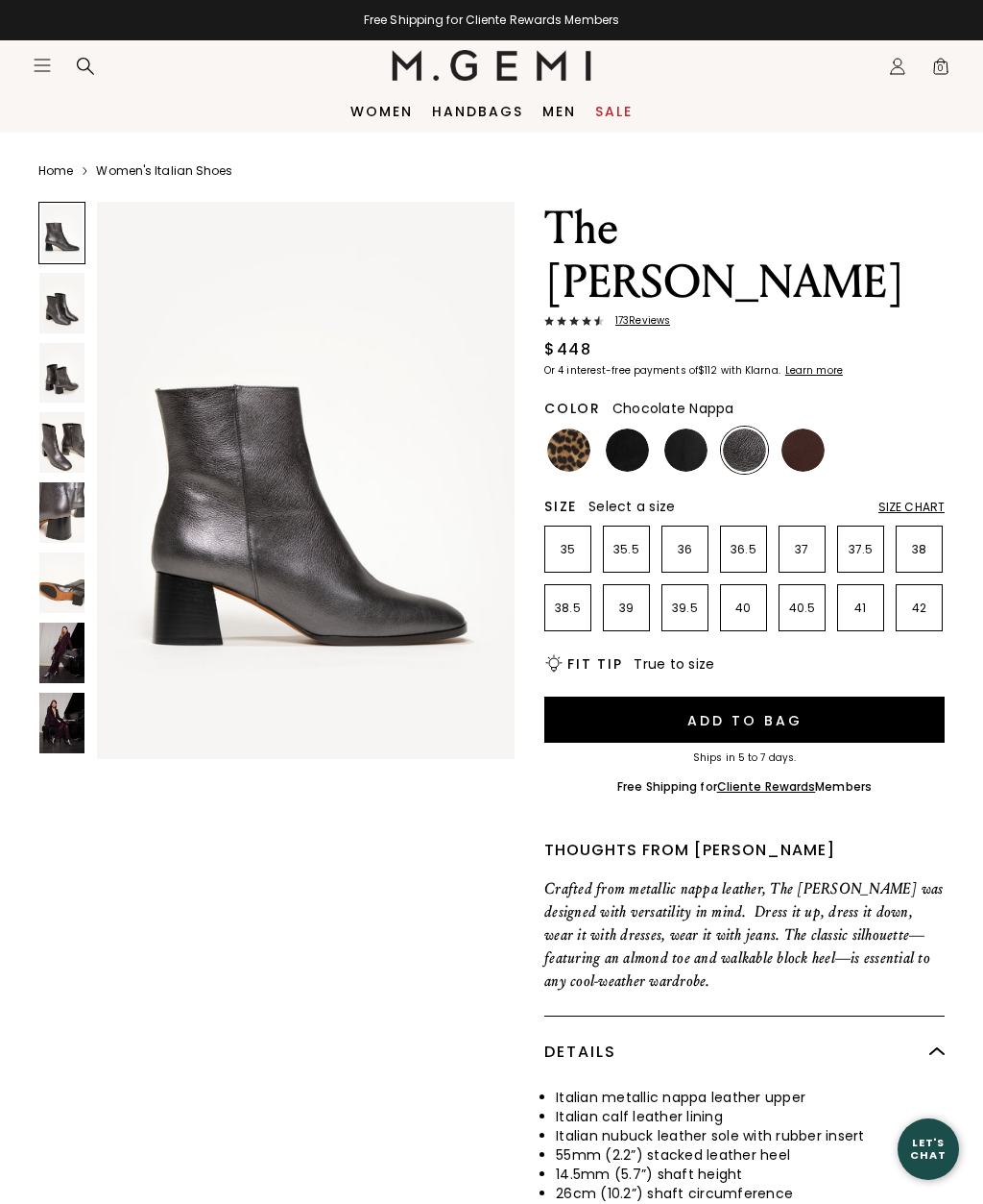
click at [802, 428] on img at bounding box center [804, 450] width 43 height 43
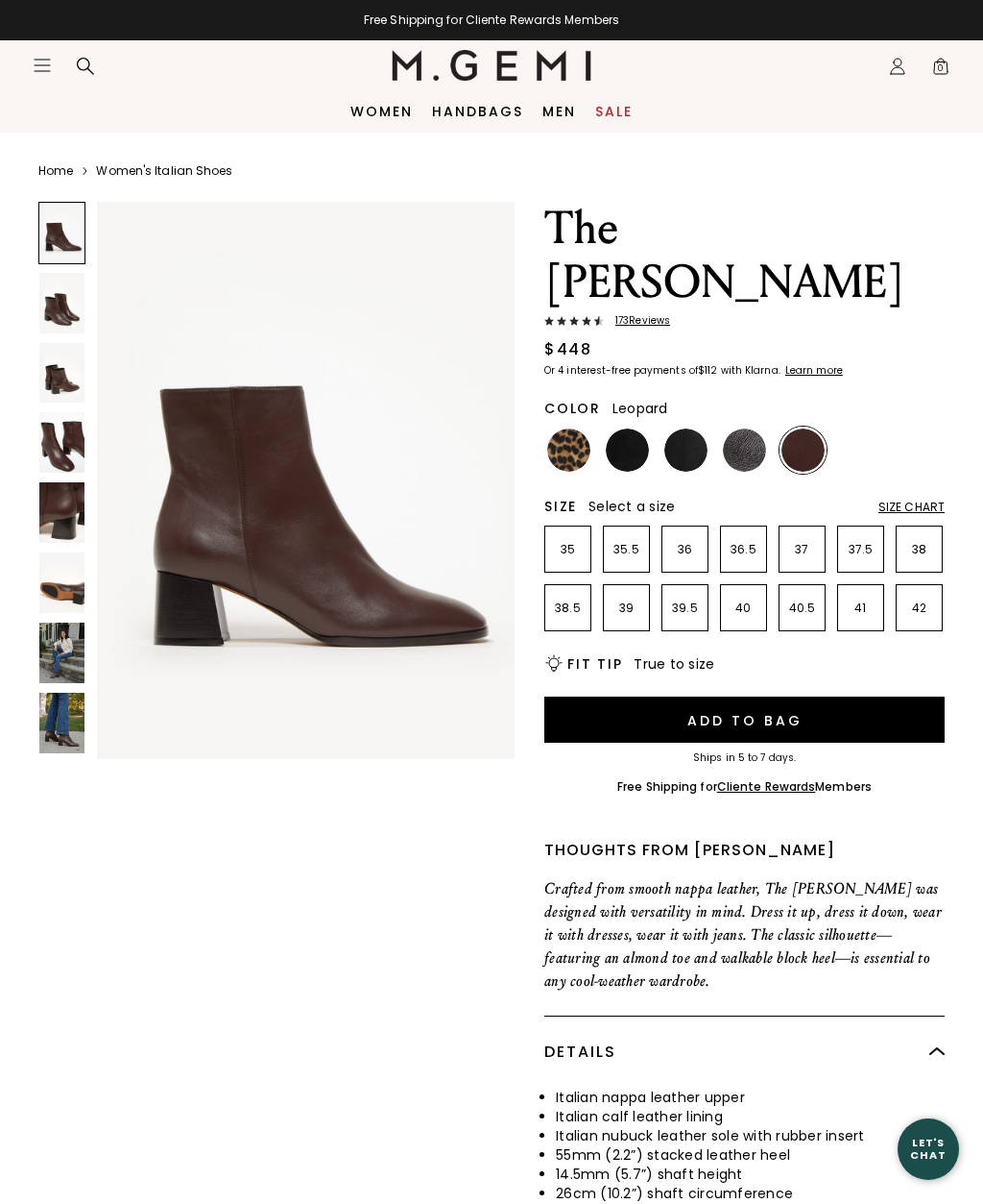
click at [559, 428] on img at bounding box center [569, 450] width 43 height 43
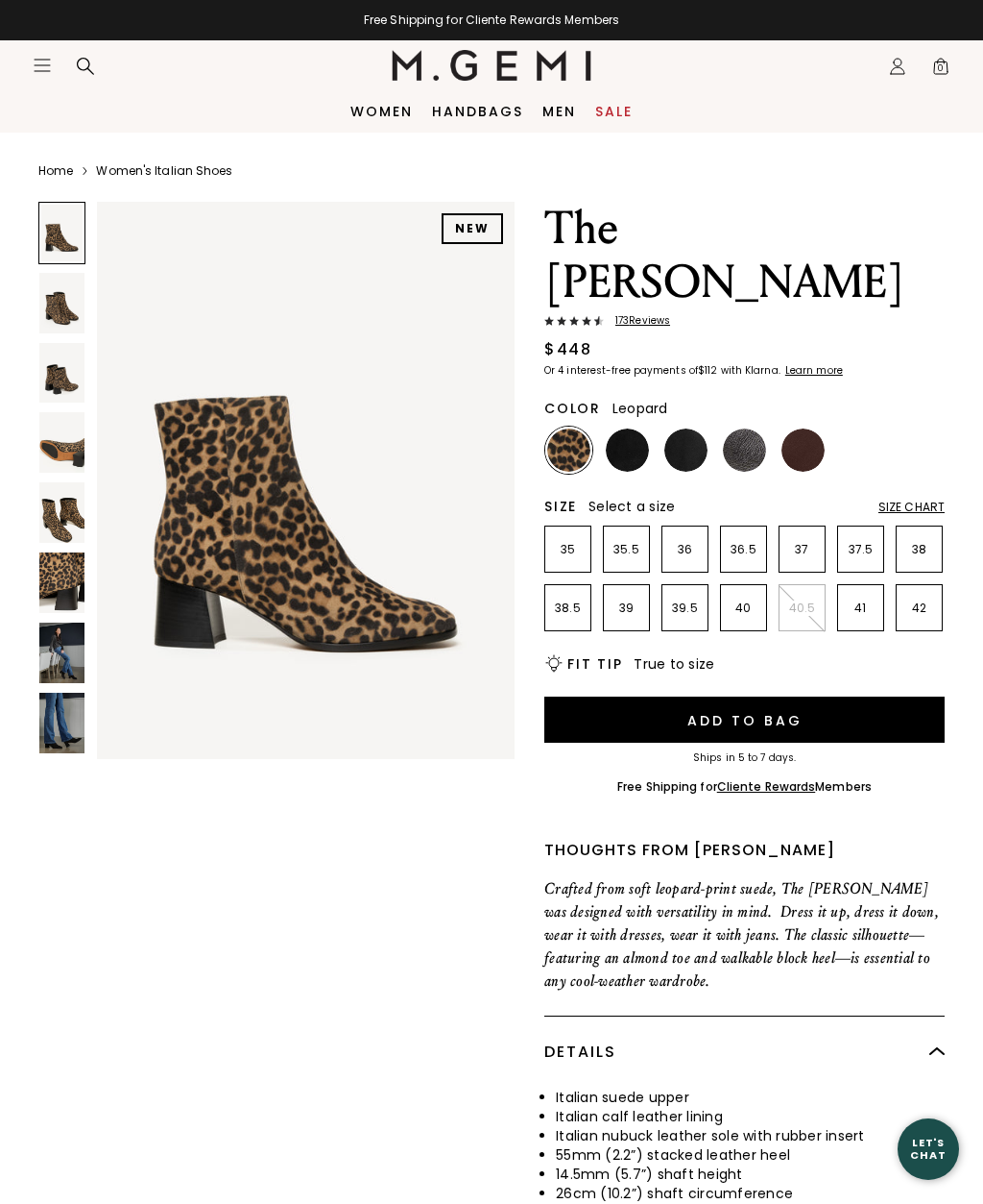
click at [802, 428] on img at bounding box center [804, 450] width 43 height 43
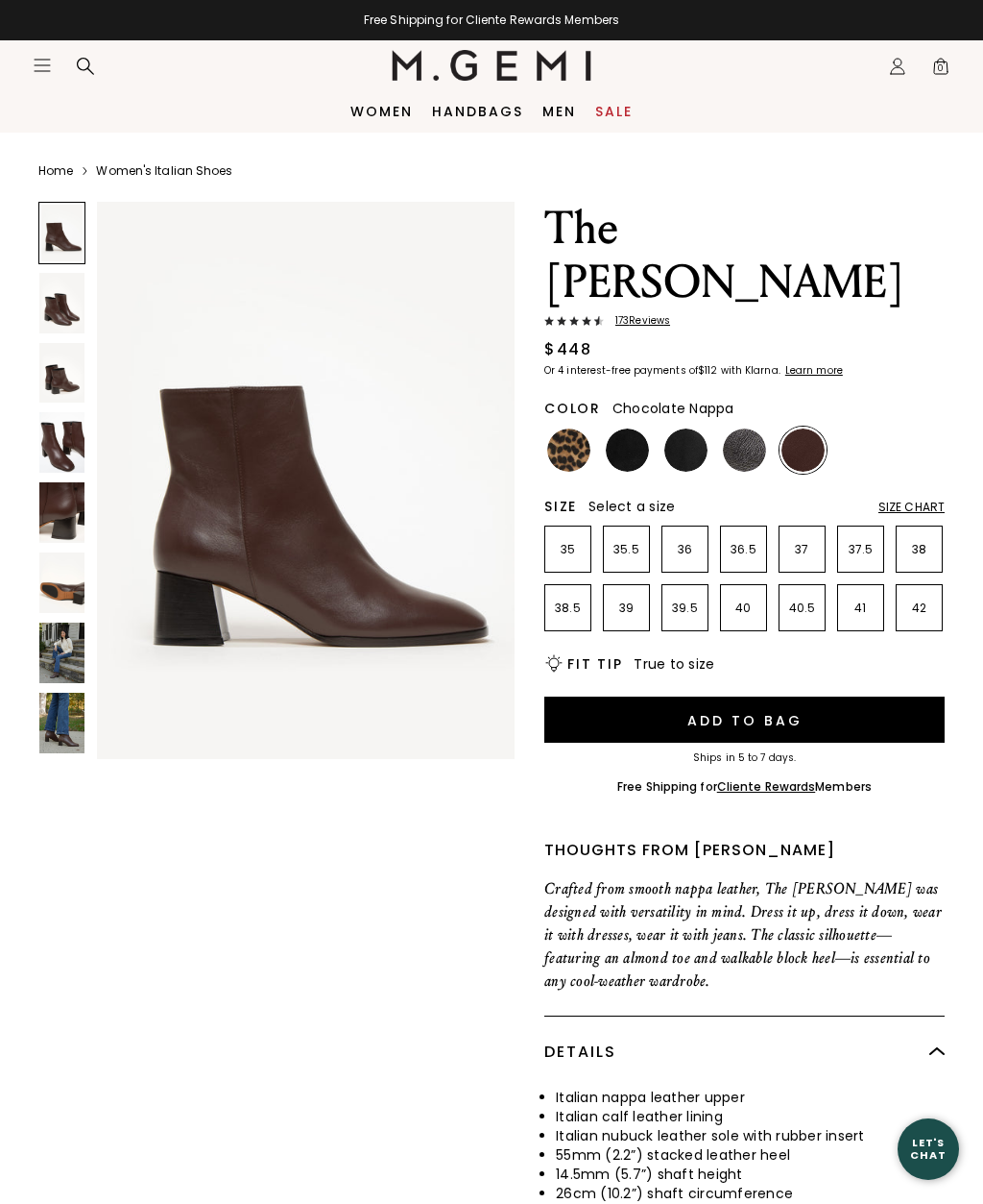
click at [45, 309] on img at bounding box center [62, 303] width 45 height 61
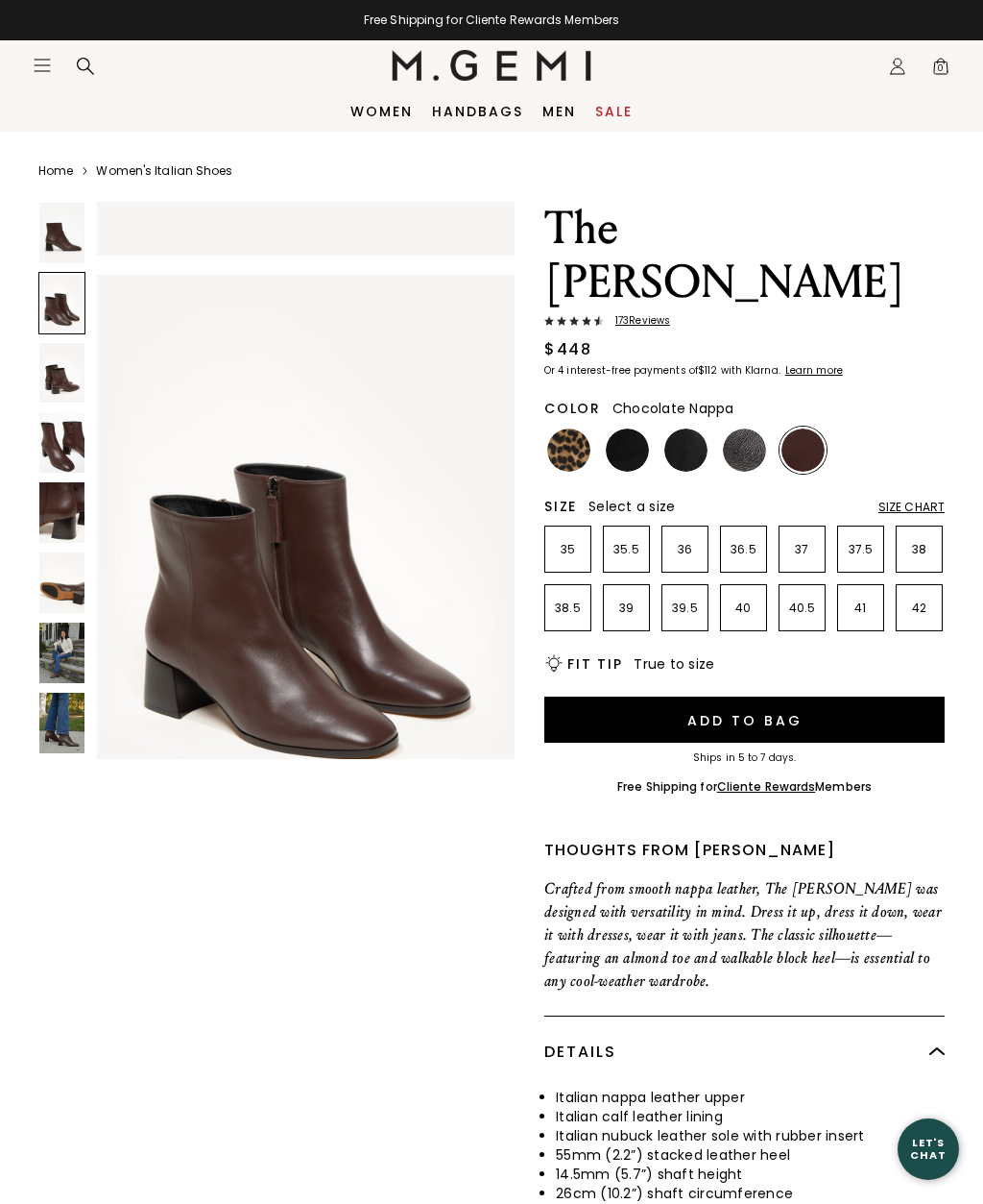
scroll to position [577, 0]
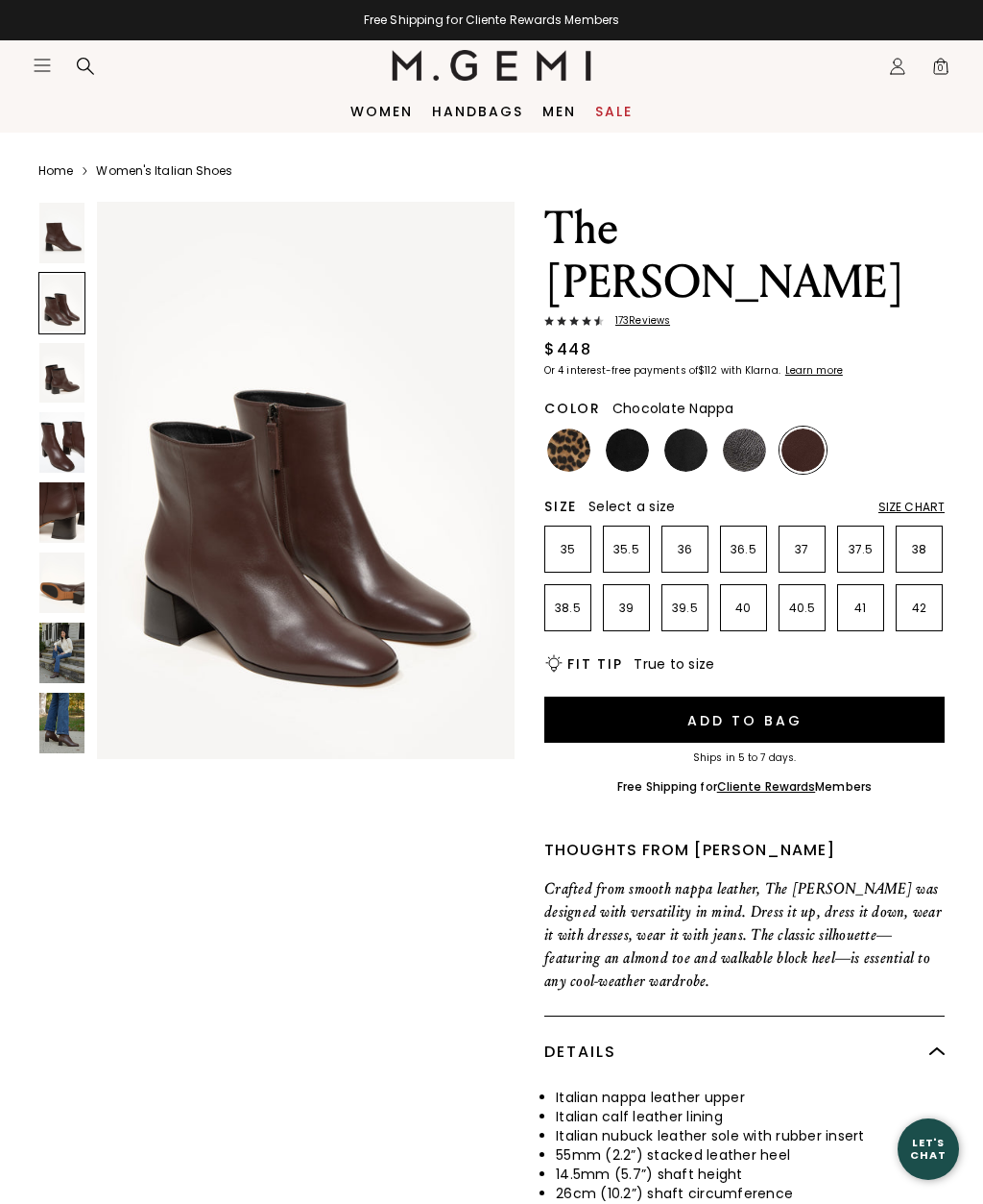
click at [52, 374] on img at bounding box center [62, 374] width 45 height 61
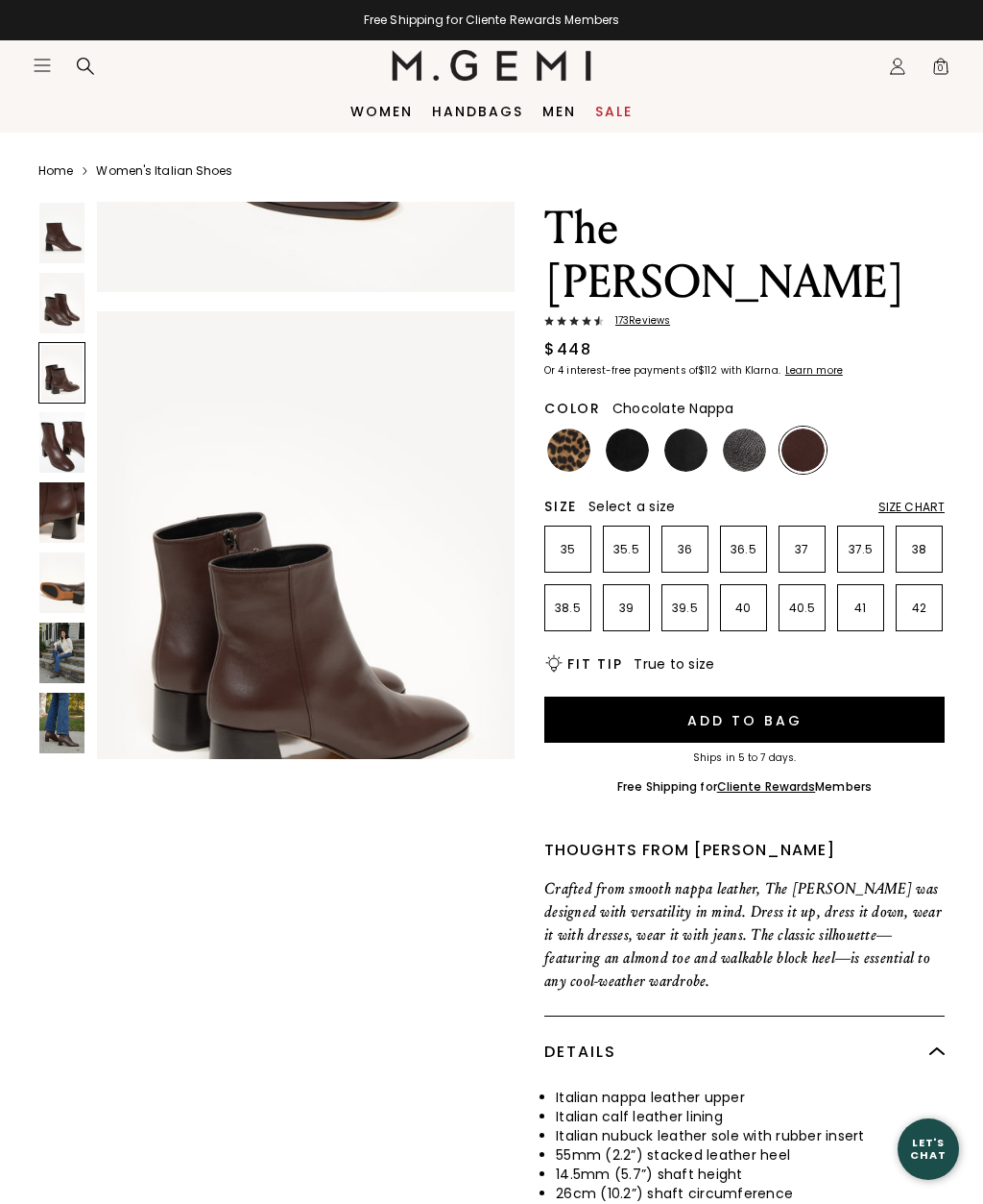
scroll to position [1153, 0]
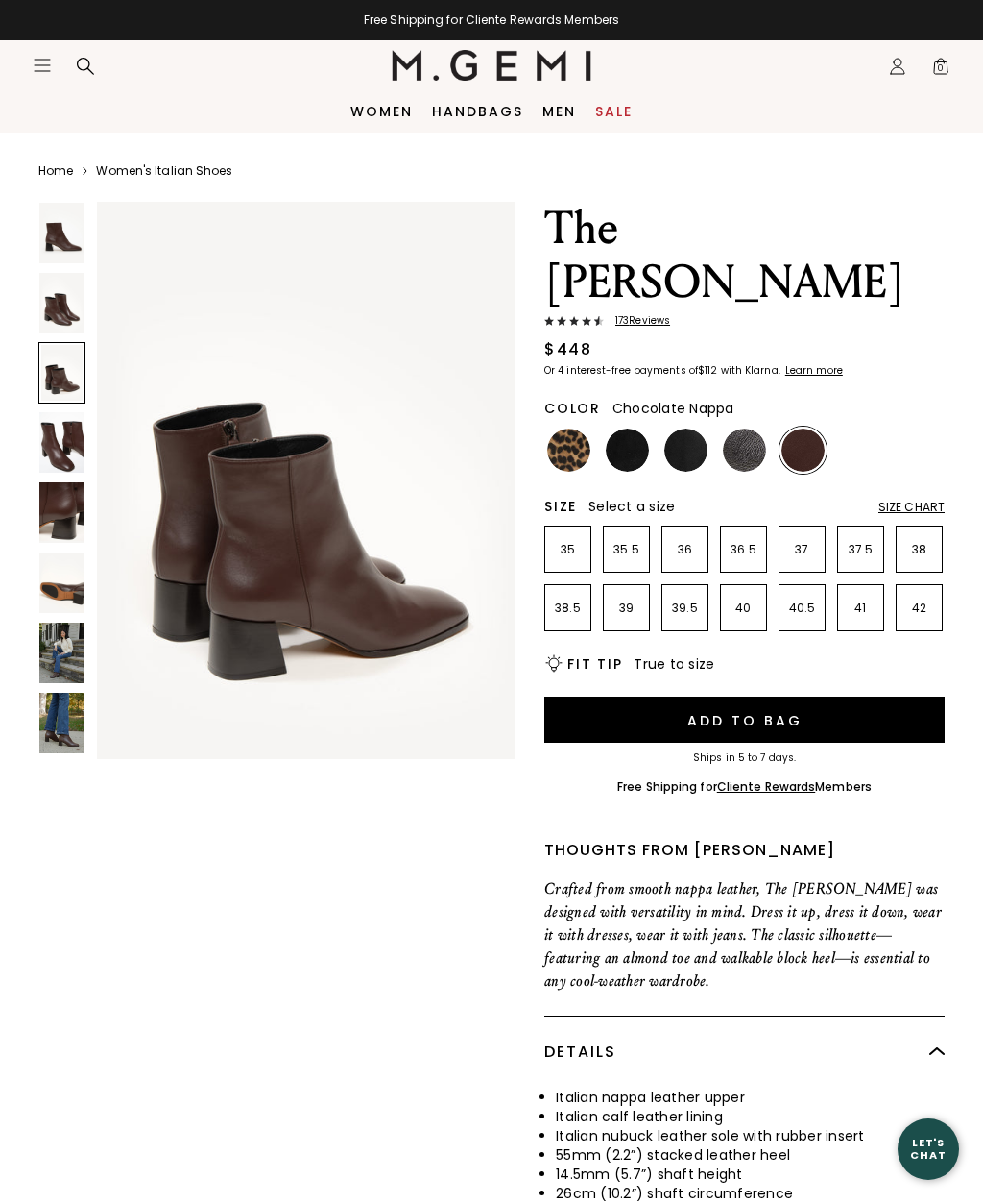
click at [62, 435] on img at bounding box center [62, 442] width 45 height 61
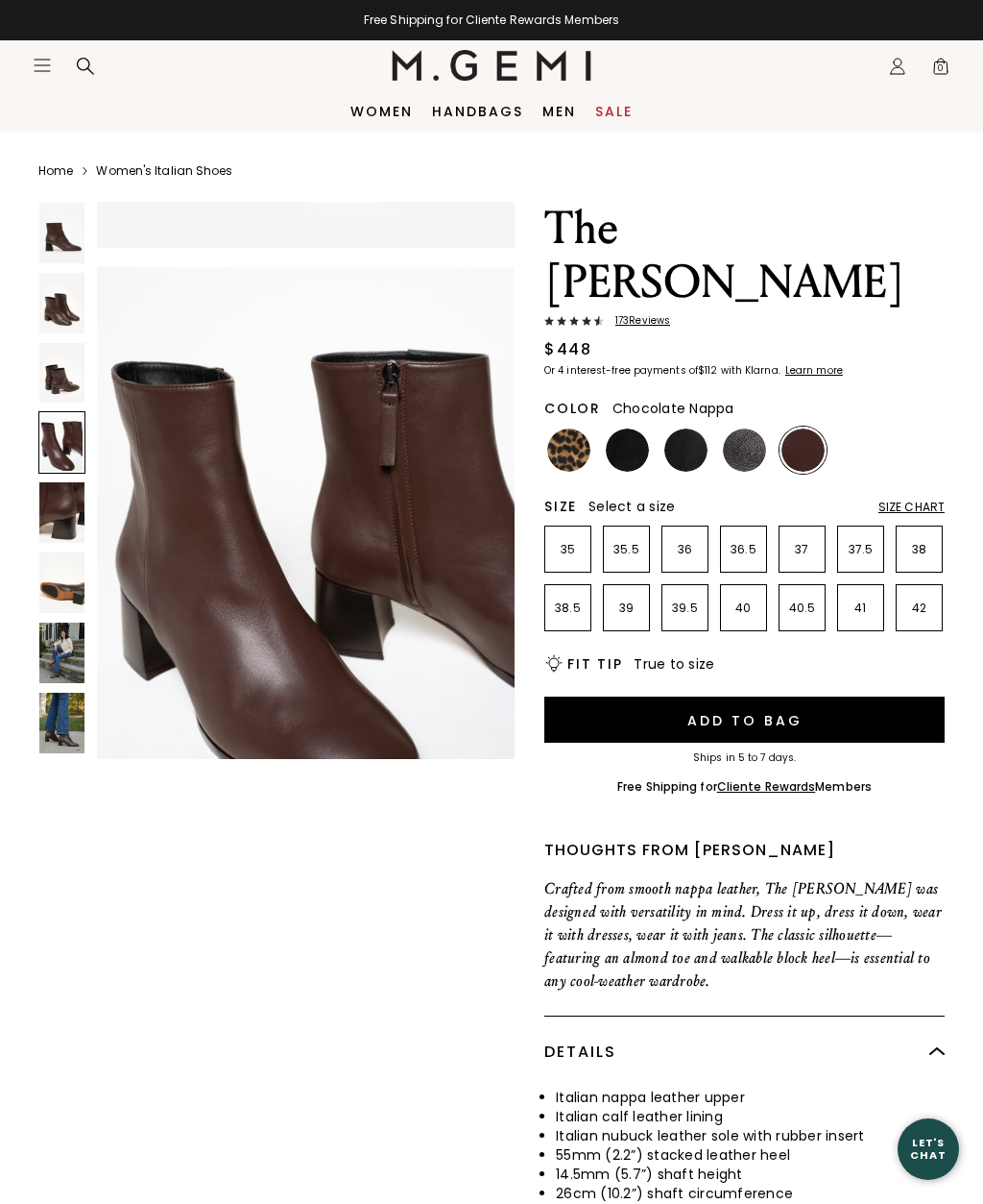
scroll to position [1730, 0]
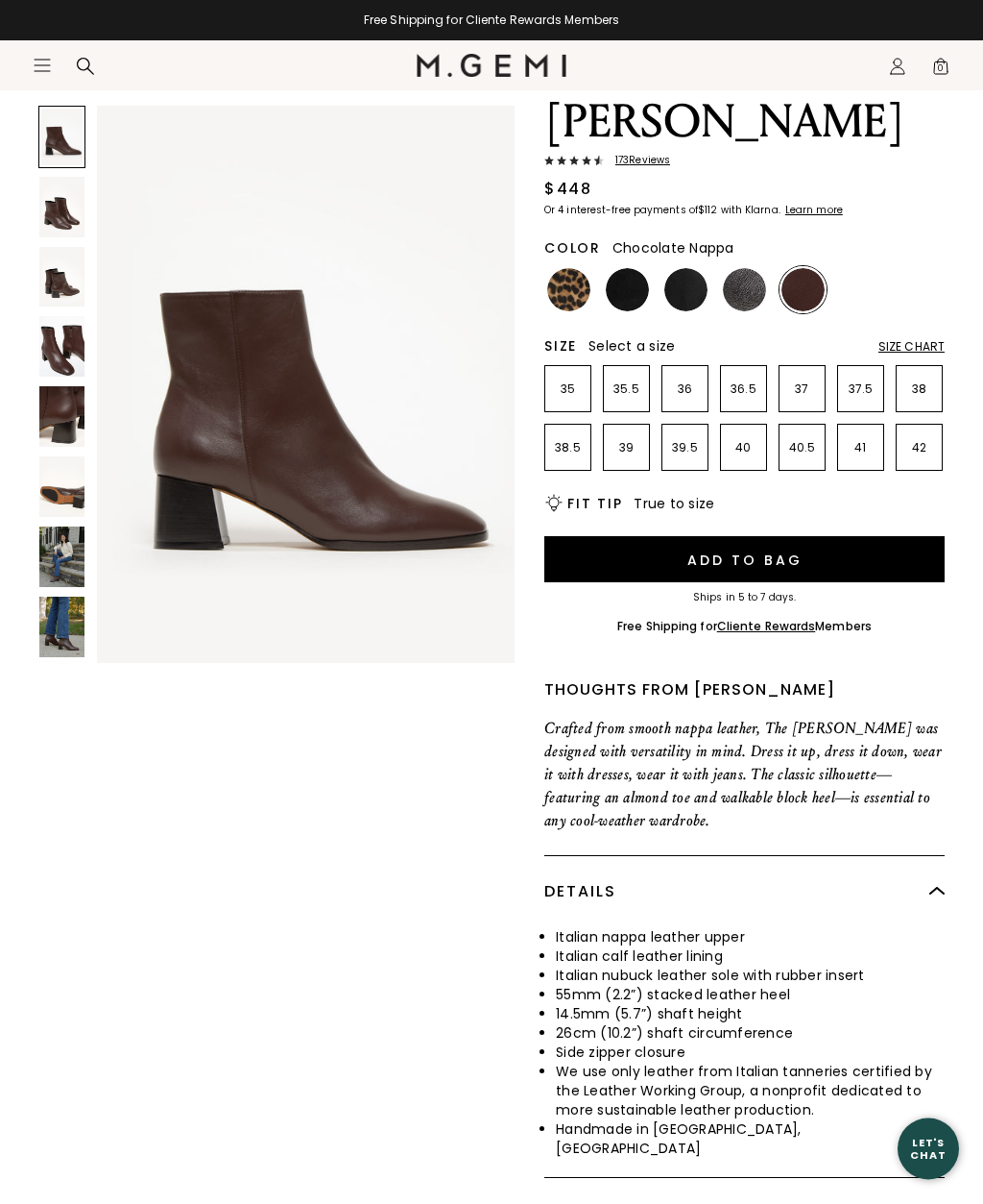
scroll to position [162, 0]
click at [46, 216] on img at bounding box center [62, 207] width 45 height 61
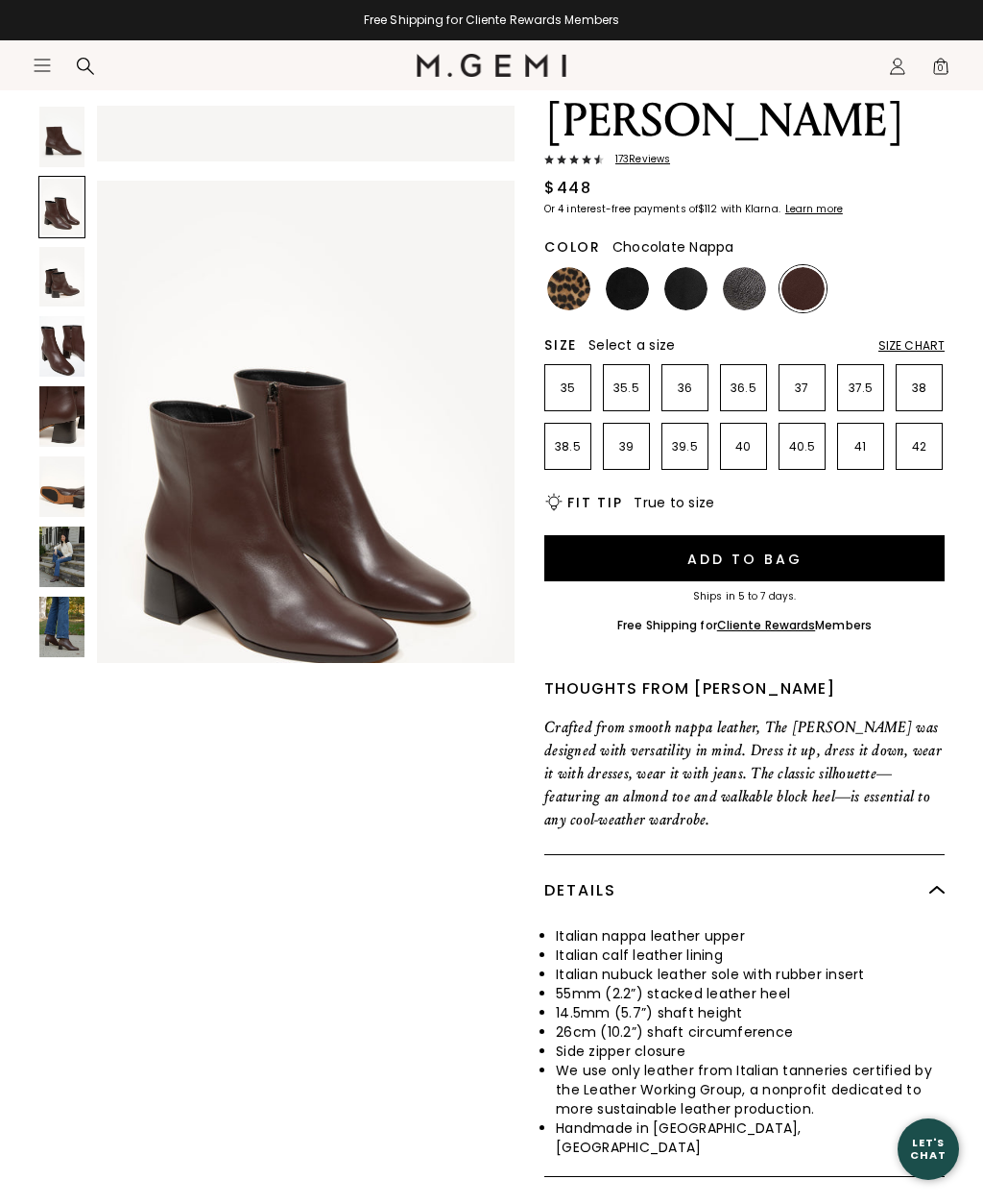
scroll to position [577, 0]
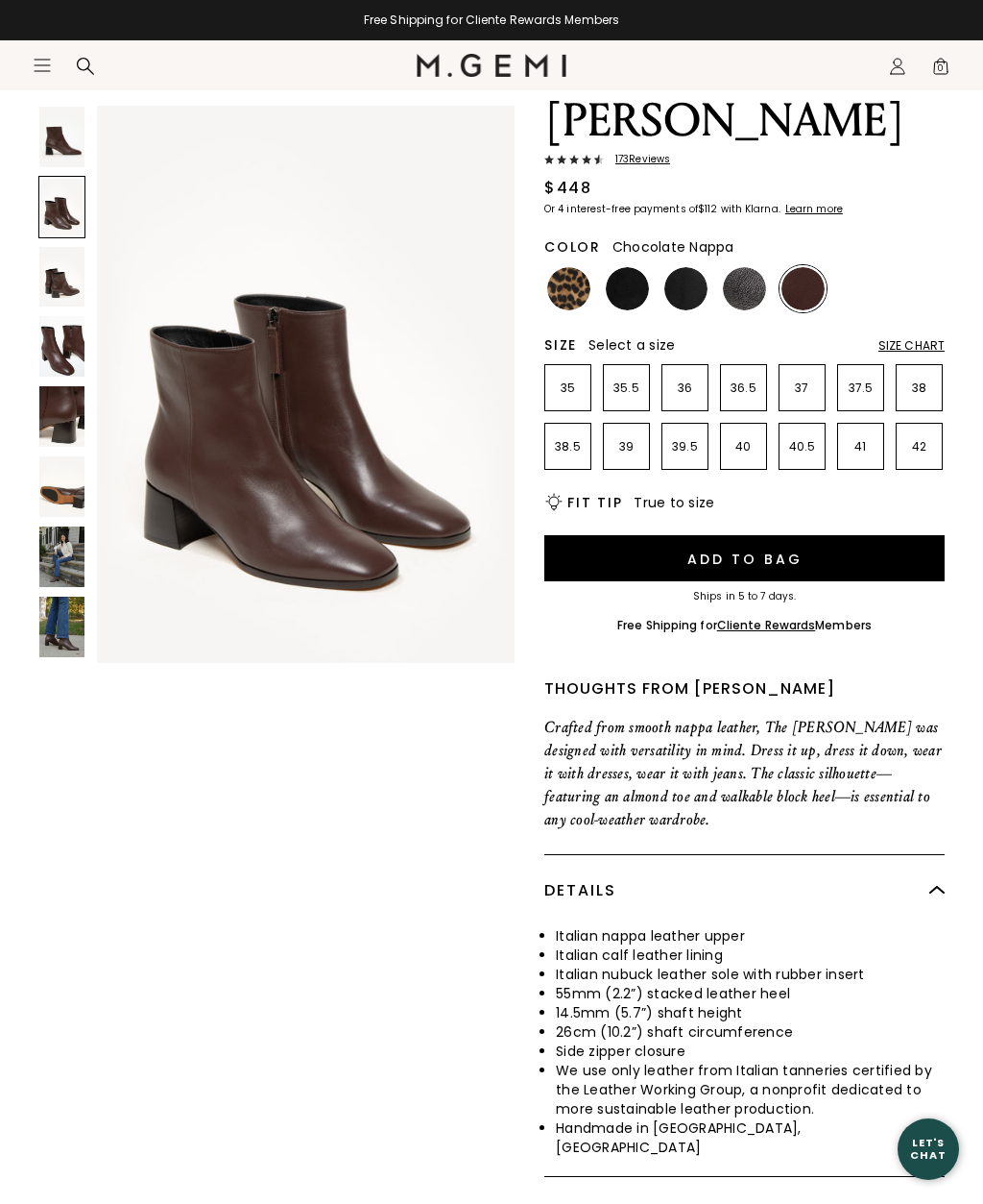
click at [44, 271] on img at bounding box center [62, 277] width 45 height 61
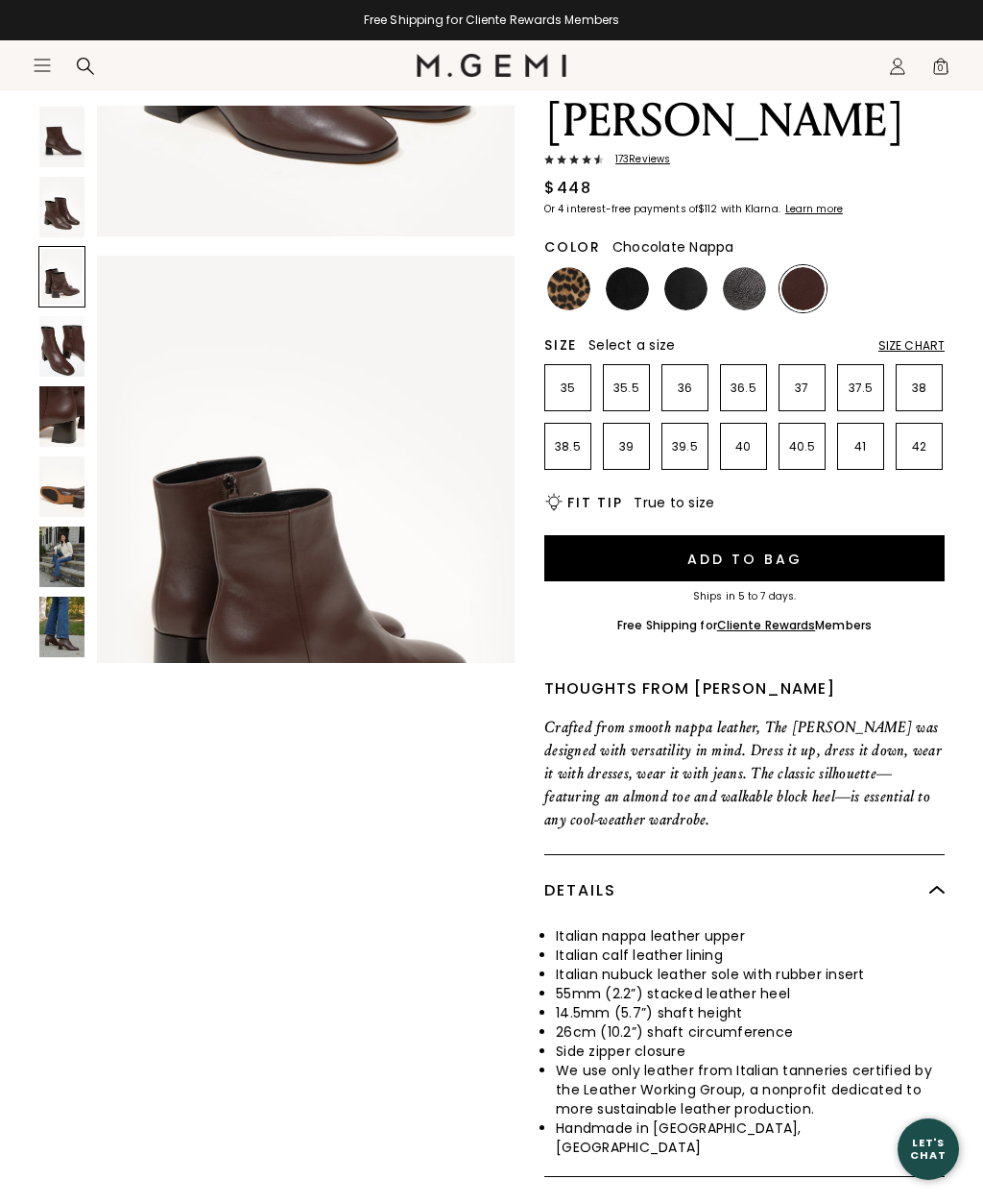
scroll to position [1153, 0]
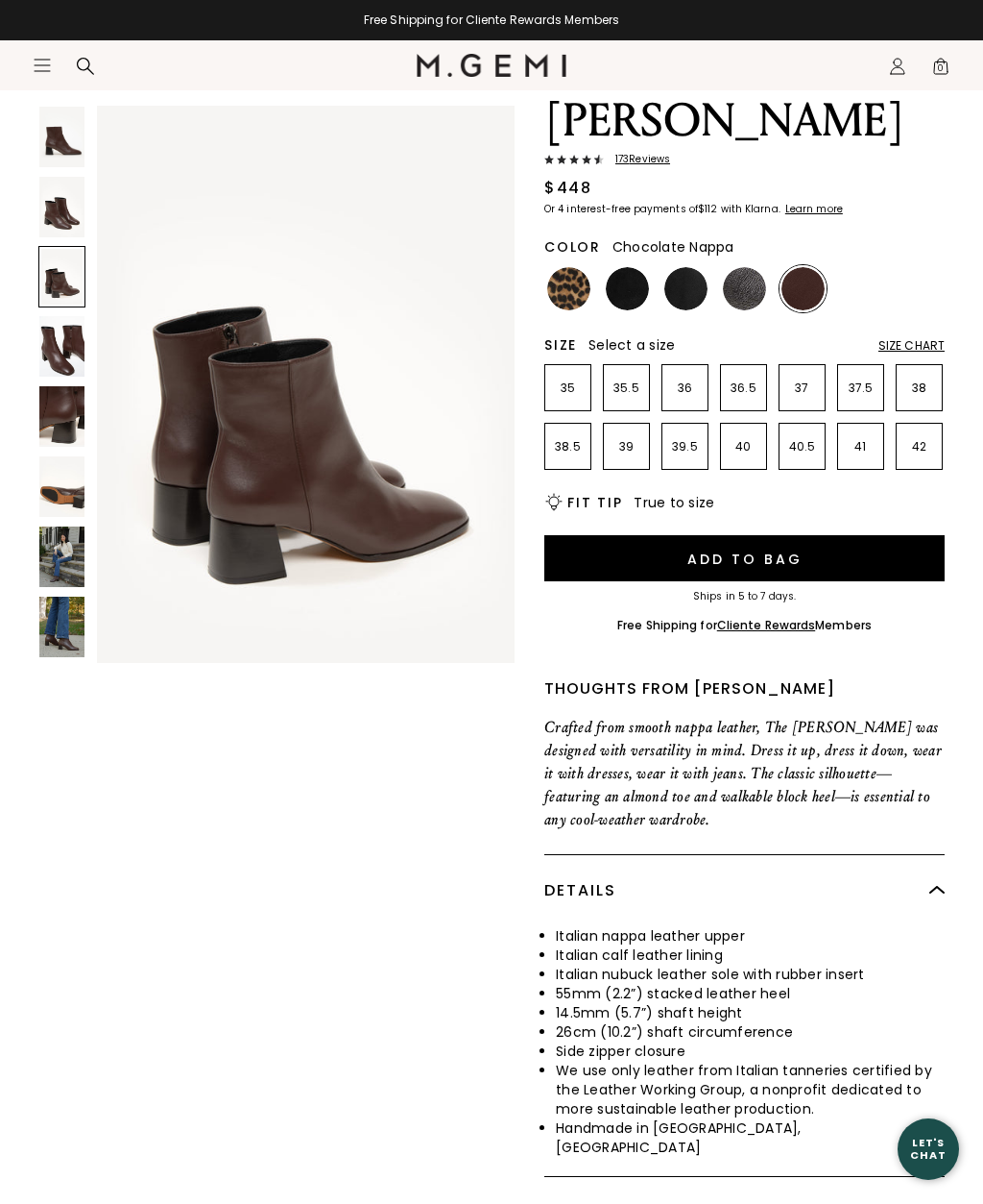
click at [50, 342] on img at bounding box center [62, 346] width 45 height 61
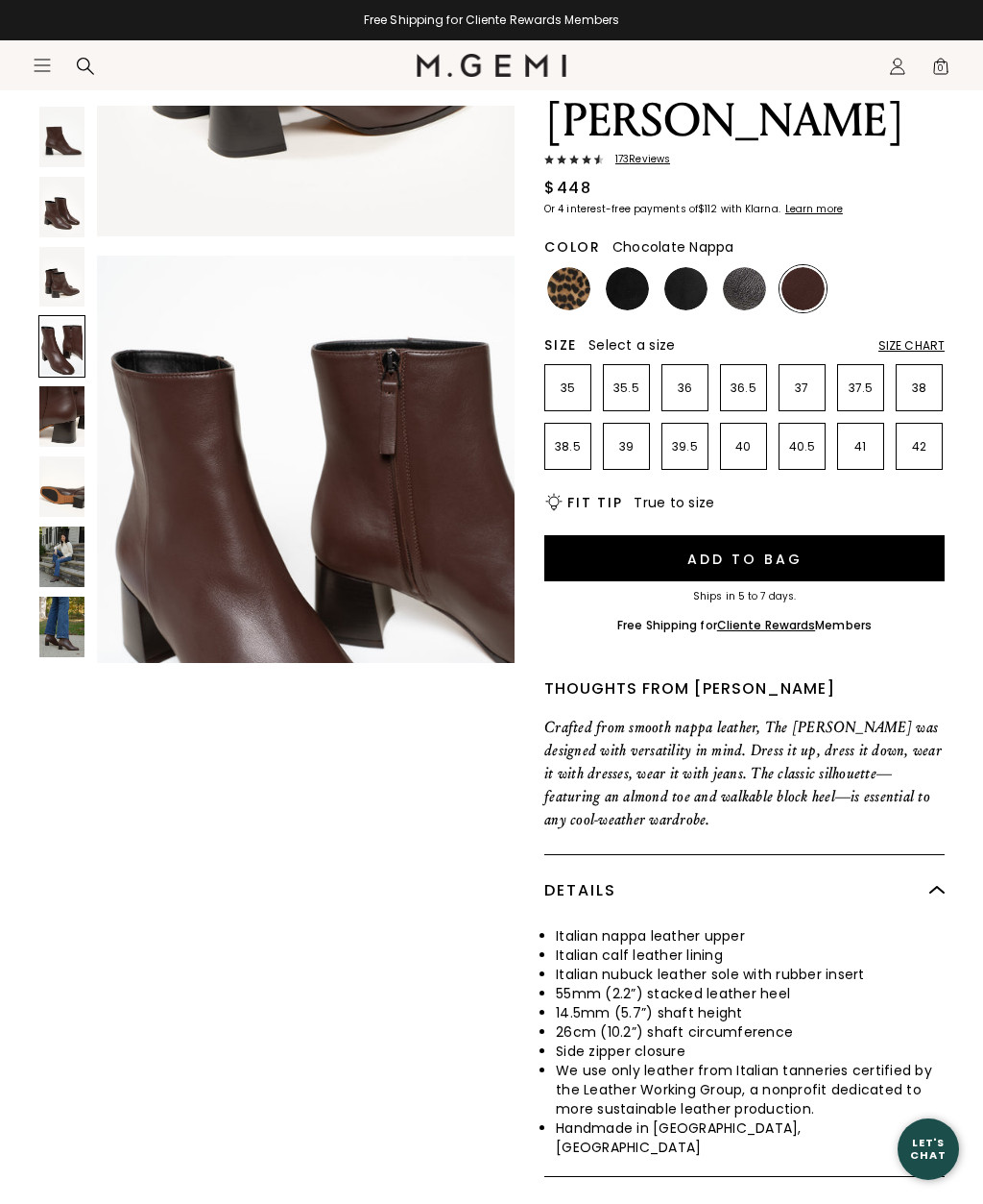
scroll to position [1730, 0]
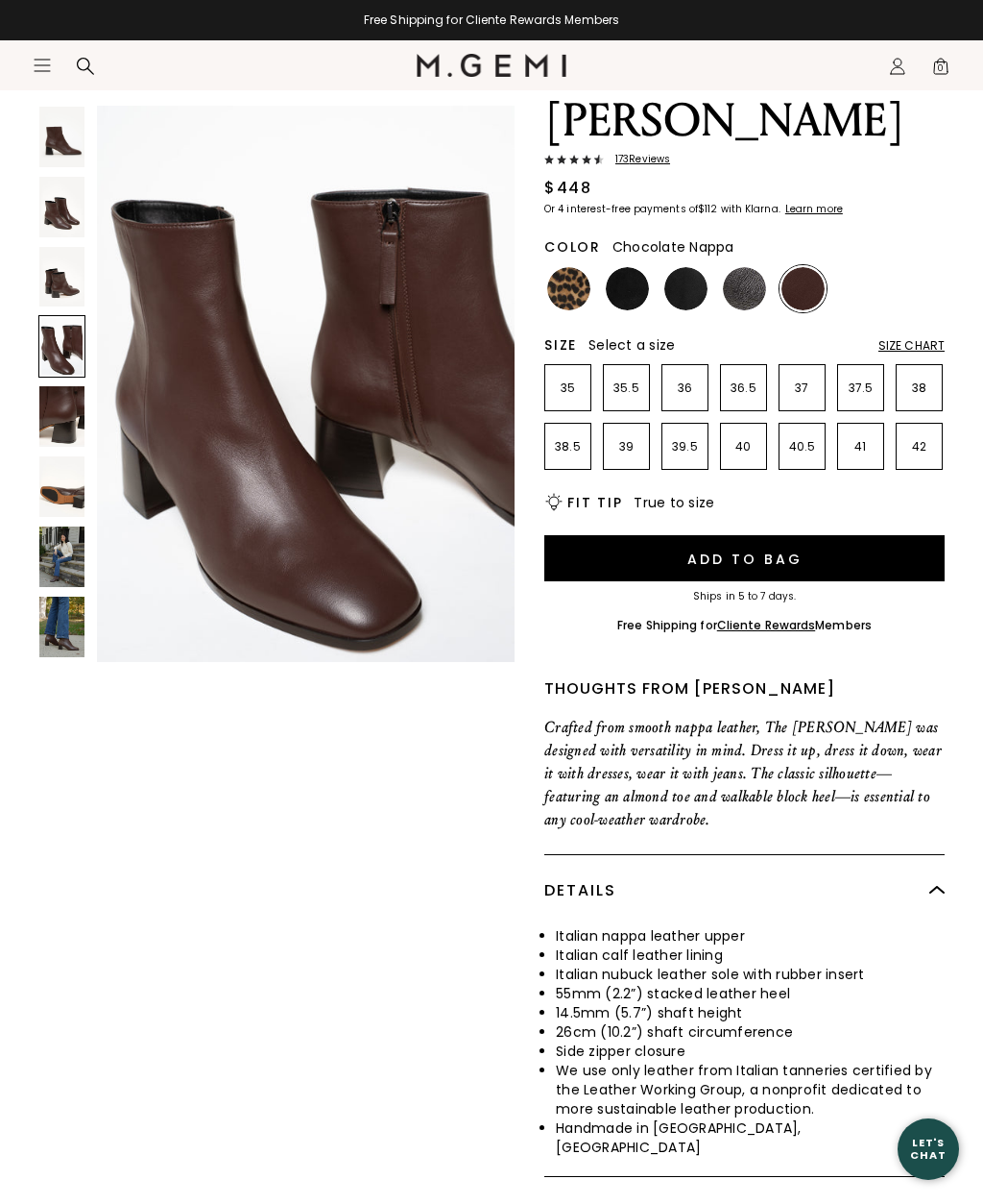
click at [47, 398] on img at bounding box center [62, 417] width 45 height 61
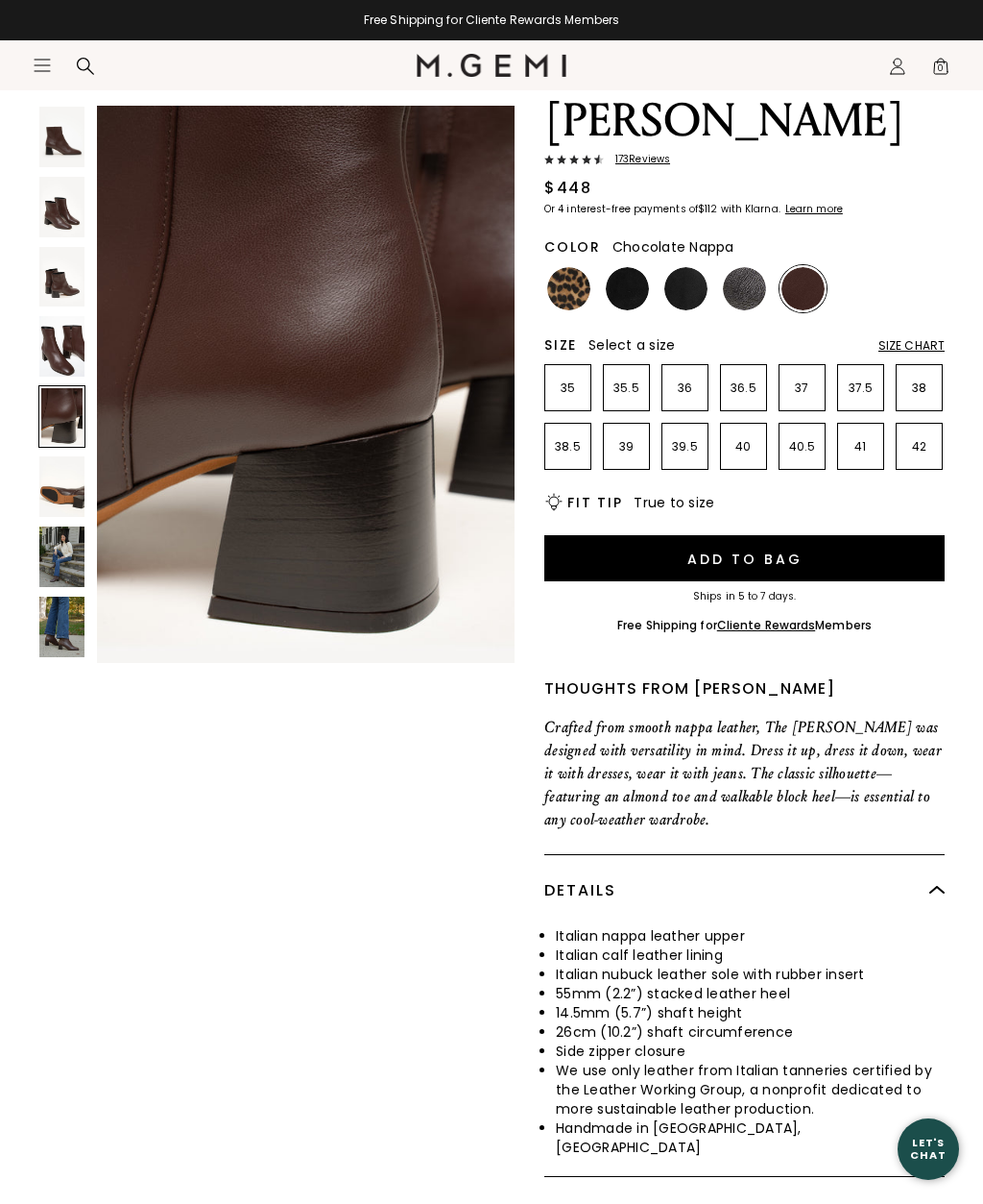
scroll to position [2305, 0]
click at [45, 490] on img at bounding box center [62, 486] width 45 height 61
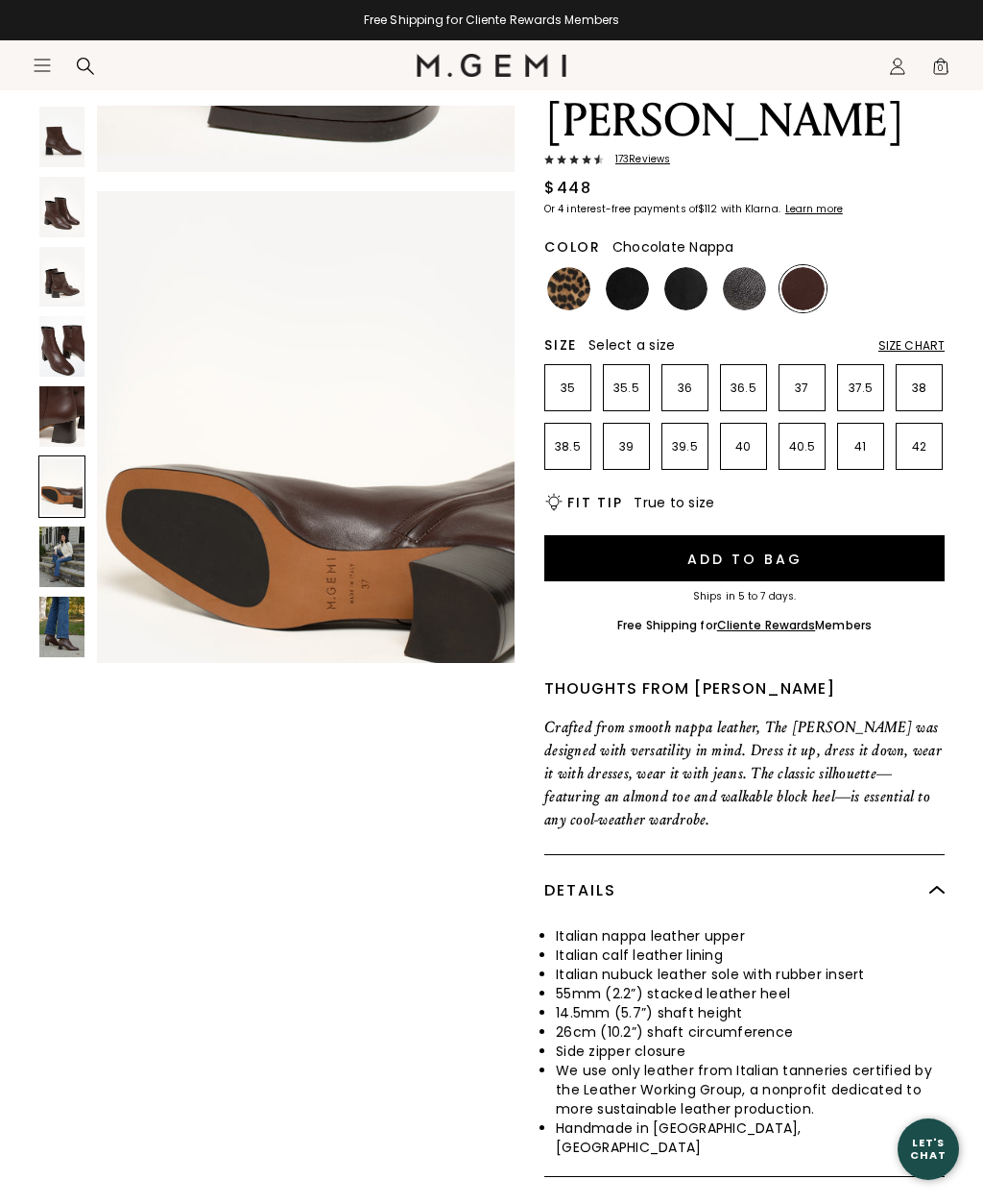
scroll to position [2882, 0]
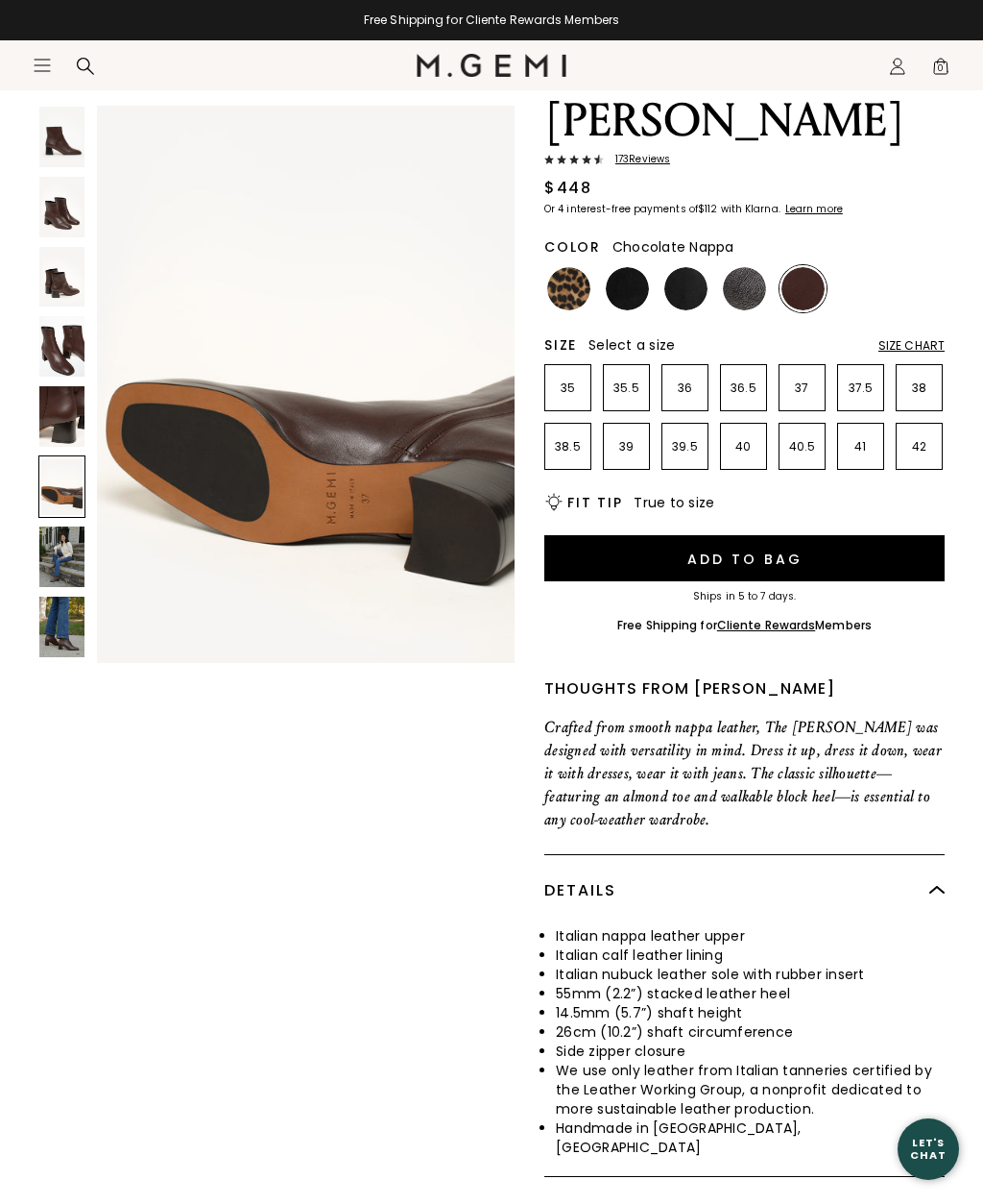
click at [53, 554] on img at bounding box center [62, 557] width 45 height 61
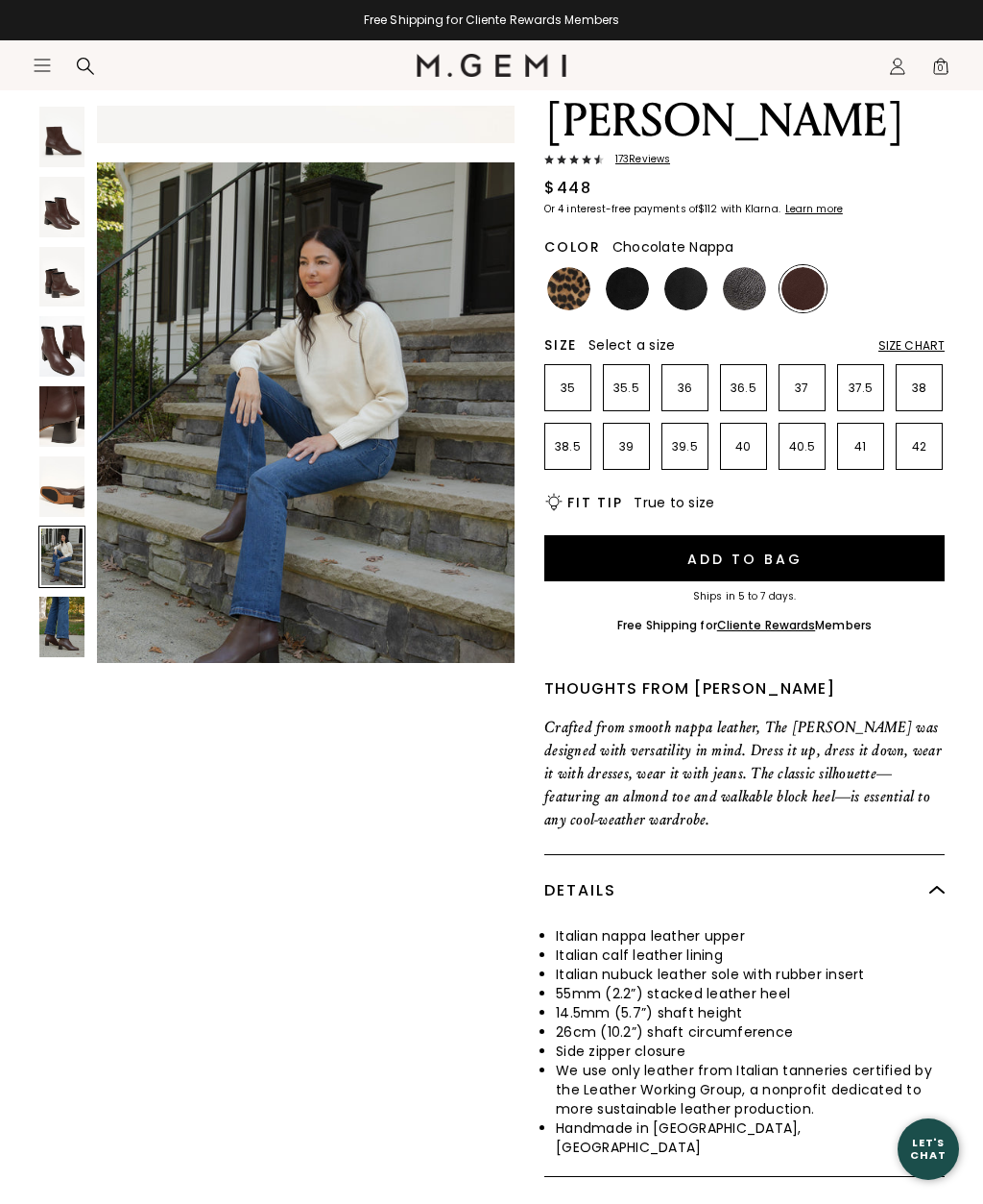
scroll to position [3458, 0]
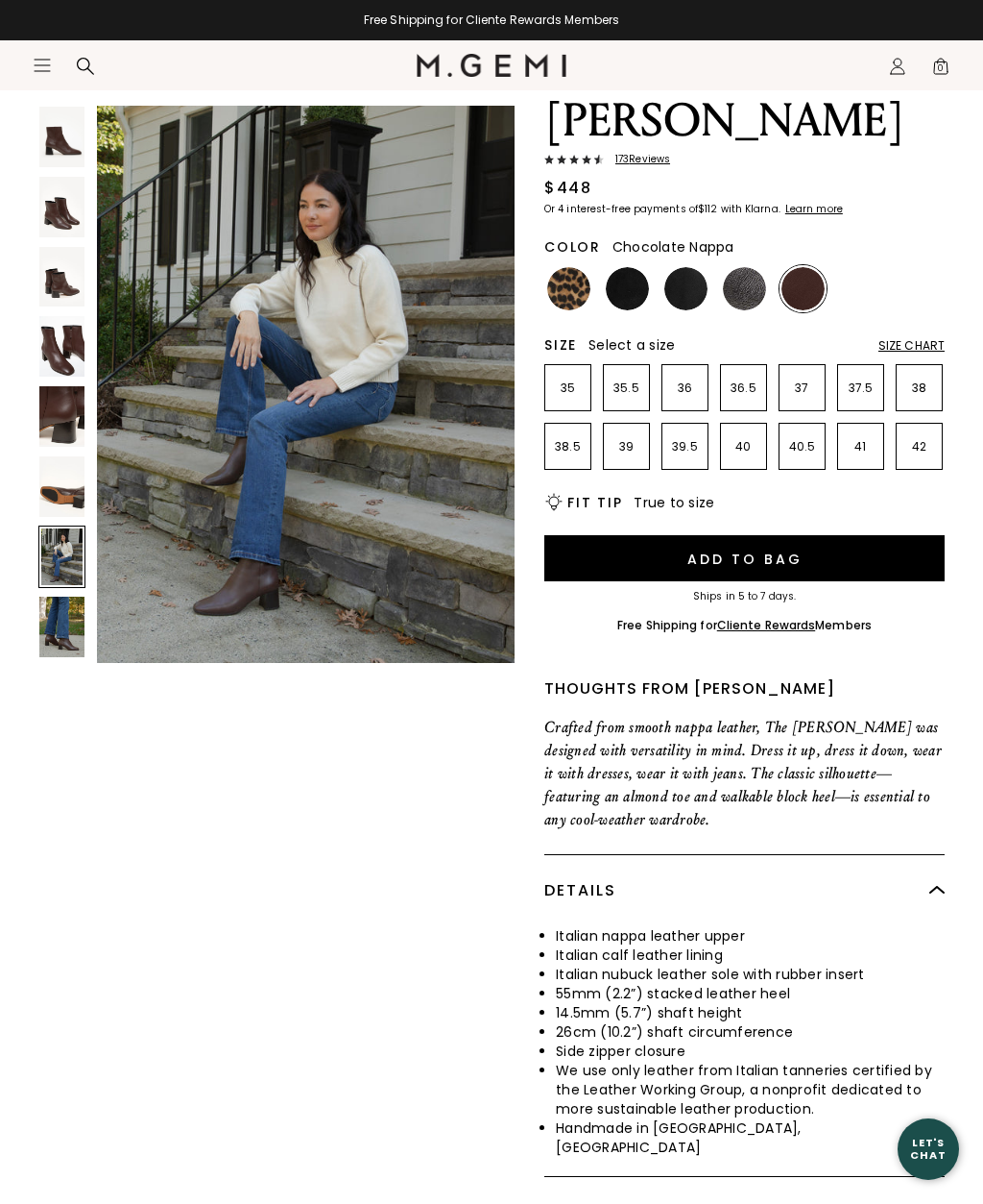
click at [47, 610] on img at bounding box center [62, 627] width 45 height 61
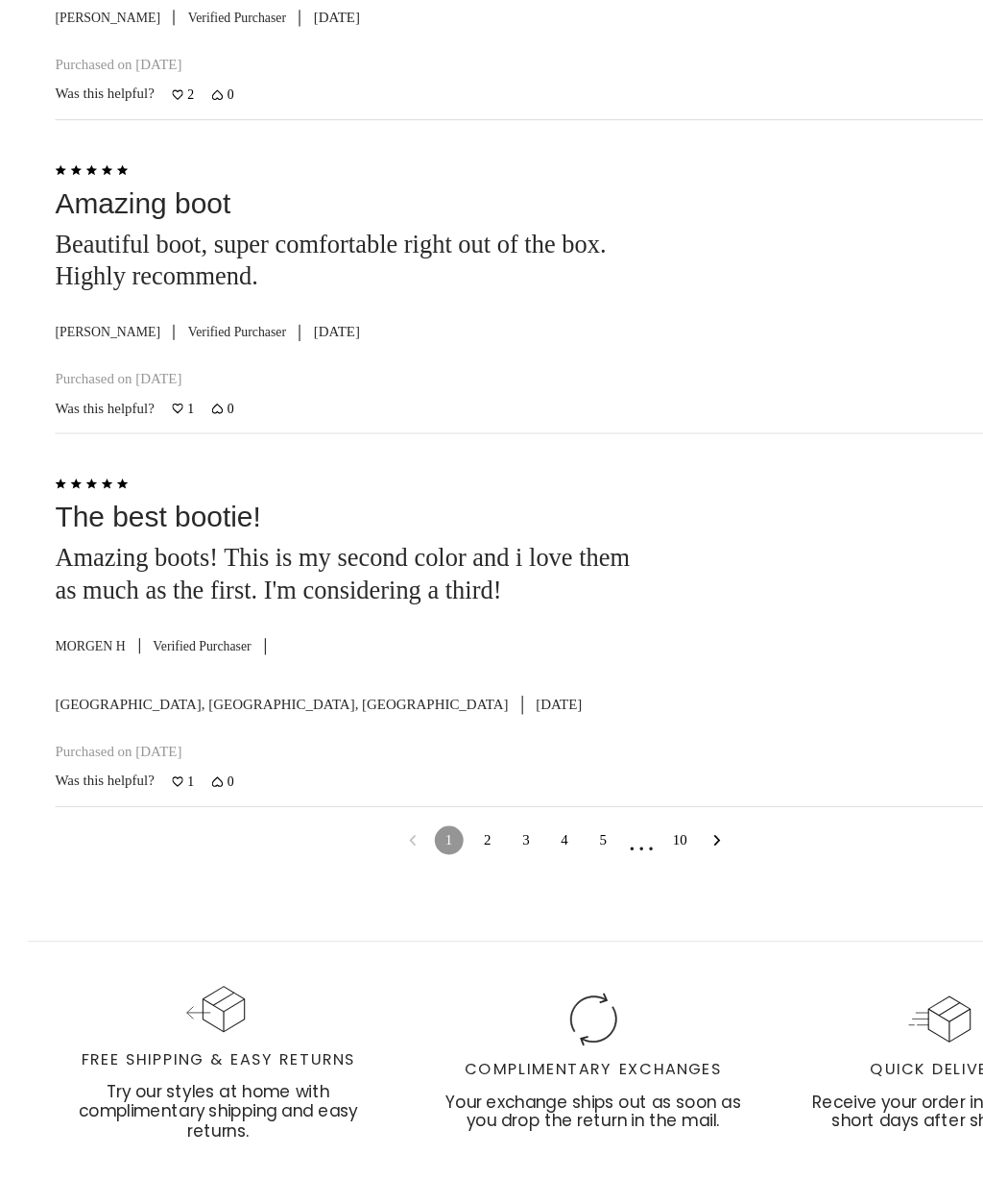
scroll to position [6200, 0]
click at [650, 803] on nav "1 2 3 4 5 … 10" at bounding box center [491, 832] width 887 height 59
click at [646, 803] on nav "1 2 3 4 5 … 10" at bounding box center [491, 832] width 887 height 59
click at [426, 819] on link "2" at bounding box center [423, 830] width 25 height 25
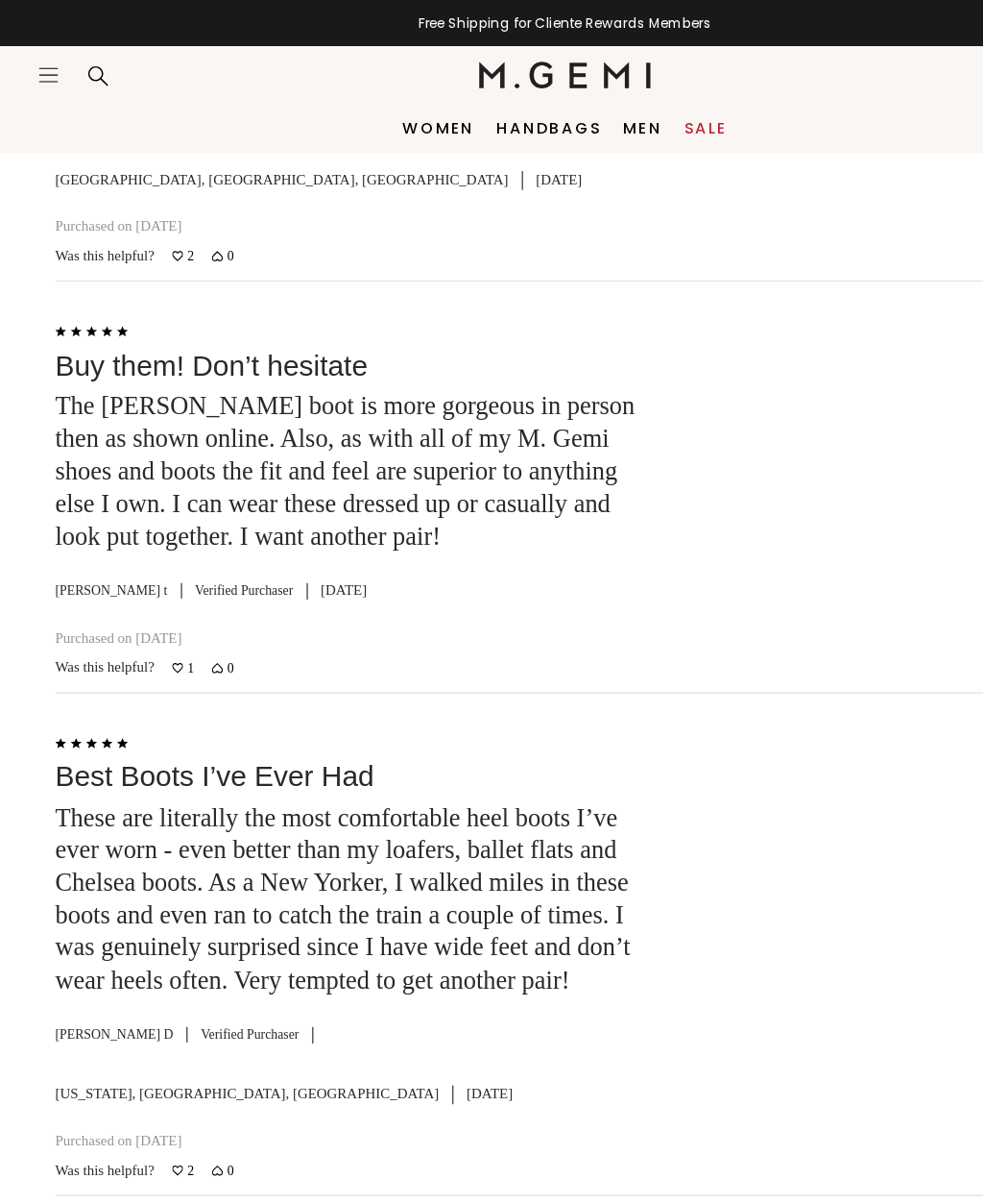
scroll to position [5039, 0]
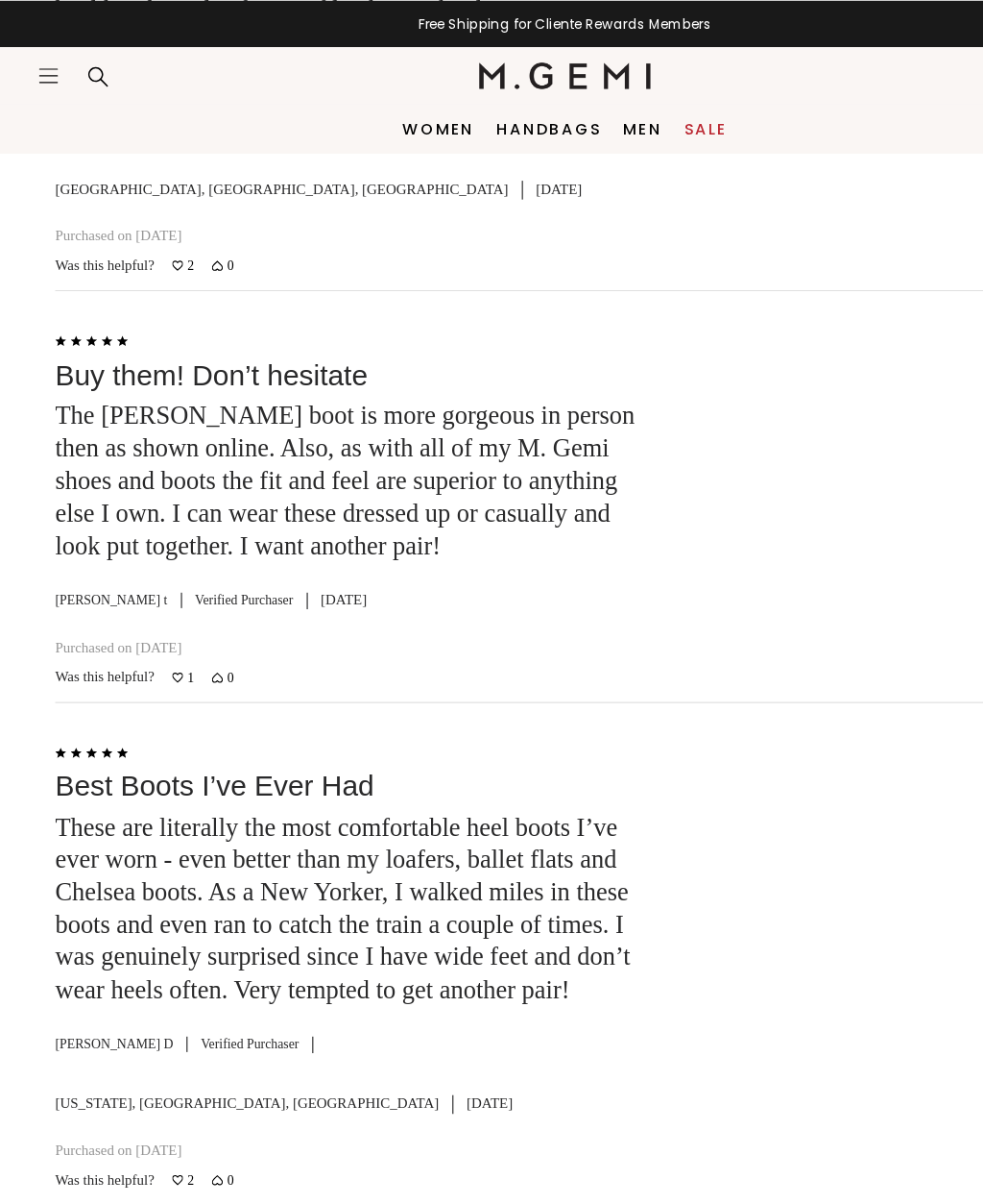
click at [726, 658] on div at bounding box center [767, 829] width 337 height 375
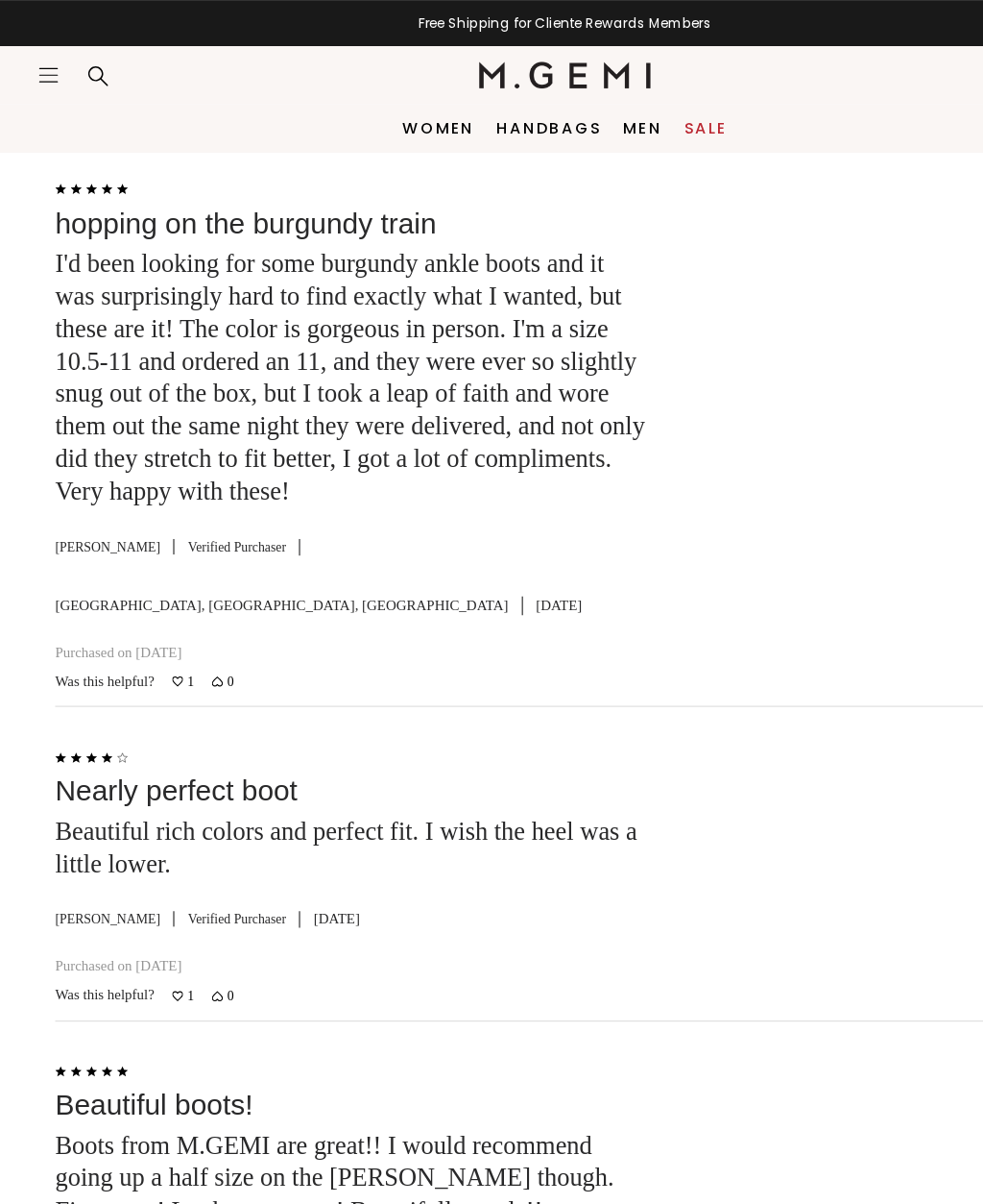
scroll to position [8147, 0]
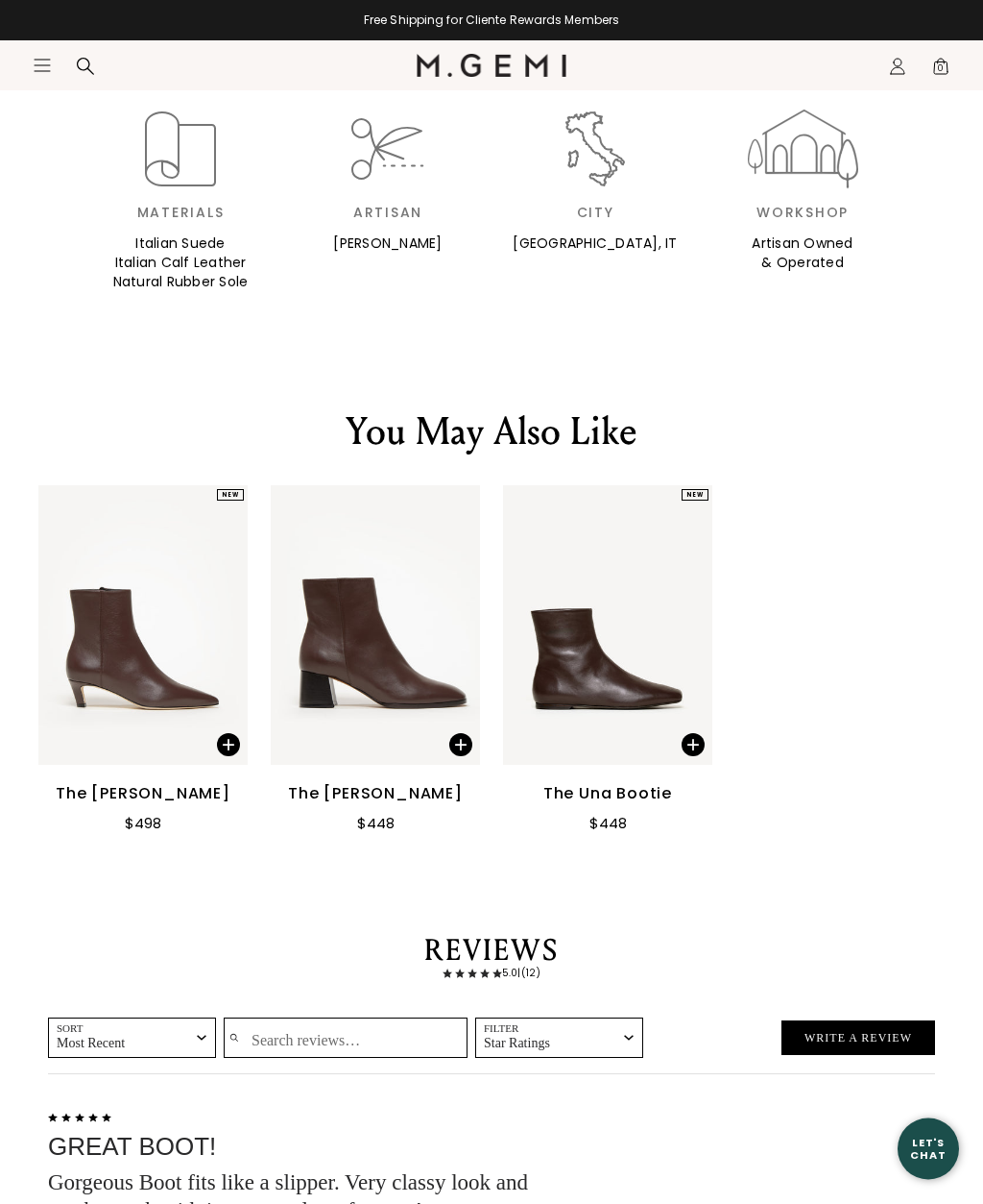
scroll to position [2226, 0]
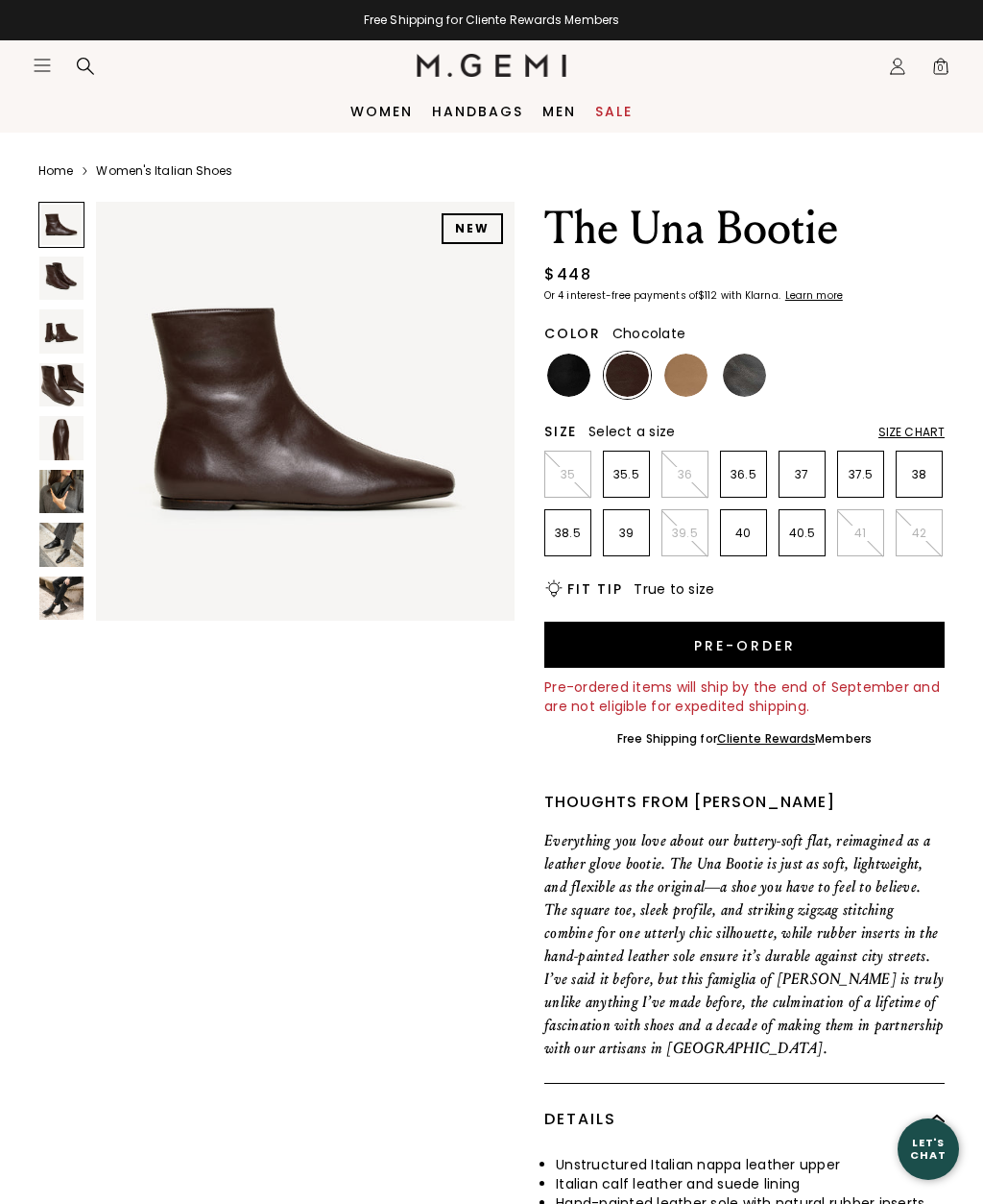
click at [578, 388] on img at bounding box center [569, 376] width 43 height 43
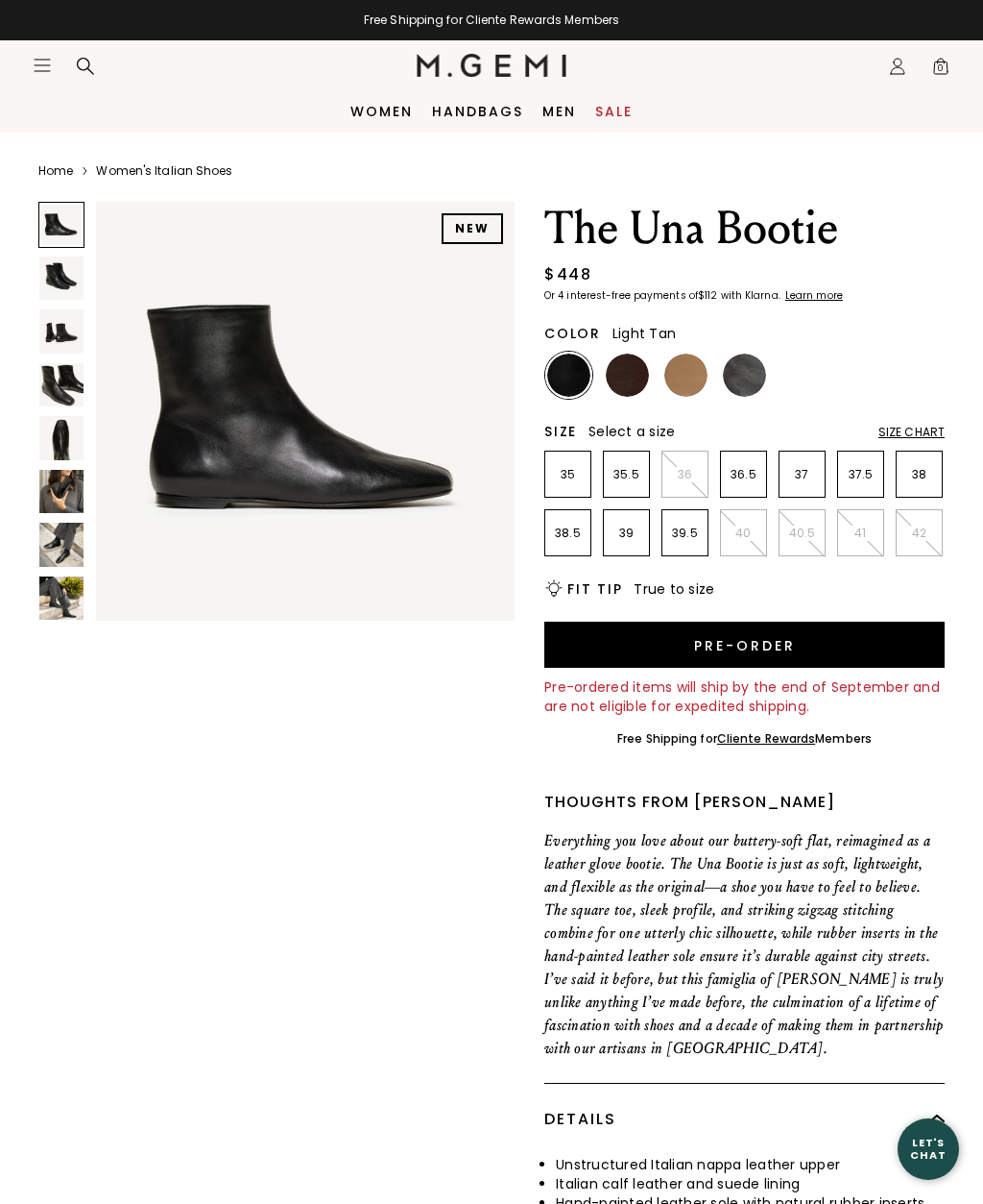
click at [699, 380] on img at bounding box center [686, 376] width 43 height 43
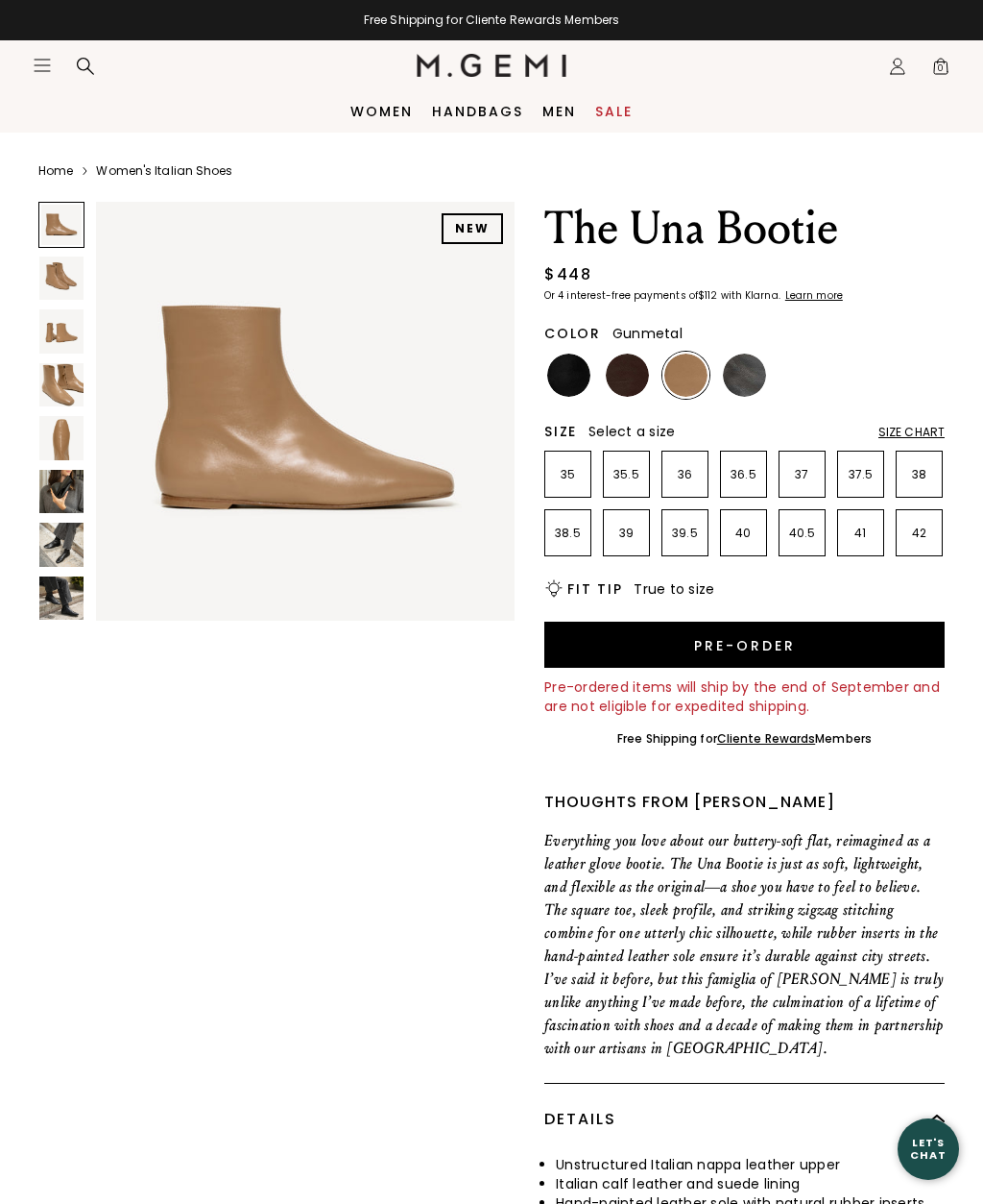
click at [756, 377] on img at bounding box center [745, 376] width 43 height 43
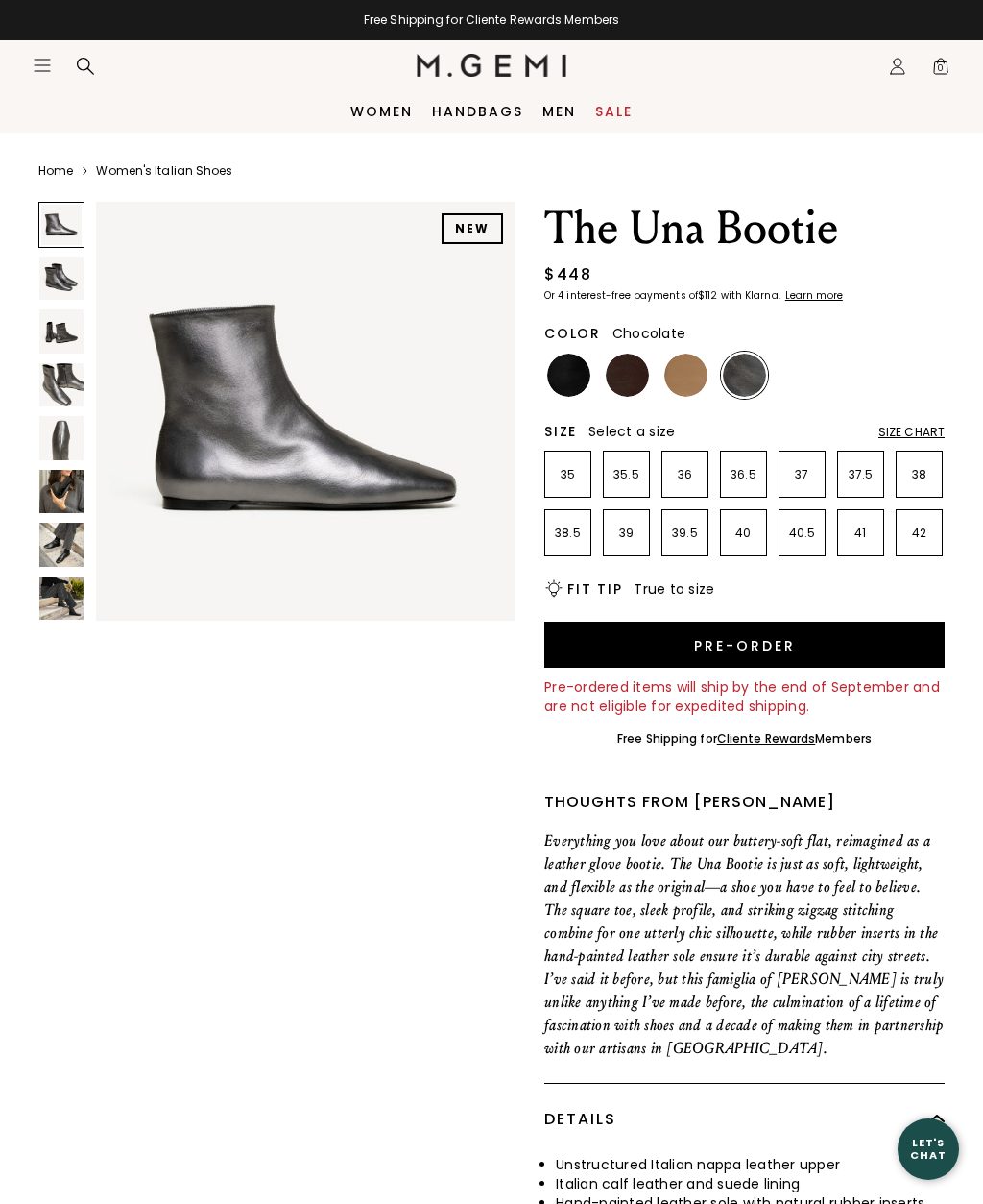
click at [635, 389] on img at bounding box center [627, 376] width 43 height 43
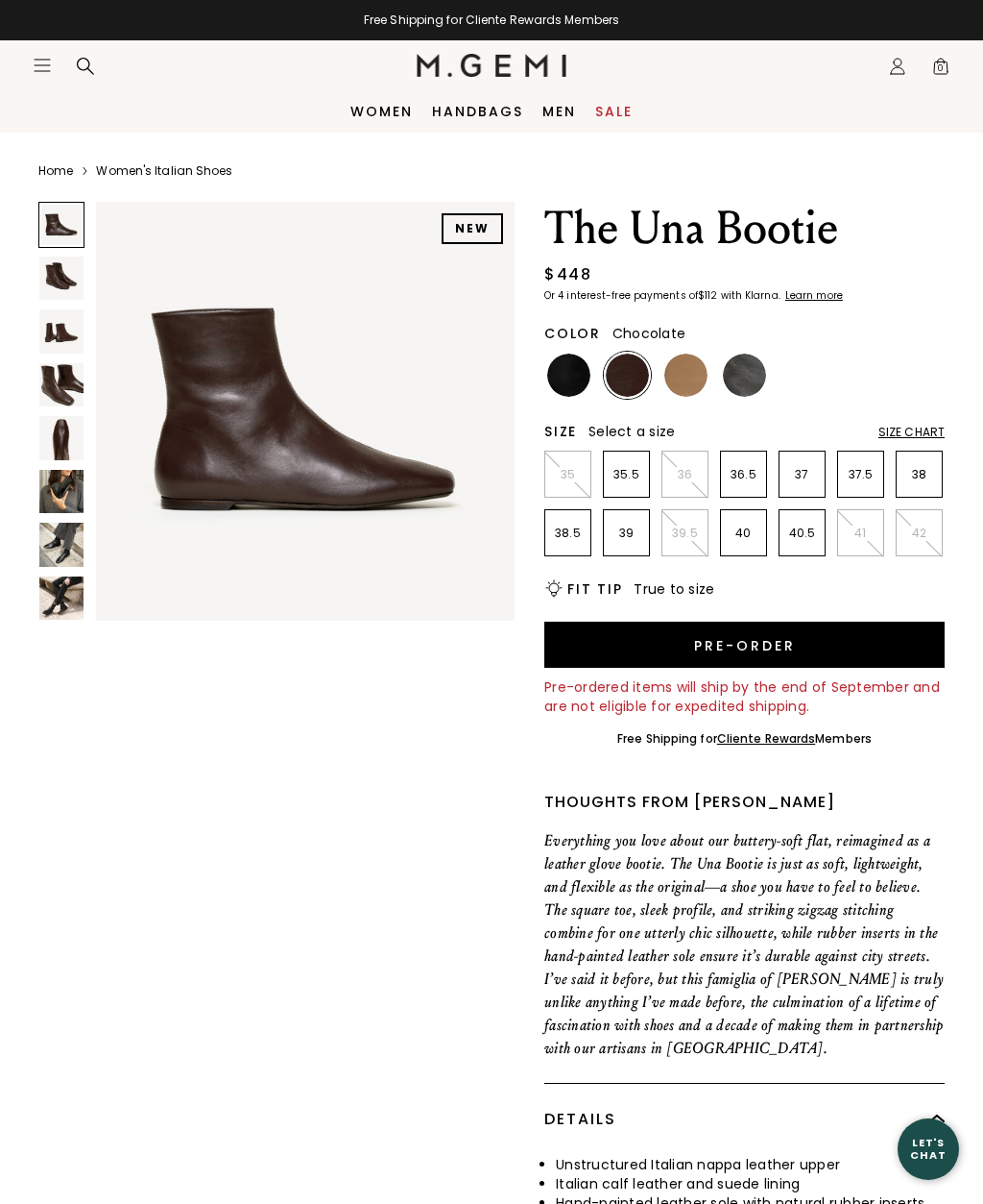
click at [40, 276] on img at bounding box center [61, 278] width 44 height 44
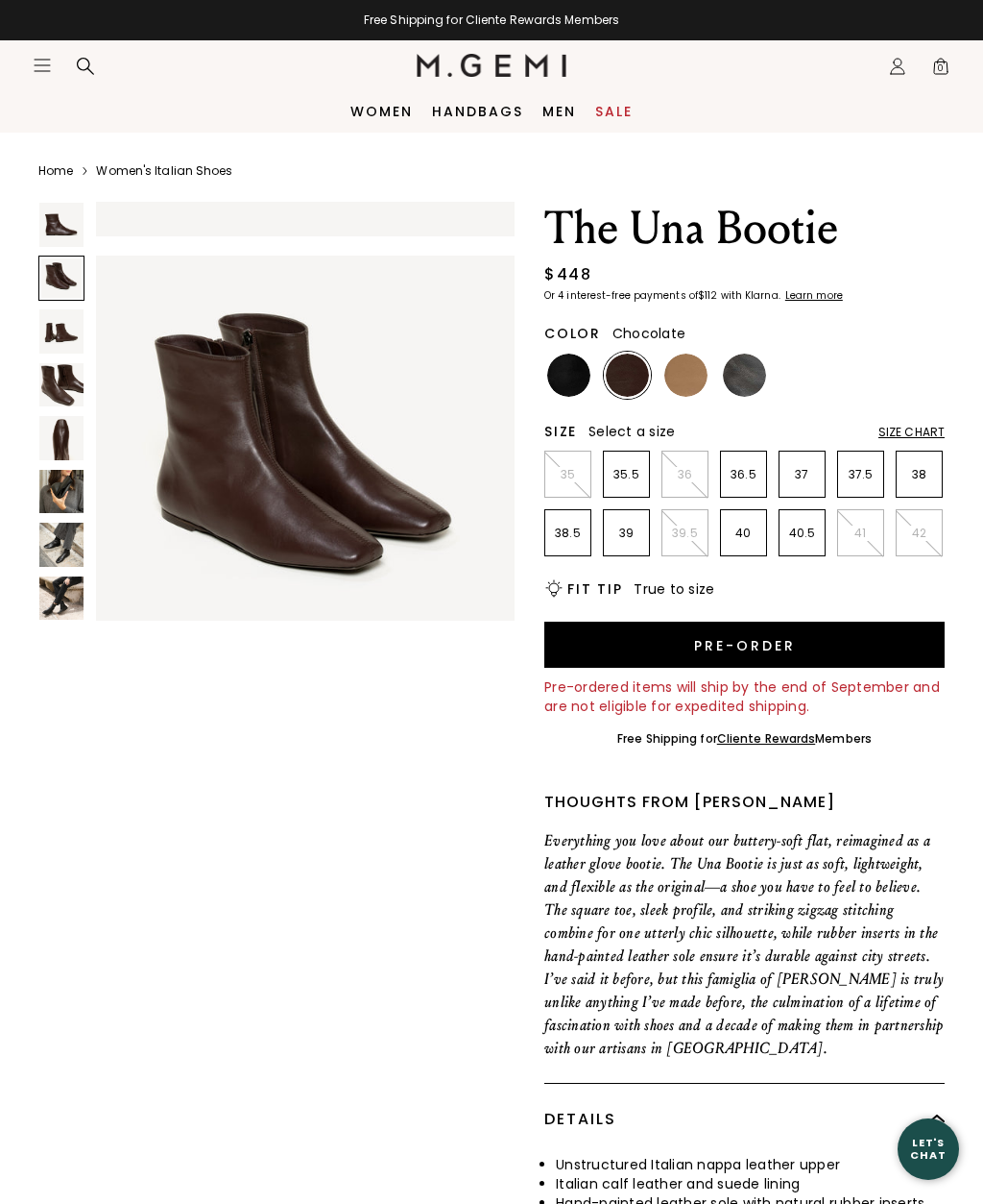
scroll to position [438, 0]
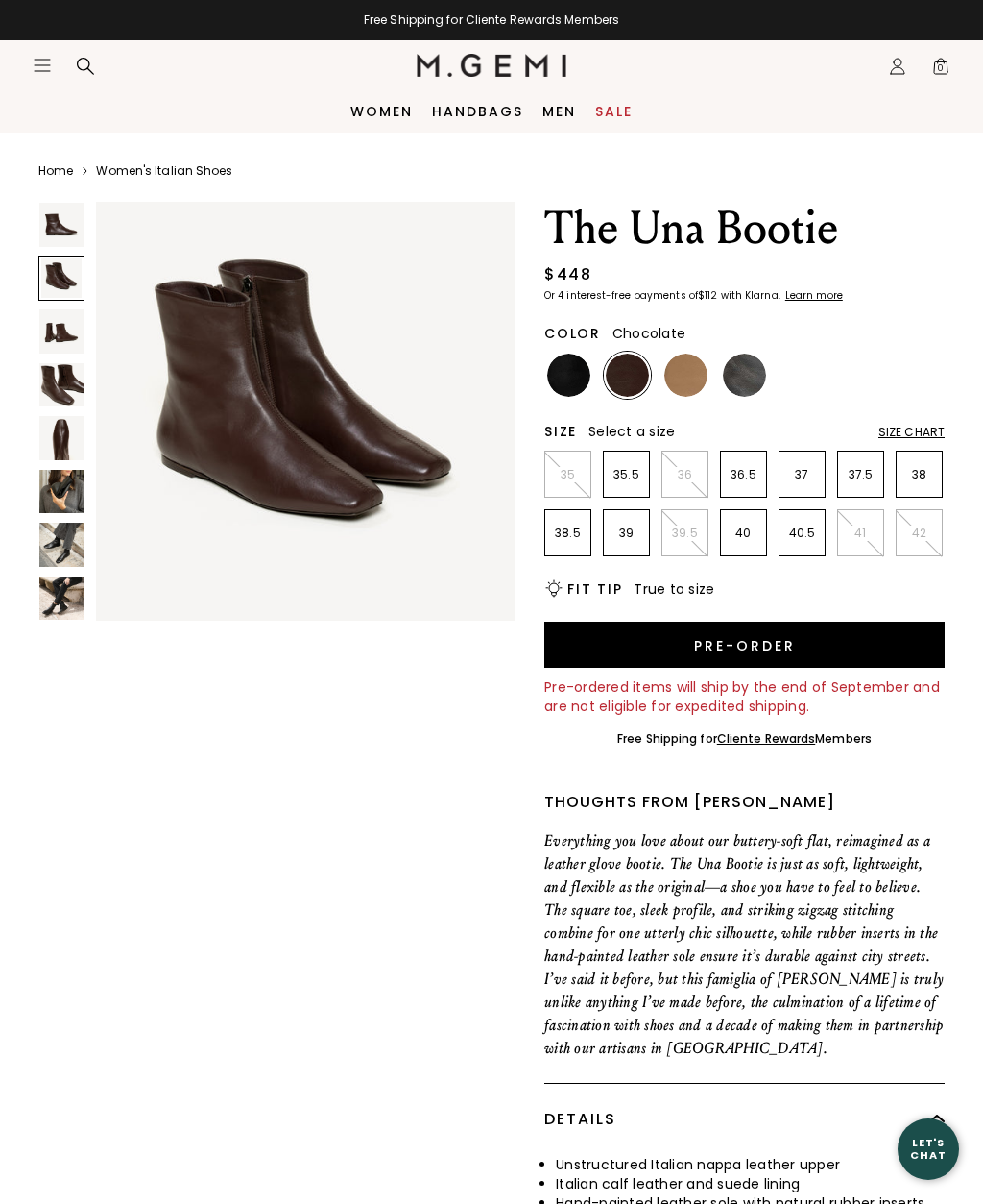
click at [43, 342] on img at bounding box center [61, 331] width 44 height 44
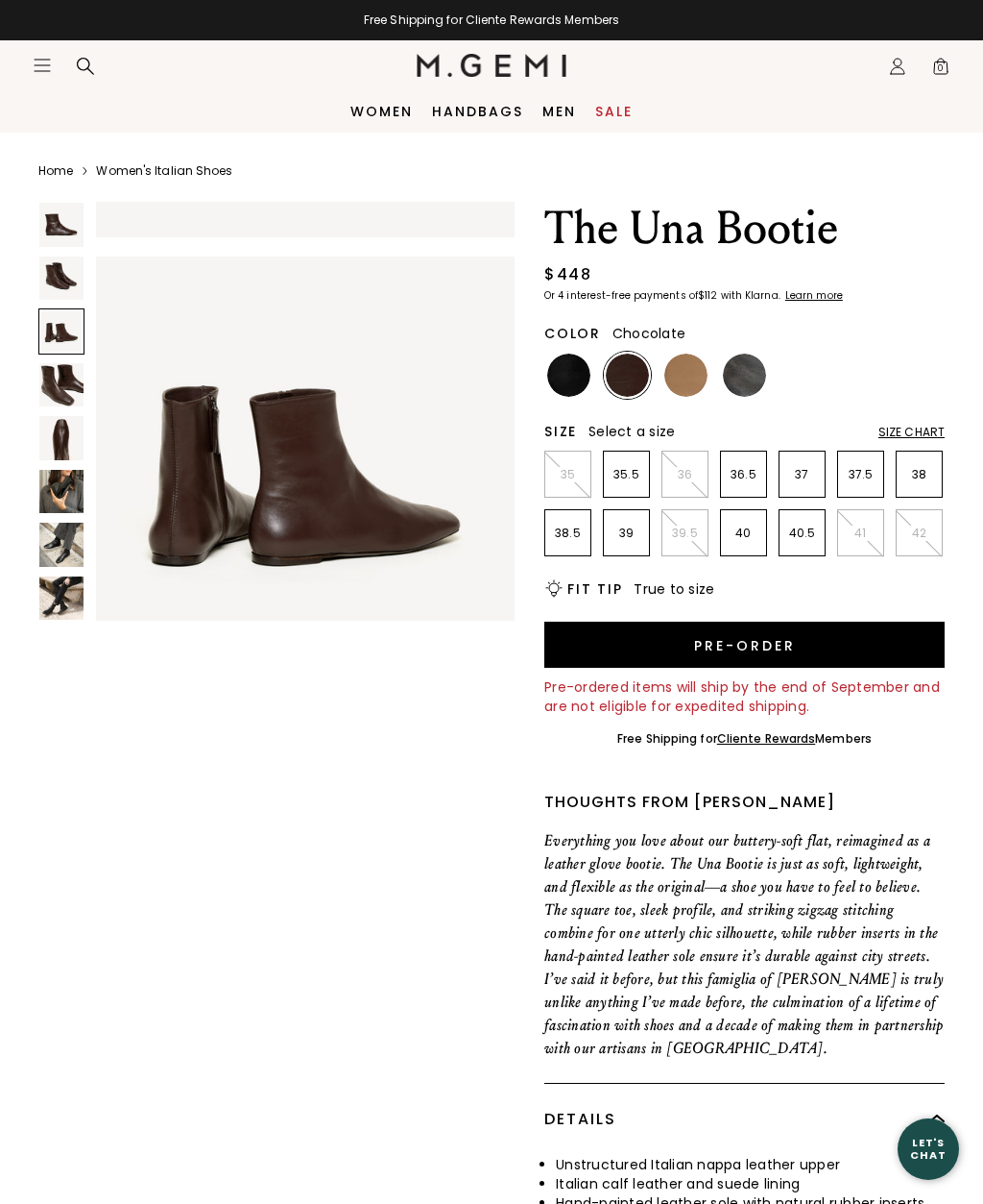
scroll to position [878, 0]
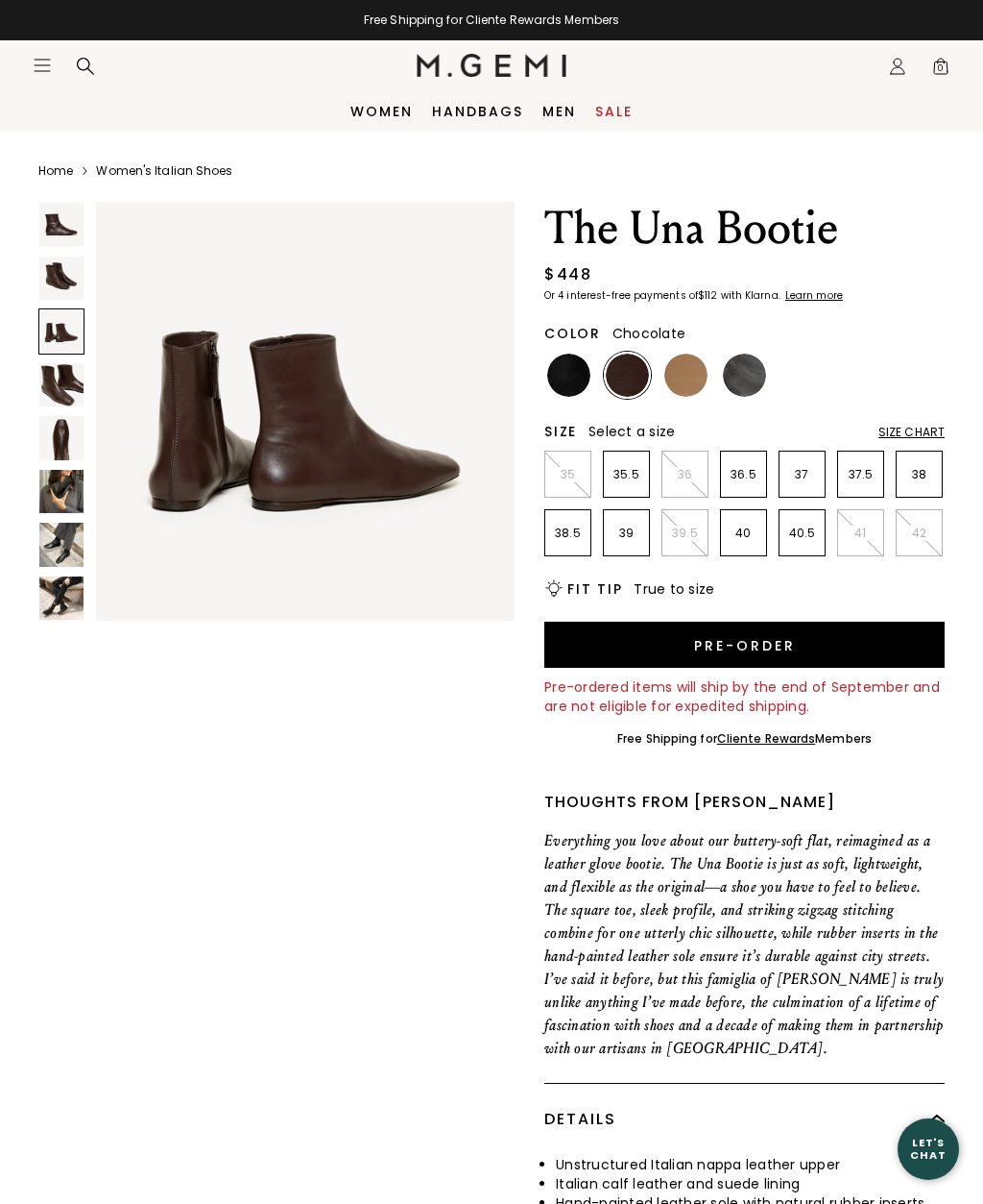
click at [40, 383] on img at bounding box center [61, 384] width 44 height 44
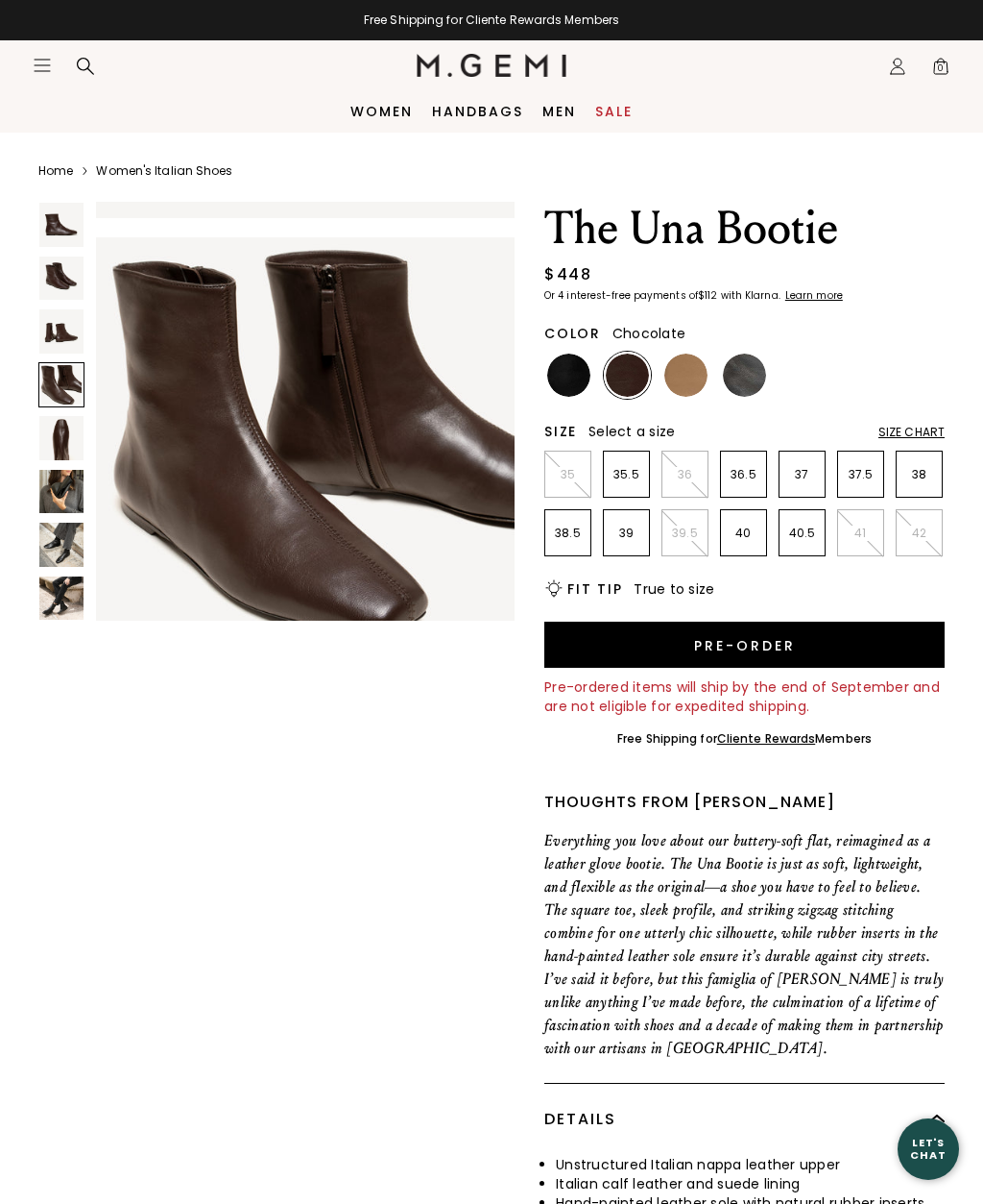
scroll to position [1316, 0]
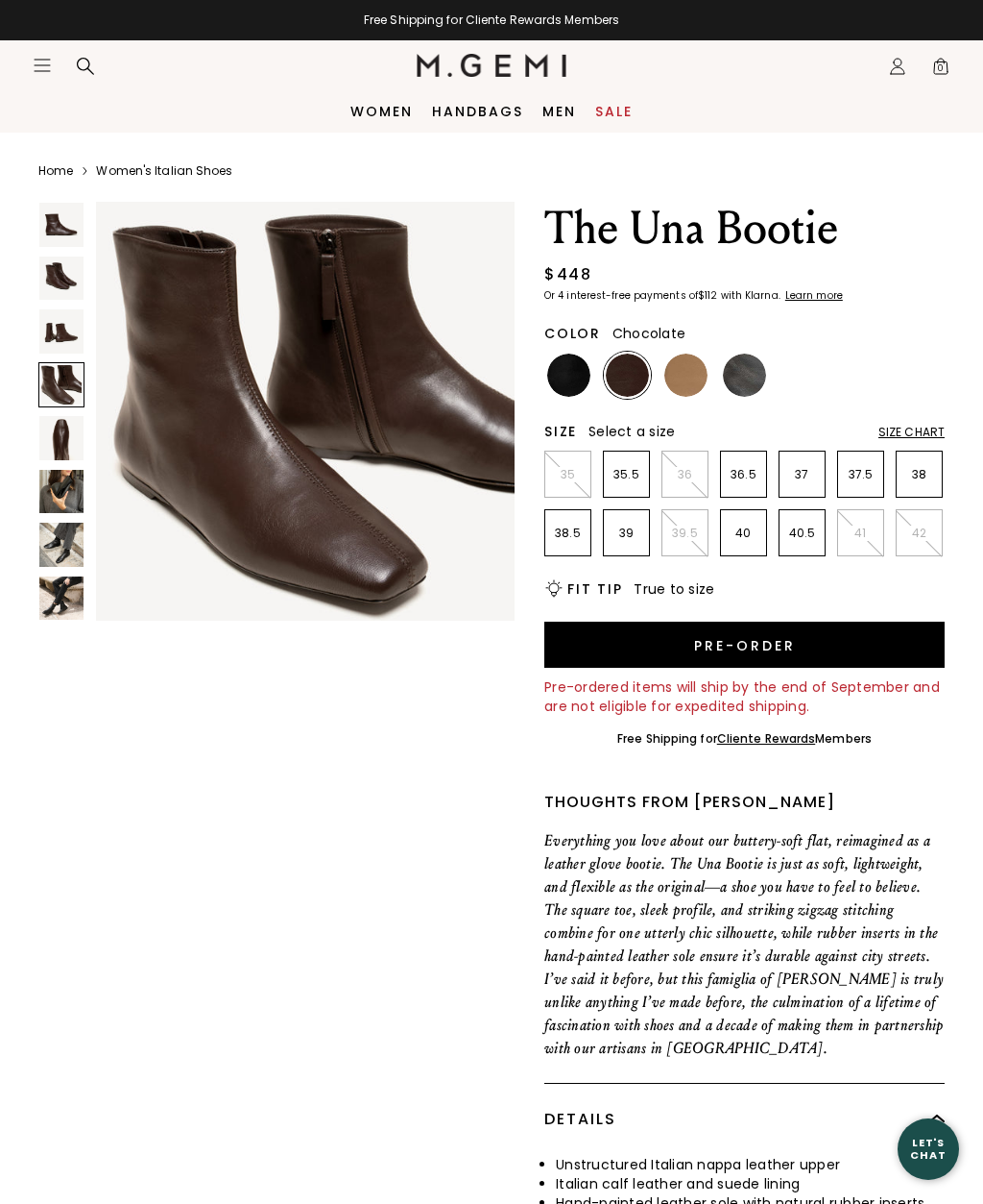
click at [45, 426] on img at bounding box center [61, 437] width 44 height 44
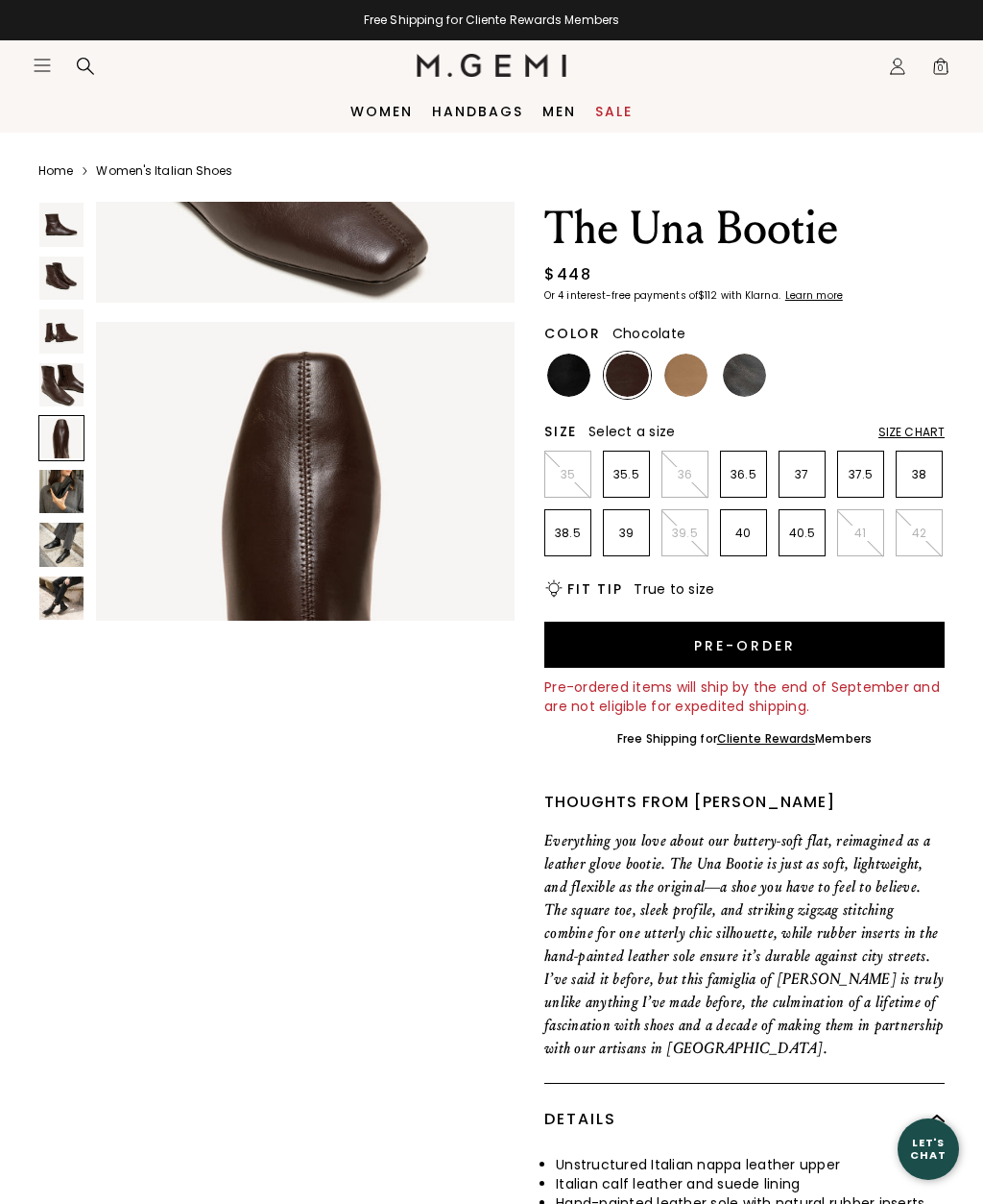
scroll to position [1754, 0]
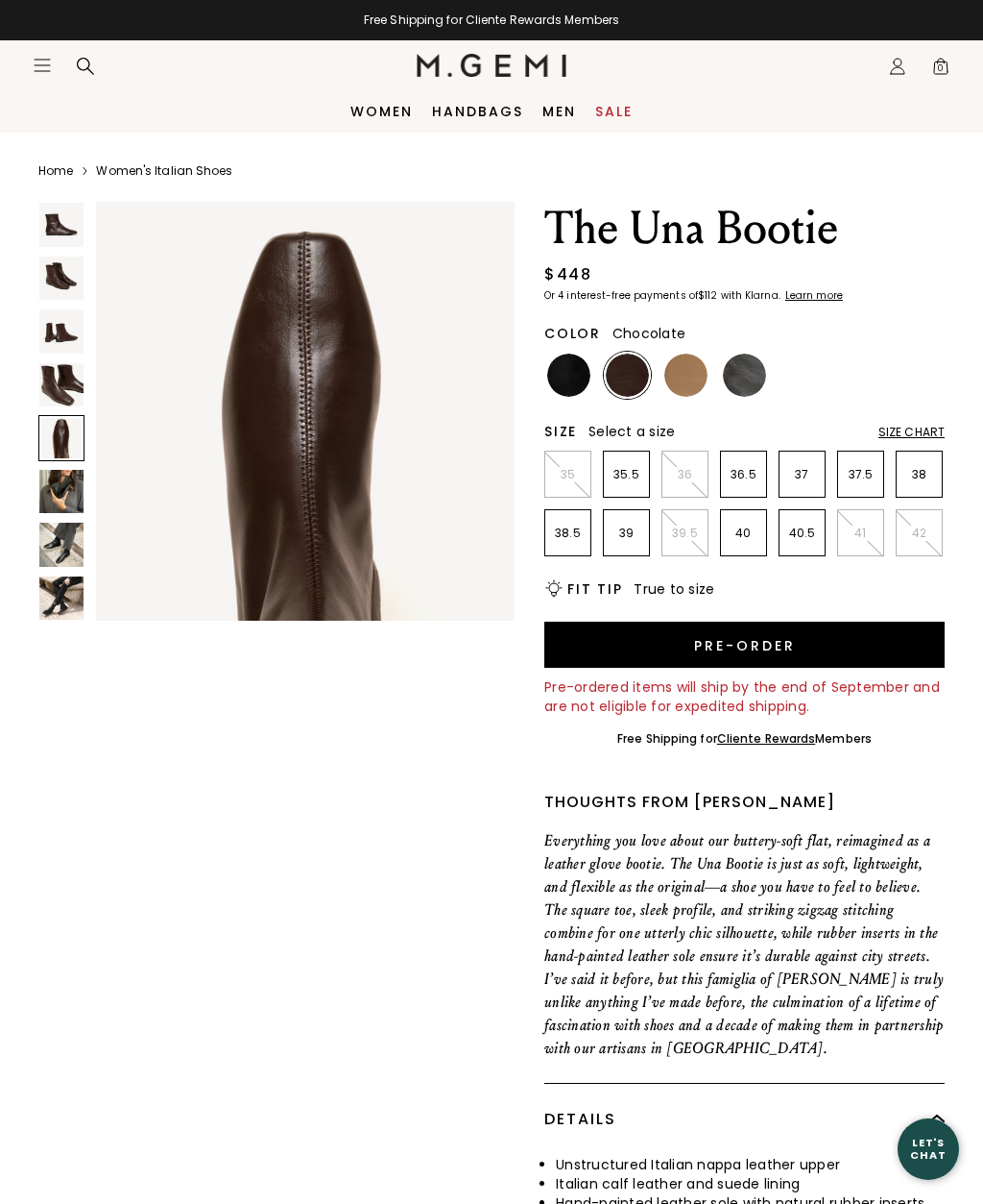
click at [47, 488] on img at bounding box center [61, 491] width 44 height 44
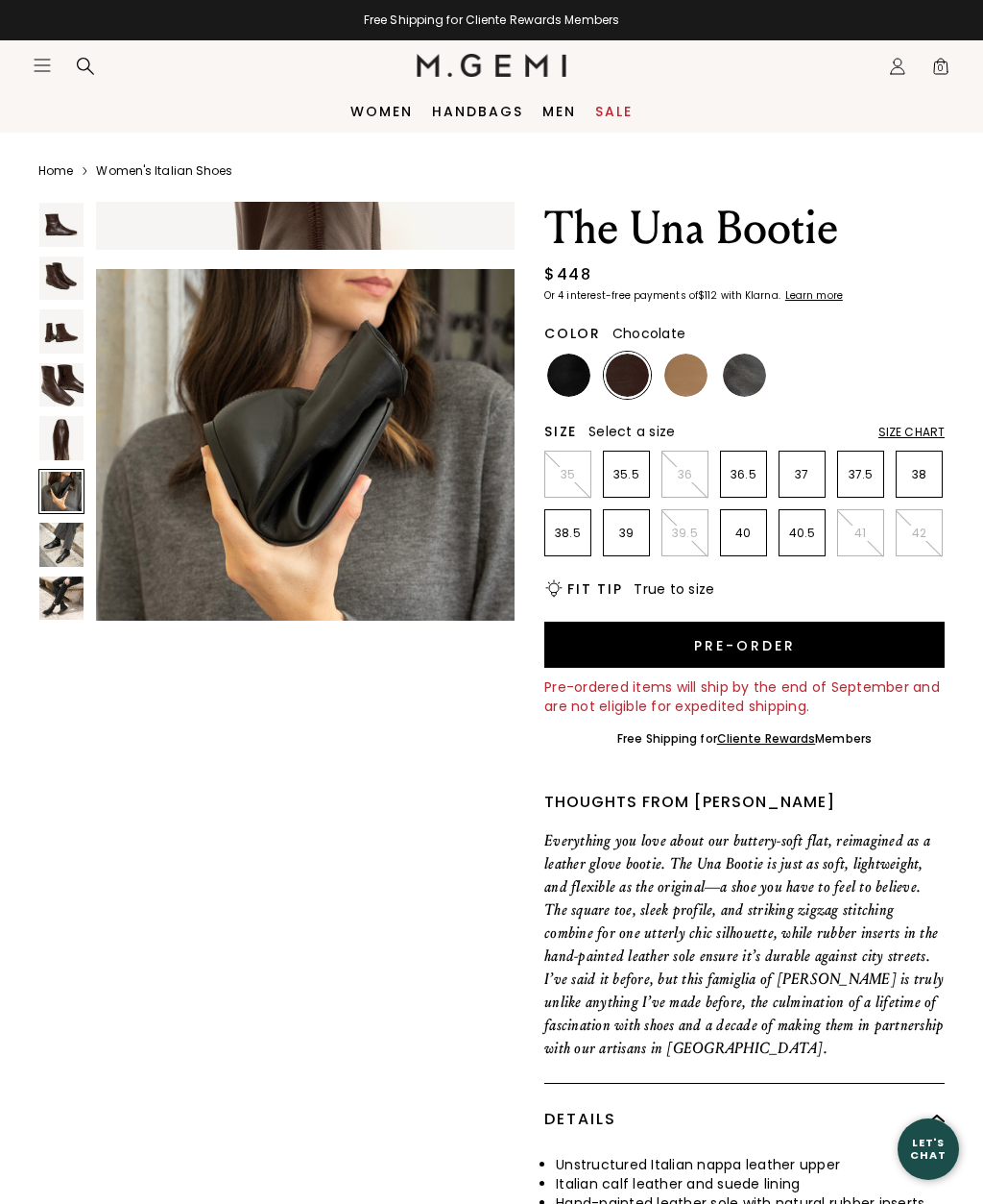
scroll to position [2192, 0]
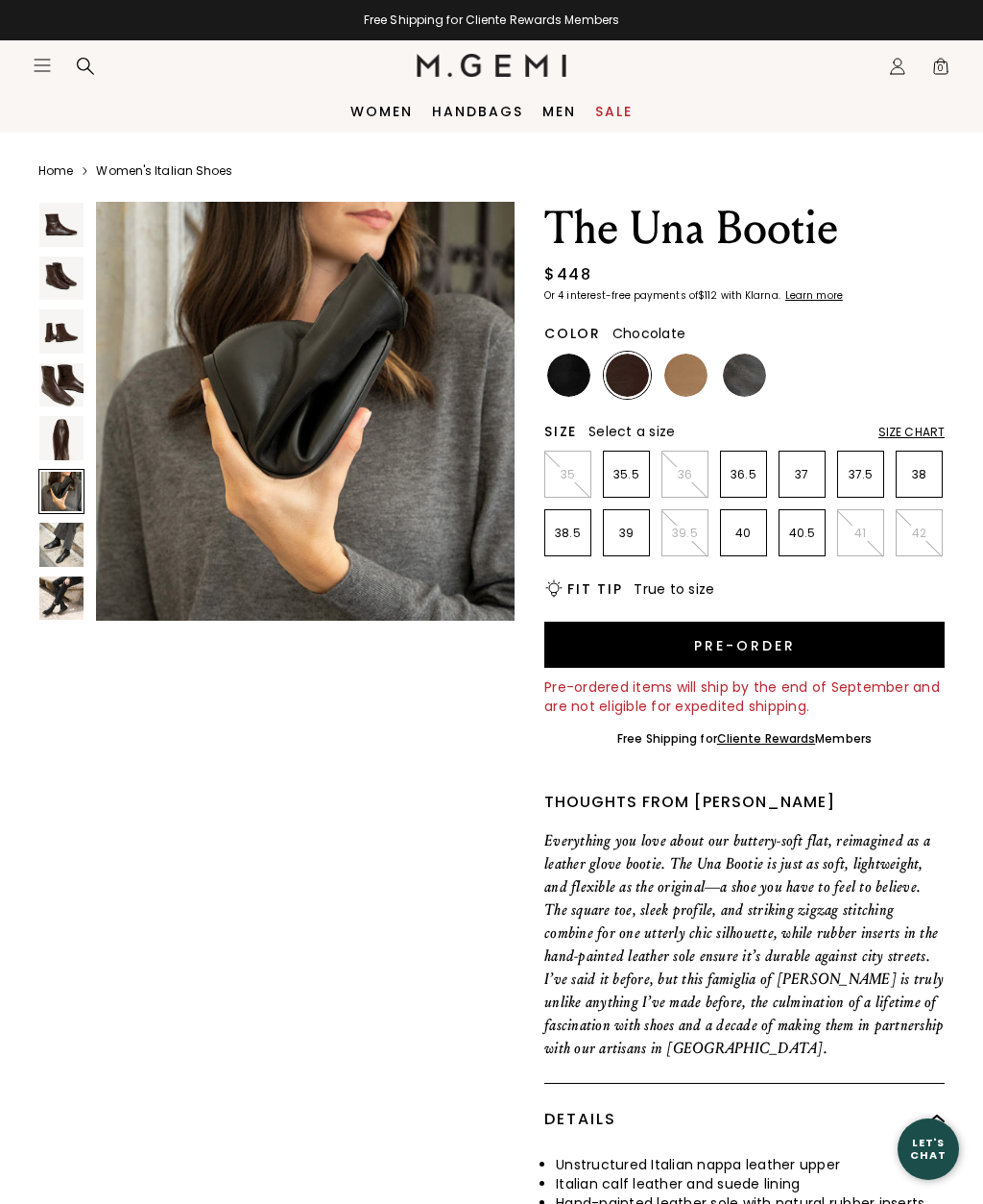
click at [43, 499] on div at bounding box center [61, 491] width 46 height 46
click at [46, 548] on img at bounding box center [61, 544] width 44 height 44
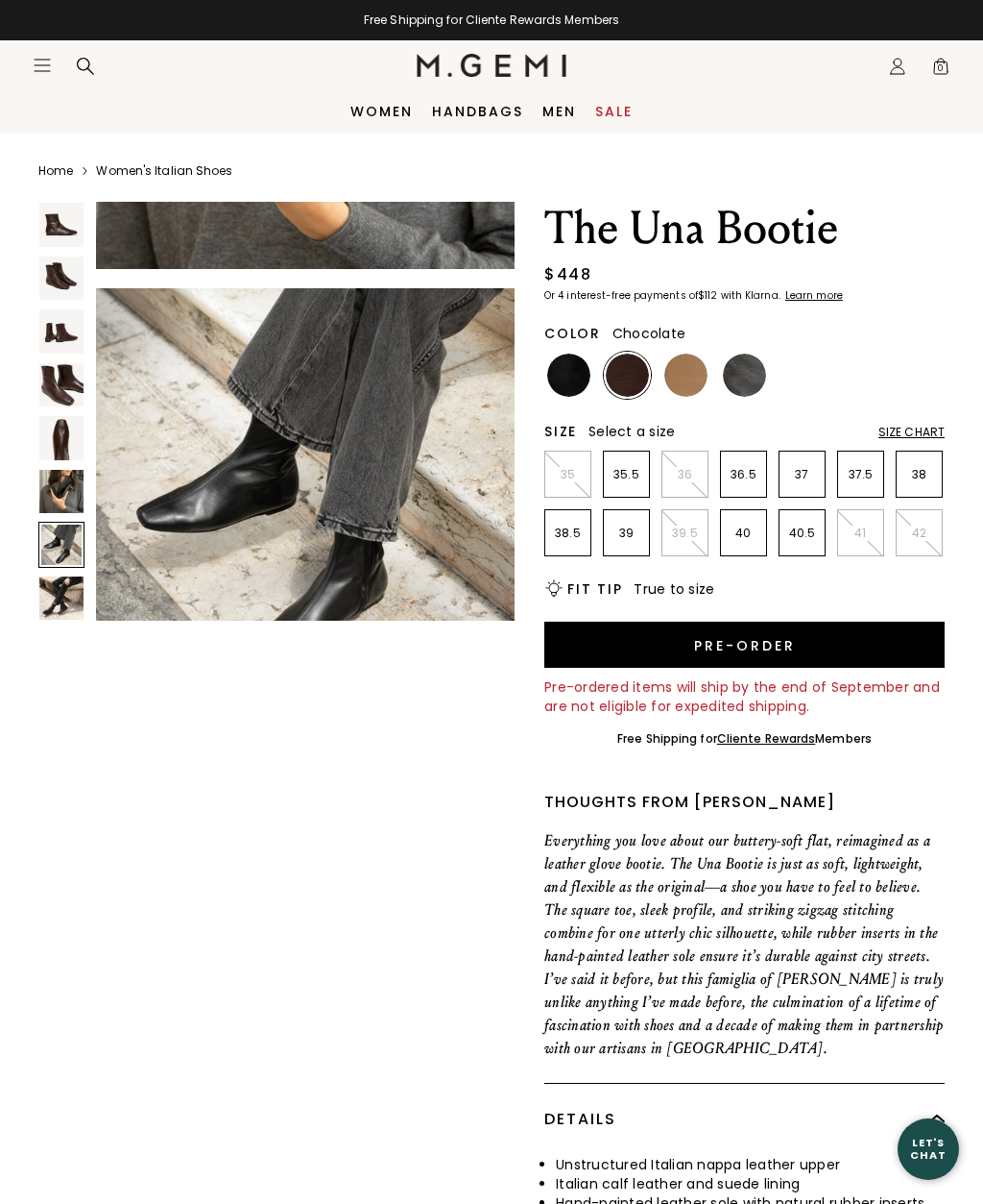
scroll to position [2632, 0]
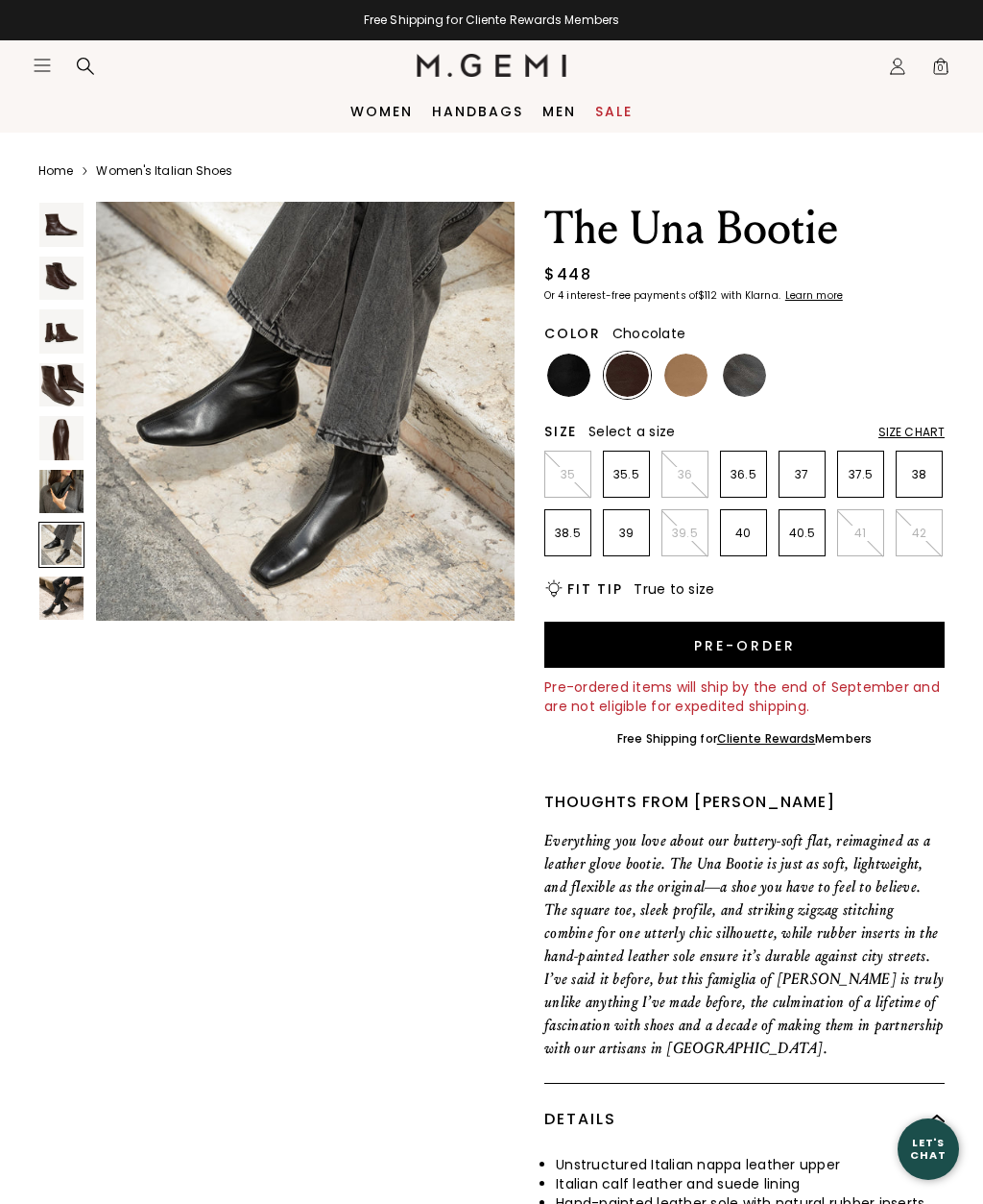
click at [42, 597] on img at bounding box center [61, 598] width 44 height 44
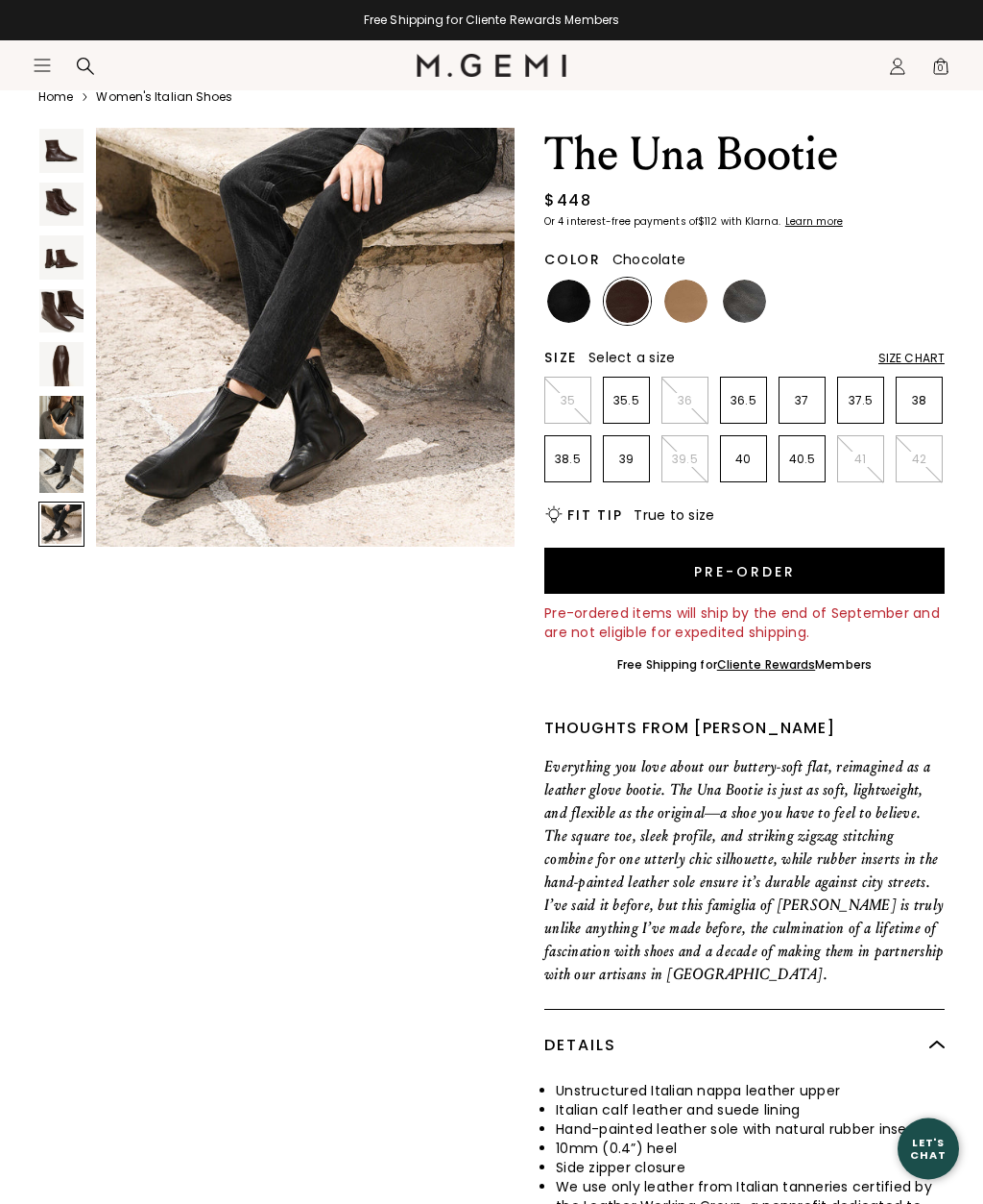
scroll to position [74, 0]
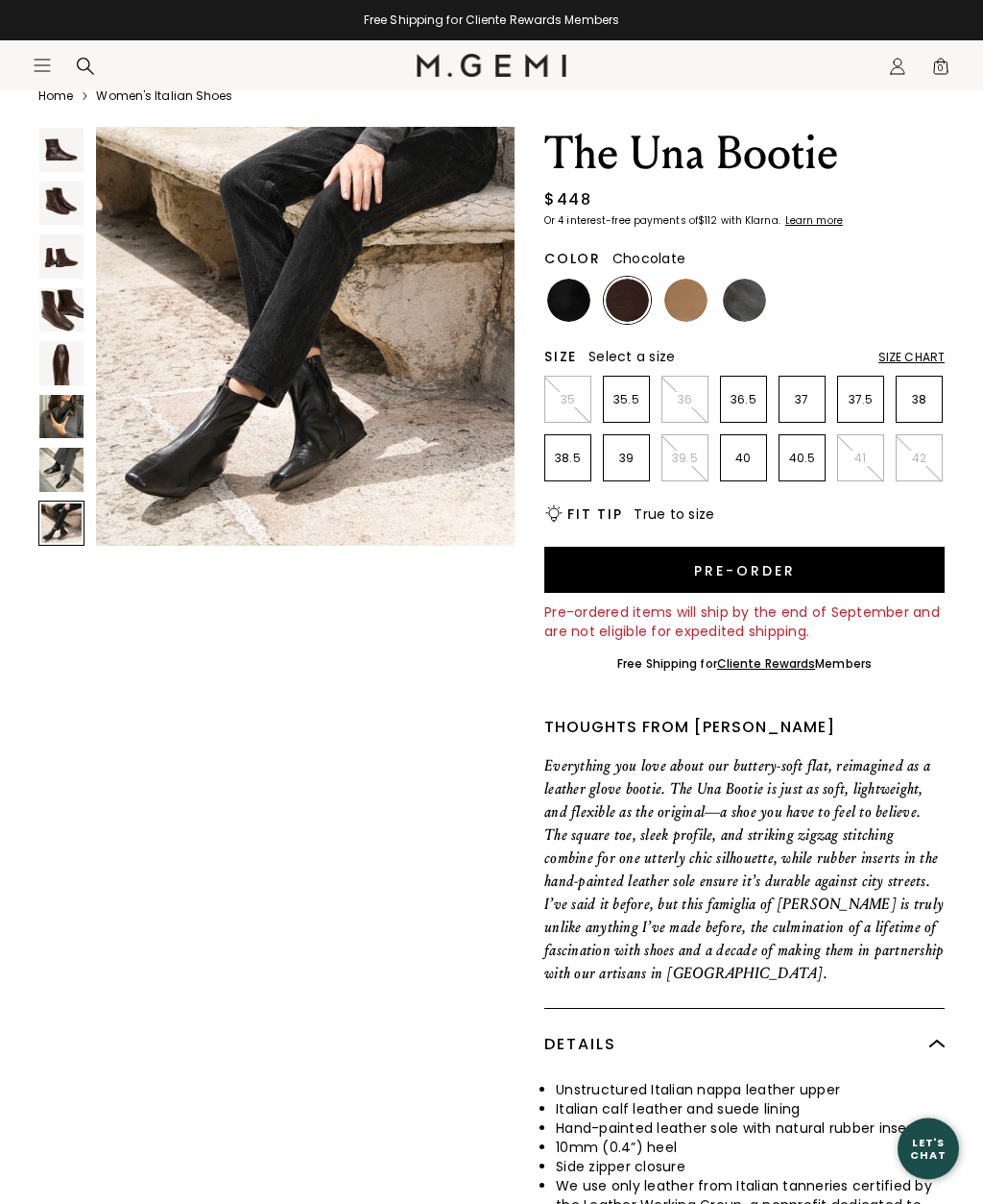
click at [618, 6] on div "Free Shipping for Cliente Rewards Members" at bounding box center [491, 20] width 983 height 40
